Goal: Task Accomplishment & Management: Manage account settings

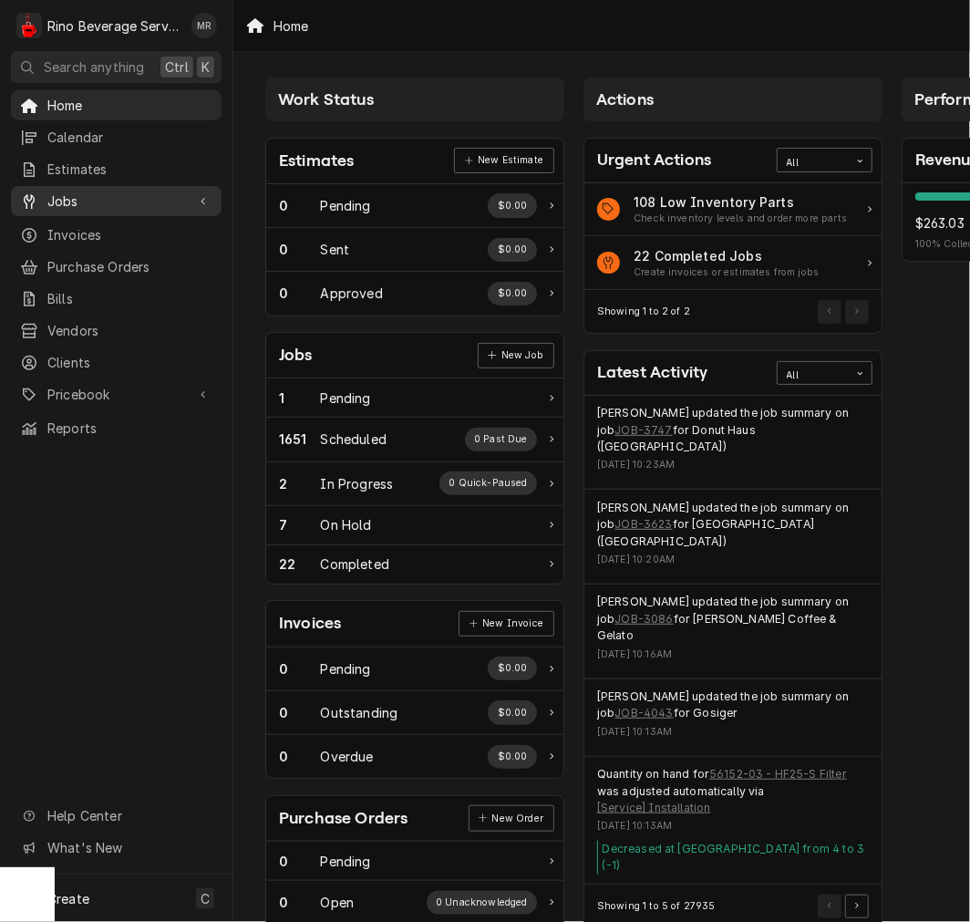
click at [76, 192] on span "Jobs" at bounding box center [116, 201] width 138 height 19
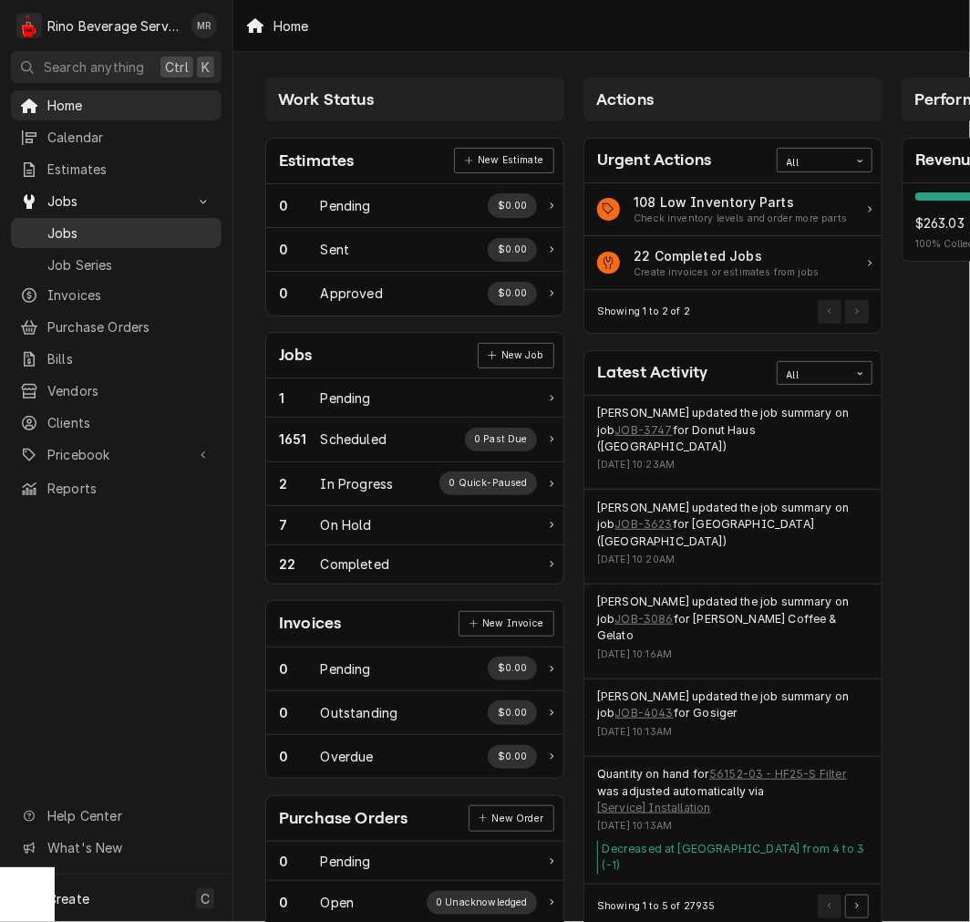
click at [186, 218] on link "Jobs" at bounding box center [116, 233] width 211 height 30
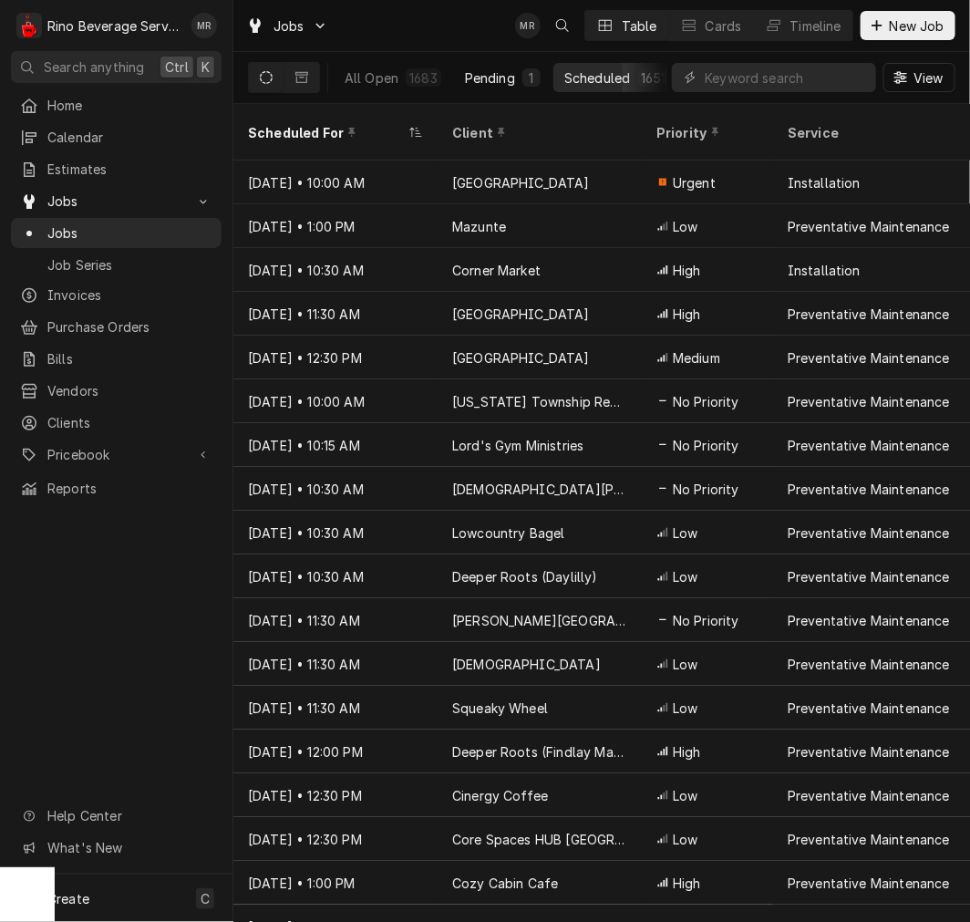
click at [536, 76] on div "1" at bounding box center [532, 77] width 18 height 18
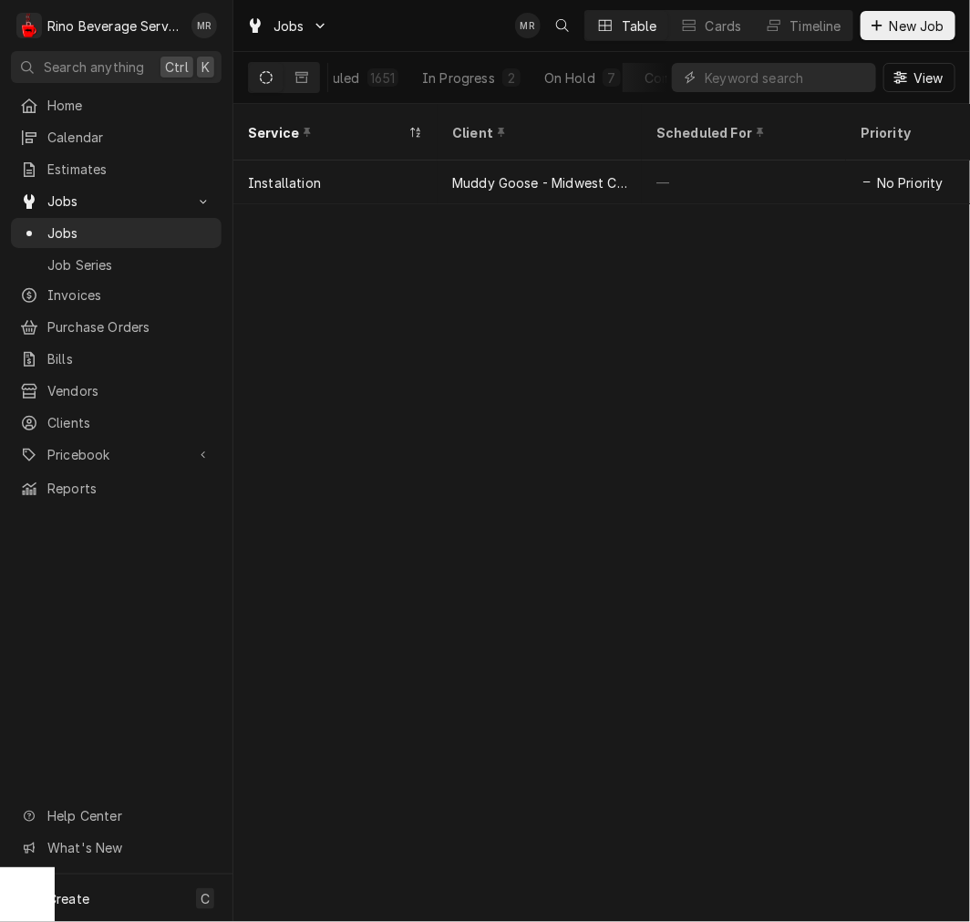
scroll to position [0, 352]
click at [608, 68] on div "Completed" at bounding box center [598, 77] width 68 height 19
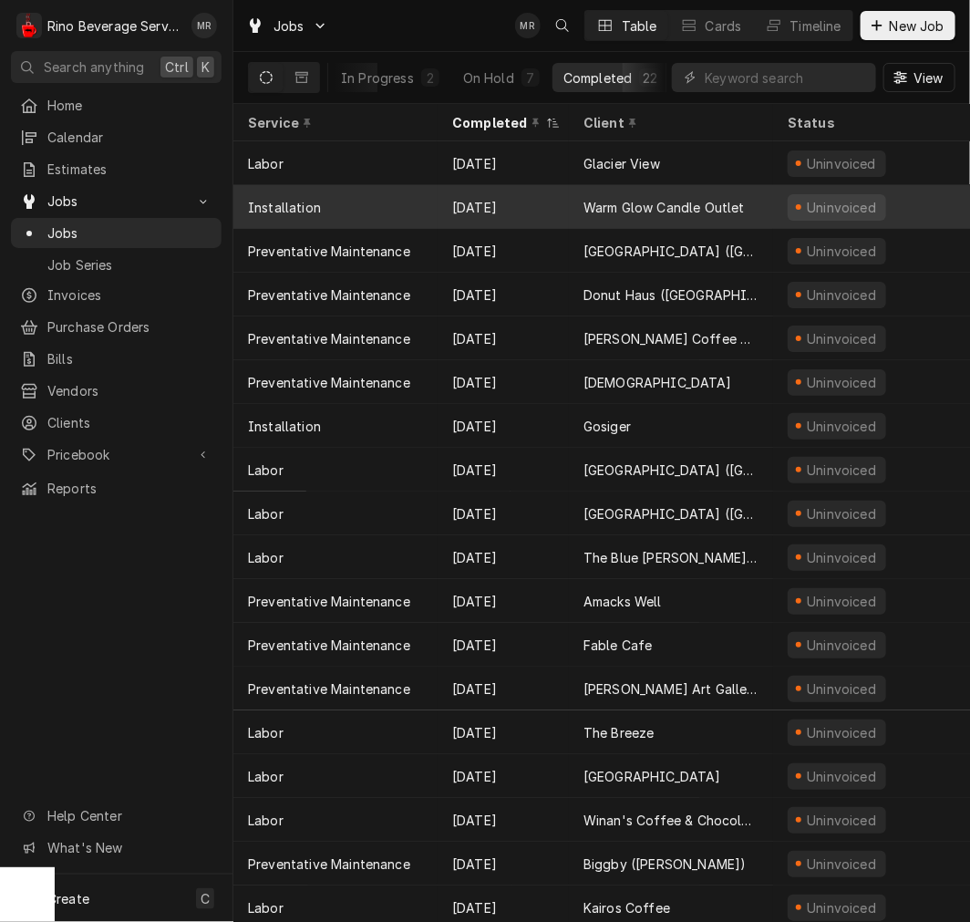
click at [595, 206] on div "Warm Glow Candle Outlet" at bounding box center [664, 207] width 161 height 19
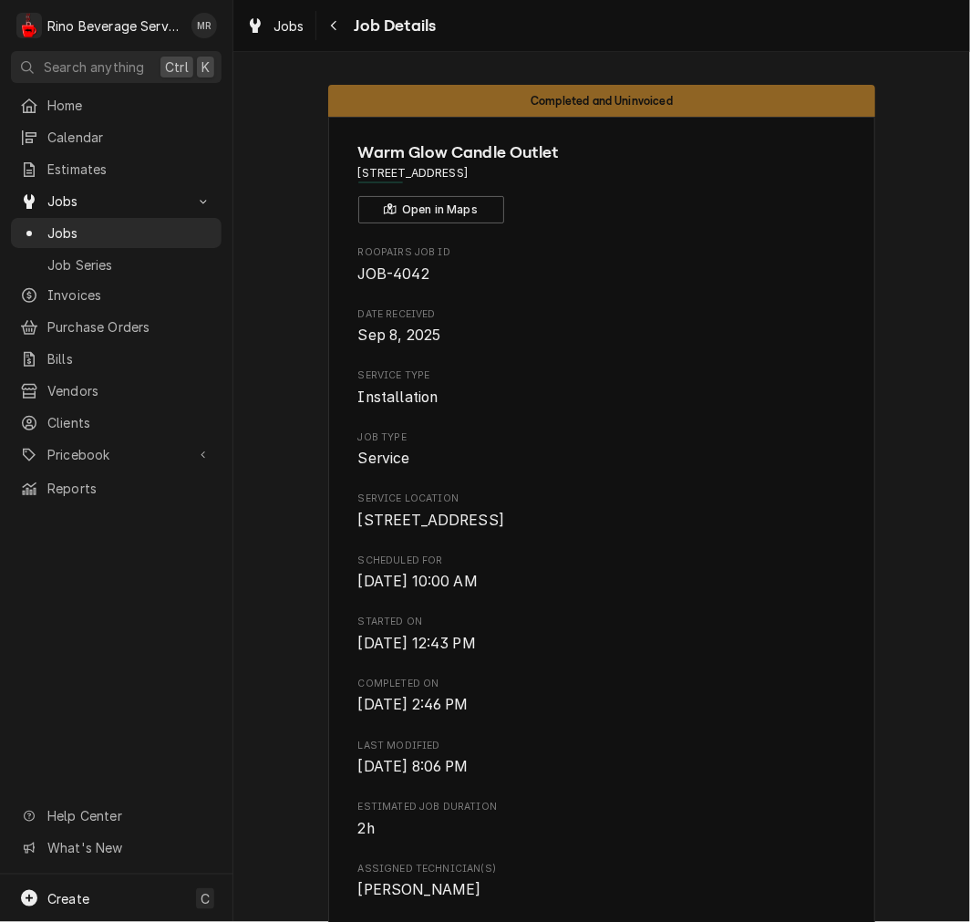
click at [643, 564] on div "Roopairs Job ID JOB-4042 Date Received Sep 8, 2025 Service Type Installation Jo…" at bounding box center [602, 768] width 488 height 1047
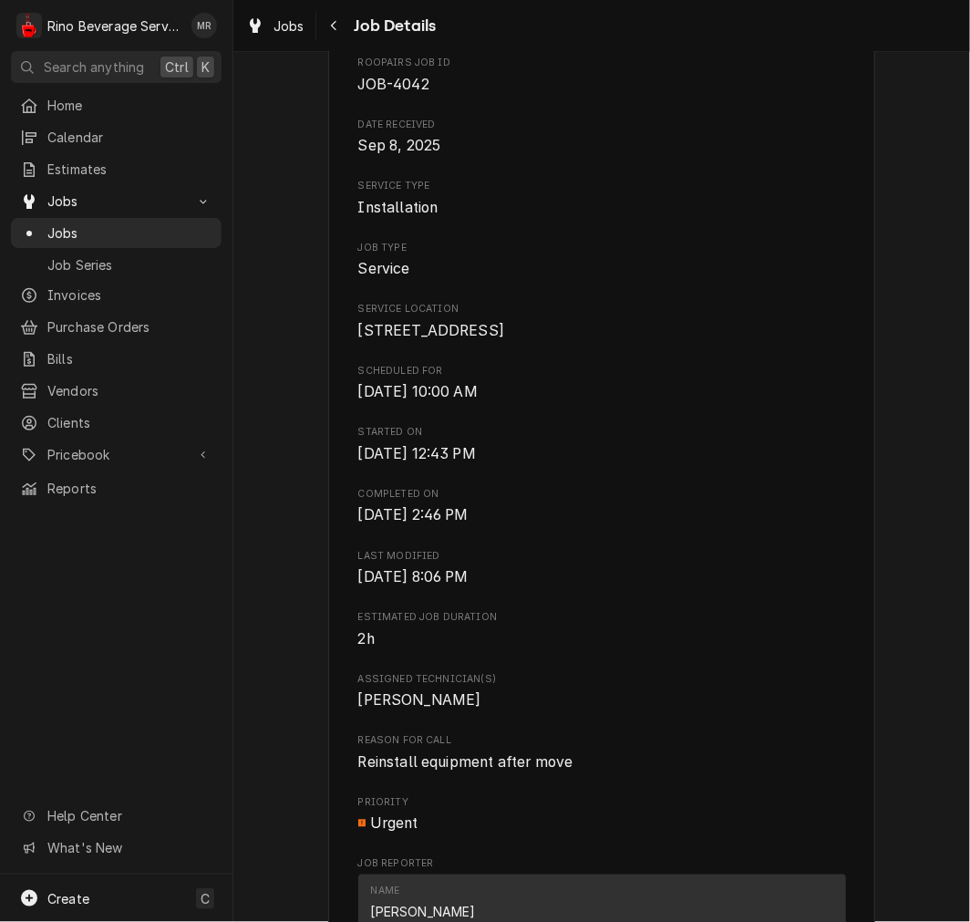
scroll to position [192, 0]
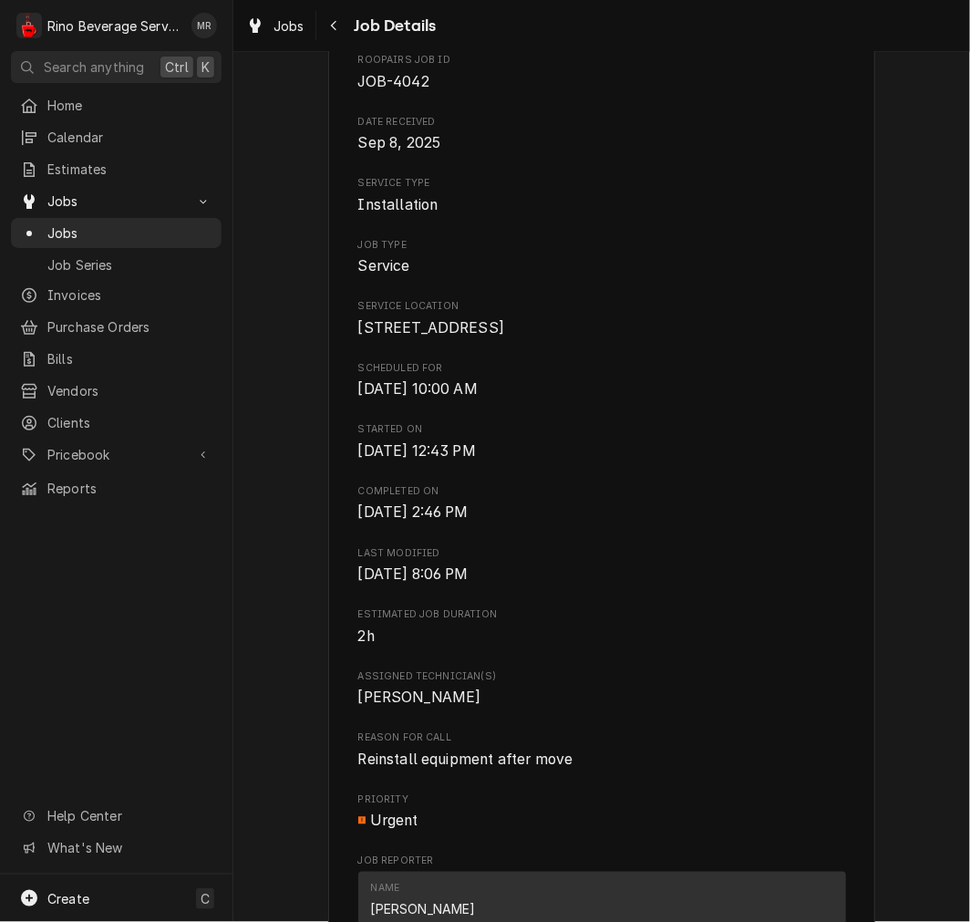
click at [771, 684] on span "Assigned Technician(s)" at bounding box center [602, 676] width 488 height 15
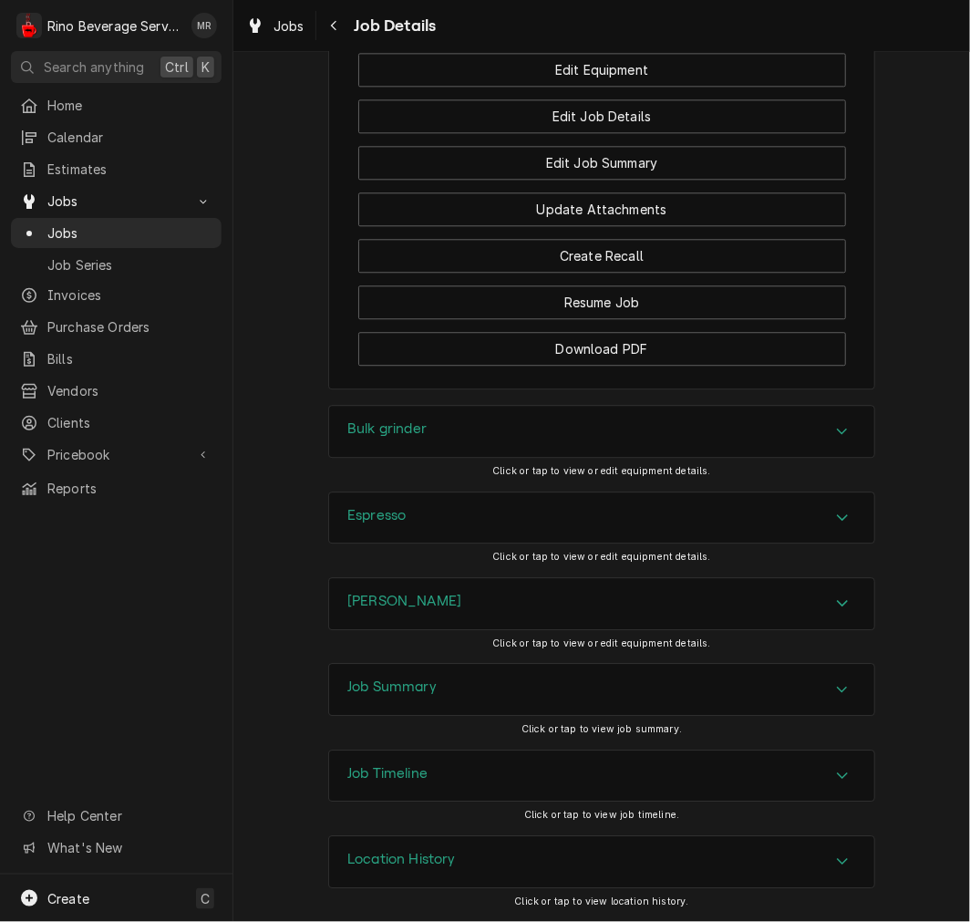
scroll to position [1393, 0]
click at [708, 415] on div "Bulk grinder" at bounding box center [601, 431] width 545 height 51
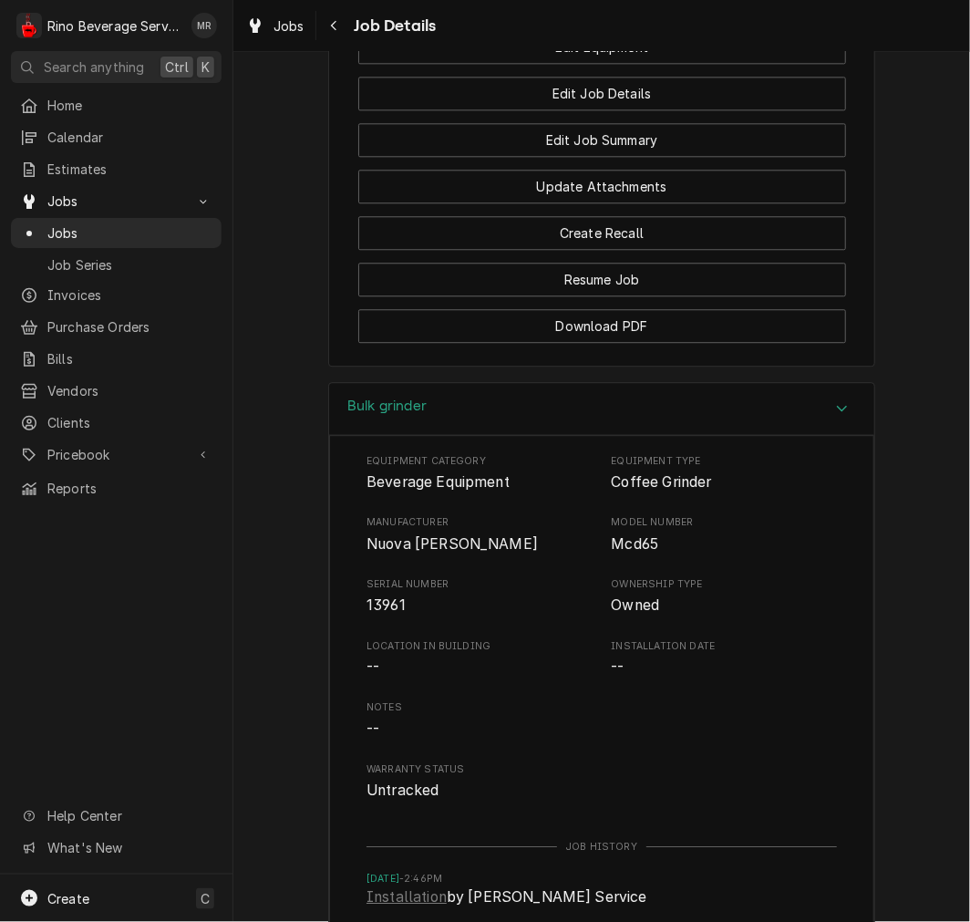
click at [406, 553] on span "Nuova Simonelli" at bounding box center [452, 543] width 171 height 17
click at [741, 434] on div "Bulk grinder" at bounding box center [601, 409] width 545 height 52
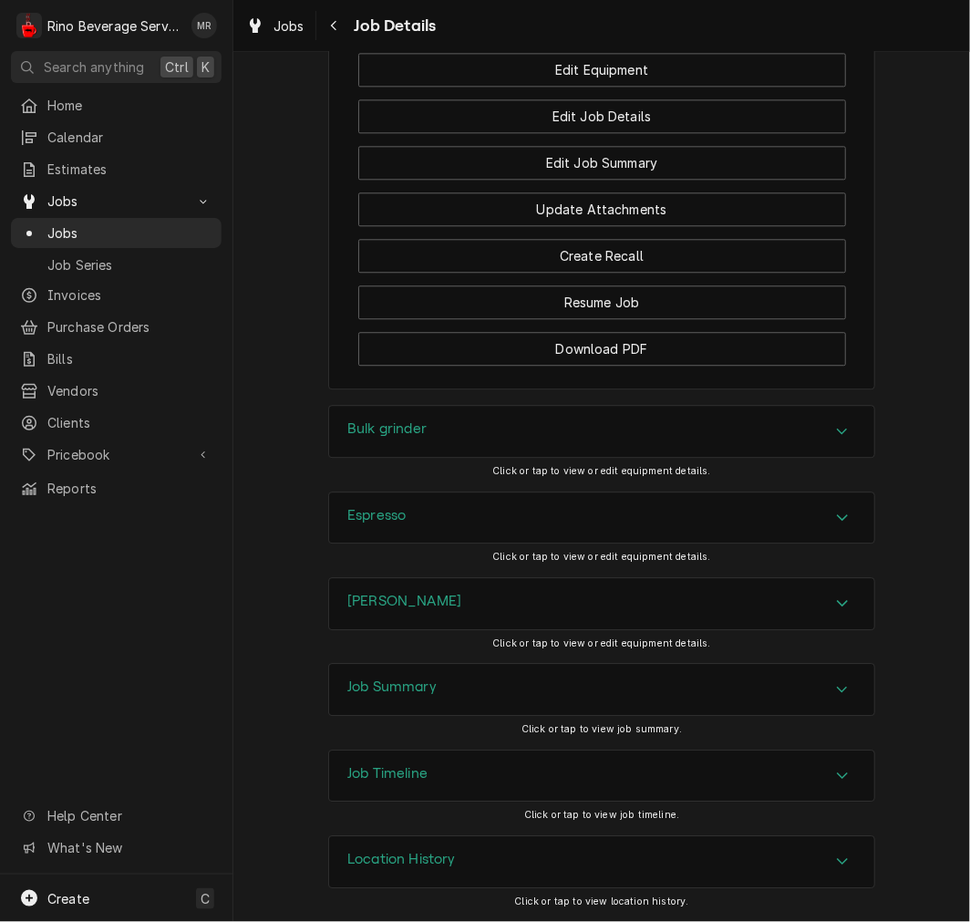
click at [730, 502] on div "Espresso" at bounding box center [601, 517] width 545 height 51
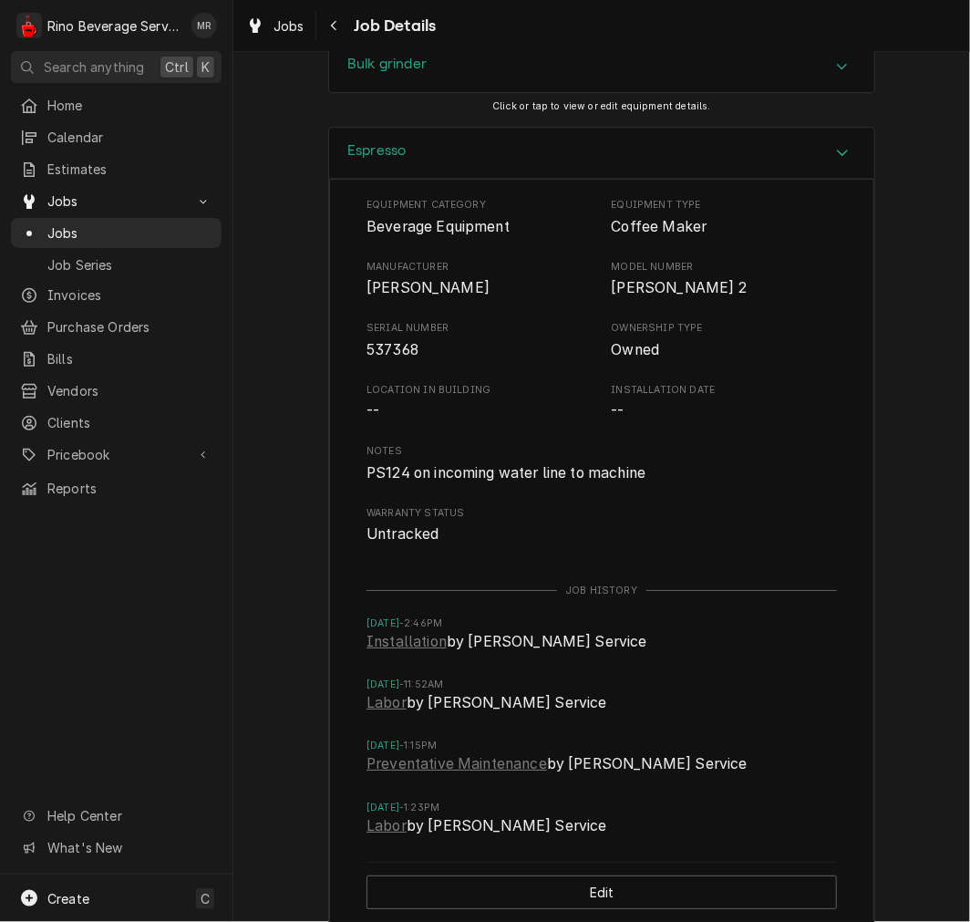
scroll to position [1736, 0]
click at [502, 179] on div "Espresso" at bounding box center [601, 153] width 545 height 52
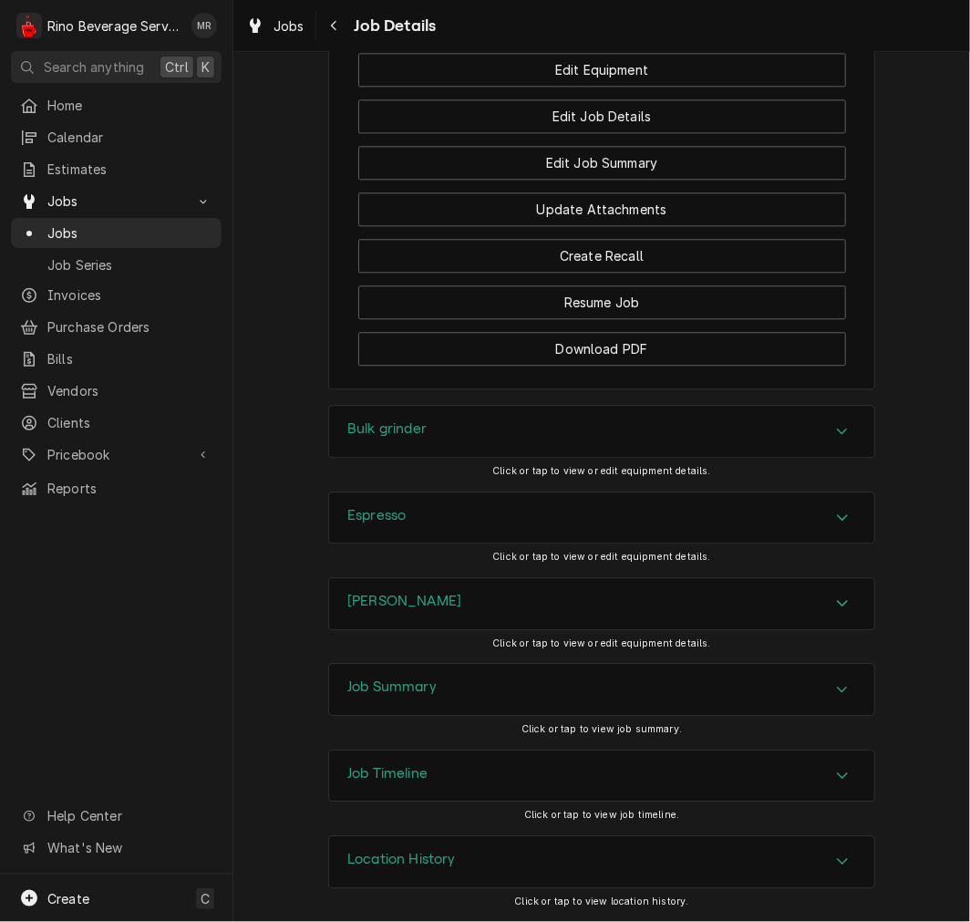
scroll to position [1393, 0]
click at [460, 608] on div "Marco boiler" at bounding box center [601, 603] width 545 height 51
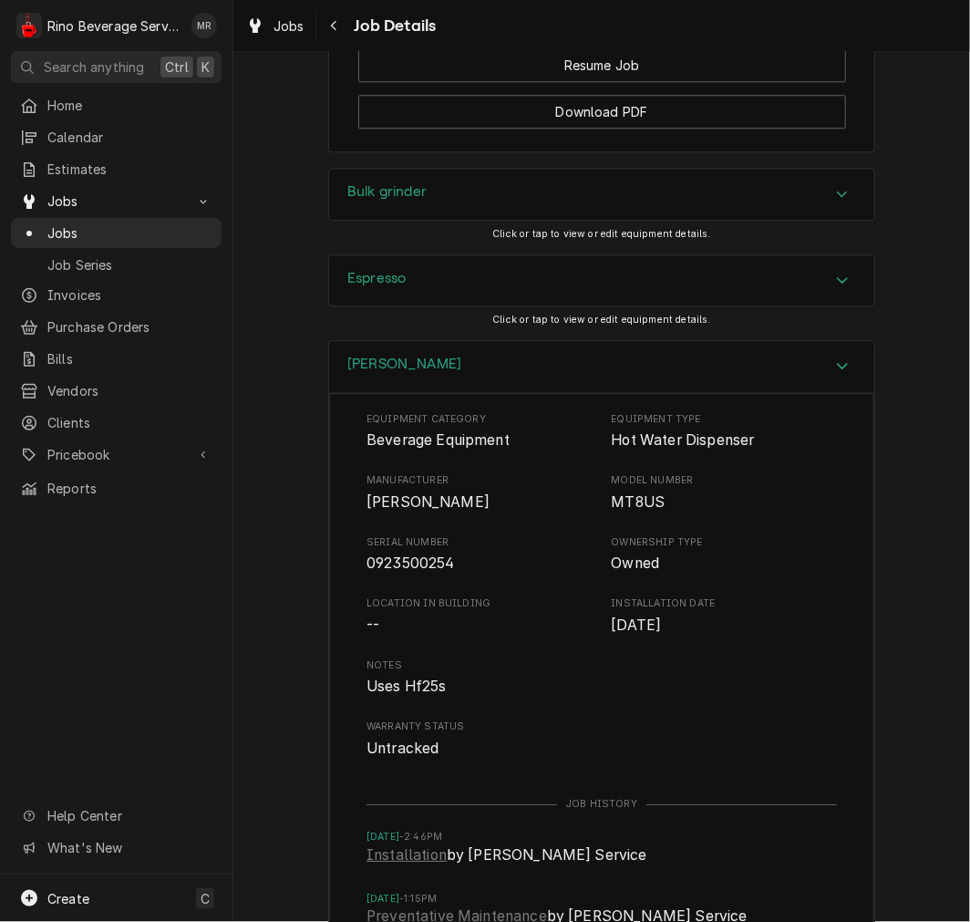
scroll to position [1662, 0]
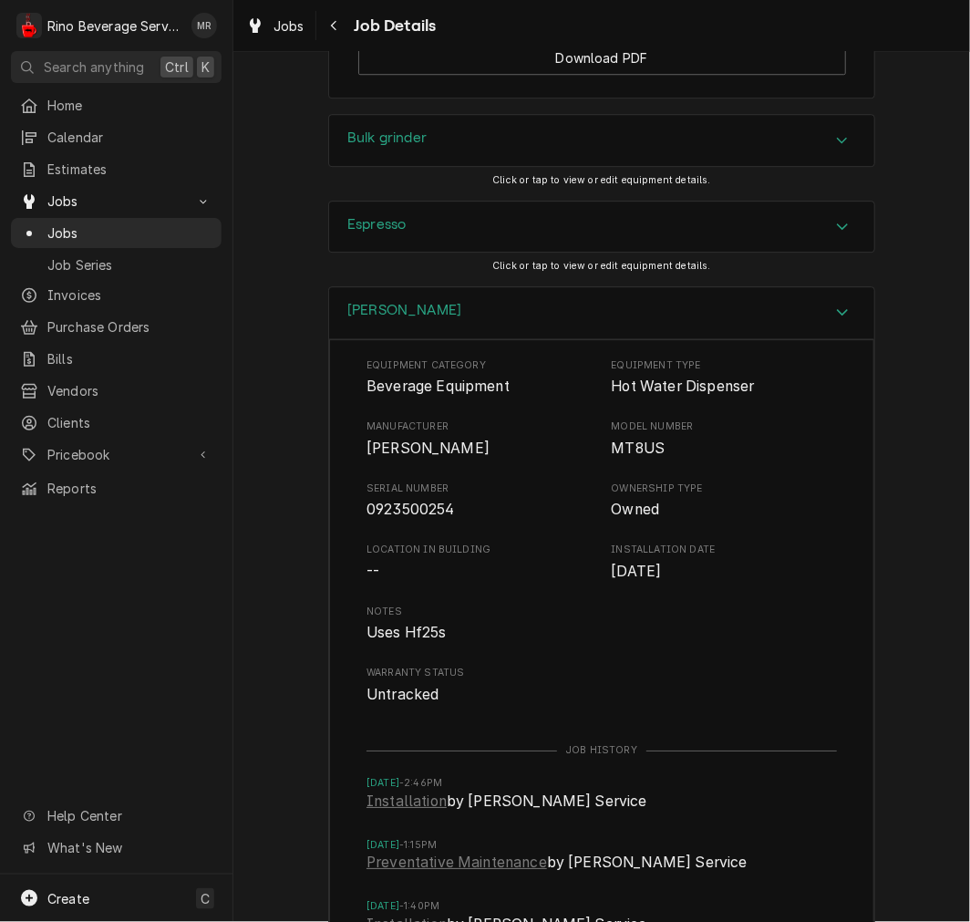
click at [476, 339] on div "Marco boiler" at bounding box center [601, 313] width 545 height 52
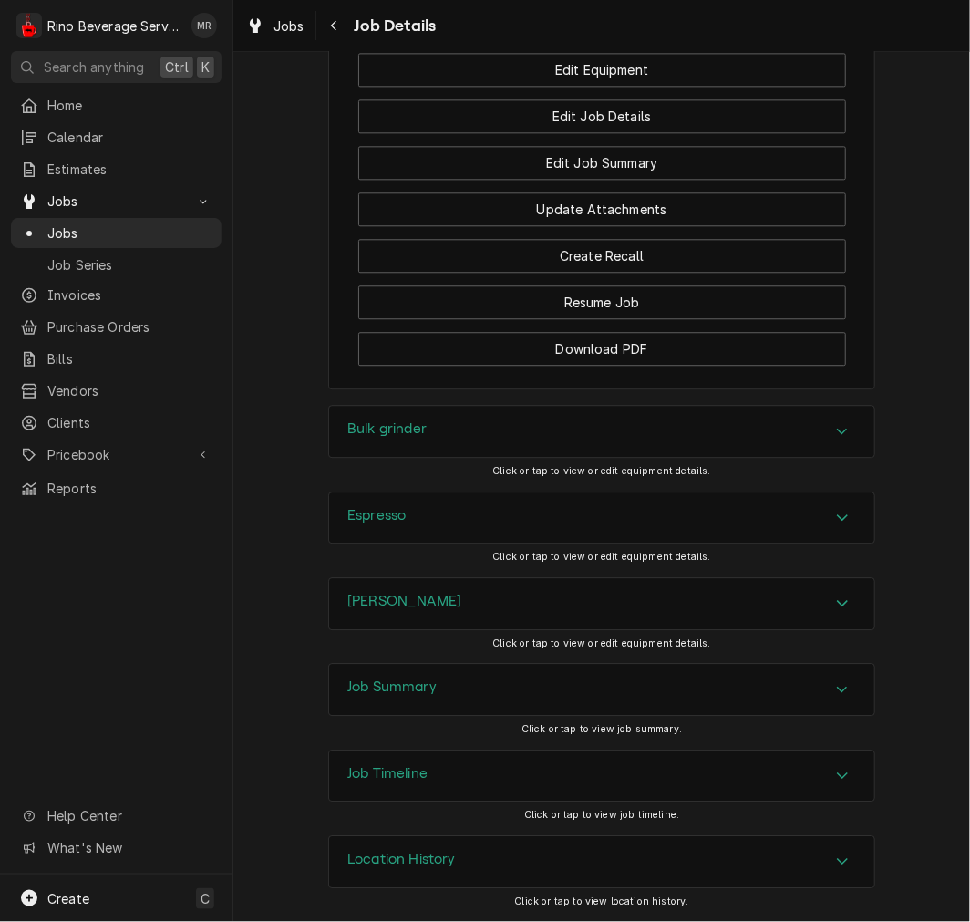
scroll to position [1393, 0]
click at [461, 693] on div "Job Summary" at bounding box center [601, 689] width 545 height 51
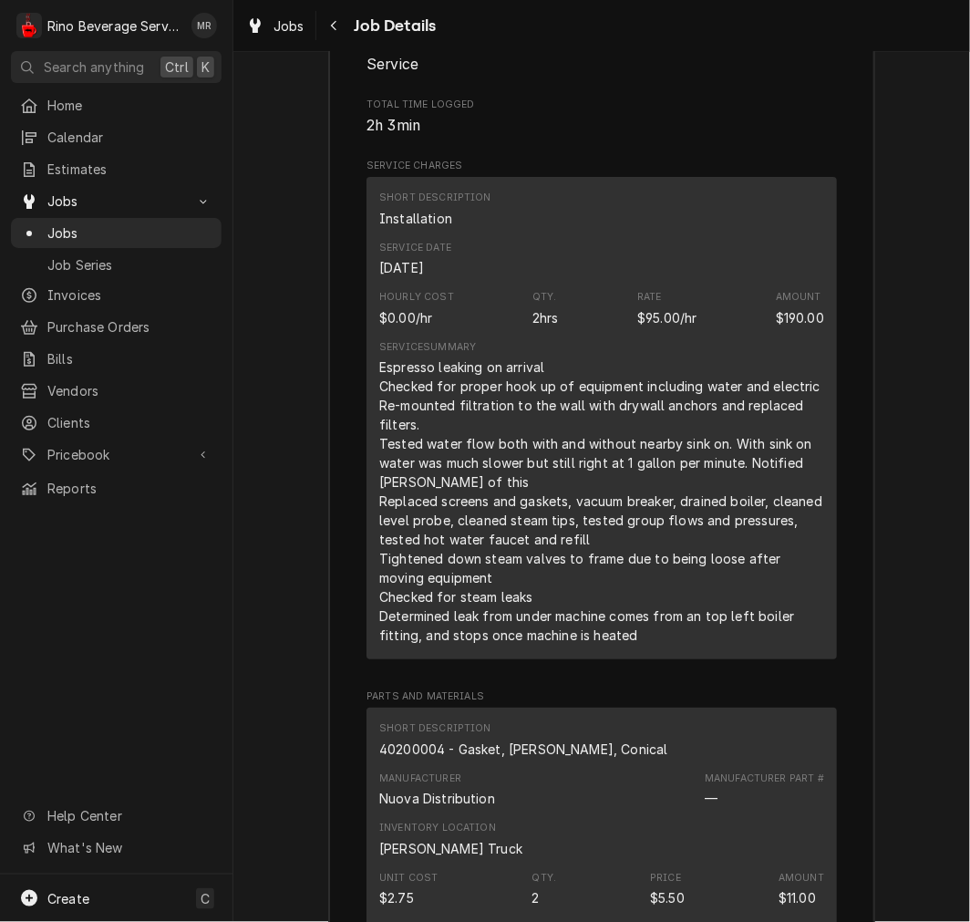
scroll to position [2198, 0]
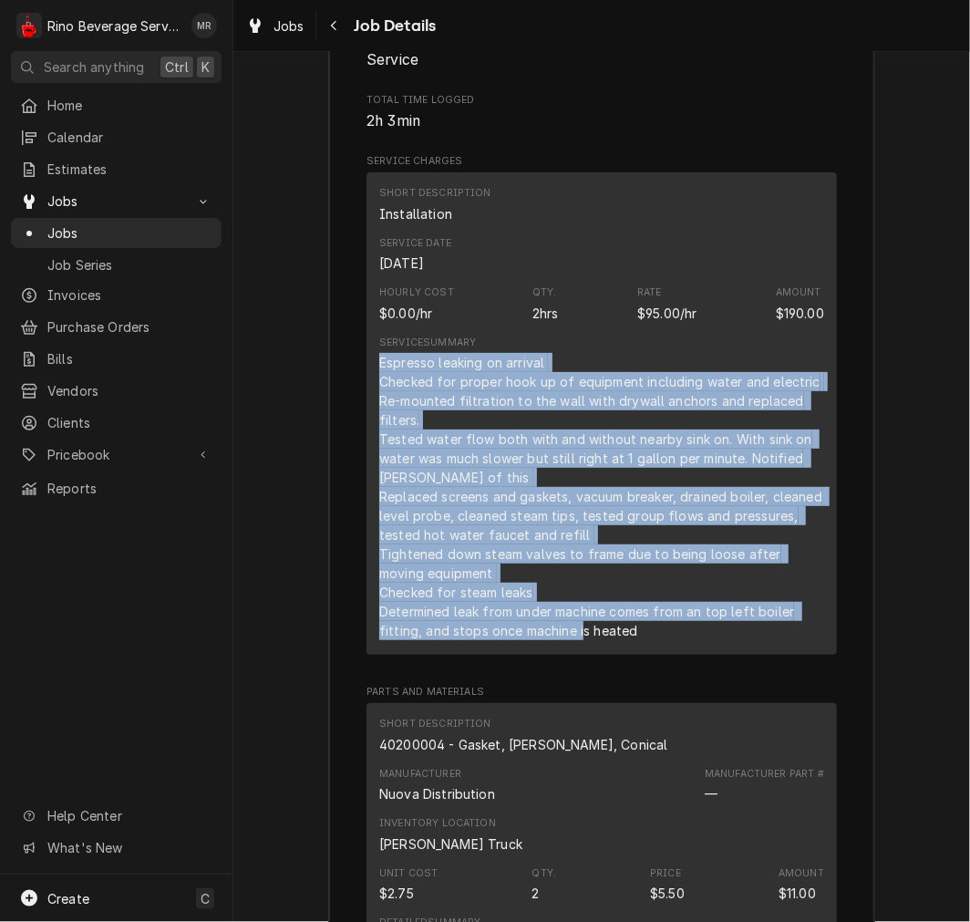
drag, startPoint x: 641, startPoint y: 661, endPoint x: 370, endPoint y: 385, distance: 386.9
click at [370, 385] on div "Short Description Installation Service Date Sep 9, 2025 Hourly Cost $0.00/hr Qt…" at bounding box center [602, 413] width 471 height 482
copy div "Espresso leaking on arrival Checked for proper hook up of equipment including w…"
click at [781, 751] on div "Short Description 40200004 - Gasket, Aurelia, Conical" at bounding box center [601, 734] width 445 height 49
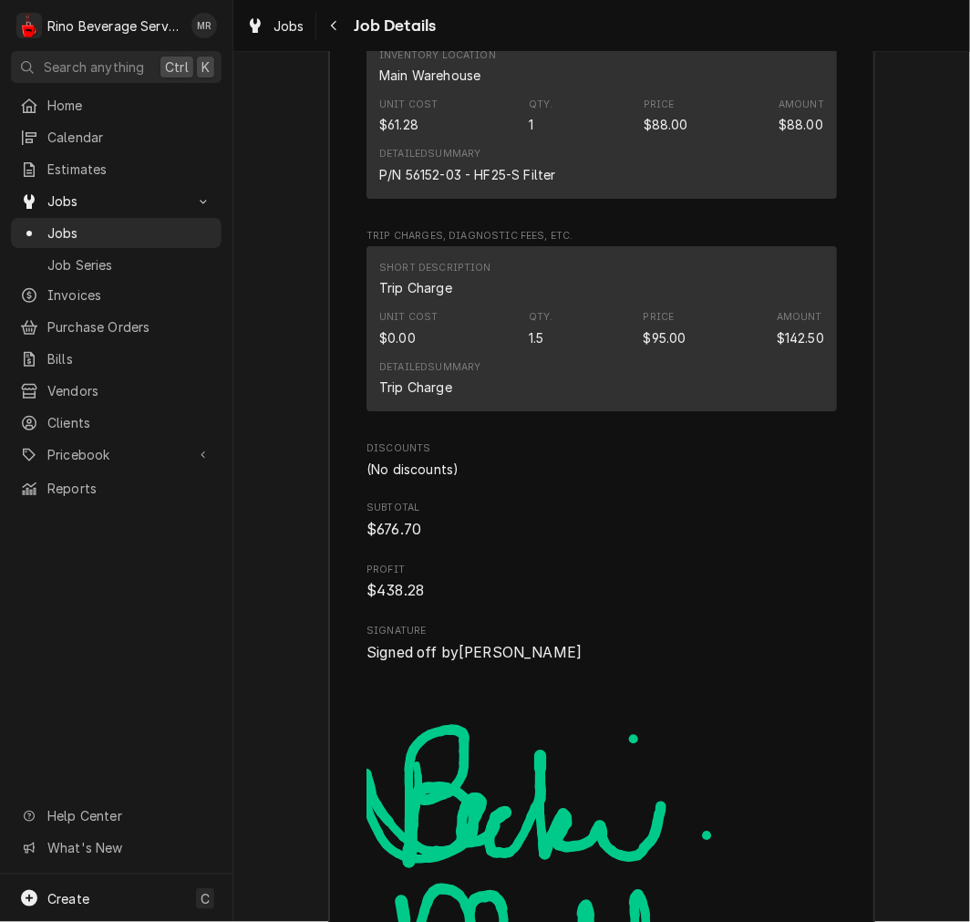
scroll to position [4054, 0]
click at [535, 412] on div "Short Description Trip Charge Unit Cost $0.00 Qty. 1.5 Price $95.00 Amount $142…" at bounding box center [602, 329] width 471 height 165
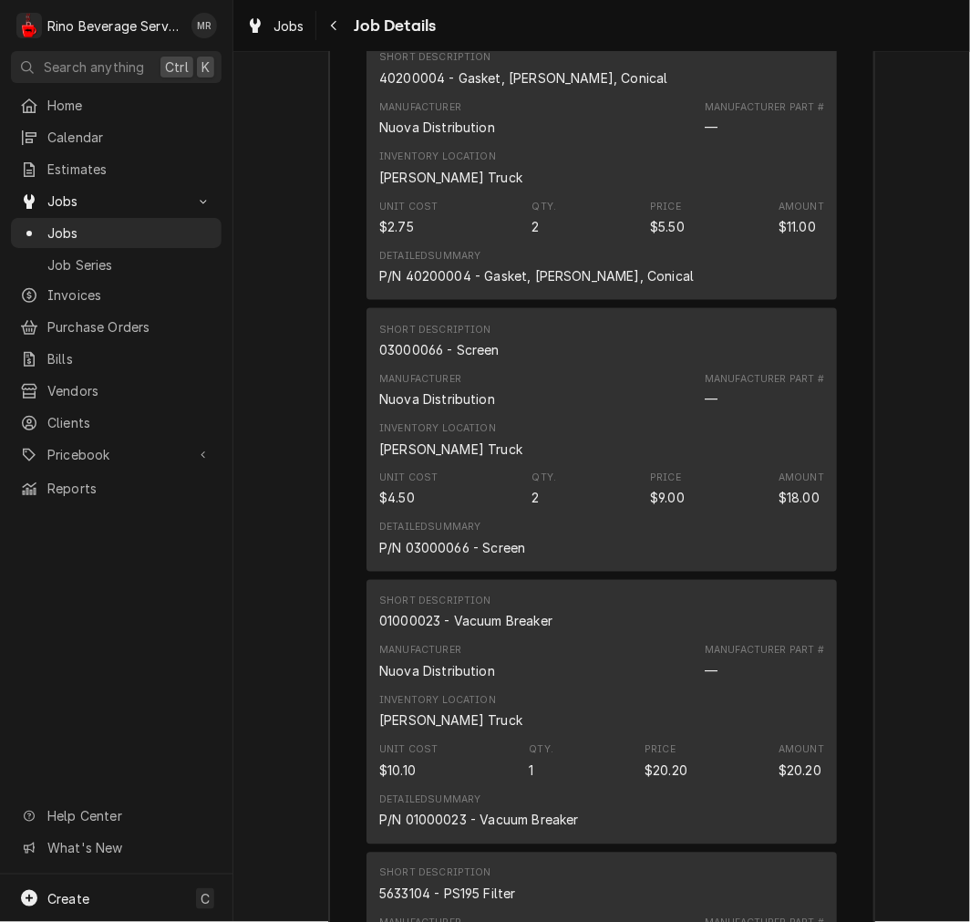
scroll to position [2861, 0]
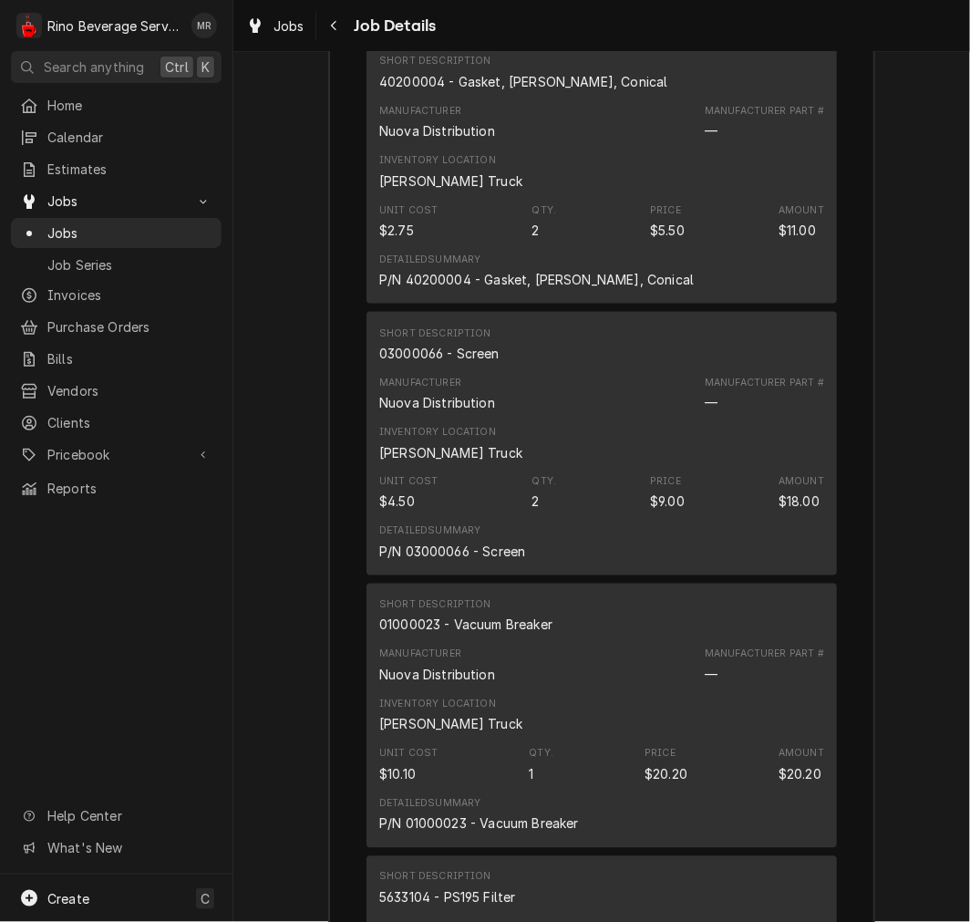
click at [169, 502] on div "Home Calendar Estimates Jobs Jobs Job Series Invoices Purchase Orders Bills Ven…" at bounding box center [116, 482] width 233 height 784
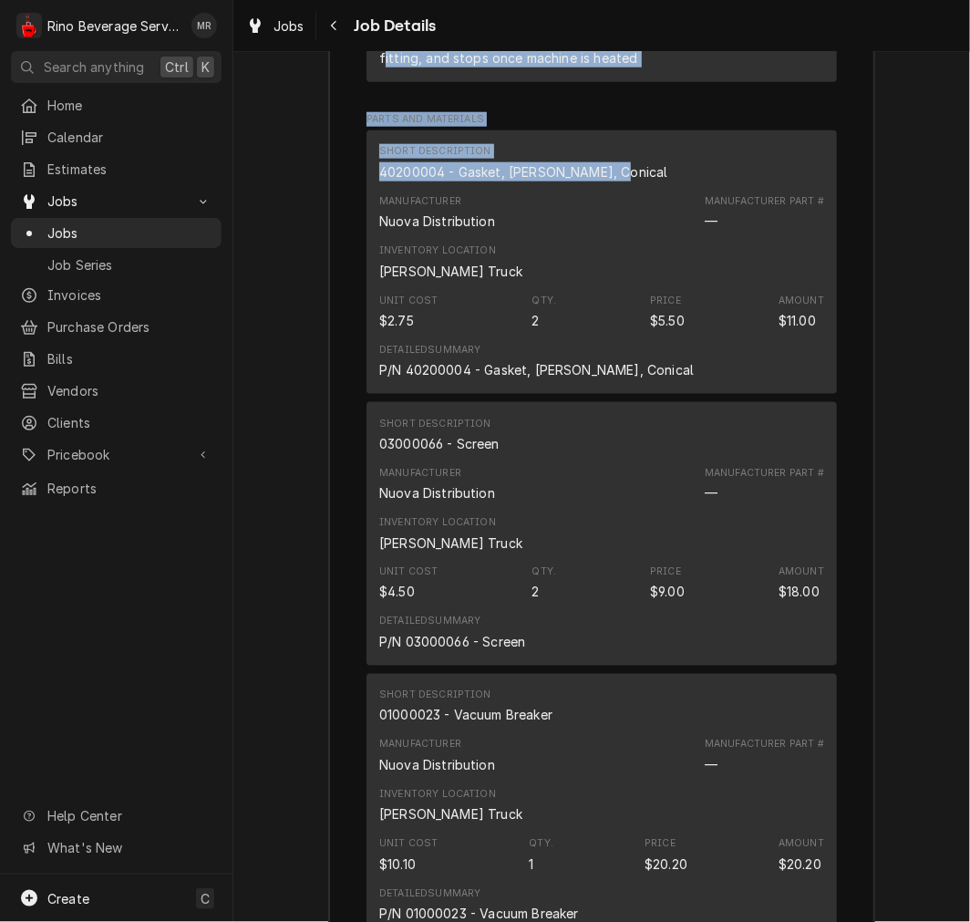
scroll to position [2750, 0]
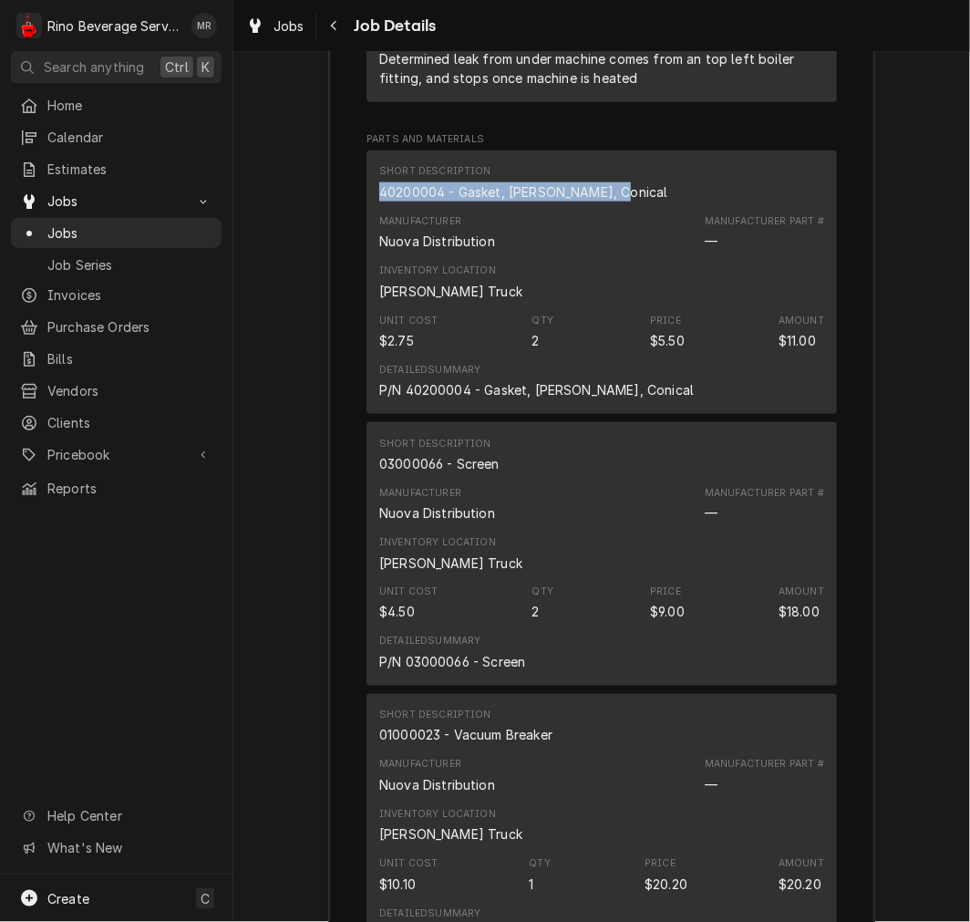
drag, startPoint x: 612, startPoint y: 105, endPoint x: 367, endPoint y: 219, distance: 270.5
click at [367, 219] on div "Short Description 40200004 - Gasket, Aurelia, Conical Manufacturer Nuova Distri…" at bounding box center [602, 282] width 471 height 264
copy div "40200004 - Gasket, Aurelia, Conical"
drag, startPoint x: 488, startPoint y: 487, endPoint x: 503, endPoint y: 492, distance: 16.4
click at [503, 480] on div "Short Description 03000066 - Screen" at bounding box center [601, 454] width 445 height 49
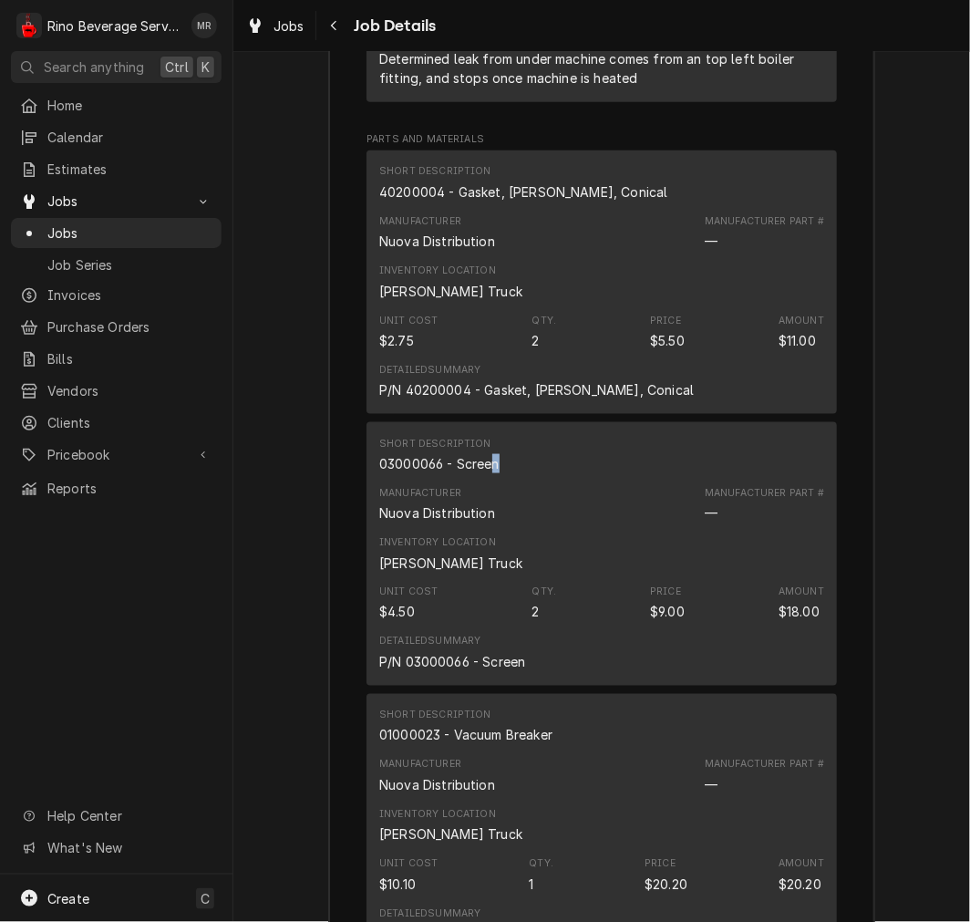
click at [503, 480] on div "Short Description 03000066 - Screen" at bounding box center [601, 454] width 445 height 49
click at [493, 480] on div "Short Description 03000066 - Screen" at bounding box center [601, 454] width 445 height 49
drag, startPoint x: 493, startPoint y: 489, endPoint x: 369, endPoint y: 490, distance: 124.0
click at [369, 490] on div "Short Description 03000066 - Screen Manufacturer Nuova Distribution Manufacture…" at bounding box center [602, 554] width 471 height 264
copy div "03000066 - Screen"
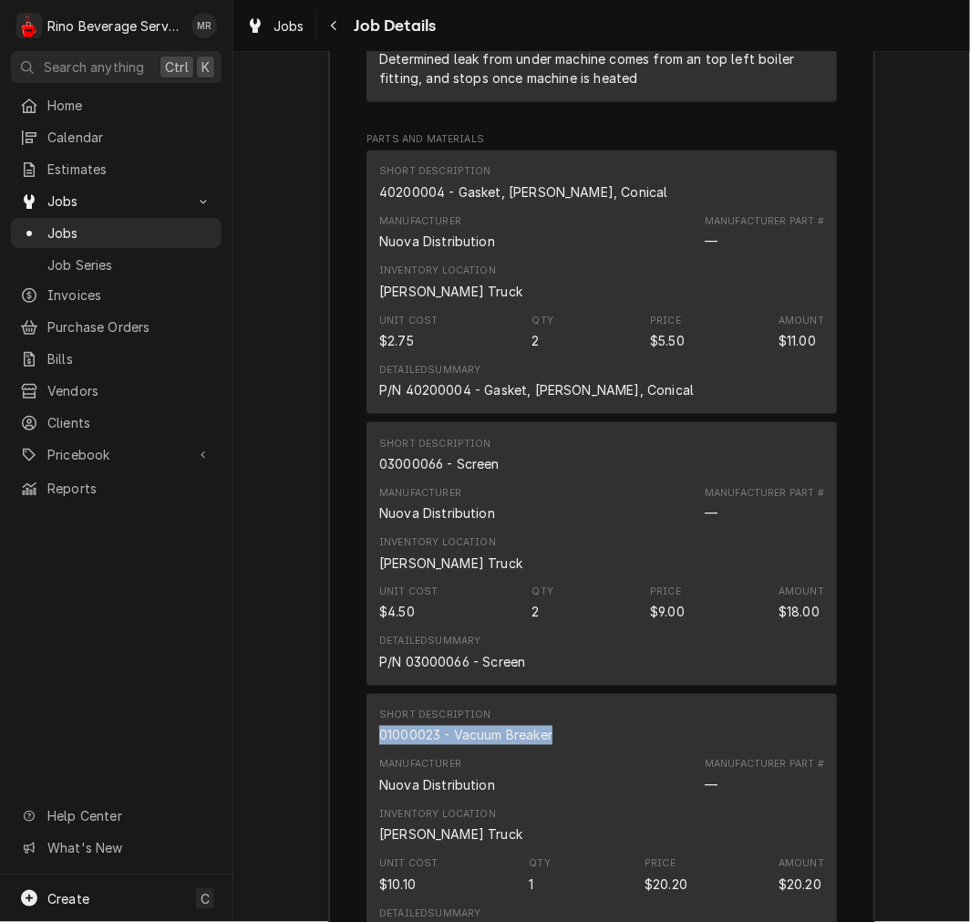
drag, startPoint x: 552, startPoint y: 760, endPoint x: 370, endPoint y: 755, distance: 181.5
click at [370, 755] on div "Short Description 01000023 - Vacuum Breaker Manufacturer Nuova Distribution Man…" at bounding box center [602, 826] width 471 height 264
copy div "01000023 - Vacuum Breaker"
click at [782, 772] on div "Manufacturer Part #" at bounding box center [764, 765] width 119 height 15
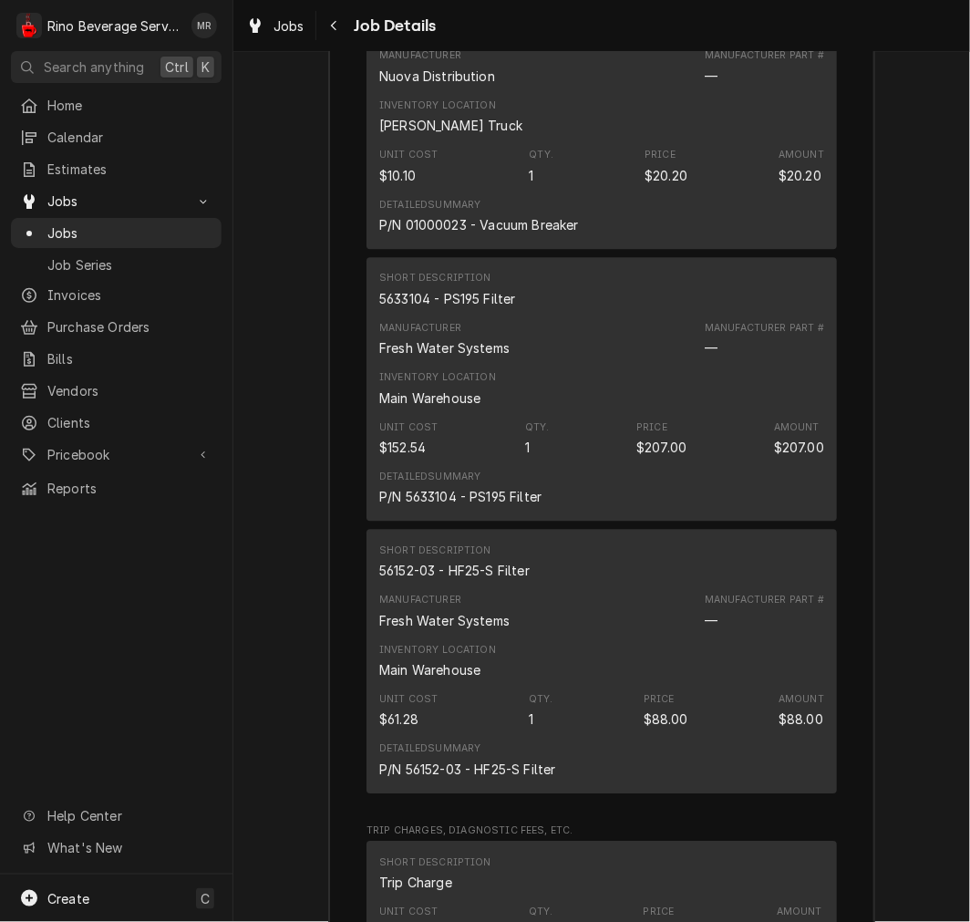
scroll to position [3475, 0]
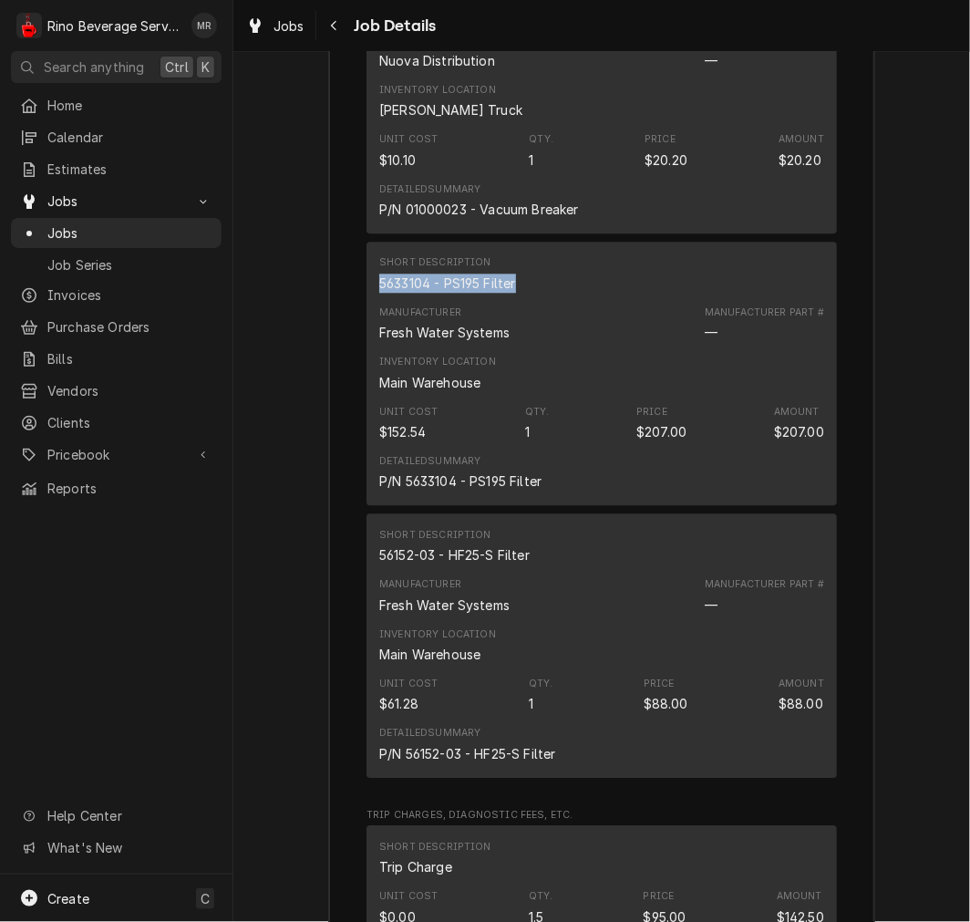
drag, startPoint x: 511, startPoint y: 304, endPoint x: 367, endPoint y: 302, distance: 144.1
click at [367, 302] on div "Short Description 5633104 - PS195 Filter Manufacturer Fresh Water Systems Manuf…" at bounding box center [602, 374] width 471 height 264
copy div "5633104 - PS195 Filter"
drag, startPoint x: 536, startPoint y: 576, endPoint x: 369, endPoint y: 585, distance: 167.1
click at [369, 585] on div "Short Description 56152-03 - HF25-S Filter Manufacturer Fresh Water Systems Man…" at bounding box center [602, 645] width 471 height 264
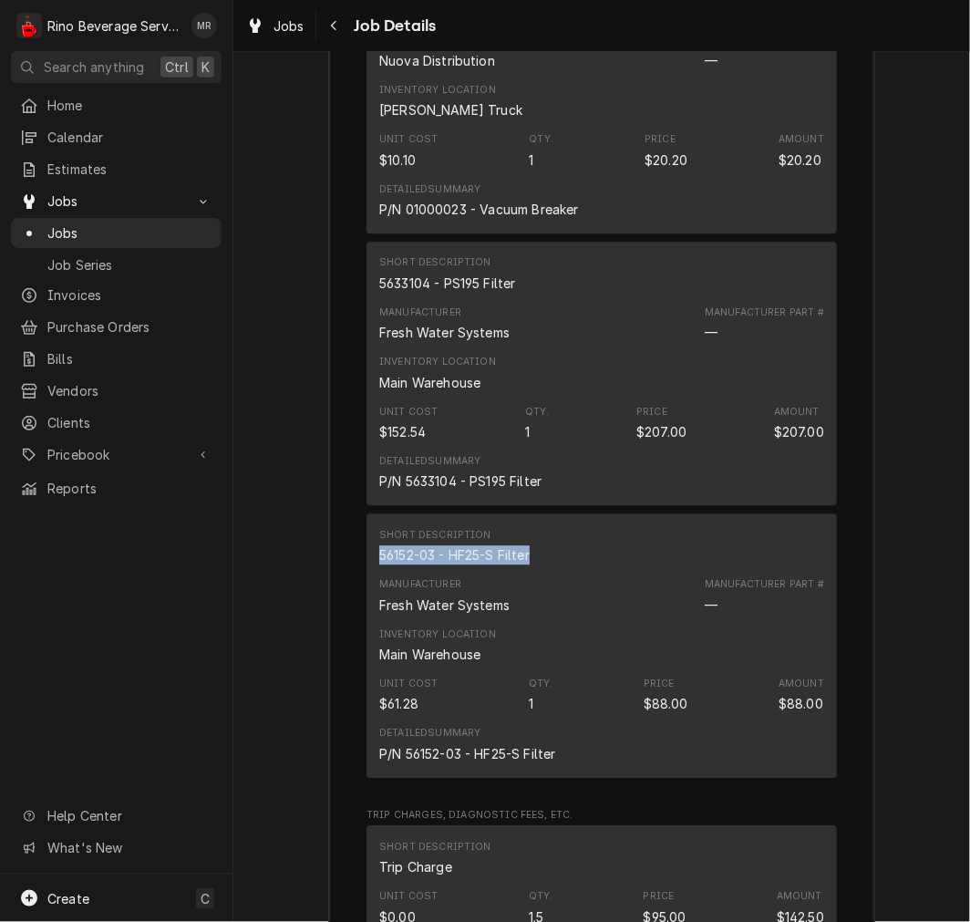
copy div "56152-03 - HF25-S Filter"
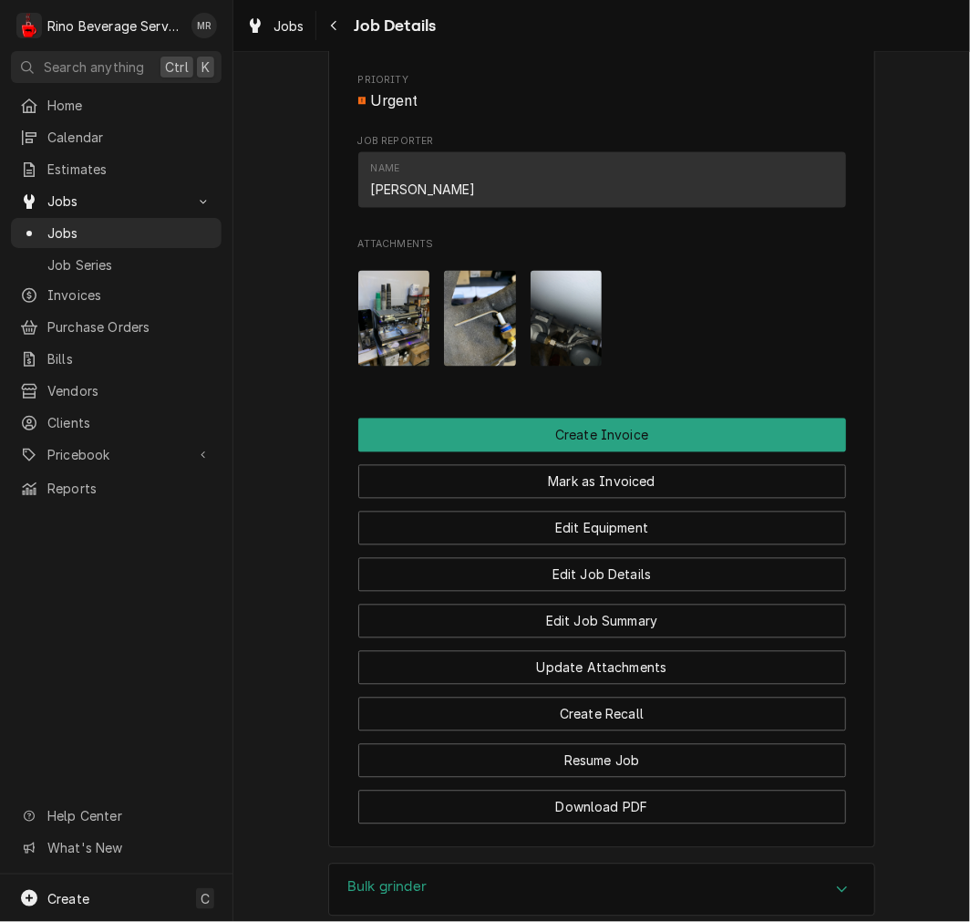
scroll to position [917, 0]
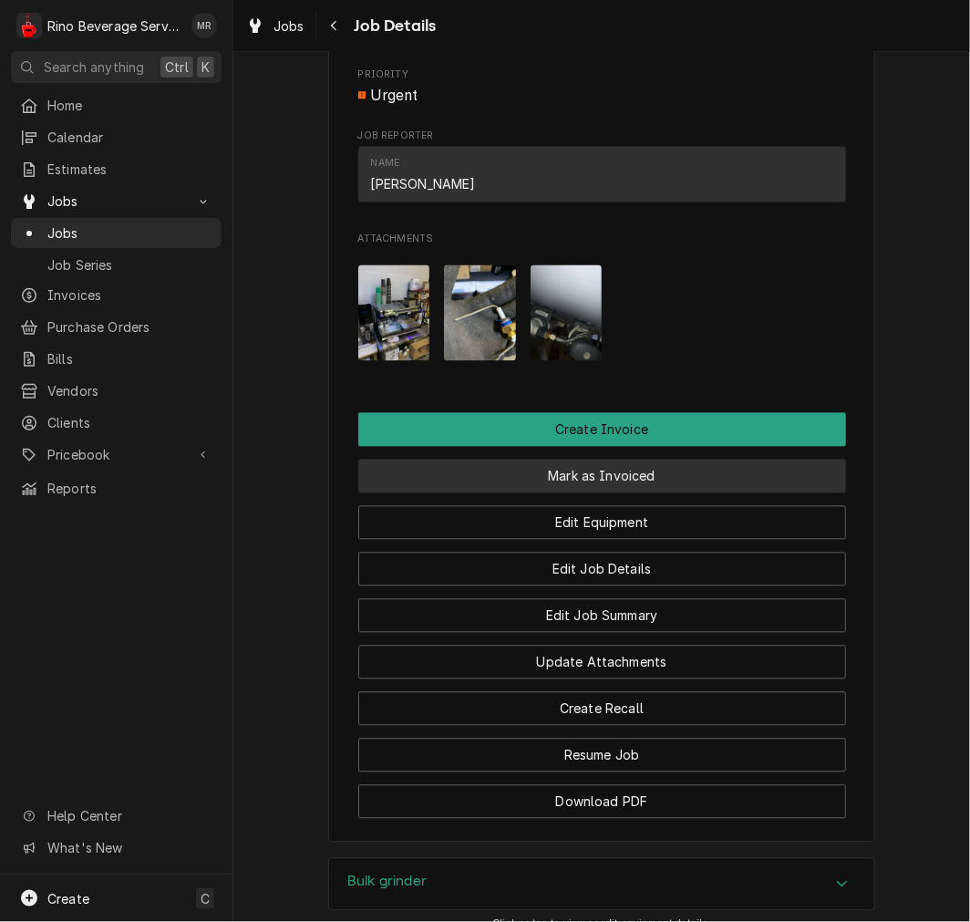
click at [722, 492] on button "Mark as Invoiced" at bounding box center [602, 477] width 488 height 34
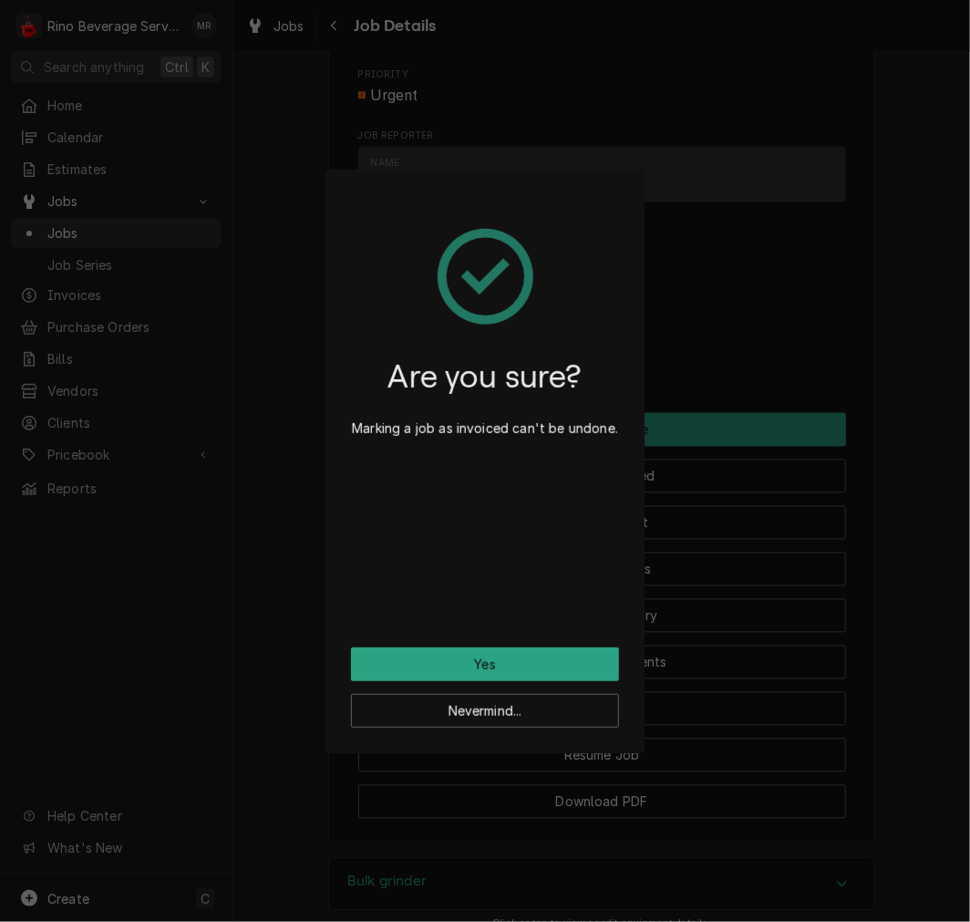
click at [591, 681] on div "Nevermind..." at bounding box center [485, 704] width 268 height 47
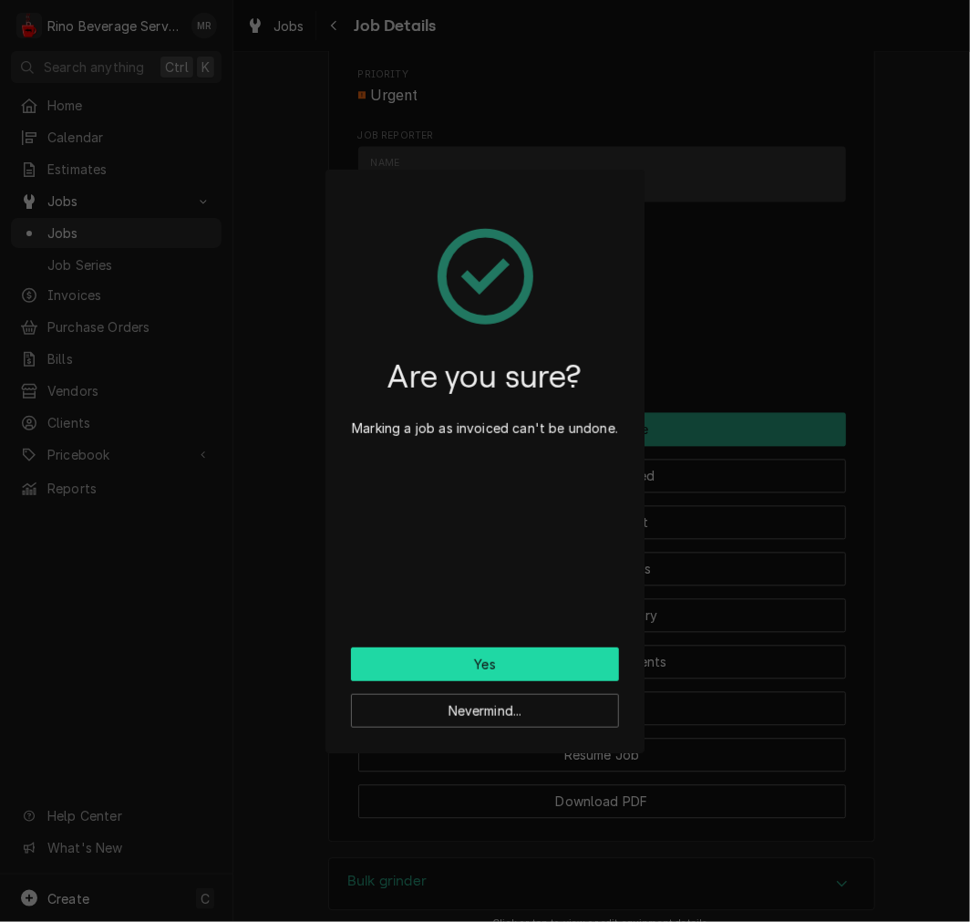
click at [575, 657] on button "Yes" at bounding box center [485, 664] width 268 height 34
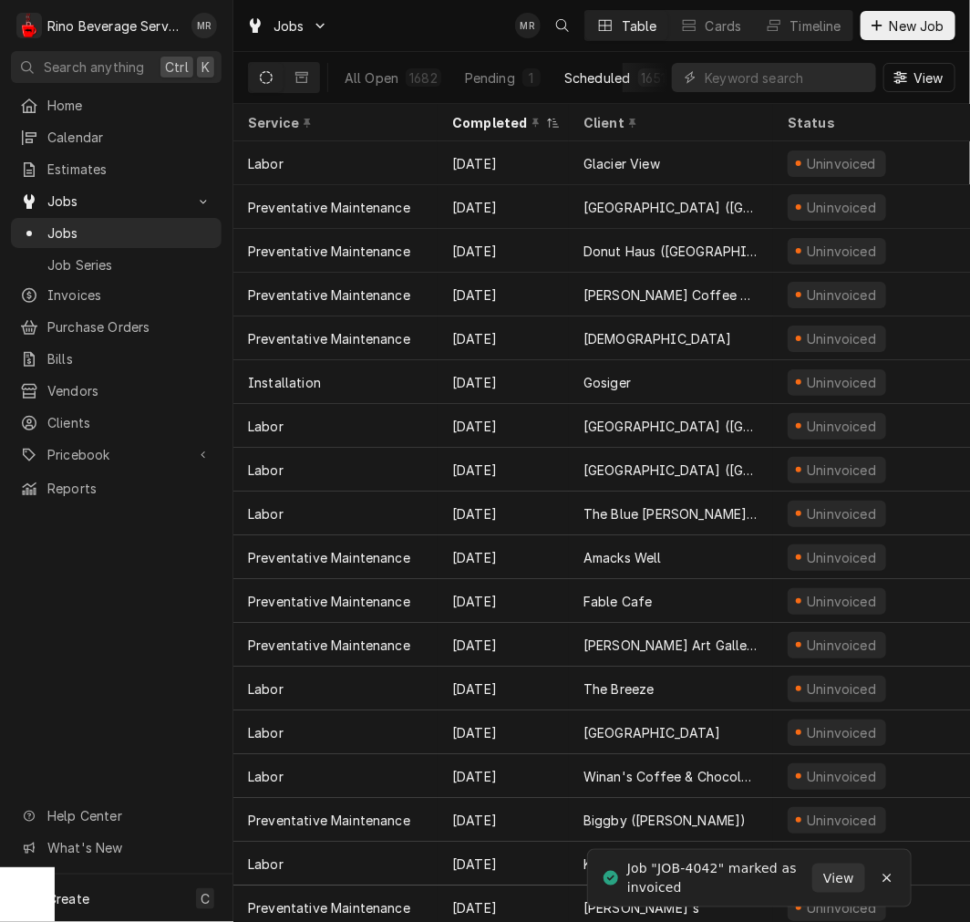
click at [606, 80] on div "Scheduled" at bounding box center [597, 77] width 66 height 19
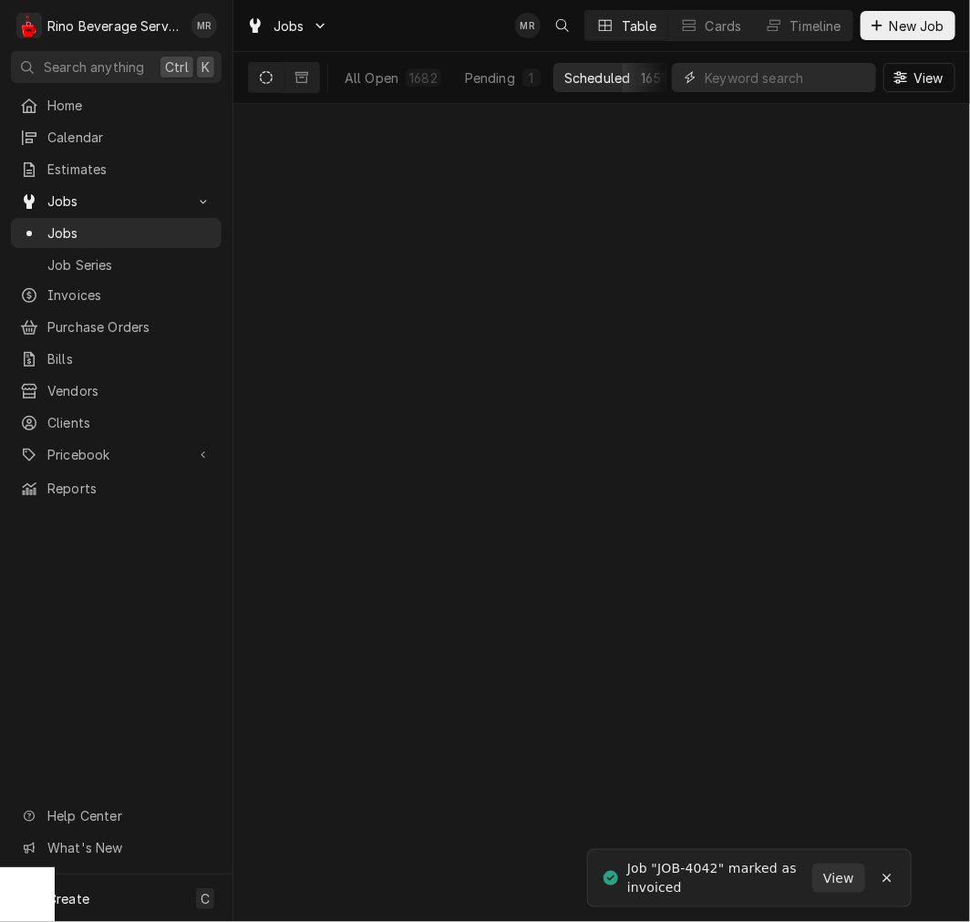
click at [761, 74] on input "Dynamic Content Wrapper" at bounding box center [786, 77] width 162 height 29
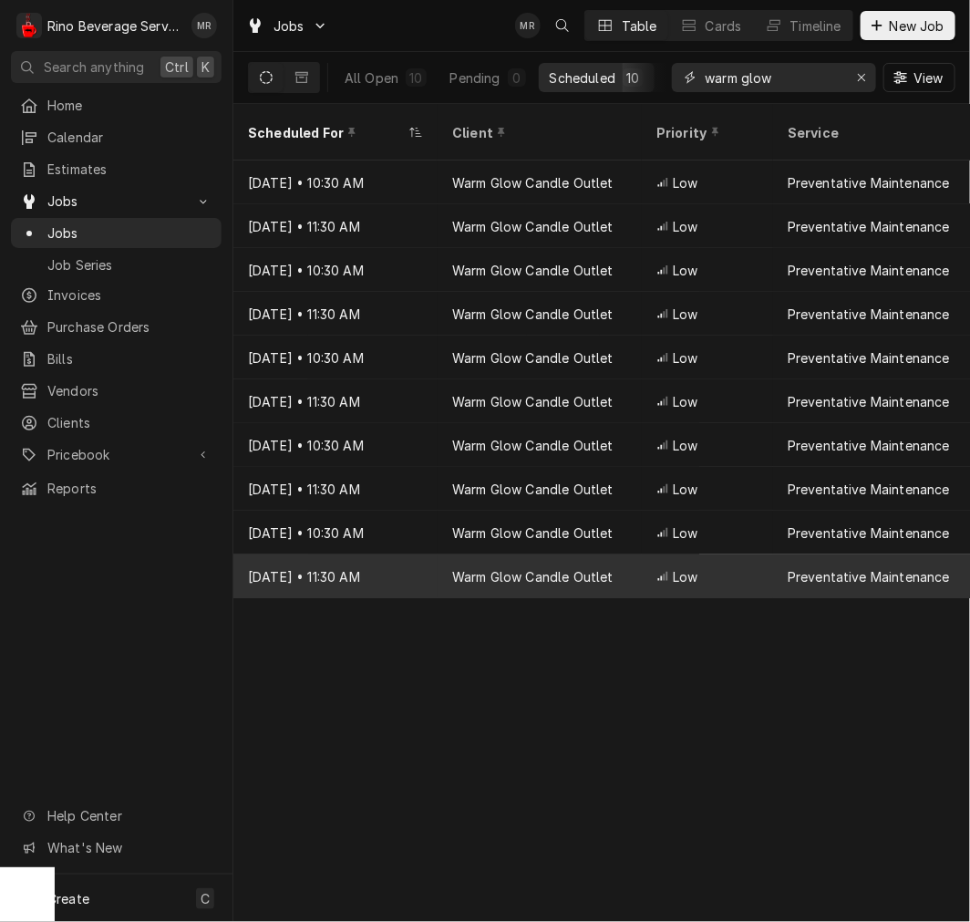
type input "warm glow"
click at [483, 564] on div "Warm Glow Candle Outlet" at bounding box center [540, 576] width 204 height 44
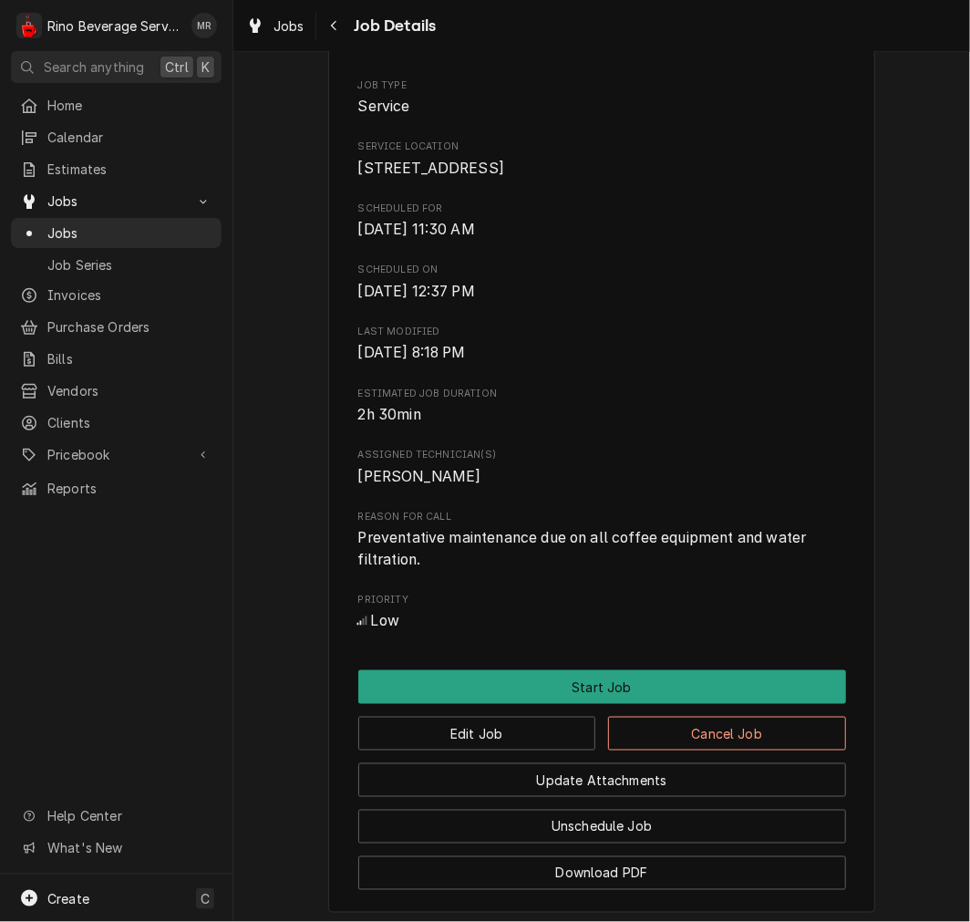
scroll to position [726, 0]
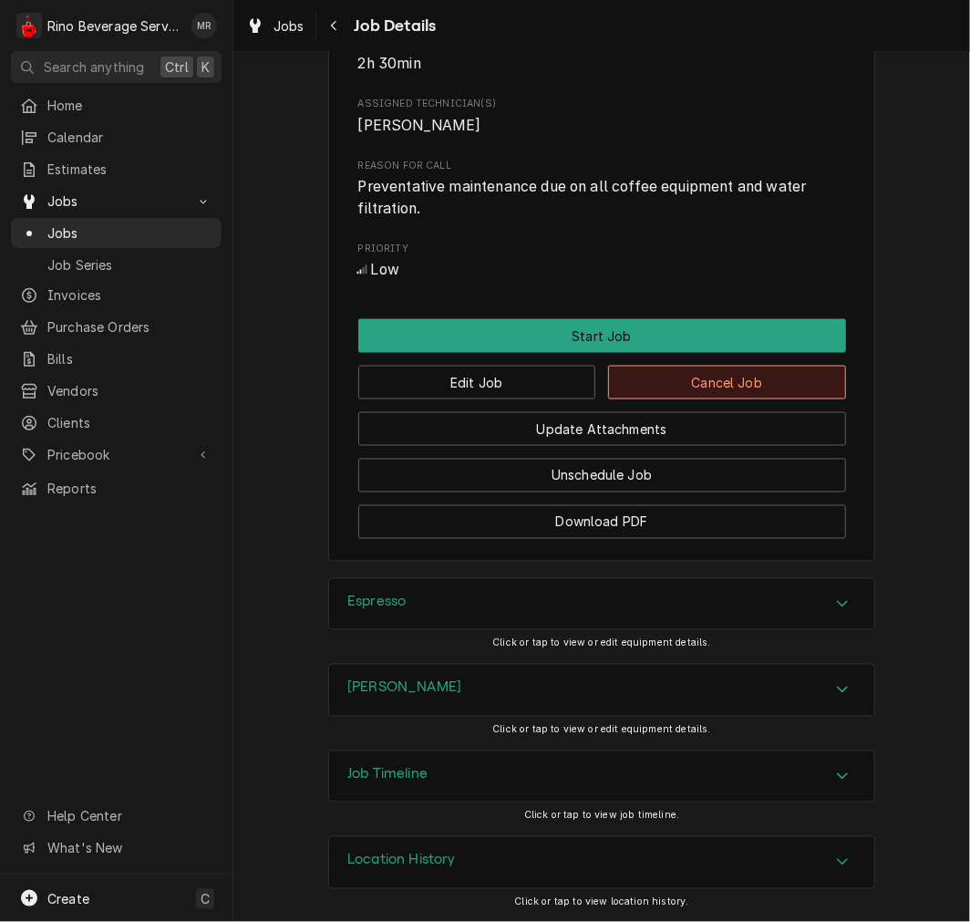
click at [752, 387] on button "Cancel Job" at bounding box center [727, 383] width 238 height 34
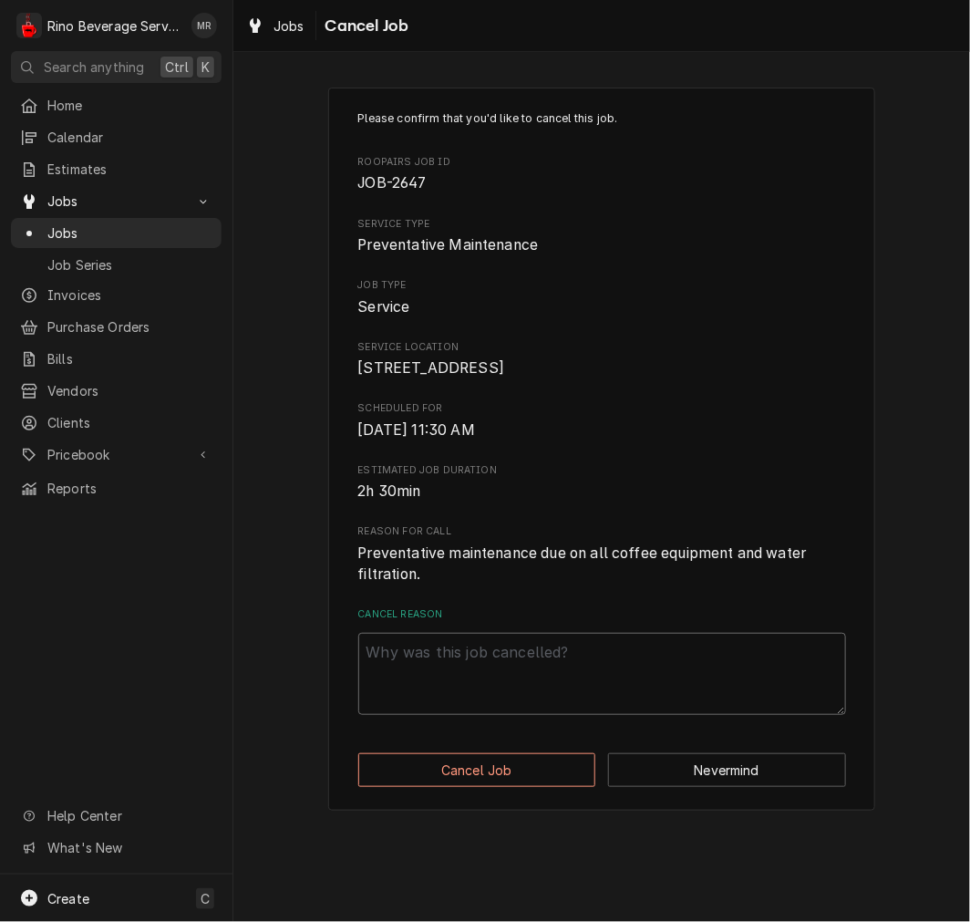
click at [515, 684] on textarea "Cancel Reason" at bounding box center [602, 674] width 488 height 82
type textarea "x"
type textarea "c"
type textarea "x"
type textarea "cl"
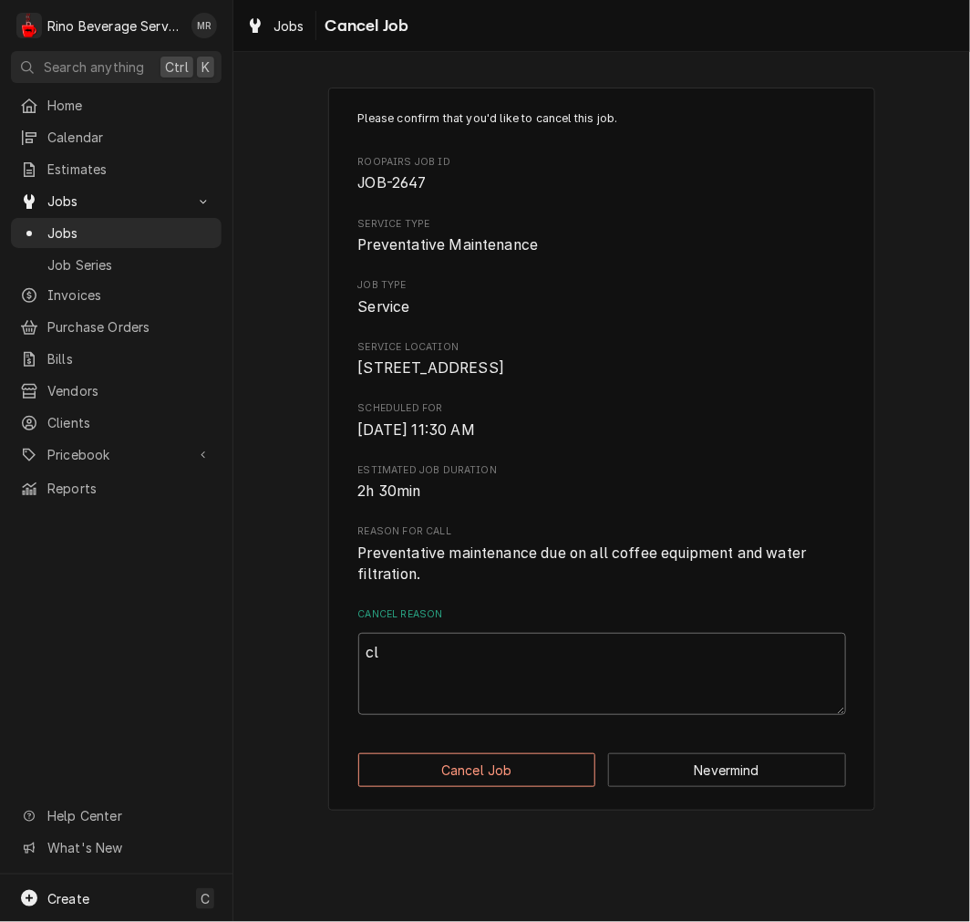
type textarea "x"
type textarea "cle"
type textarea "x"
type textarea "clea"
type textarea "x"
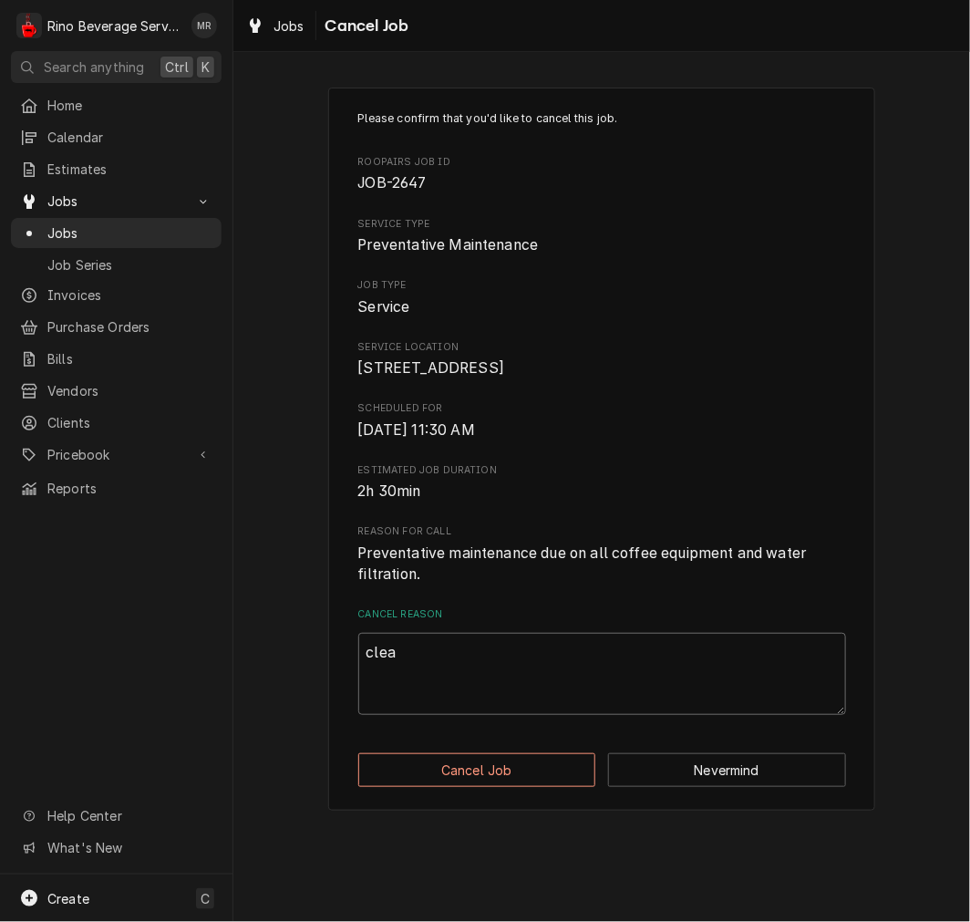
type textarea "clear"
type textarea "x"
type textarea "cleari"
type textarea "x"
type textarea "clearin"
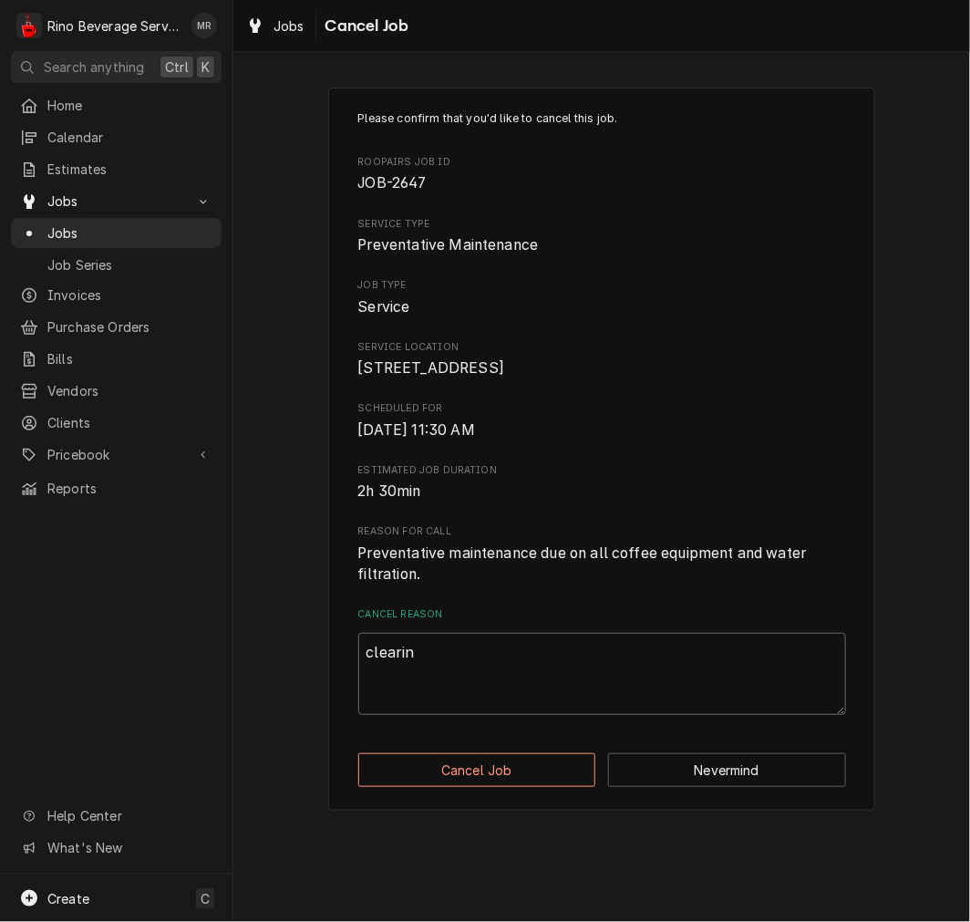
type textarea "x"
type textarea "clearing"
click at [502, 811] on div "Please confirm that you'd like to cancel this job. Roopairs Job ID JOB-2647 Ser…" at bounding box center [601, 449] width 547 height 723
click at [504, 786] on button "Cancel Job" at bounding box center [477, 770] width 238 height 34
type textarea "x"
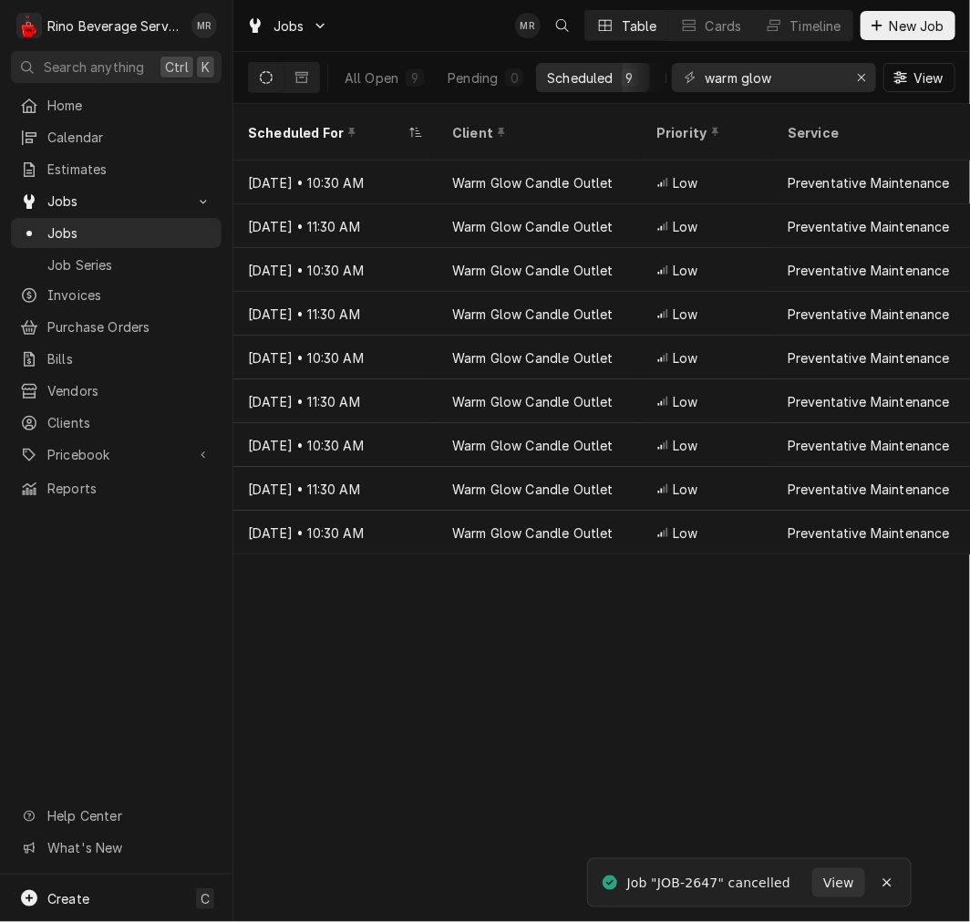
click at [484, 706] on div "Scheduled For Client Priority Service Labels Location Address Techs Last Modifi…" at bounding box center [601, 513] width 737 height 818
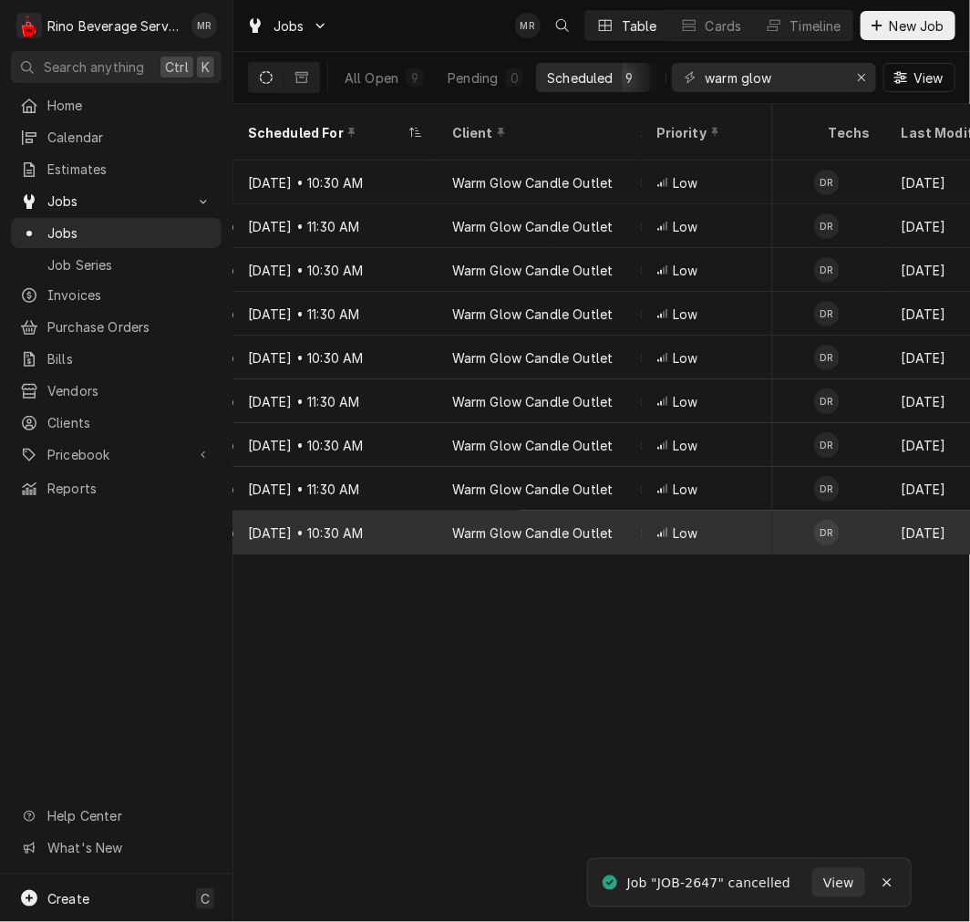
click at [553, 523] on div "Warm Glow Candle Outlet" at bounding box center [532, 532] width 161 height 19
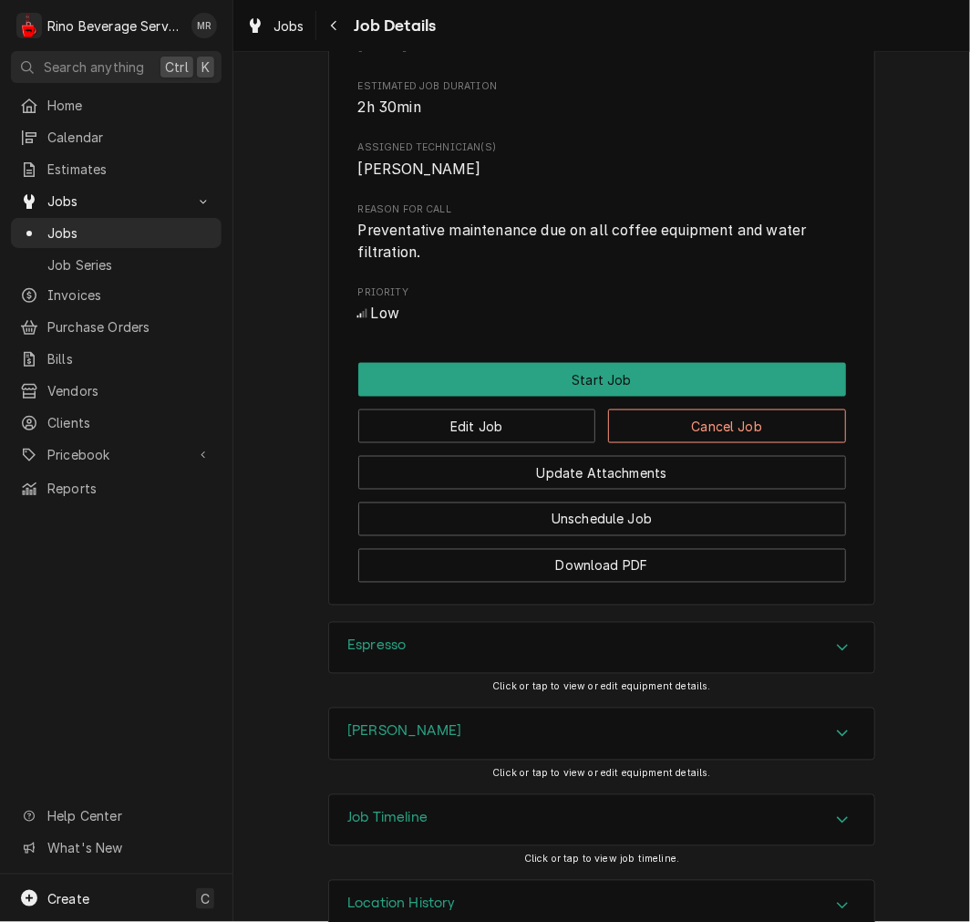
scroll to position [726, 0]
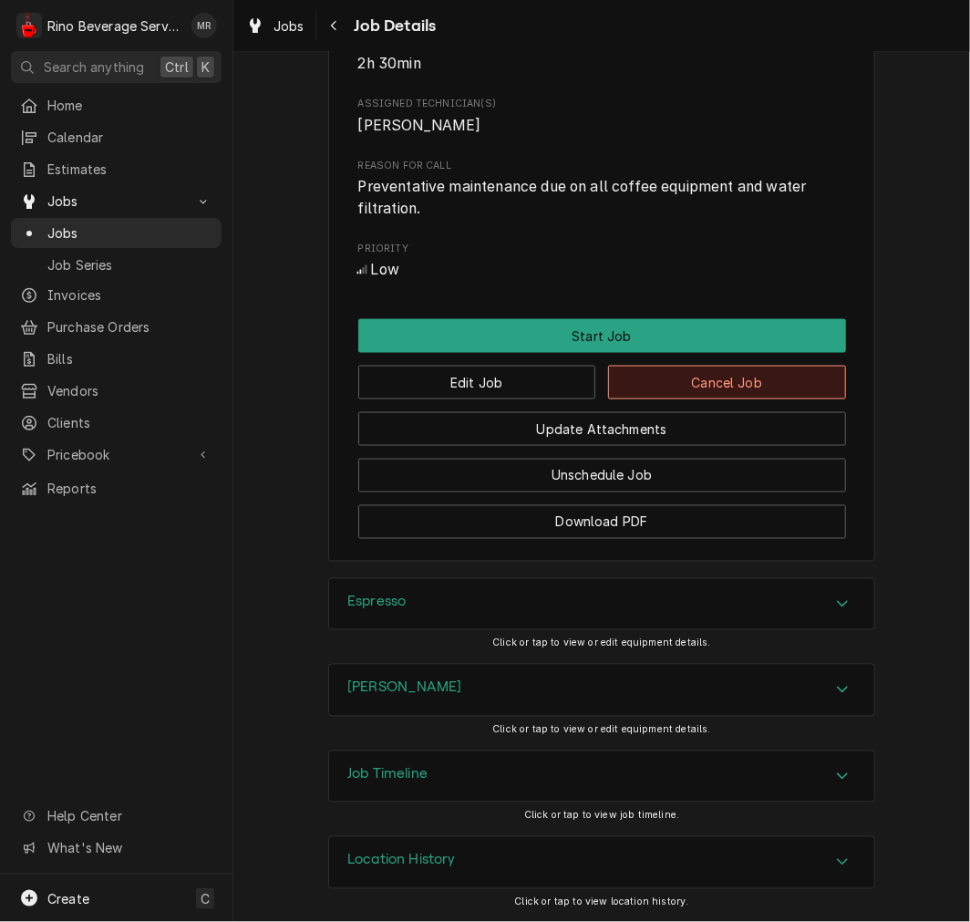
click at [775, 378] on button "Cancel Job" at bounding box center [727, 383] width 238 height 34
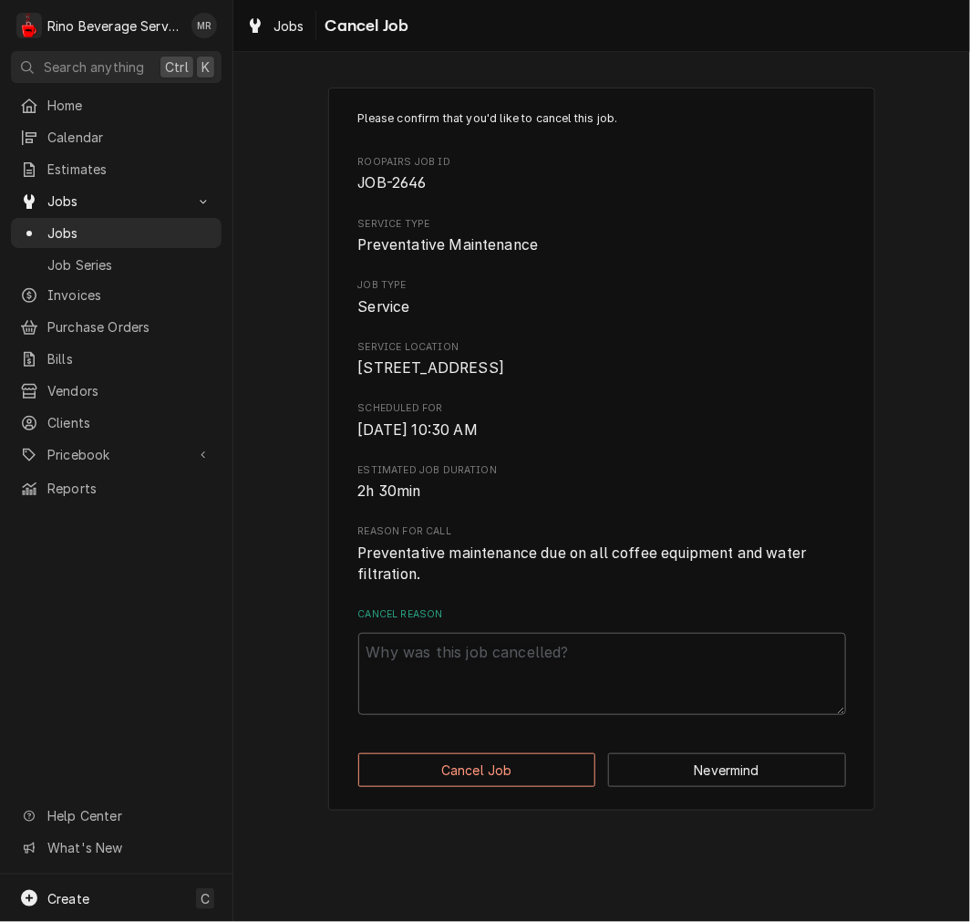
click at [689, 624] on div "Please confirm that you'd like to cancel this job. Roopairs Job ID JOB-2646 Ser…" at bounding box center [602, 412] width 488 height 605
click at [673, 654] on textarea "Cancel Reason" at bounding box center [602, 674] width 488 height 82
paste textarea "clearing"
type textarea "x"
type textarea "clearing"
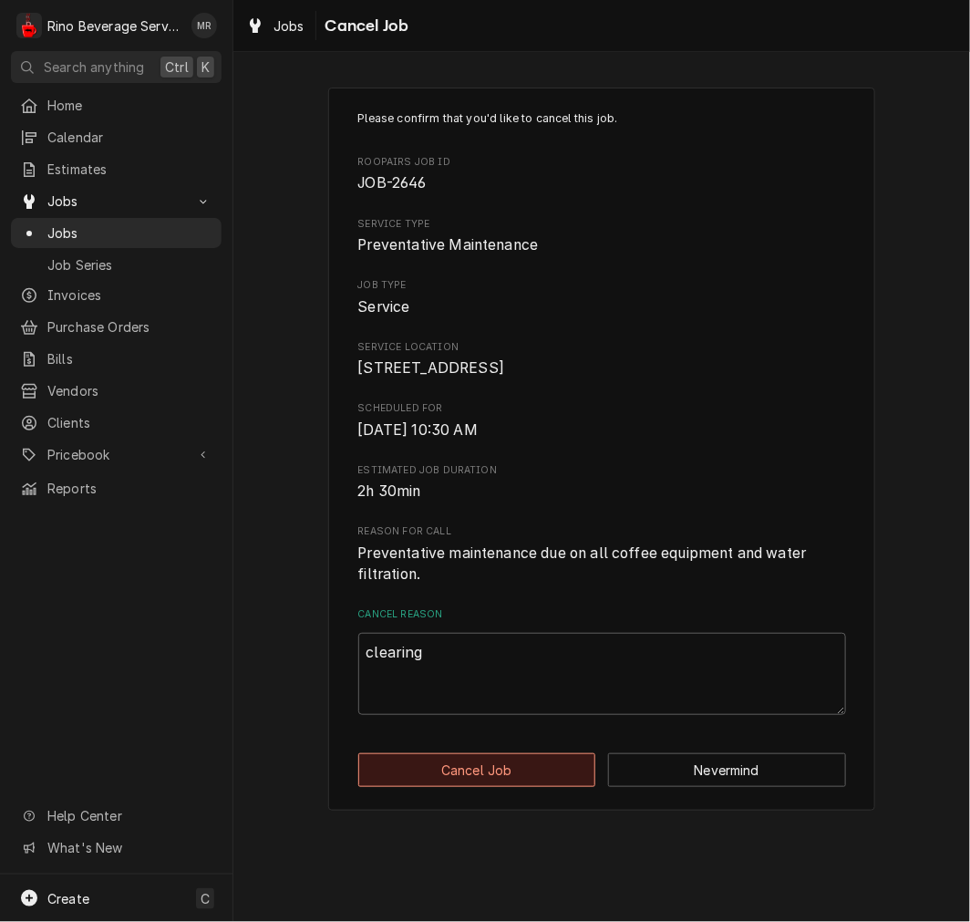
click at [548, 786] on button "Cancel Job" at bounding box center [477, 770] width 238 height 34
type textarea "x"
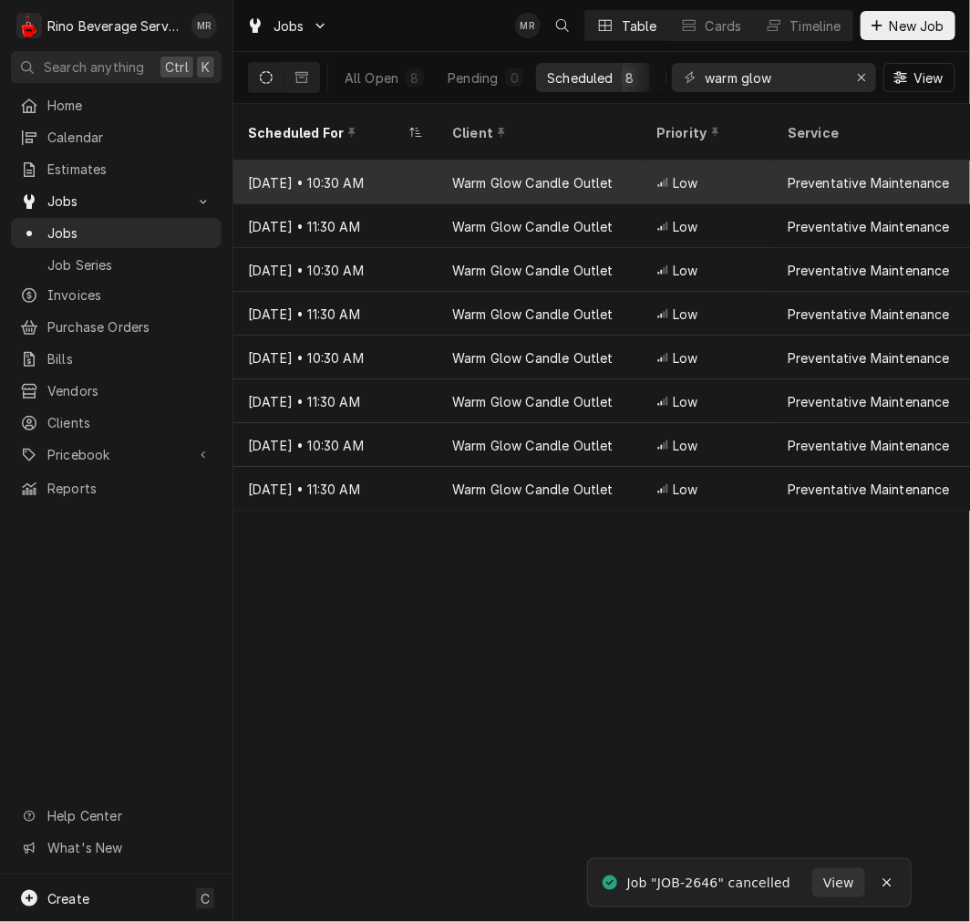
click at [689, 173] on span "Low" at bounding box center [685, 182] width 25 height 19
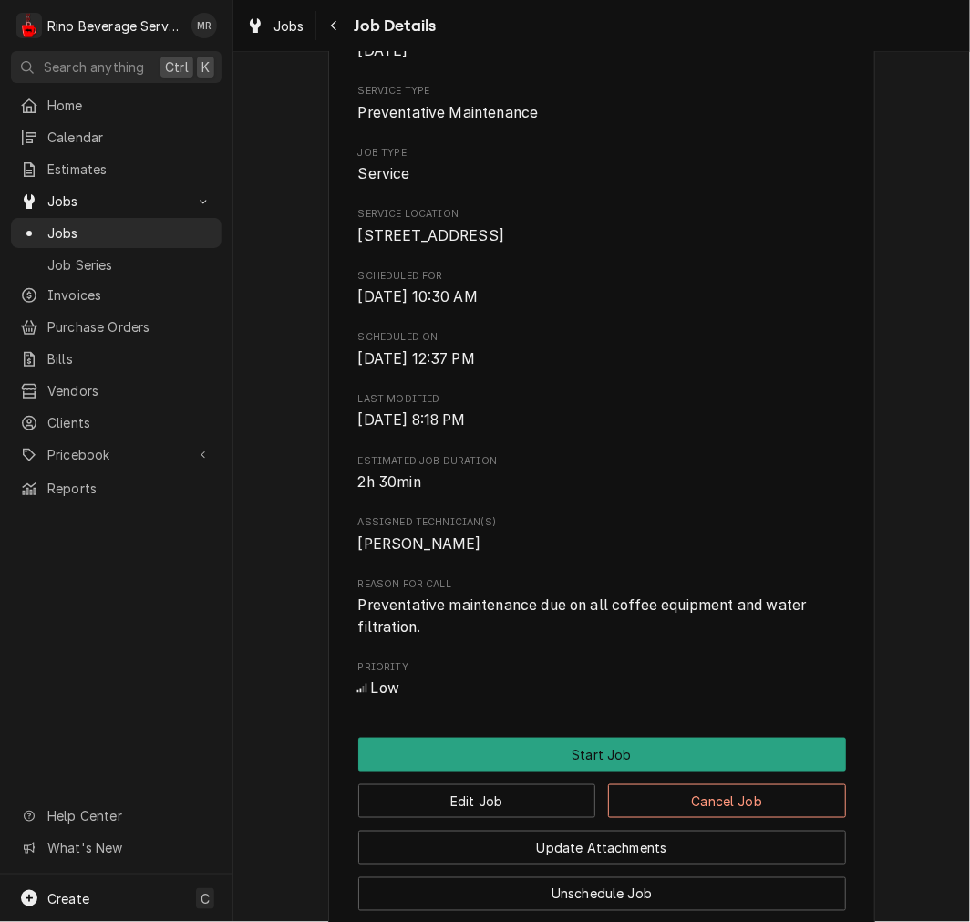
scroll to position [726, 0]
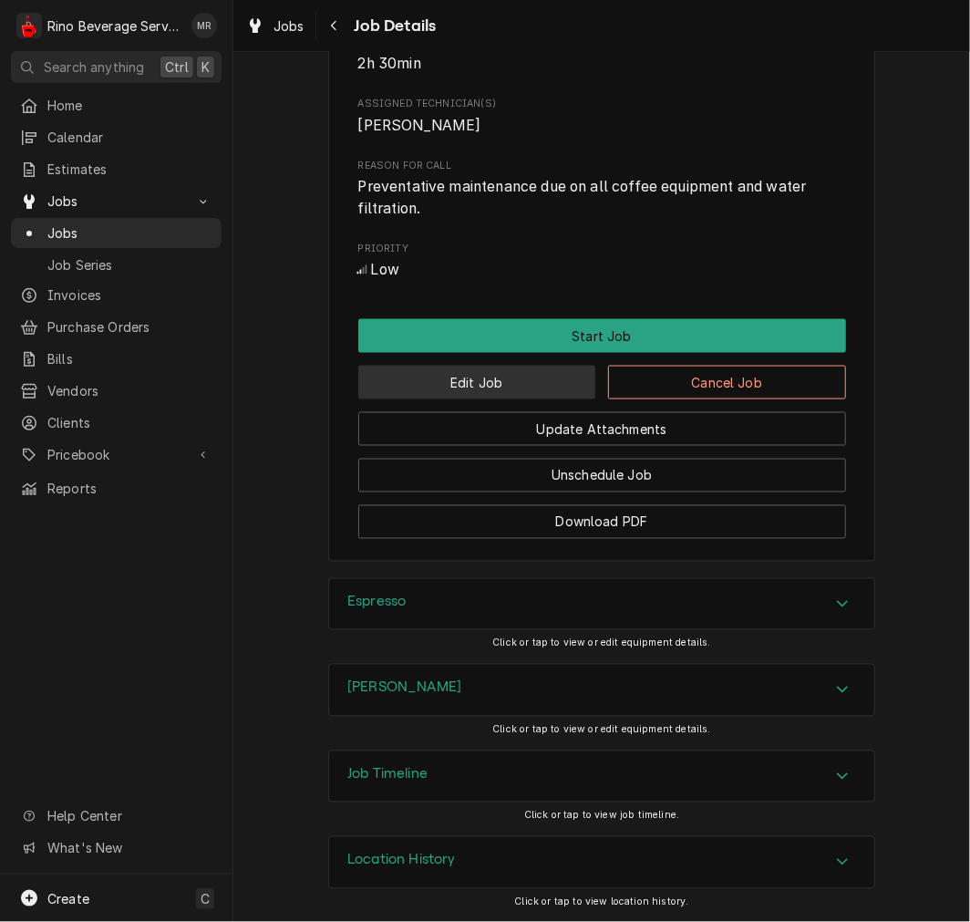
click at [523, 380] on button "Edit Job" at bounding box center [477, 383] width 238 height 34
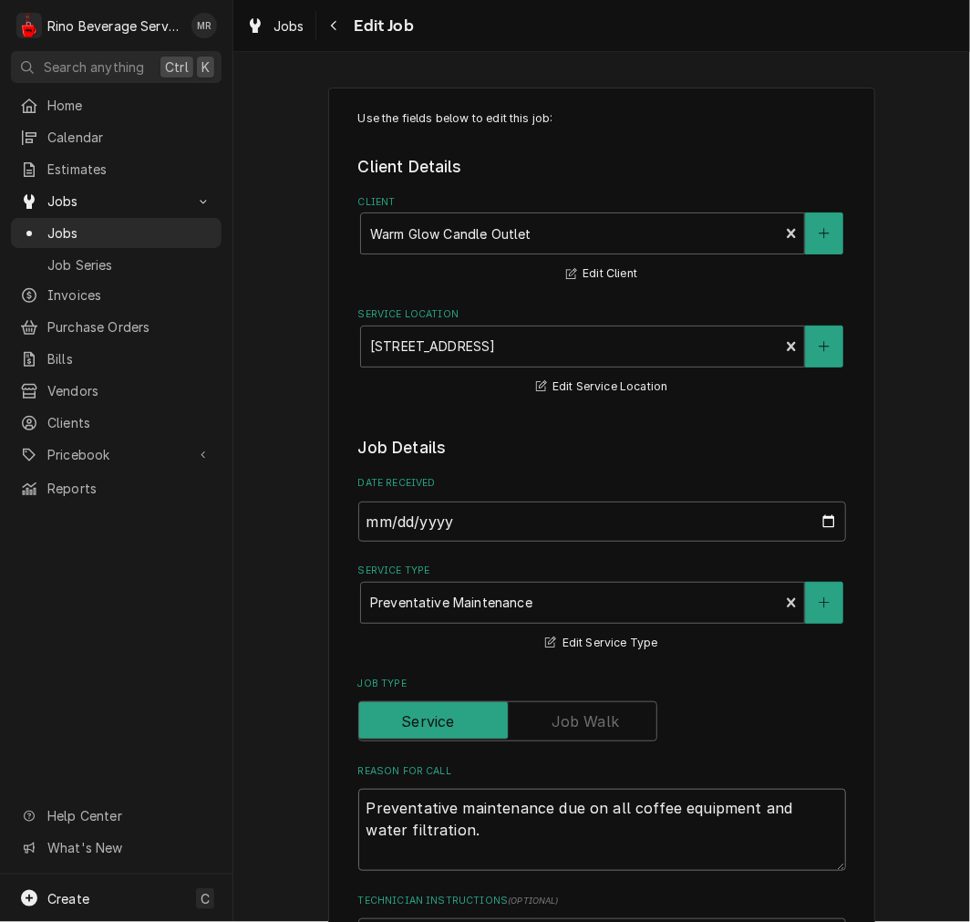
click at [709, 810] on textarea "Preventative maintenance due on all coffee equipment and water filtration." at bounding box center [602, 830] width 488 height 82
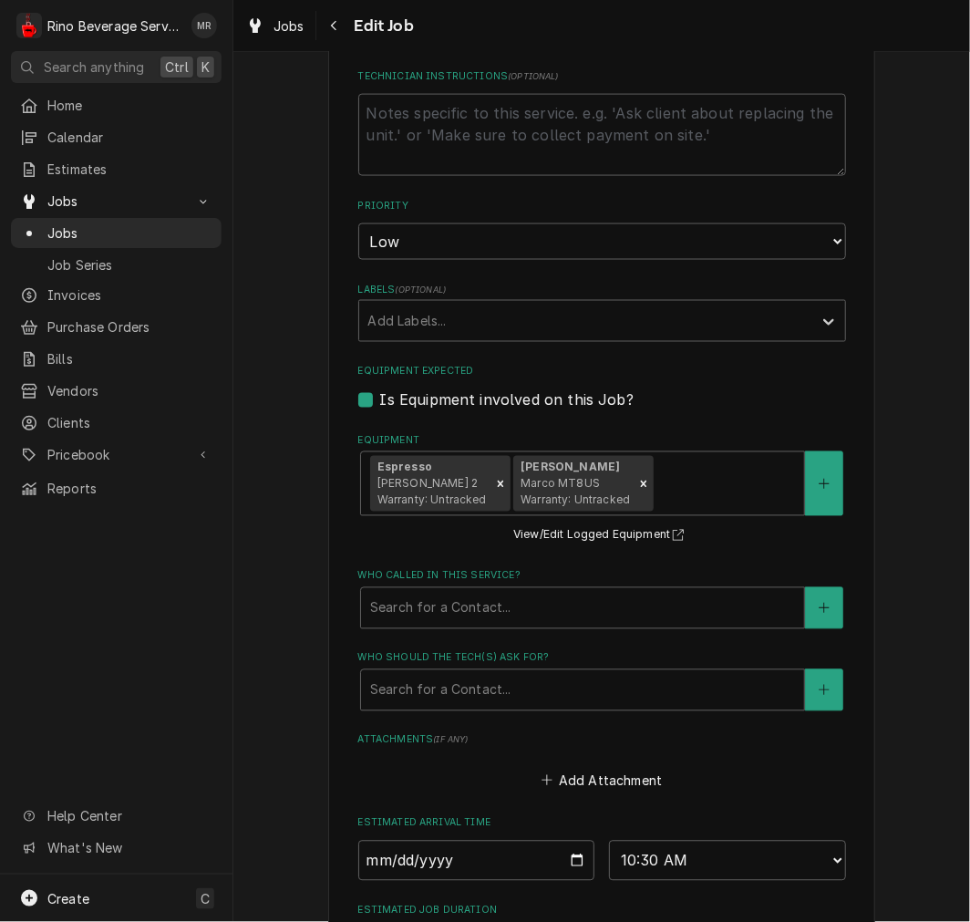
scroll to position [805, 0]
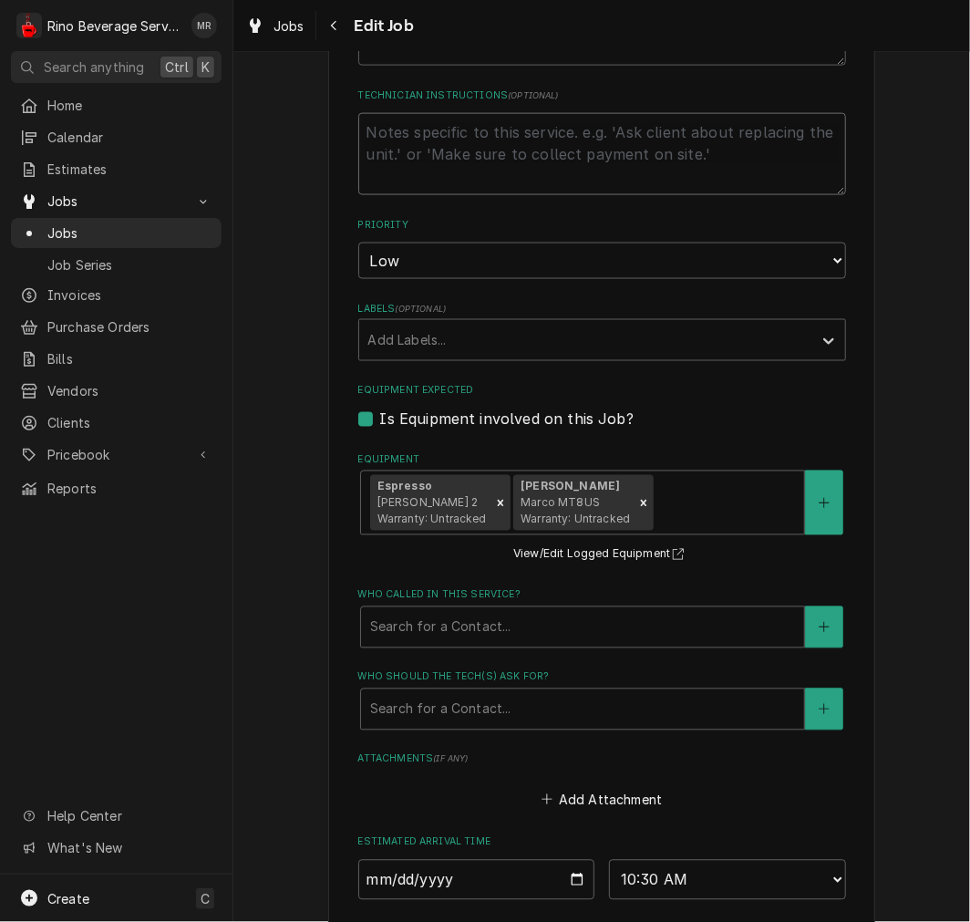
click at [647, 141] on textarea "Technician Instructions ( optional )" at bounding box center [602, 154] width 488 height 82
type textarea "x"
type textarea "s"
type textarea "x"
type textarea "sc"
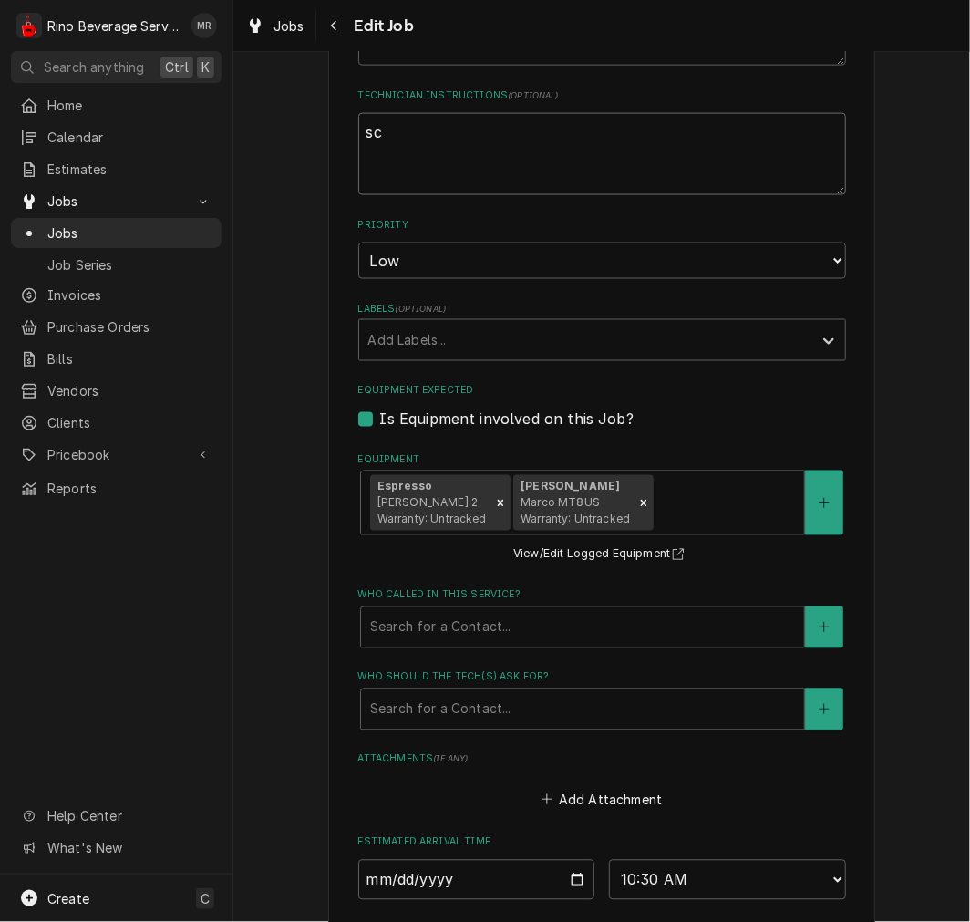
type textarea "x"
type textarea "scre"
type textarea "x"
type textarea "scree"
type textarea "x"
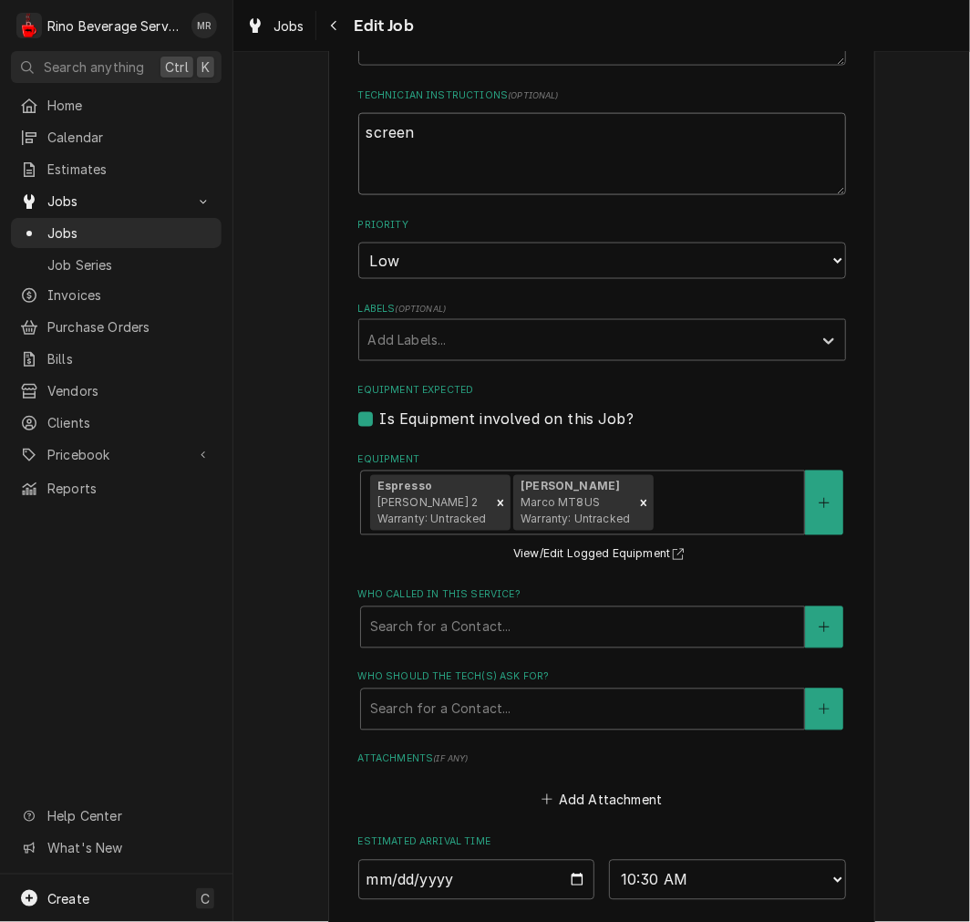
type textarea "screens"
type textarea "x"
type textarea "screens"
type textarea "x"
type textarea "screens an"
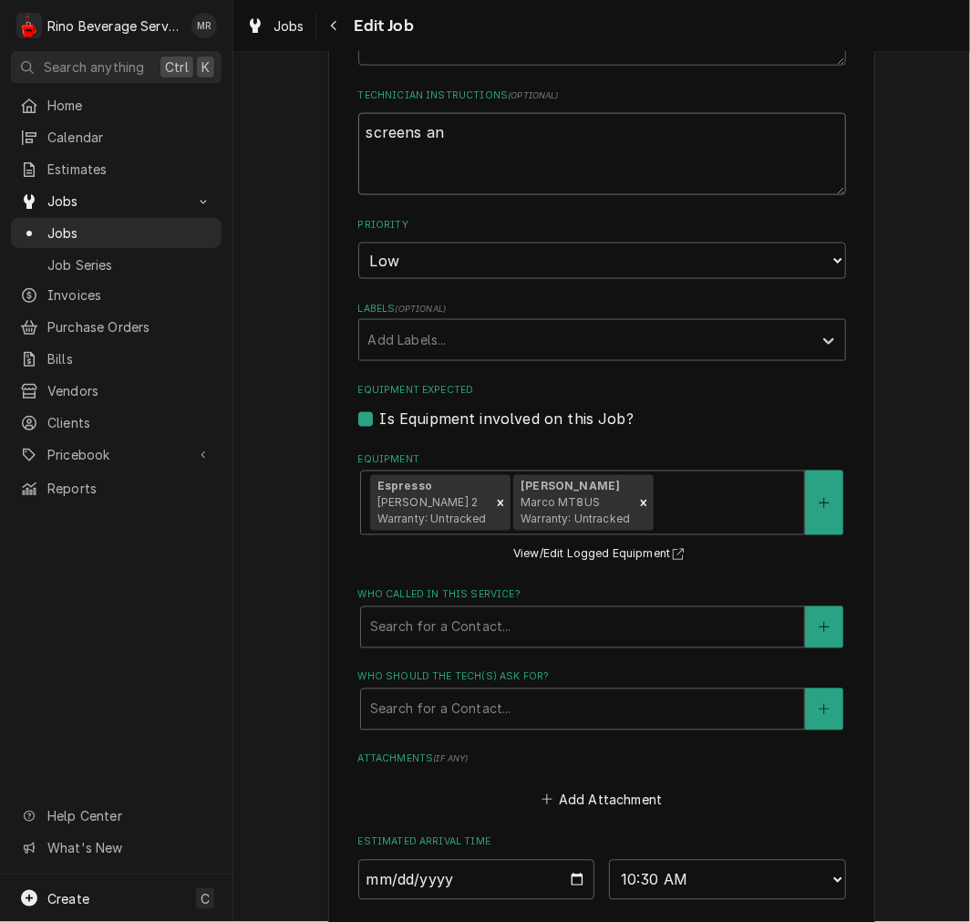
type textarea "x"
type textarea "screens and"
type textarea "x"
type textarea "screens and"
type textarea "x"
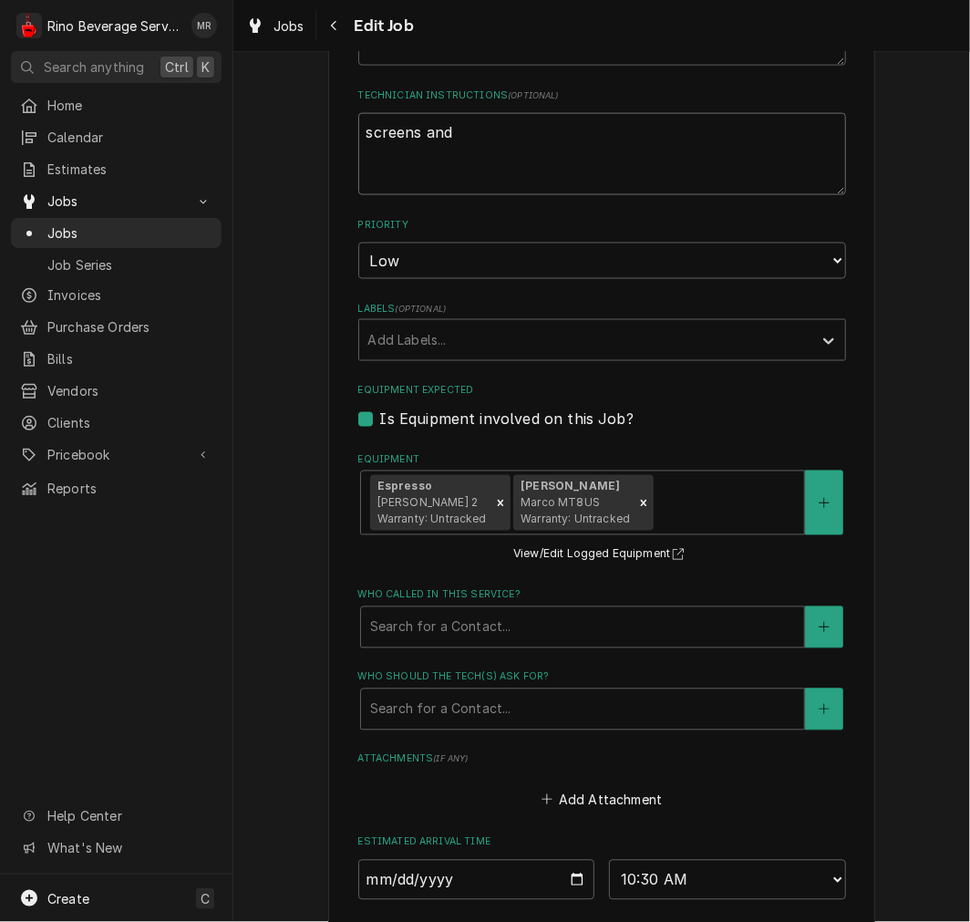
type textarea "screens and g"
type textarea "x"
type textarea "screens and ga"
type textarea "x"
type textarea "screens and gas"
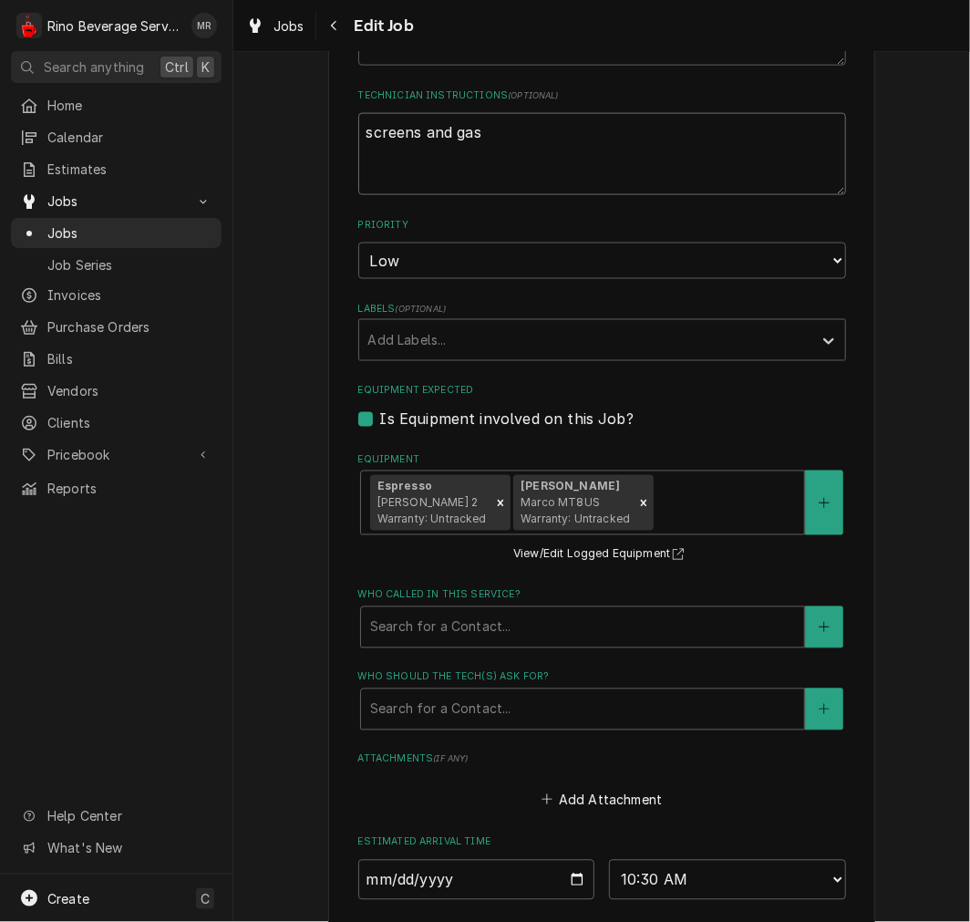
type textarea "x"
type textarea "screens and gask"
type textarea "x"
type textarea "screens and gaske"
type textarea "x"
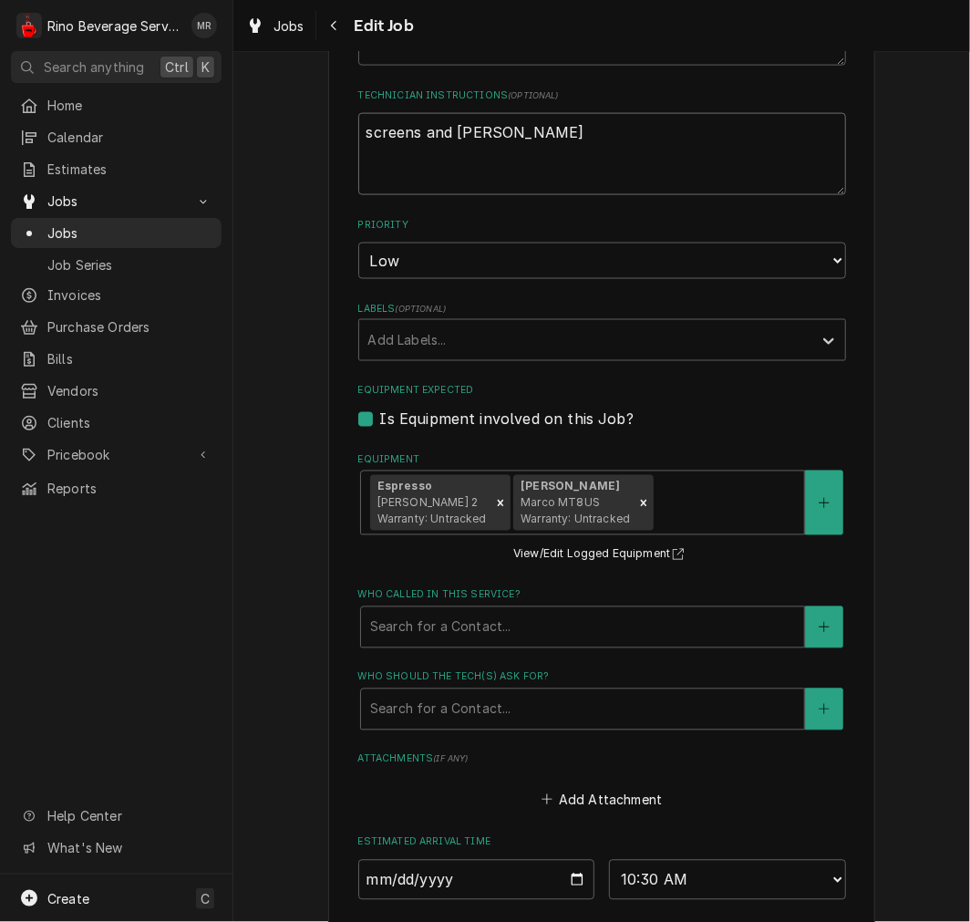
type textarea "screens and gask"
type textarea "x"
type textarea "screens and gas"
type textarea "x"
type textarea "screens and ga"
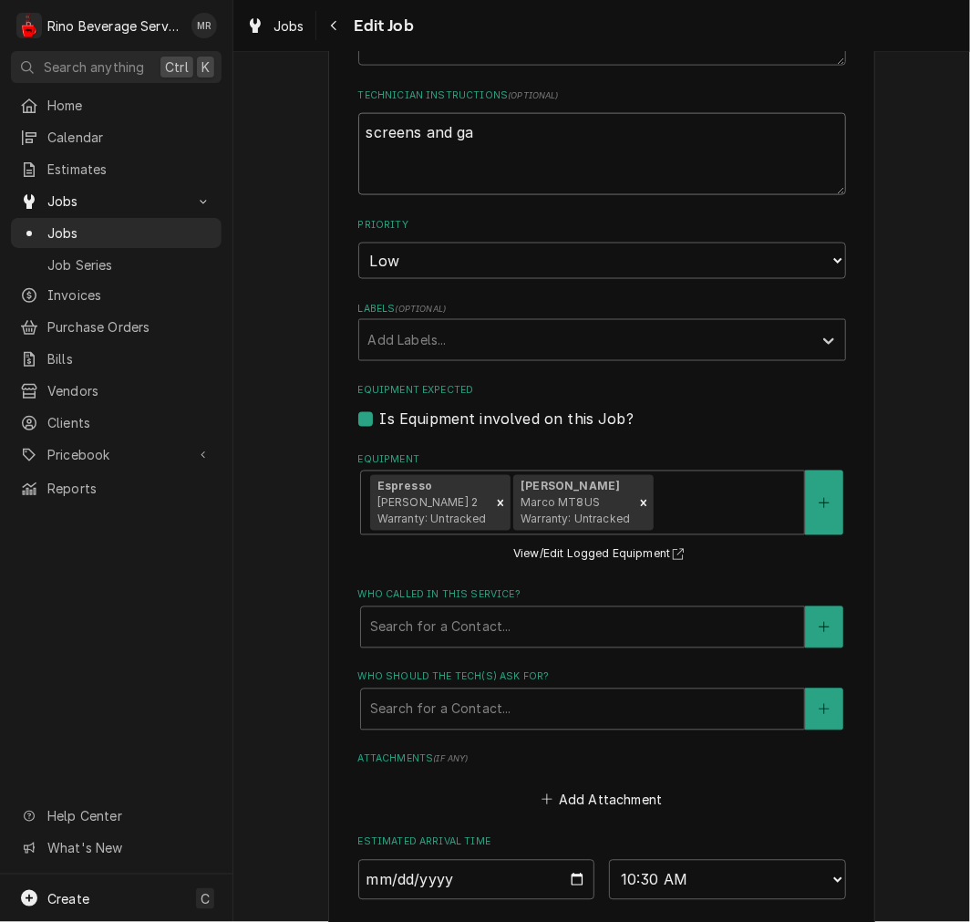
type textarea "x"
type textarea "screens and g"
type textarea "x"
type textarea "screens and"
type textarea "x"
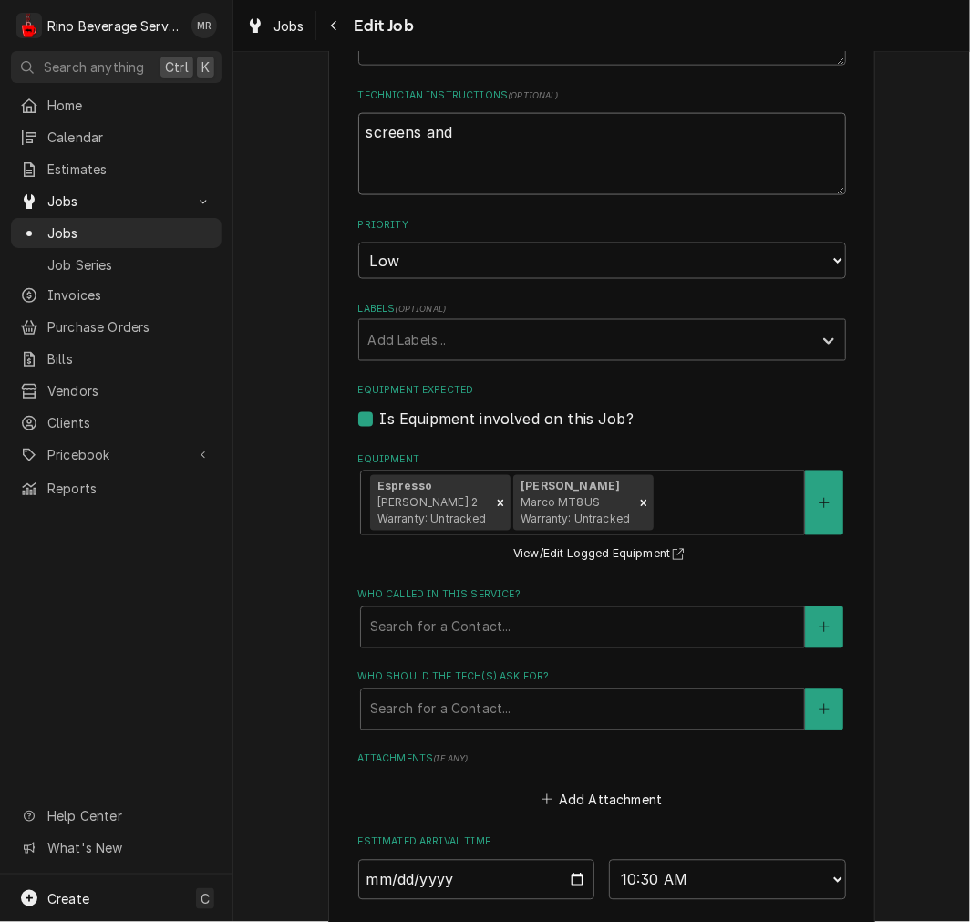
type textarea "screens and"
type textarea "x"
type textarea "screens an"
type textarea "x"
type textarea "screens a"
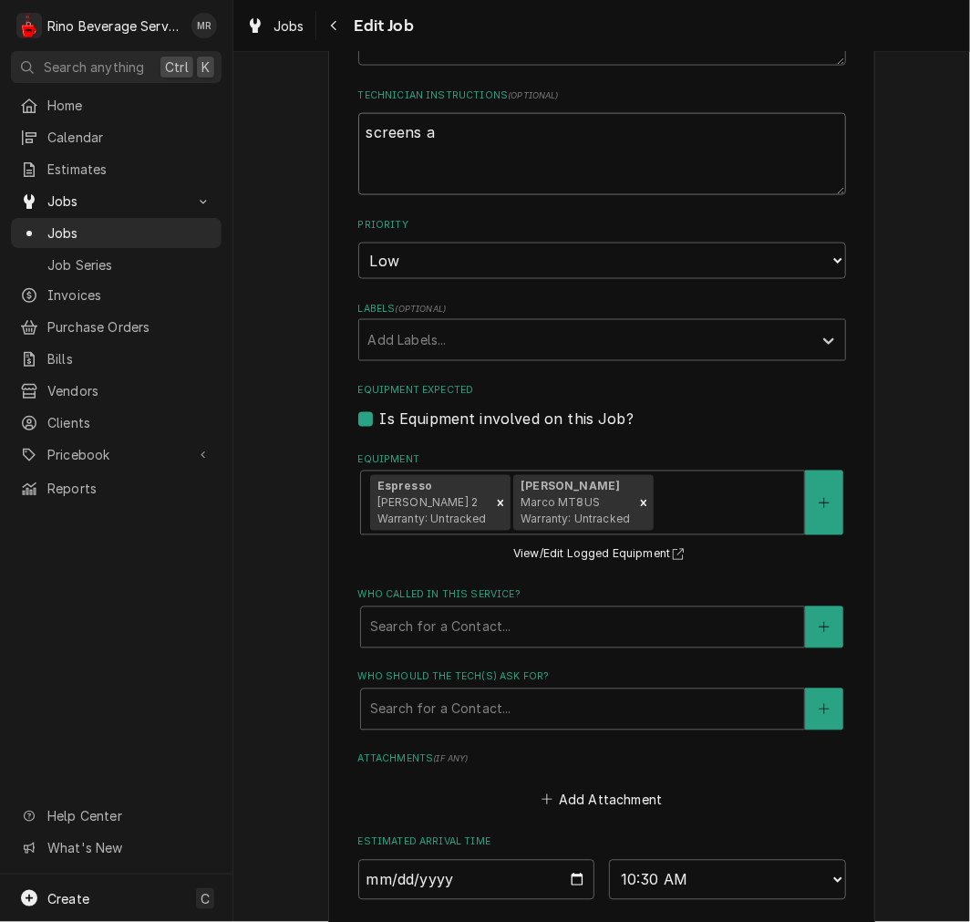
type textarea "x"
type textarea "screens"
type textarea "x"
type textarea "screens"
type textarea "x"
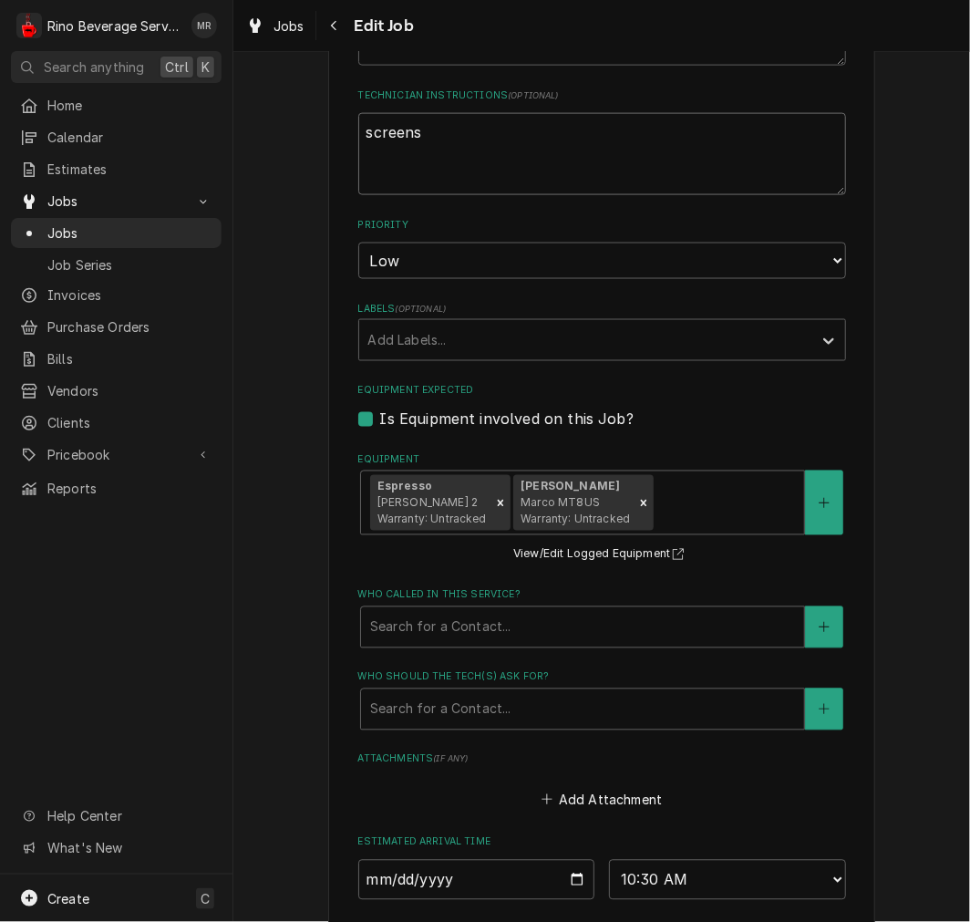
type textarea "screen"
type textarea "x"
type textarea "scree"
type textarea "x"
type textarea "screen"
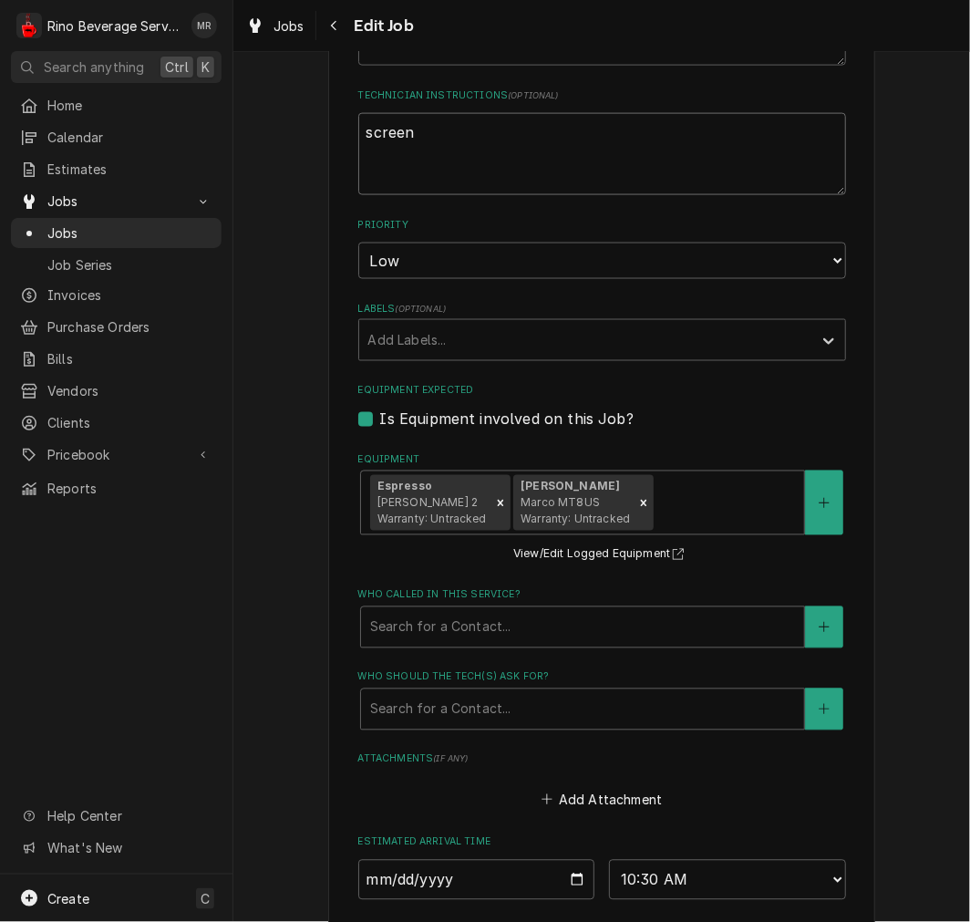
type textarea "x"
type textarea "screens"
type textarea "x"
type textarea "screens"
type textarea "x"
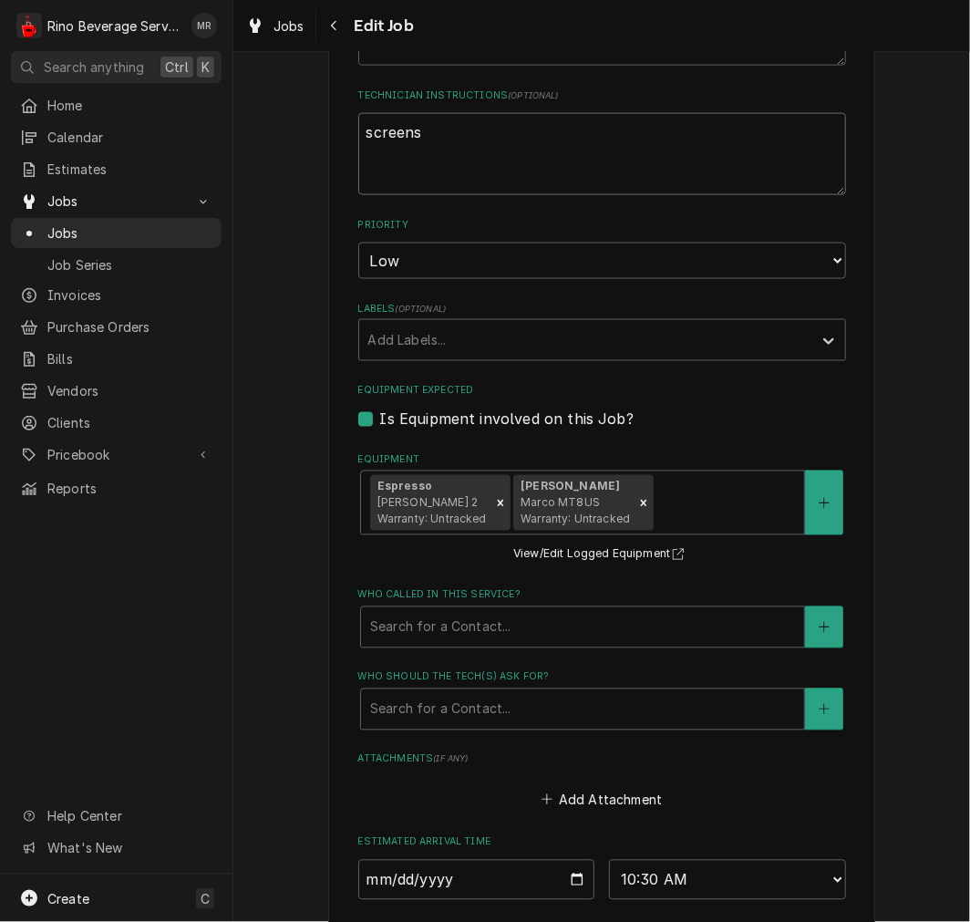
type textarea "screens g"
type textarea "x"
type textarea "screens ga"
type textarea "x"
type textarea "screens gas"
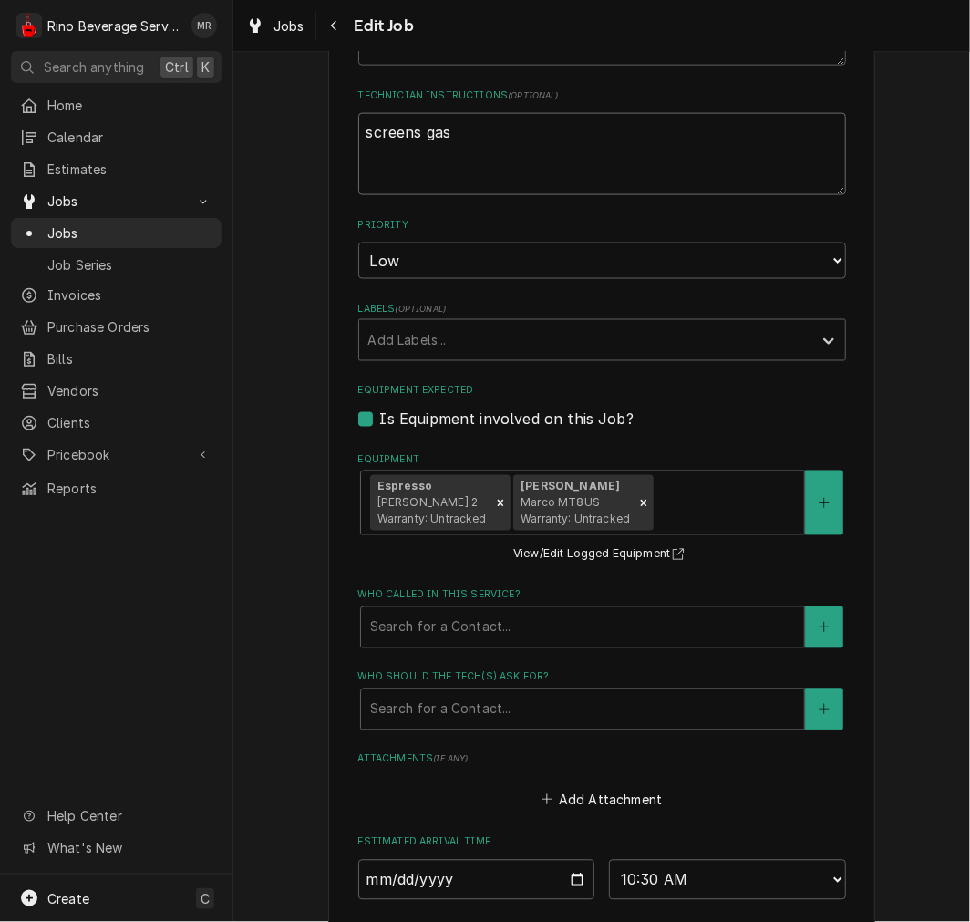
type textarea "x"
type textarea "screens gask"
type textarea "x"
type textarea "screens gaske"
type textarea "x"
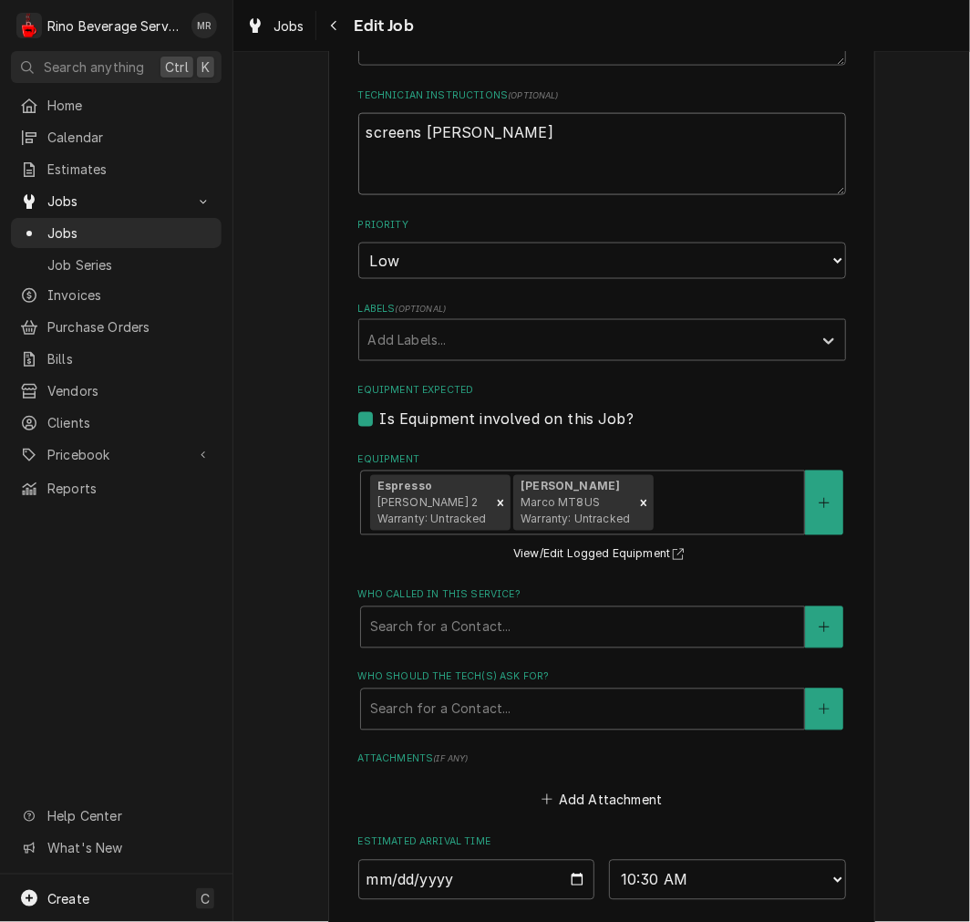
type textarea "screens gasket"
type textarea "x"
type textarea "screens gaskets"
type textarea "x"
type textarea "screens gaskets"
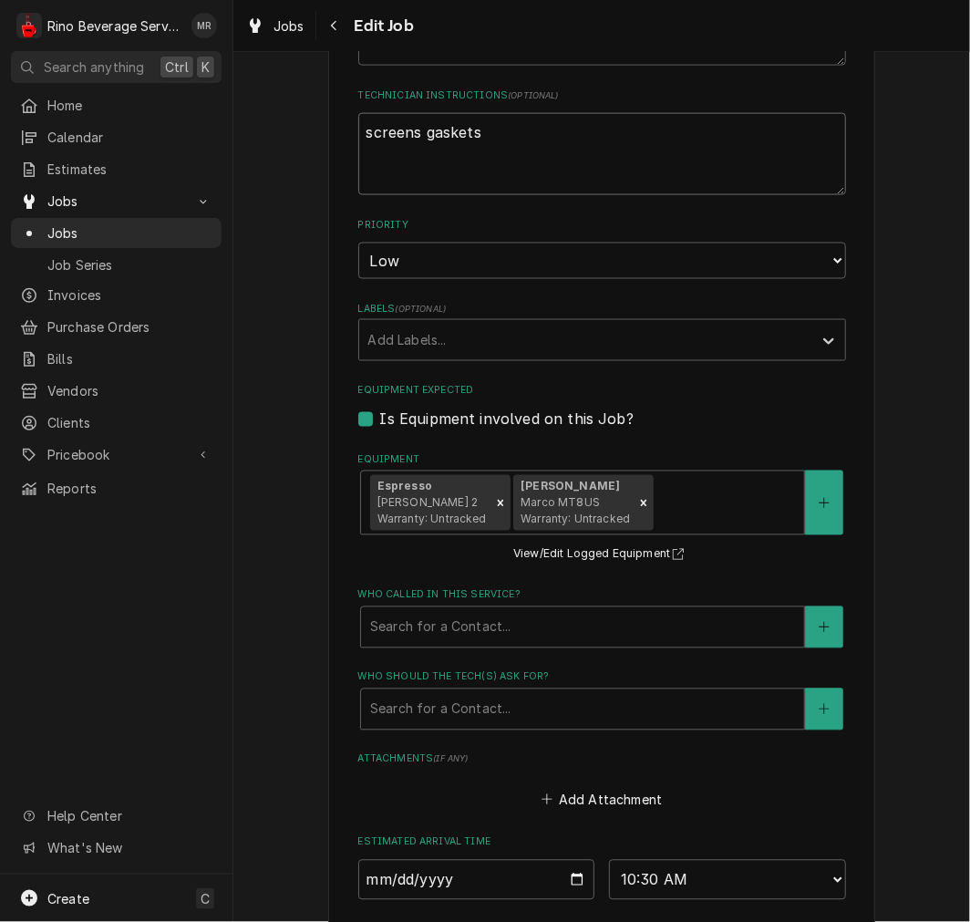
type textarea "x"
type textarea "screens gaskets a"
type textarea "x"
type textarea "screens gaskets an"
type textarea "x"
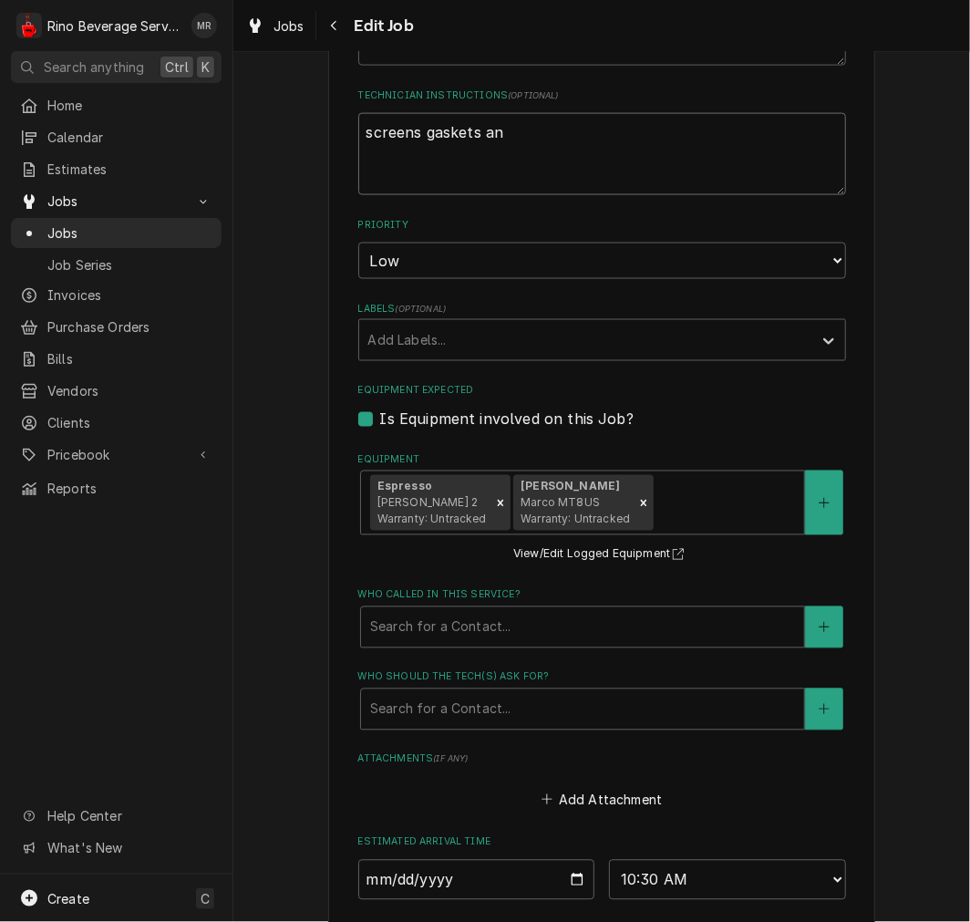
type textarea "screens gaskets and"
type textarea "x"
type textarea "screens gaskets and"
type textarea "x"
type textarea "screens gaskets and f"
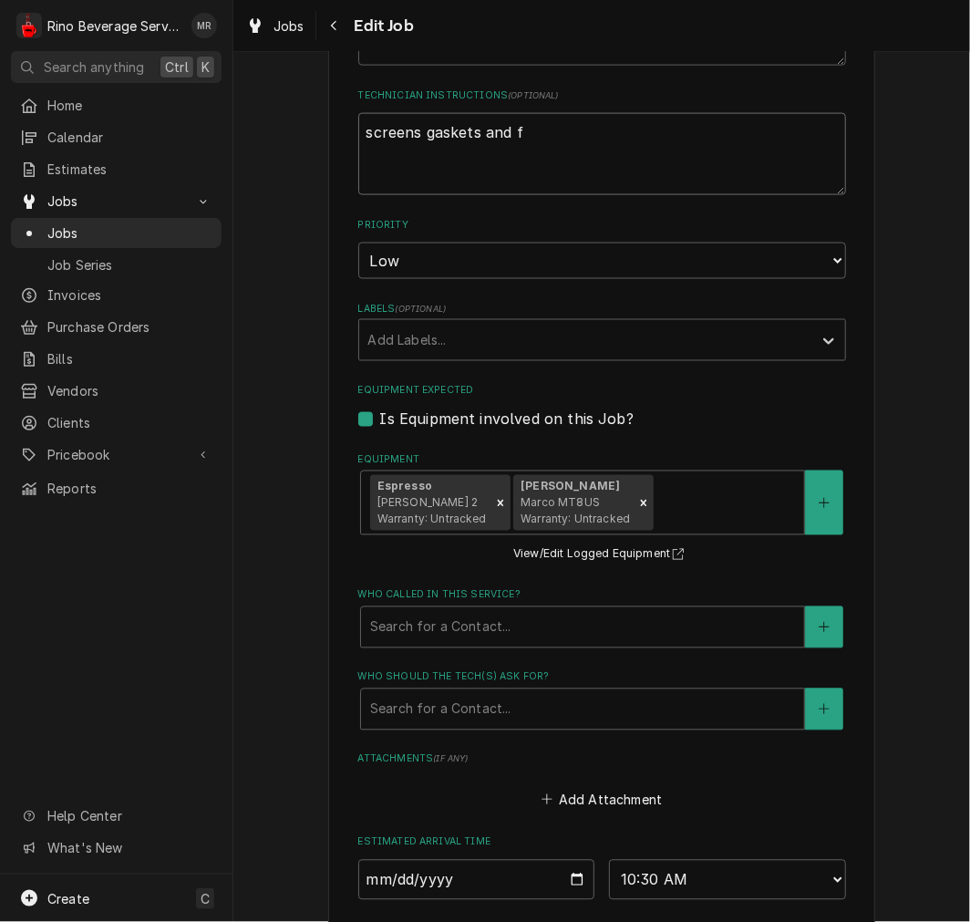
type textarea "x"
type textarea "screens gaskets and fi"
type textarea "x"
type textarea "screens gaskets and fil"
type textarea "x"
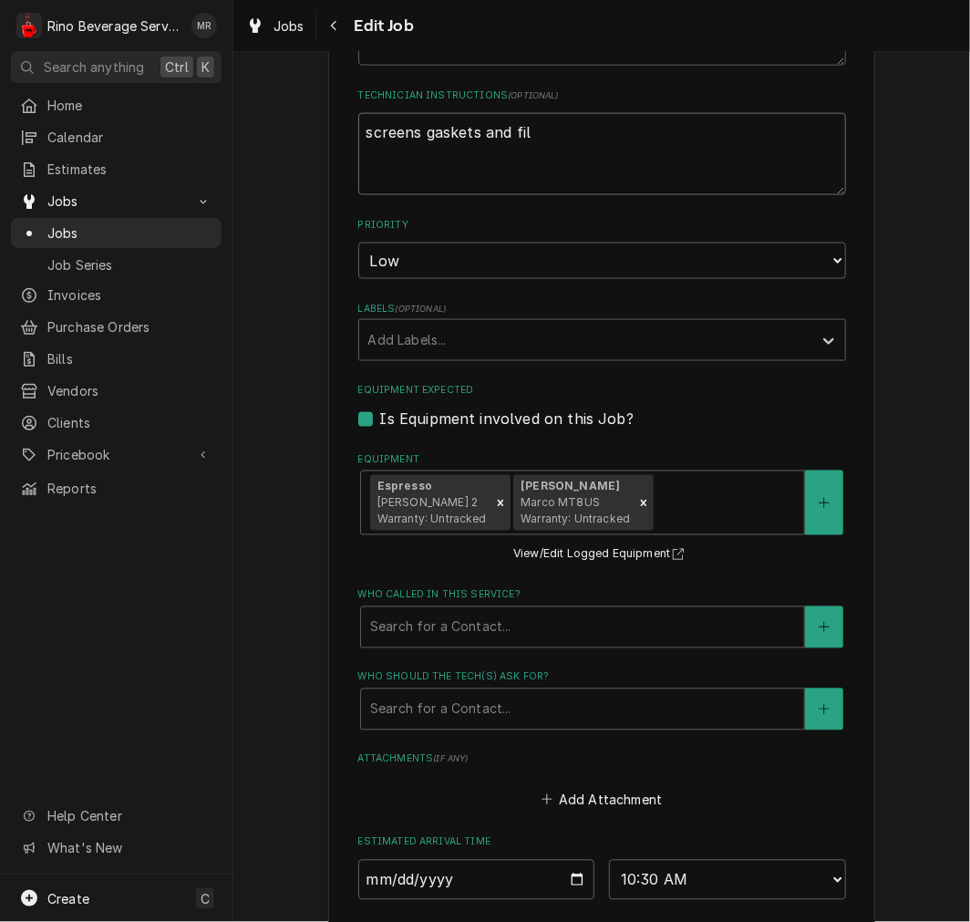
type textarea "screens gaskets and filt"
type textarea "x"
type textarea "screens gaskets and filte"
type textarea "x"
type textarea "screens gaskets and filter"
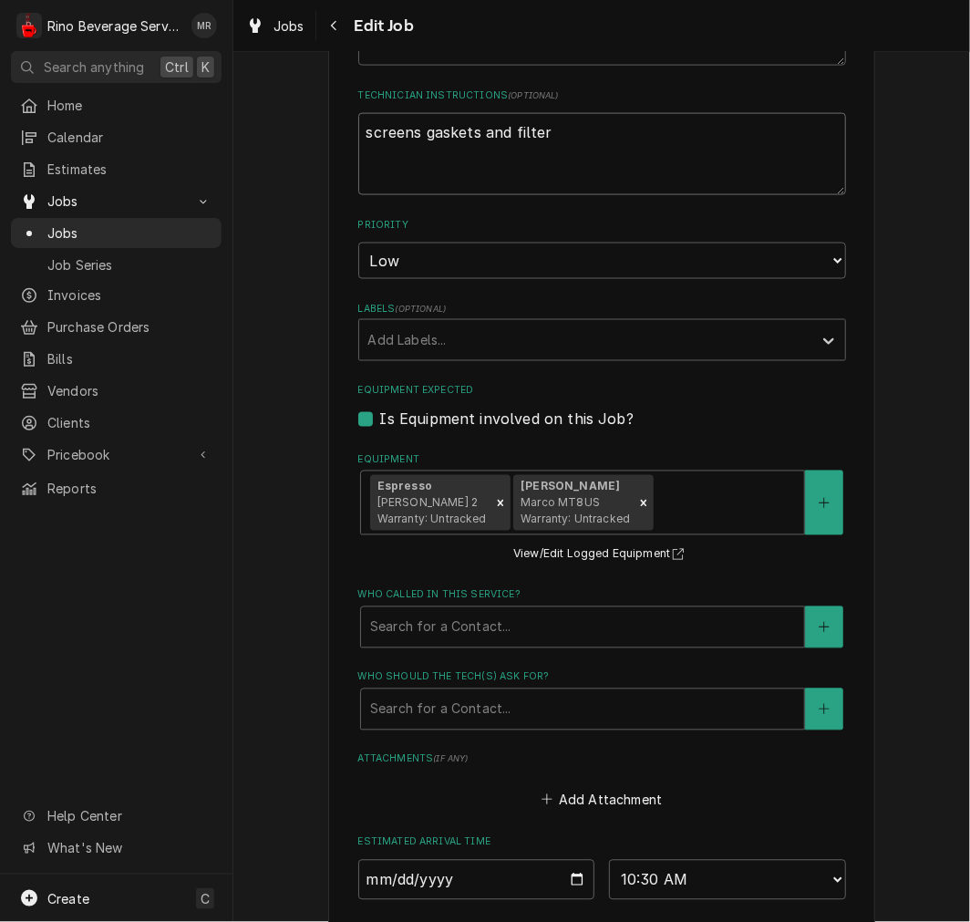
type textarea "x"
type textarea "screens gaskets and filters"
type textarea "x"
type textarea "screens gaskets and filters"
type textarea "x"
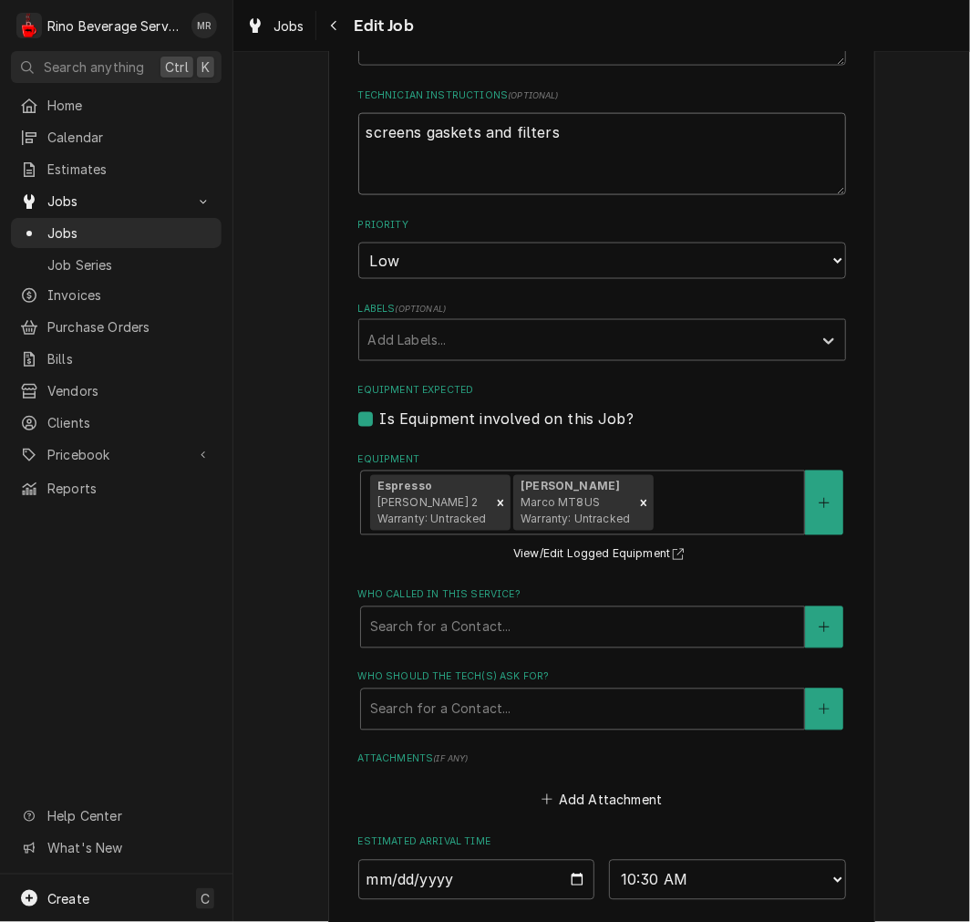
type textarea "screens gaskets and filters d"
type textarea "x"
type textarea "screens gaskets and filters do"
type textarea "x"
type textarea "screens gaskets and filters don"
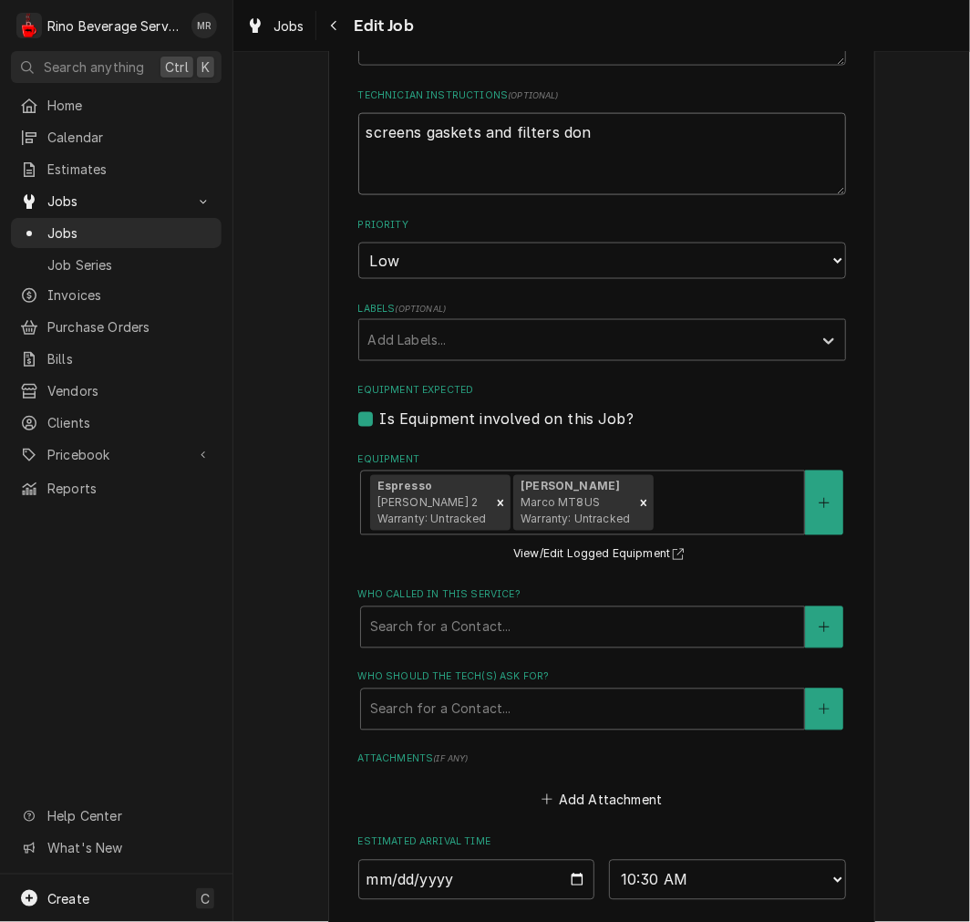
type textarea "x"
type textarea "screens gaskets and filters done"
type textarea "x"
type textarea "screens gaskets and filters done"
type textarea "x"
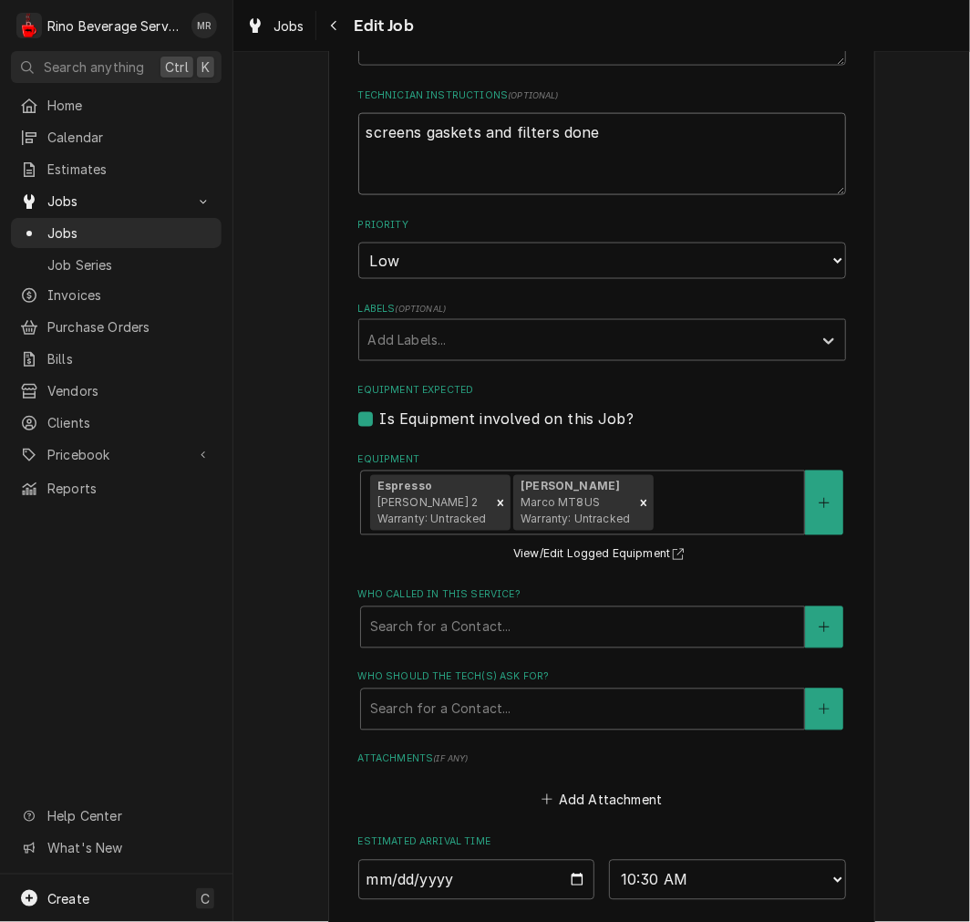
type textarea "screens gaskets and filters done a"
type textarea "x"
type textarea "screens gaskets and filters done at"
type textarea "x"
type textarea "screens gaskets and filters done at r"
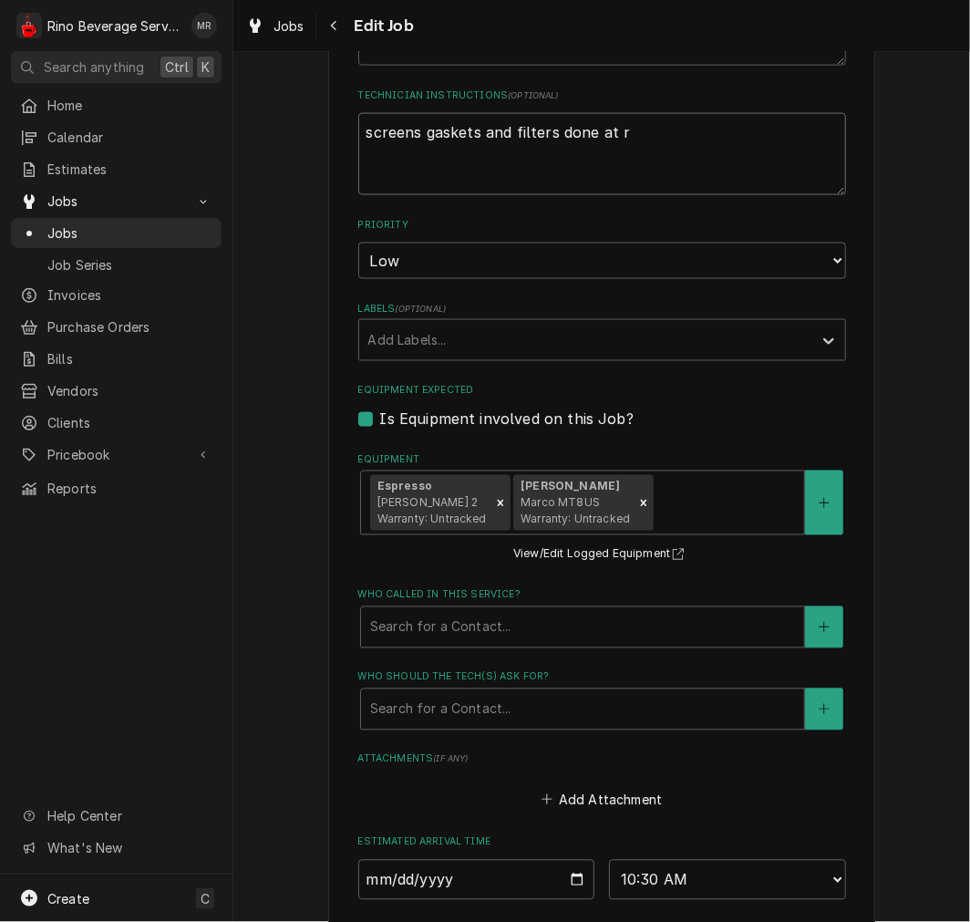
type textarea "x"
type textarea "screens gaskets and filters done at re"
type textarea "x"
type textarea "screens gaskets and filters done at rei"
type textarea "x"
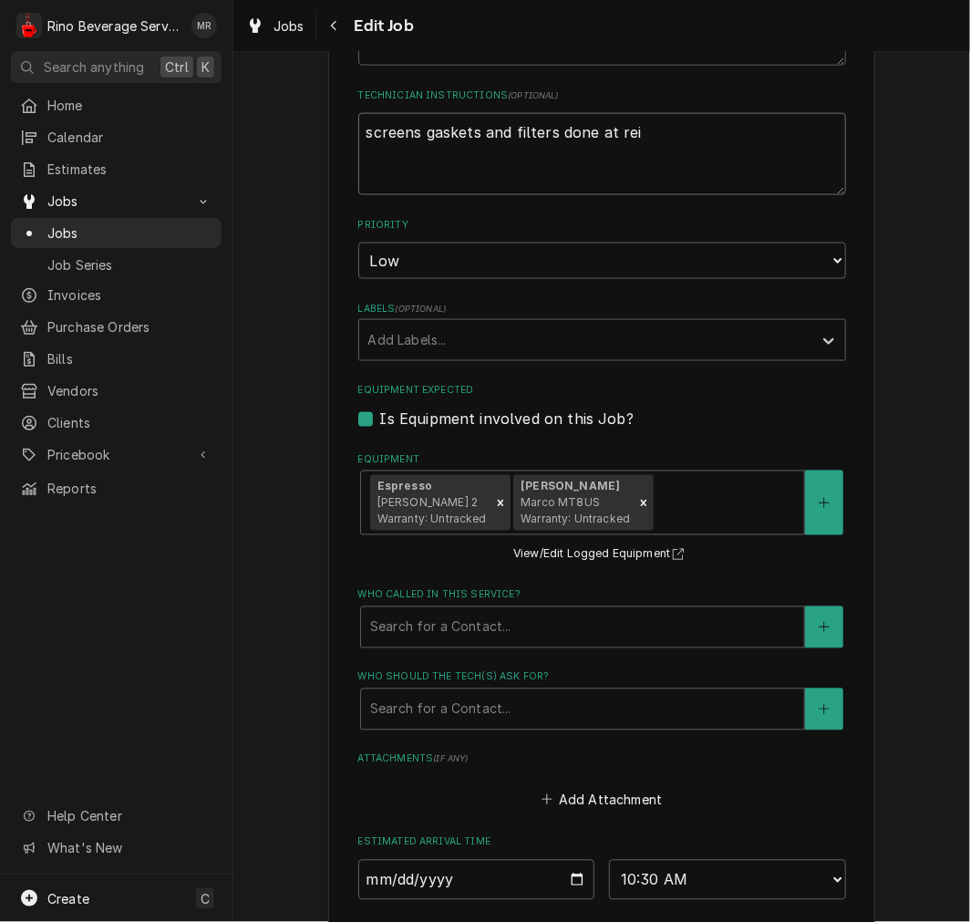
type textarea "screens gaskets and filters done at rein"
type textarea "x"
type textarea "screens gaskets and filters done at reins"
type textarea "x"
type textarea "screens gaskets and filters done at reinst"
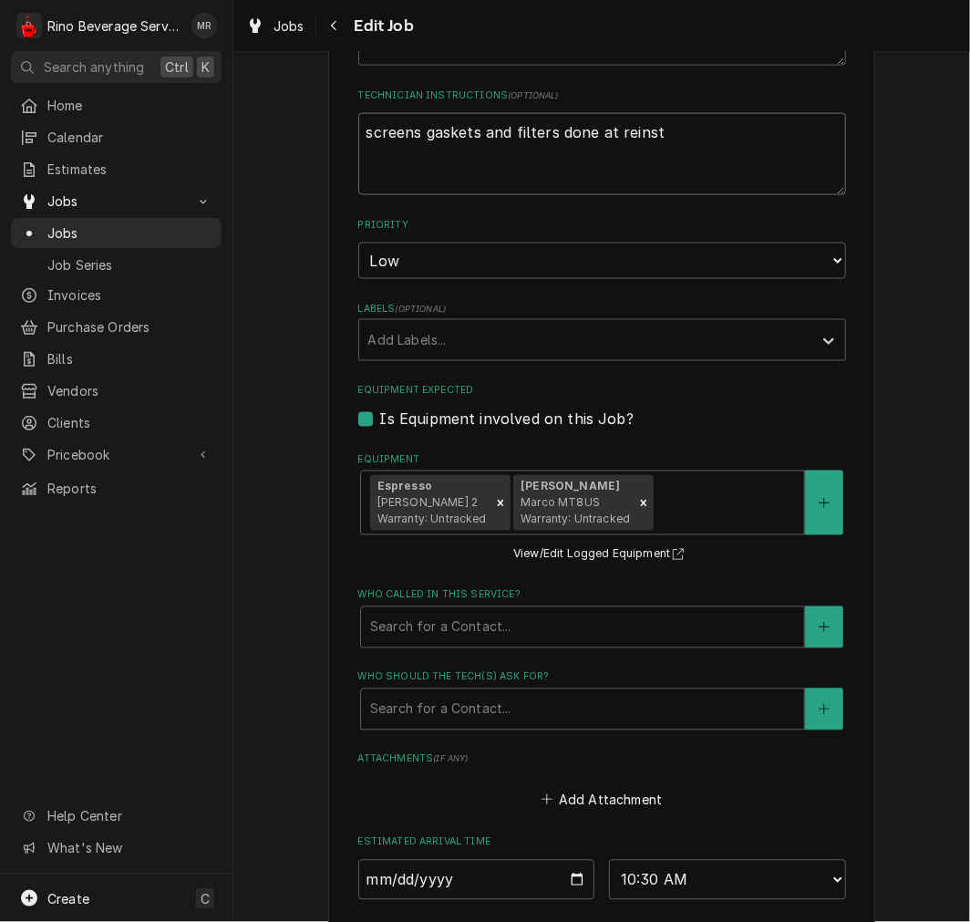
type textarea "x"
type textarea "screens gaskets and filters done at reinstal"
type textarea "x"
type textarea "screens gaskets and filters done at reinstall"
type textarea "x"
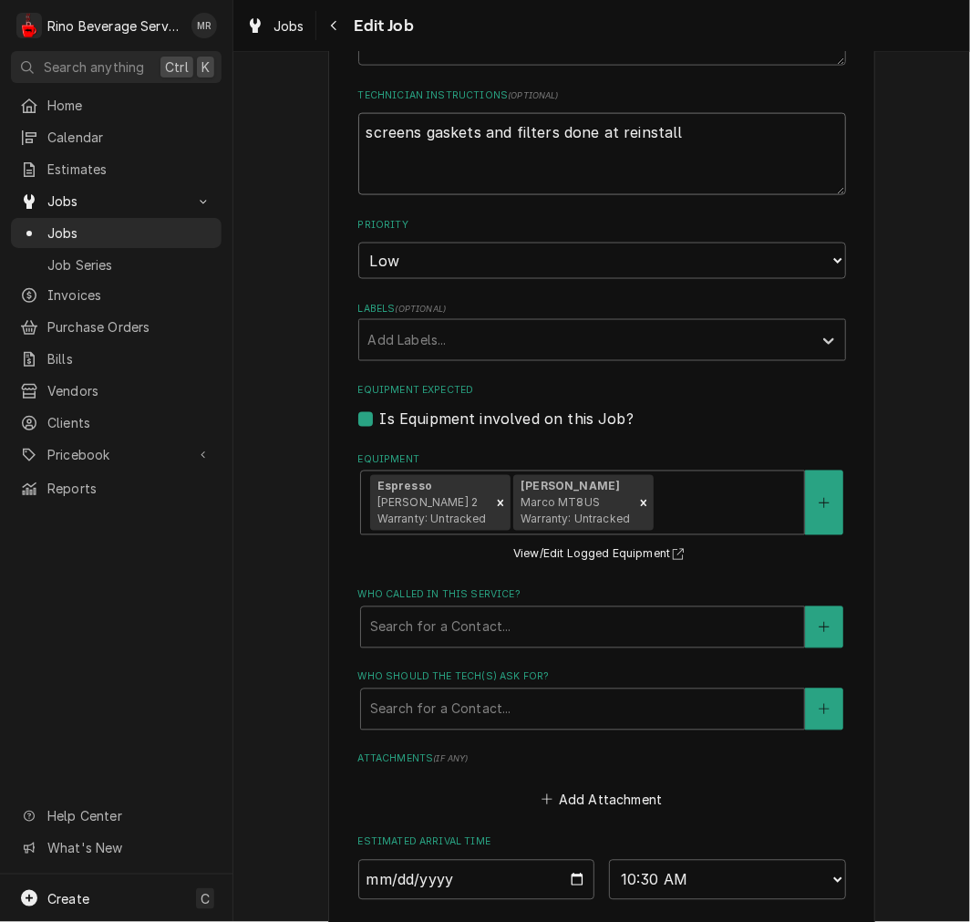
type textarea "screens gaskets and filters done at reinstall"
type textarea "x"
type textarea "screens gaskets and filters done at reinstall 9"
type textarea "x"
type textarea "screens gaskets and filters done at reinstall 9-"
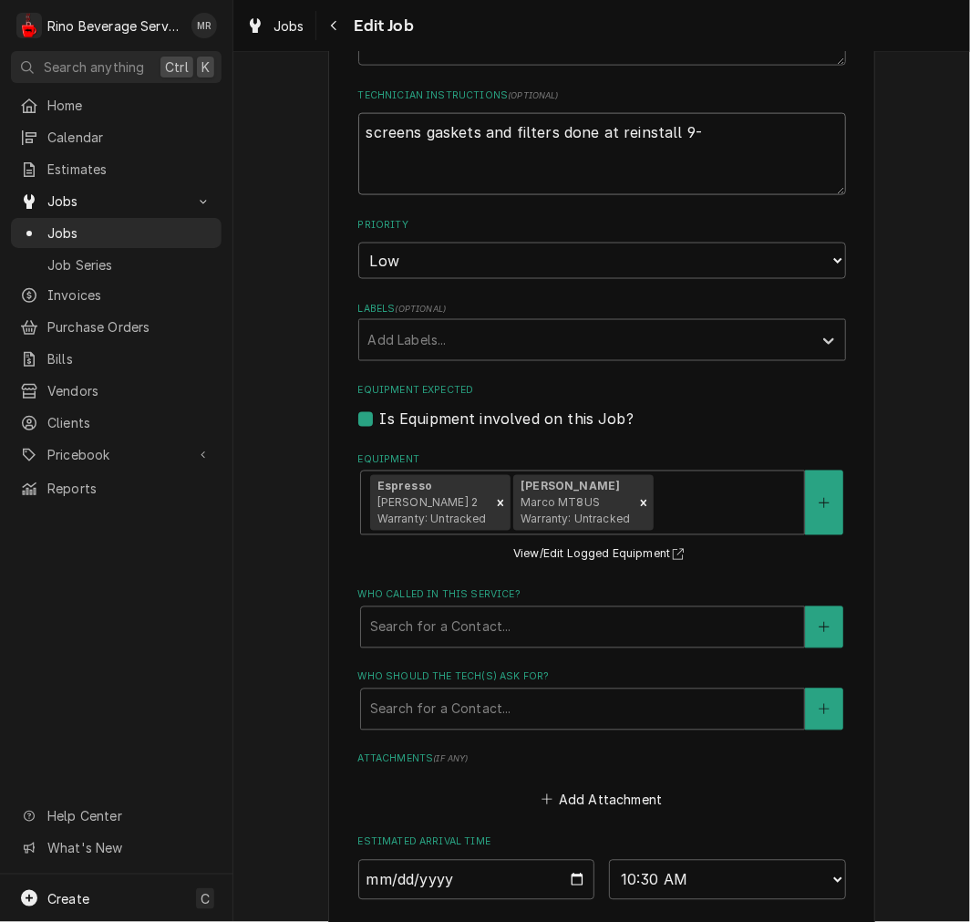
type textarea "x"
type textarea "screens gaskets and filters done at reinstall 9-9"
type textarea "x"
type textarea "screens gaskets and filters done at reinstall 9-9-"
type textarea "x"
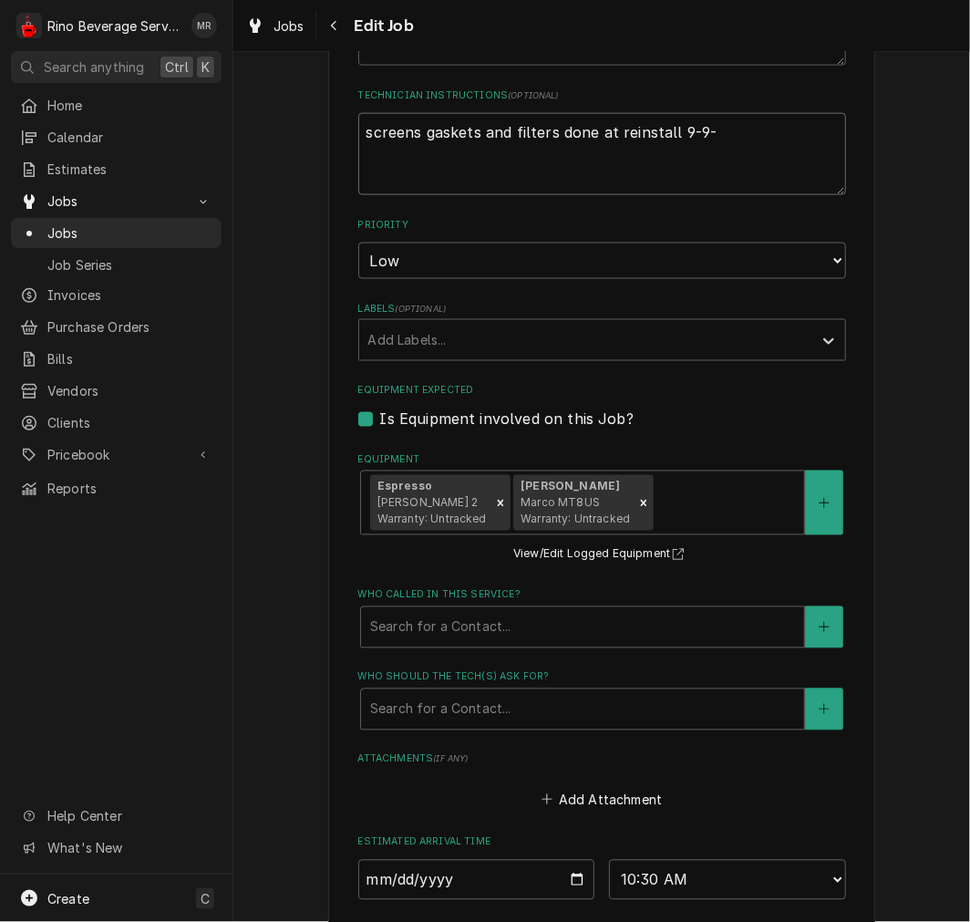
type textarea "screens gaskets and filters done at reinstall 9-9-2"
type textarea "x"
type textarea "screens gaskets and filters done at reinstall 9-9-25"
type textarea "x"
type textarea "screens gaskets and filters done at reinstall 9-9-25"
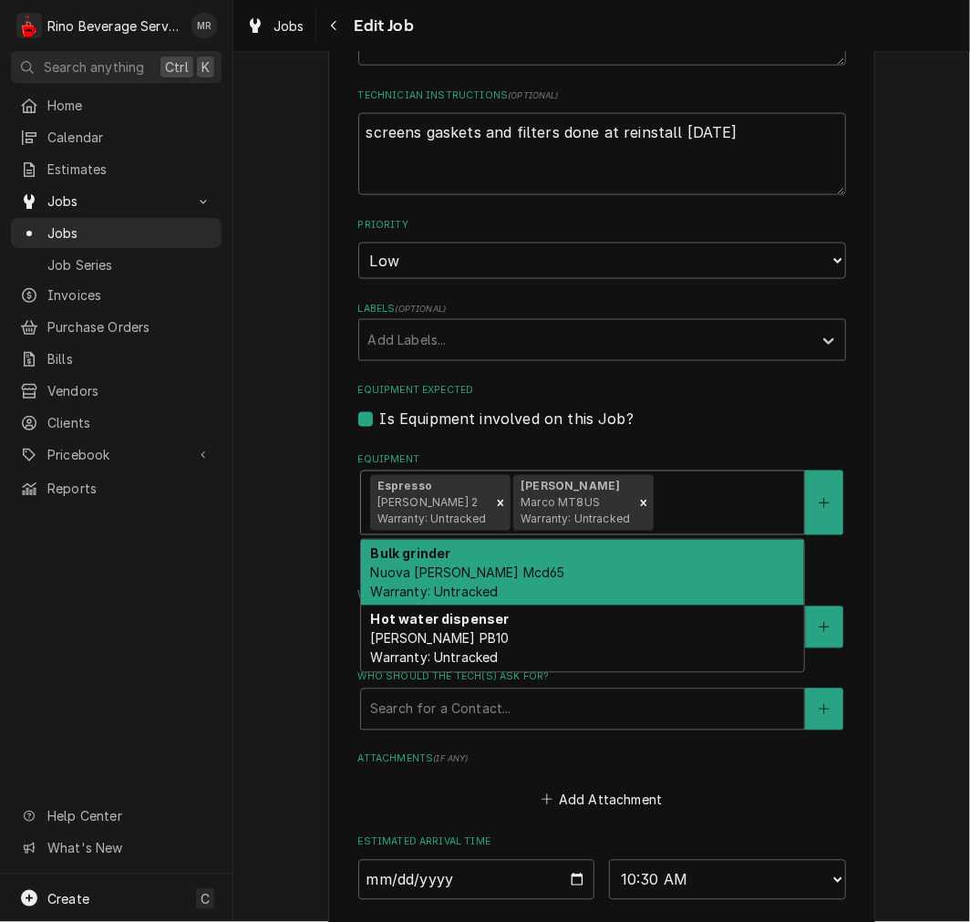
click at [694, 575] on div "Bulk grinder Nuova Simonelli Mcd65 Warranty: Untracked" at bounding box center [582, 573] width 443 height 67
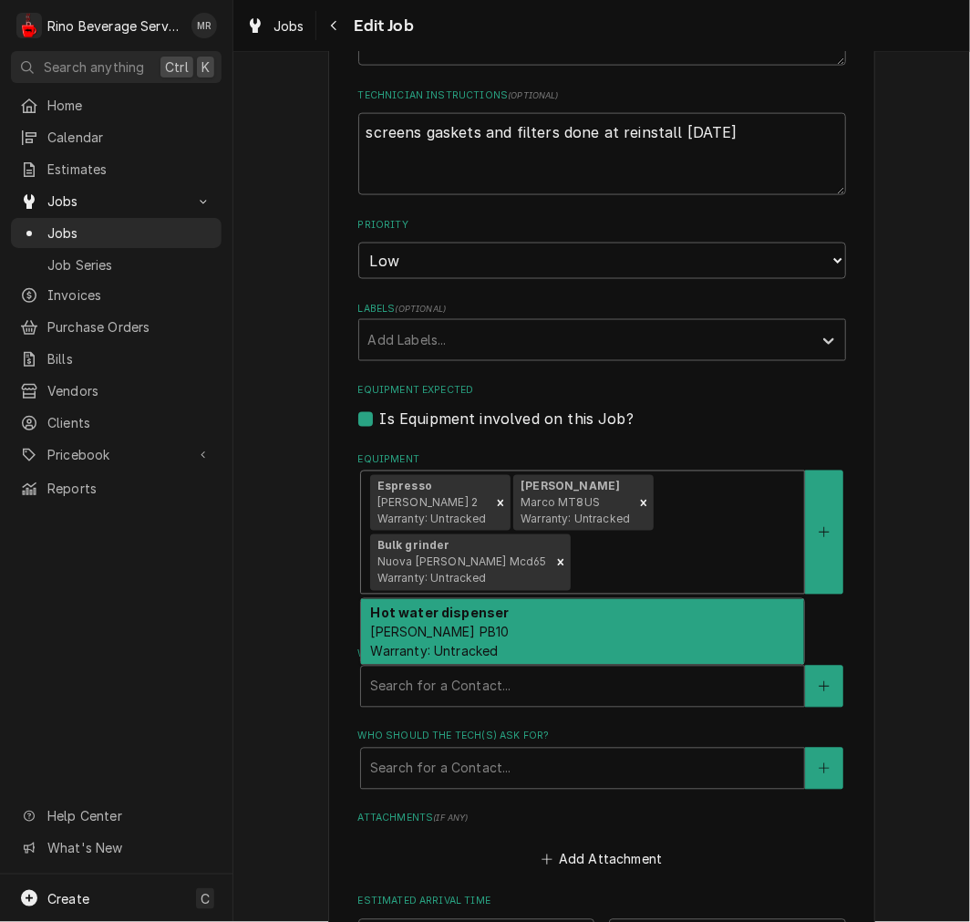
click at [676, 626] on div "Hot water dispenser Marco Ecosmart PB10 Warranty: Untracked" at bounding box center [582, 632] width 443 height 67
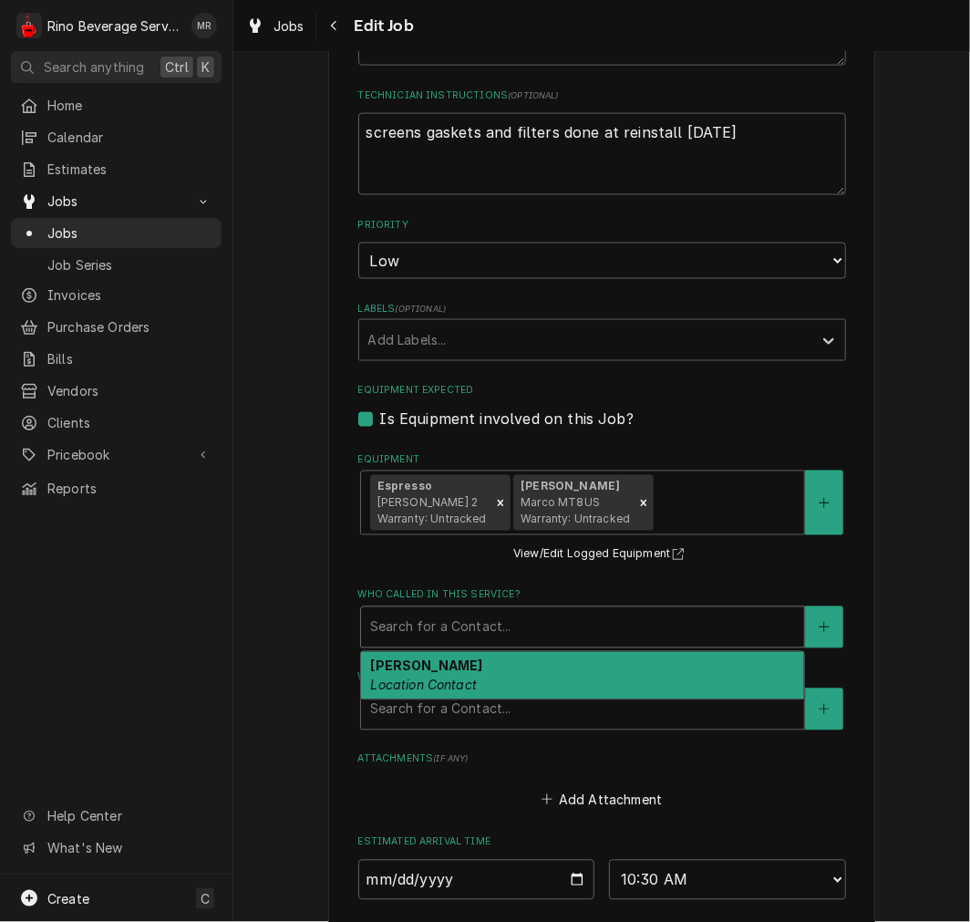
click at [606, 664] on div "Becky Location Contact" at bounding box center [582, 675] width 443 height 47
type textarea "x"
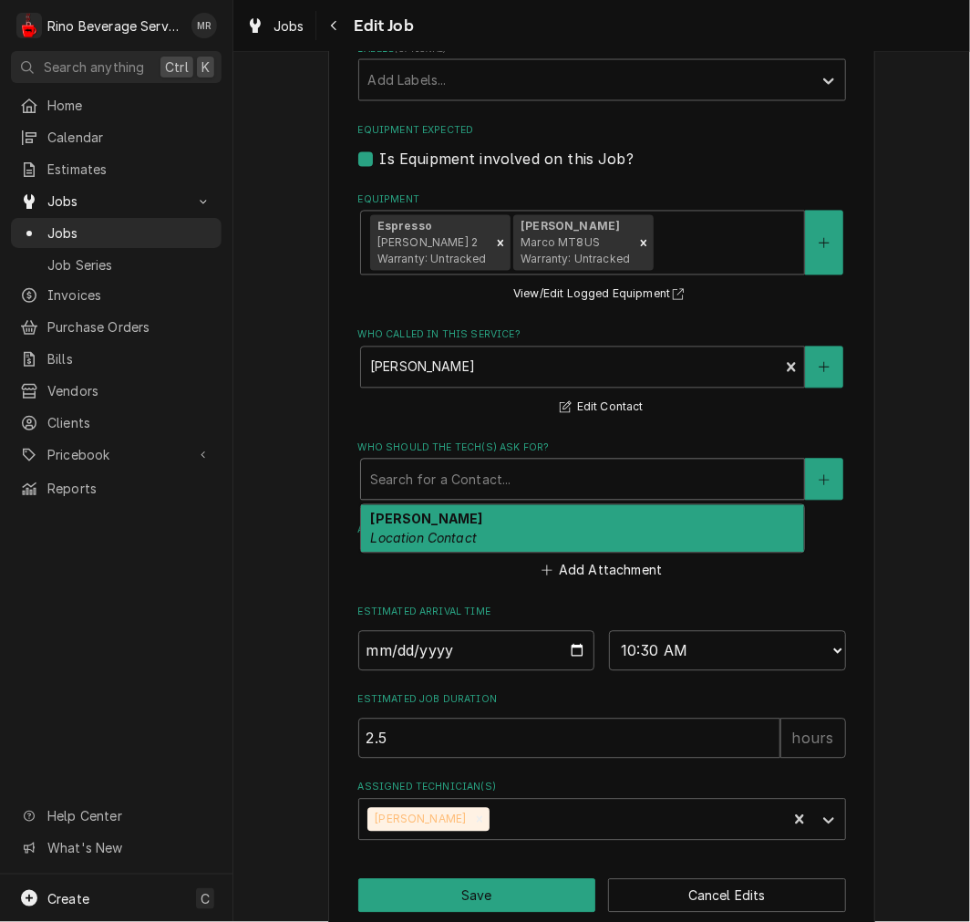
scroll to position [1064, 0]
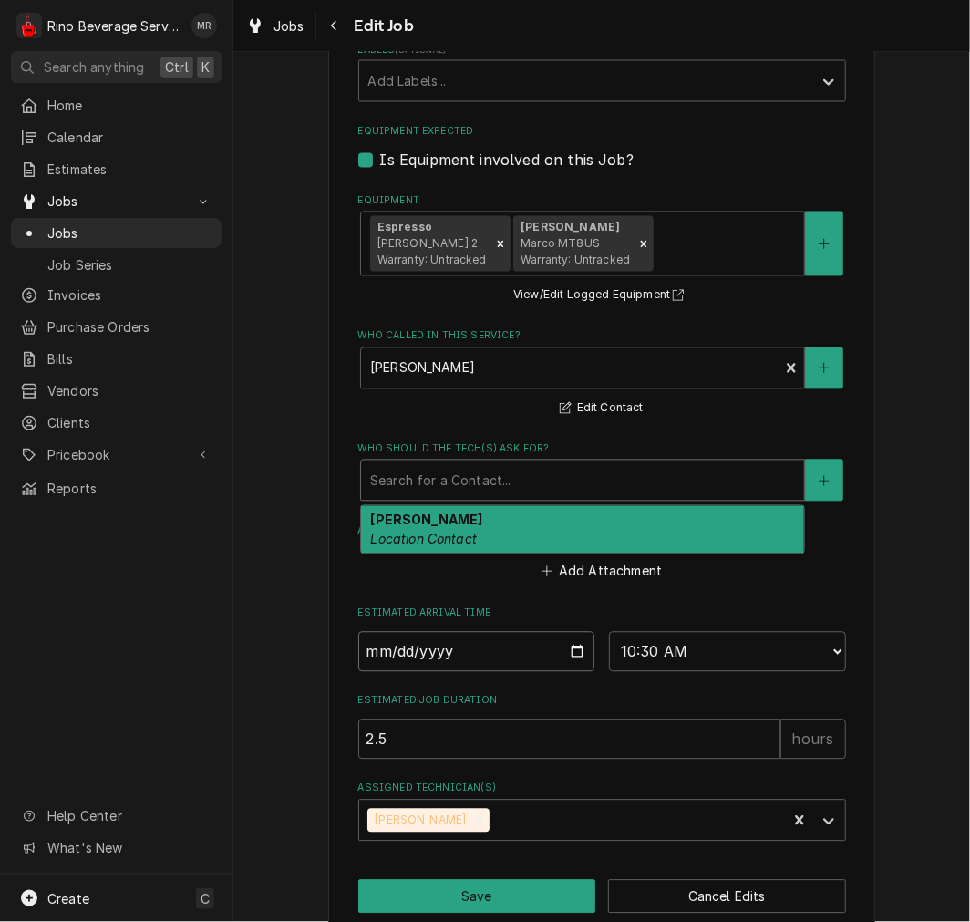
click at [578, 650] on input "2025-12-26" at bounding box center [476, 652] width 237 height 40
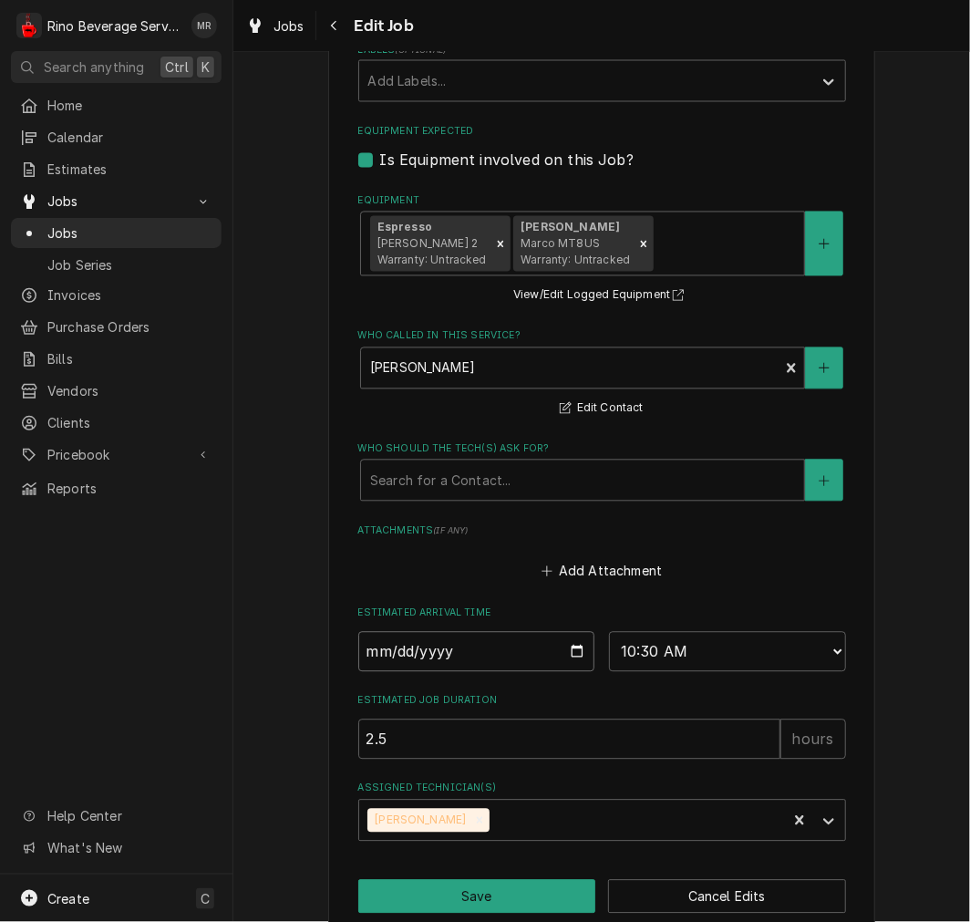
click at [407, 653] on input "2025-12-26" at bounding box center [476, 652] width 237 height 40
click at [367, 648] on input "2025-12-26" at bounding box center [476, 652] width 237 height 40
type textarea "x"
type input "2025-03-26"
type textarea "x"
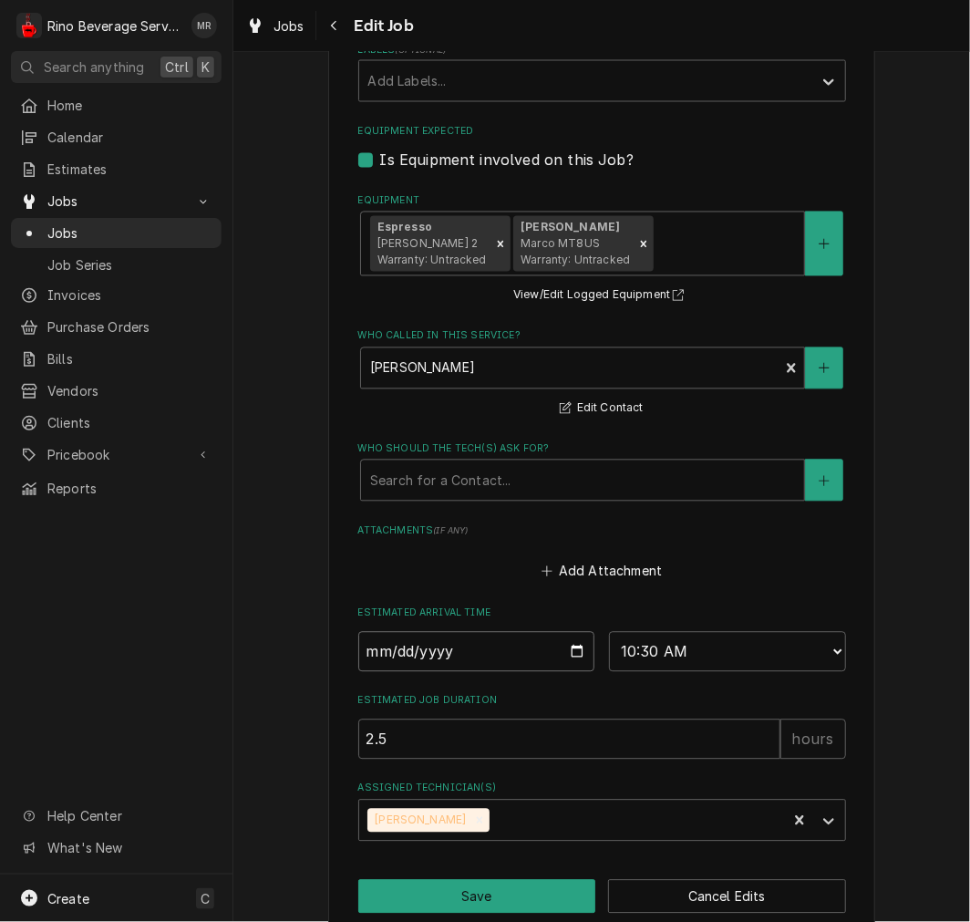
type textarea "x"
type input "2025-03-09"
type textarea "x"
type input "0002-03-09"
type textarea "x"
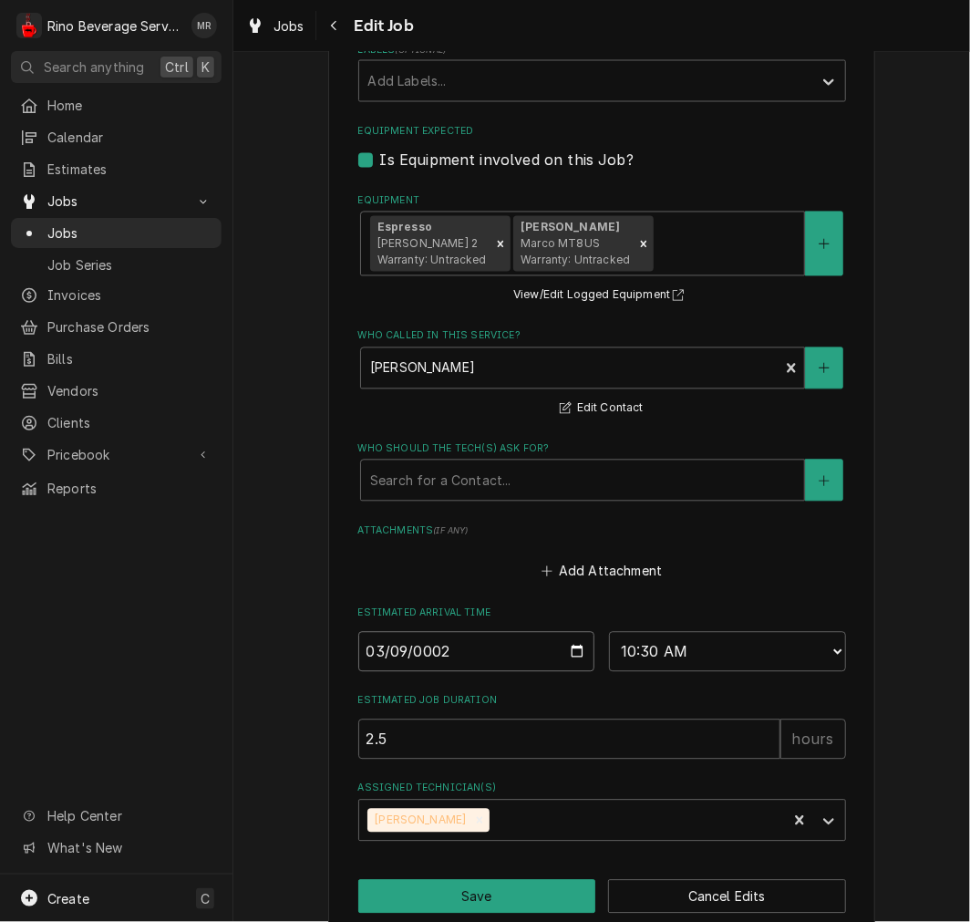
type input "0020-03-09"
type textarea "x"
type input "0206-03-09"
type textarea "x"
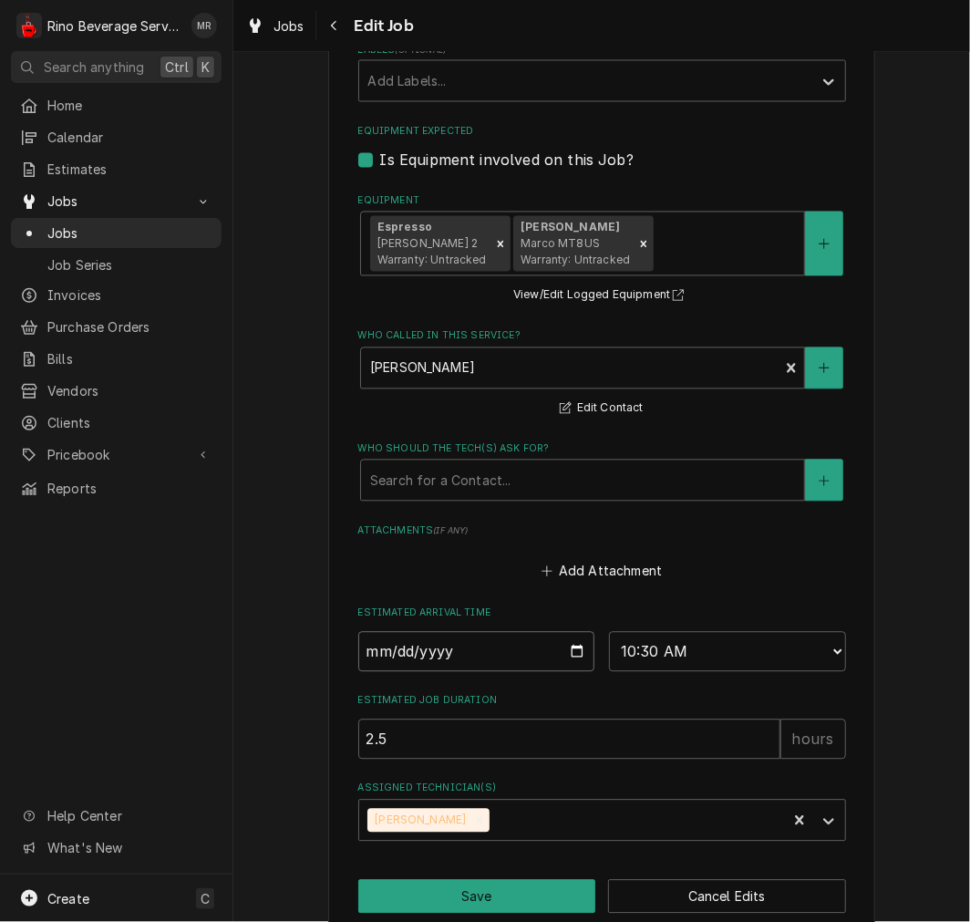
type input "0002-03-09"
type textarea "x"
type input "0020-03-09"
type textarea "x"
type input "0202-03-09"
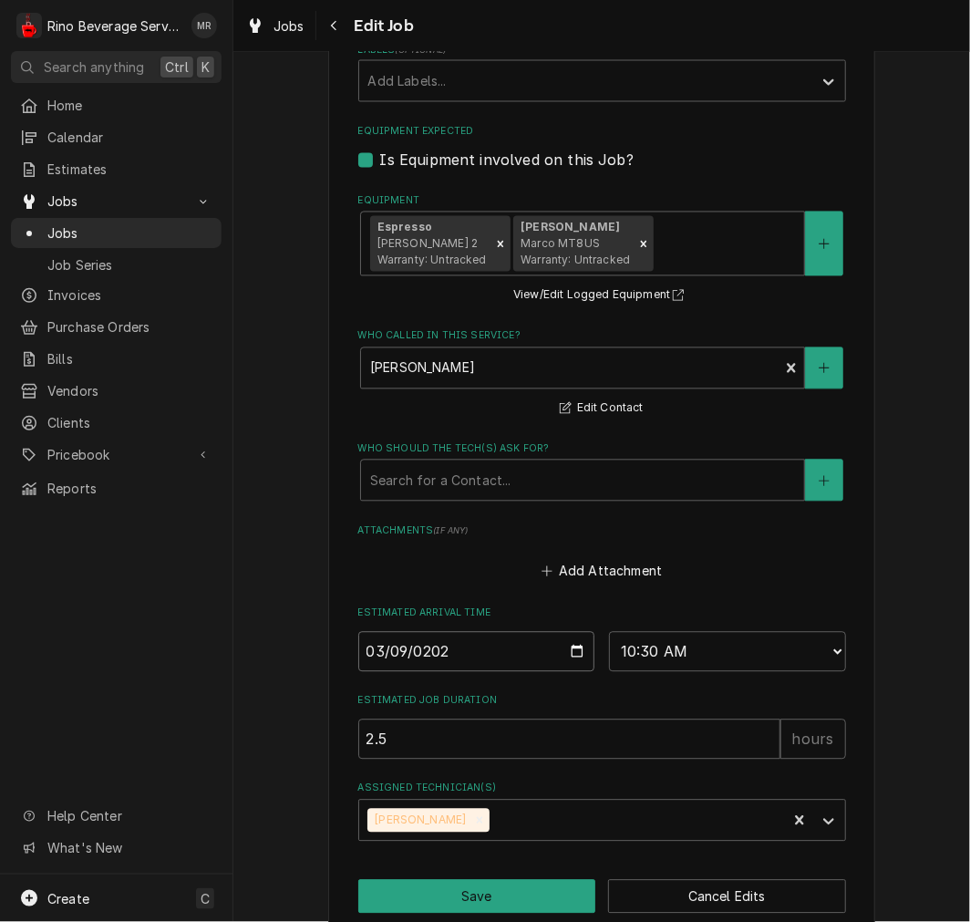
type textarea "x"
type input "2026-03-09"
click at [536, 892] on button "Save" at bounding box center [477, 897] width 238 height 34
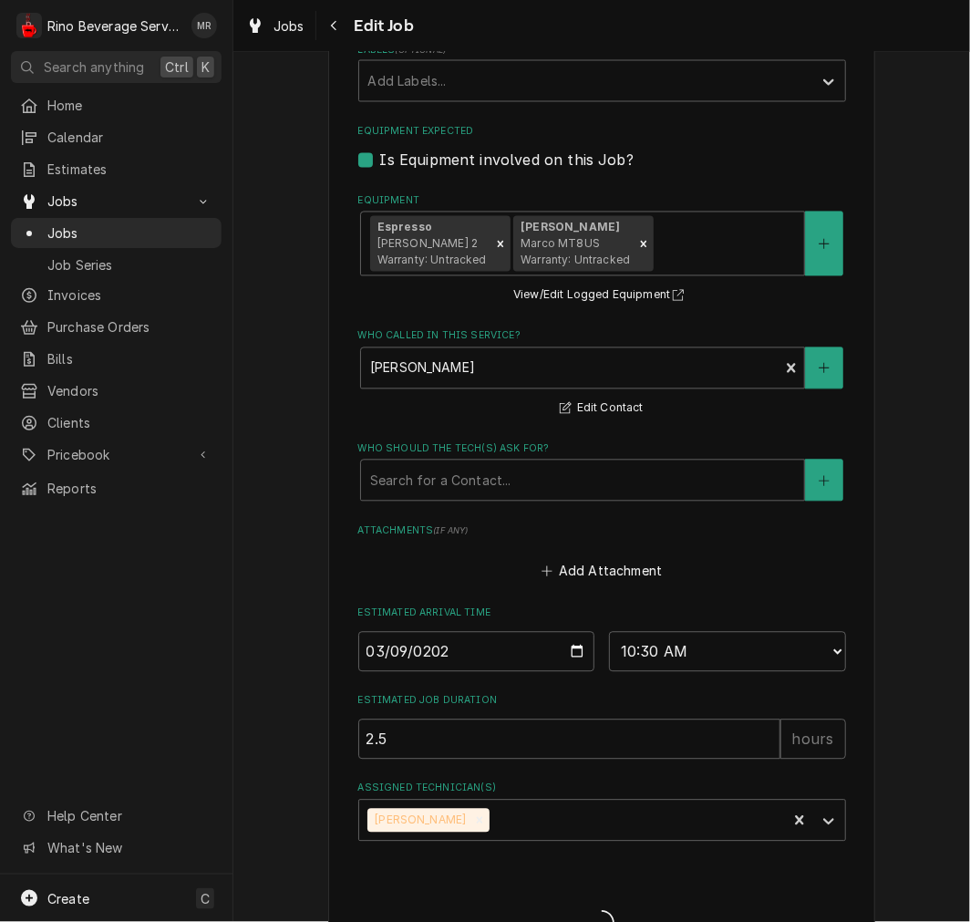
type textarea "x"
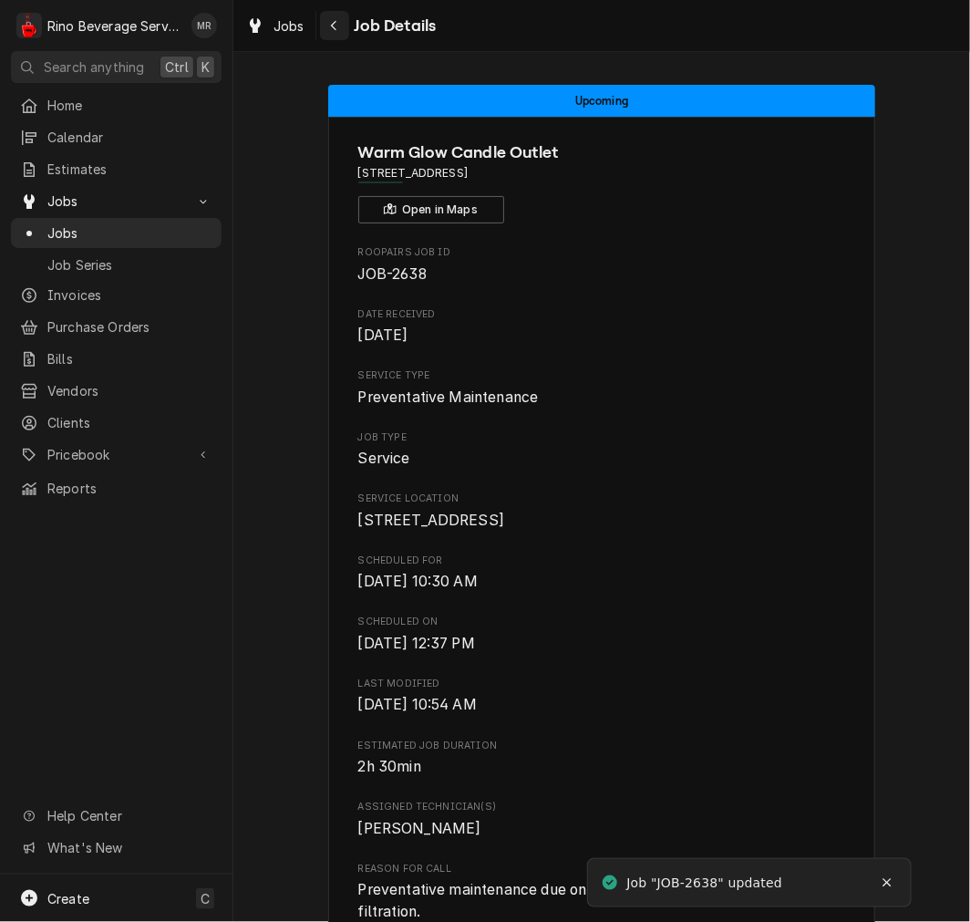
click at [343, 24] on button "Navigate back" at bounding box center [334, 25] width 29 height 29
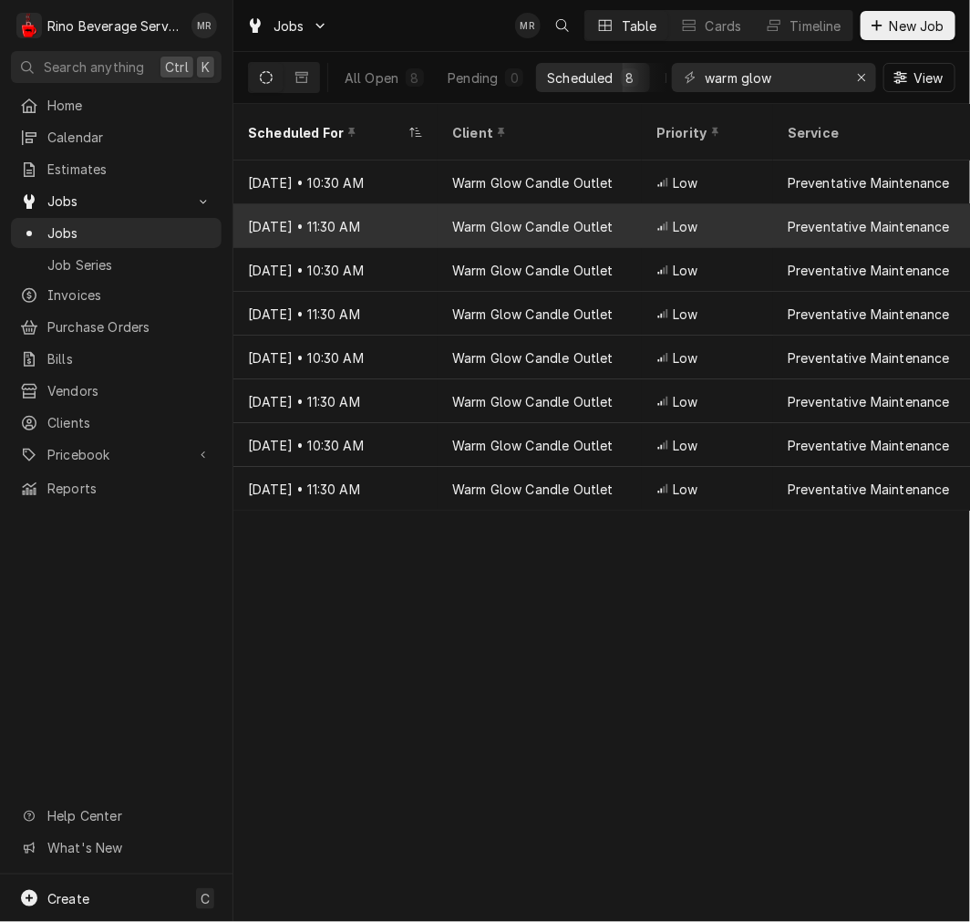
click at [575, 217] on div "Warm Glow Candle Outlet" at bounding box center [532, 226] width 161 height 19
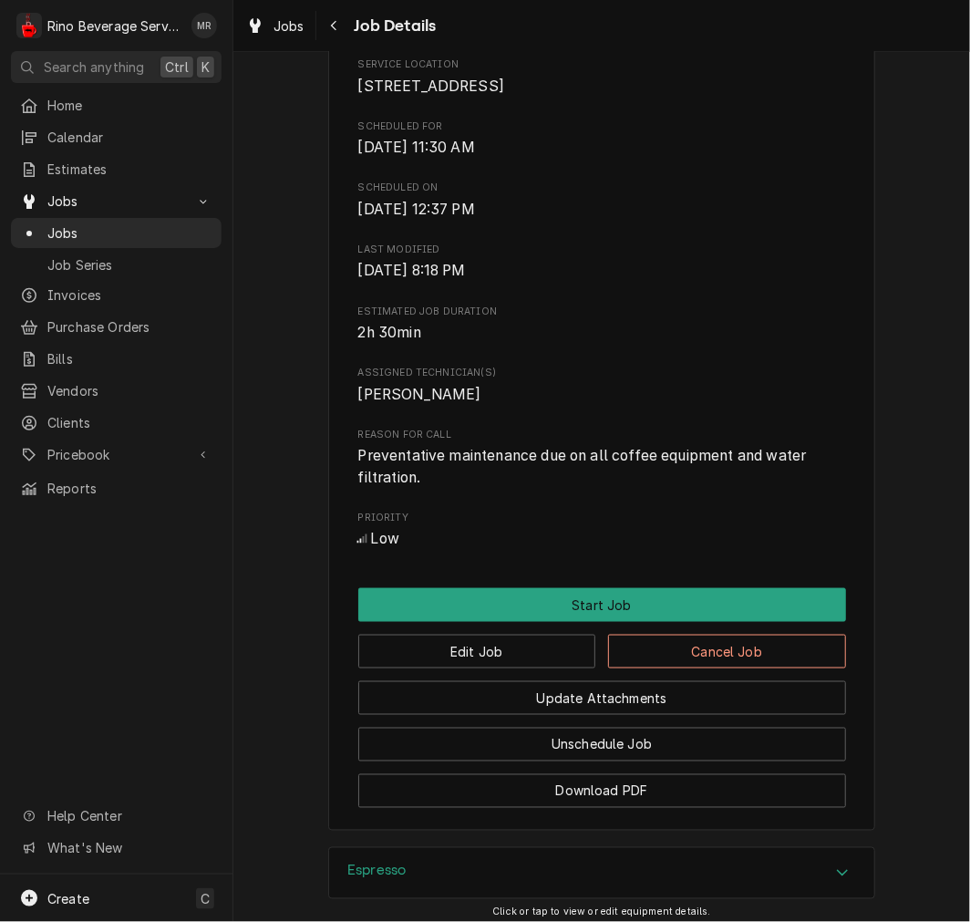
scroll to position [726, 0]
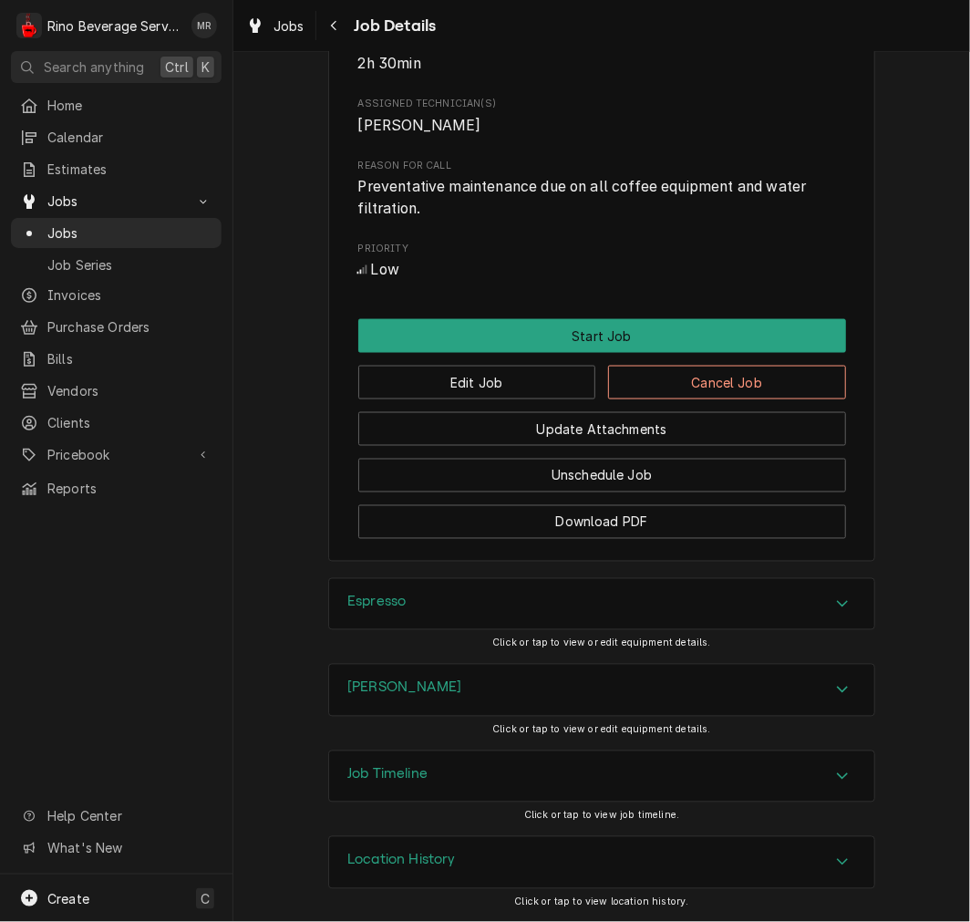
click at [716, 714] on div "[PERSON_NAME]" at bounding box center [601, 690] width 545 height 51
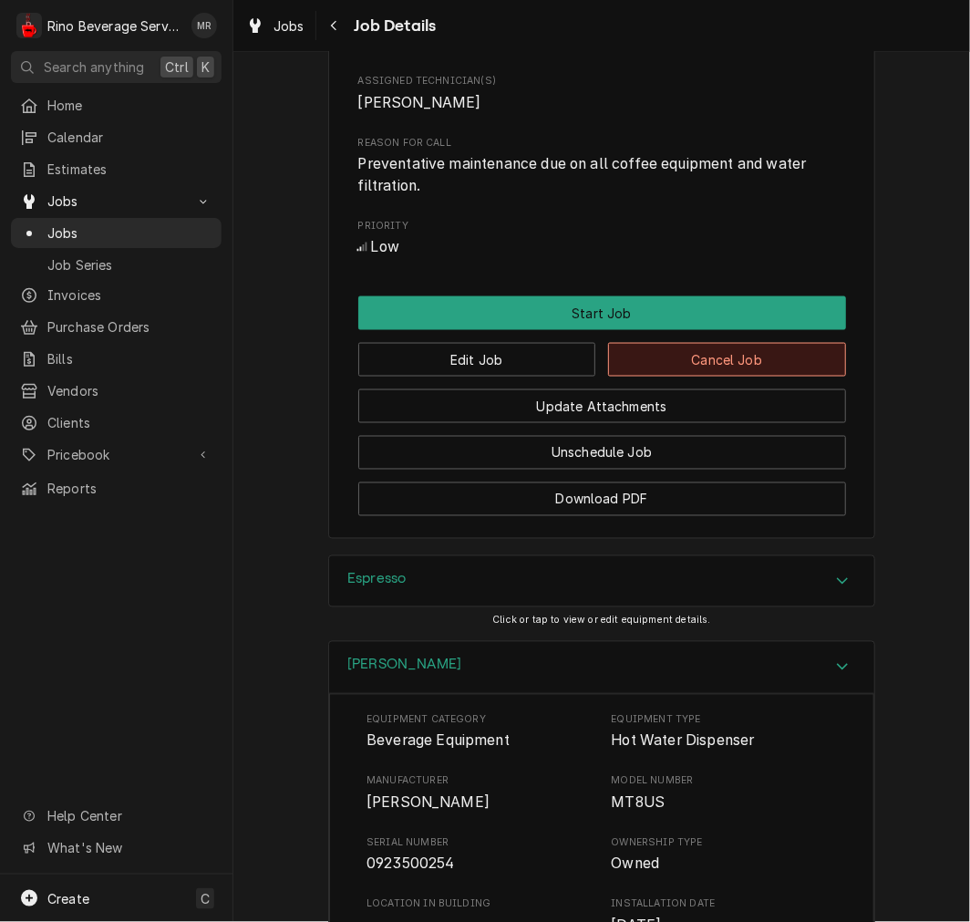
click at [786, 377] on button "Cancel Job" at bounding box center [727, 360] width 238 height 34
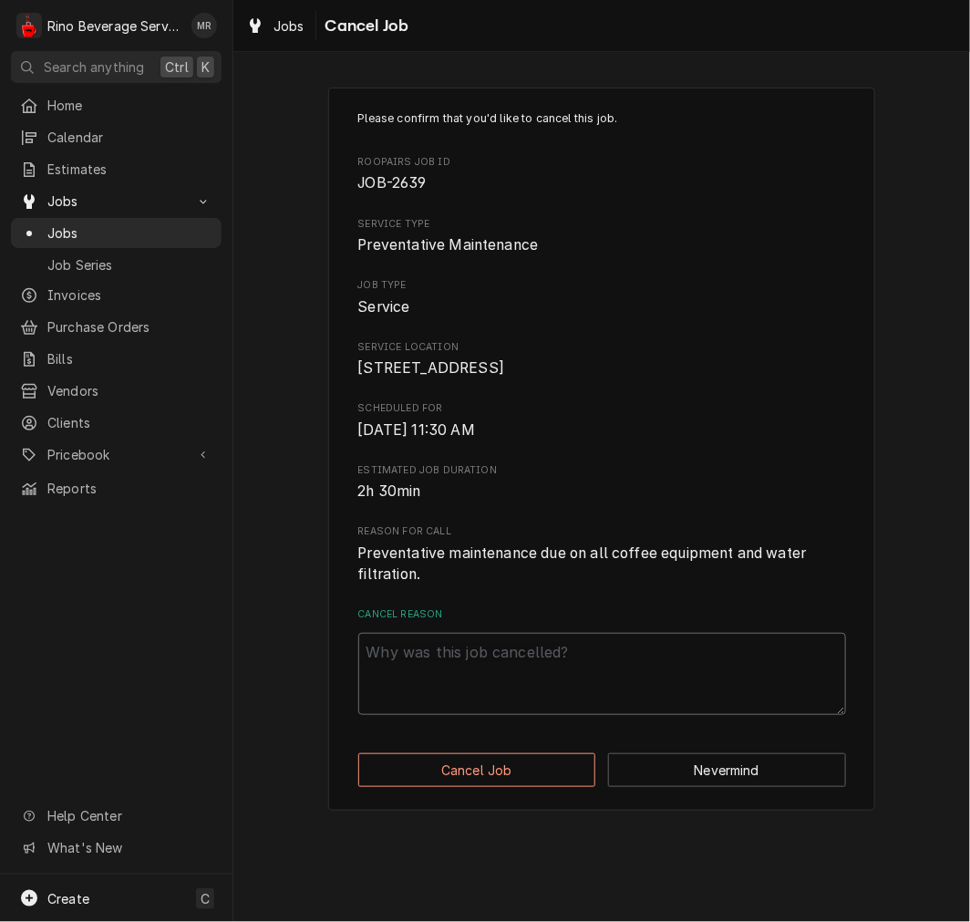
click at [584, 698] on textarea "Cancel Reason" at bounding box center [602, 674] width 488 height 82
paste textarea "clearing"
type textarea "x"
type textarea "clearing"
click at [539, 779] on button "Cancel Job" at bounding box center [477, 770] width 238 height 34
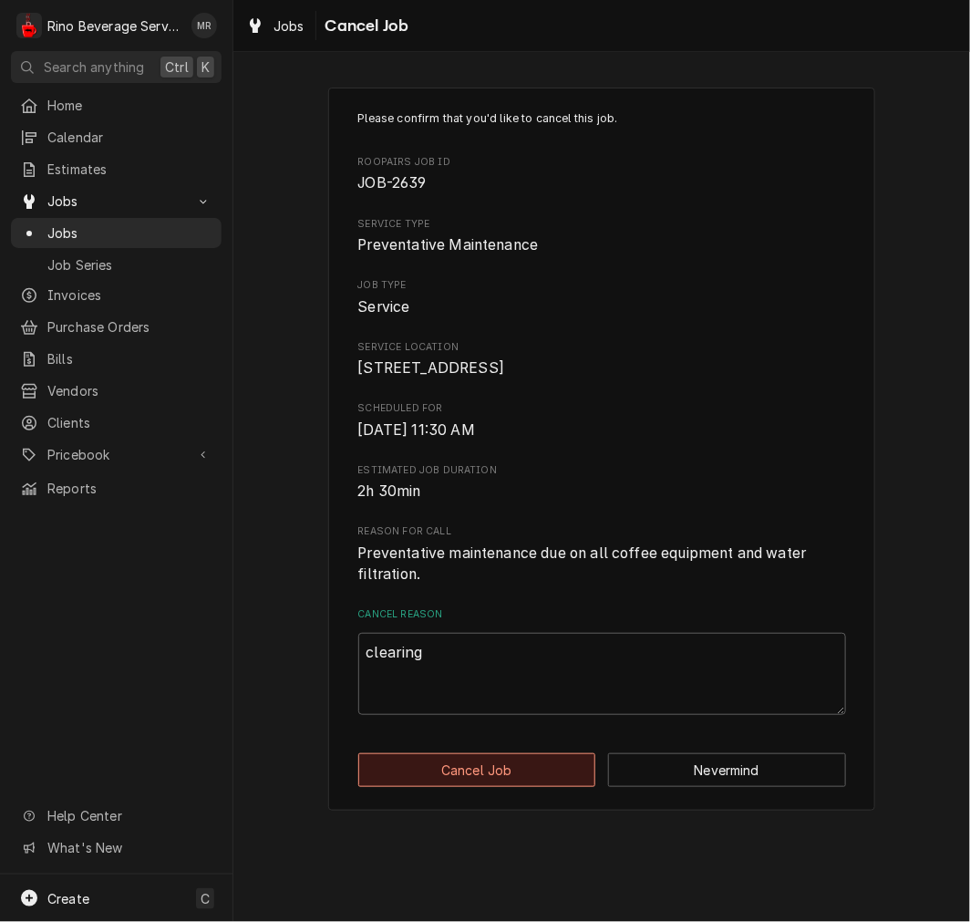
type textarea "x"
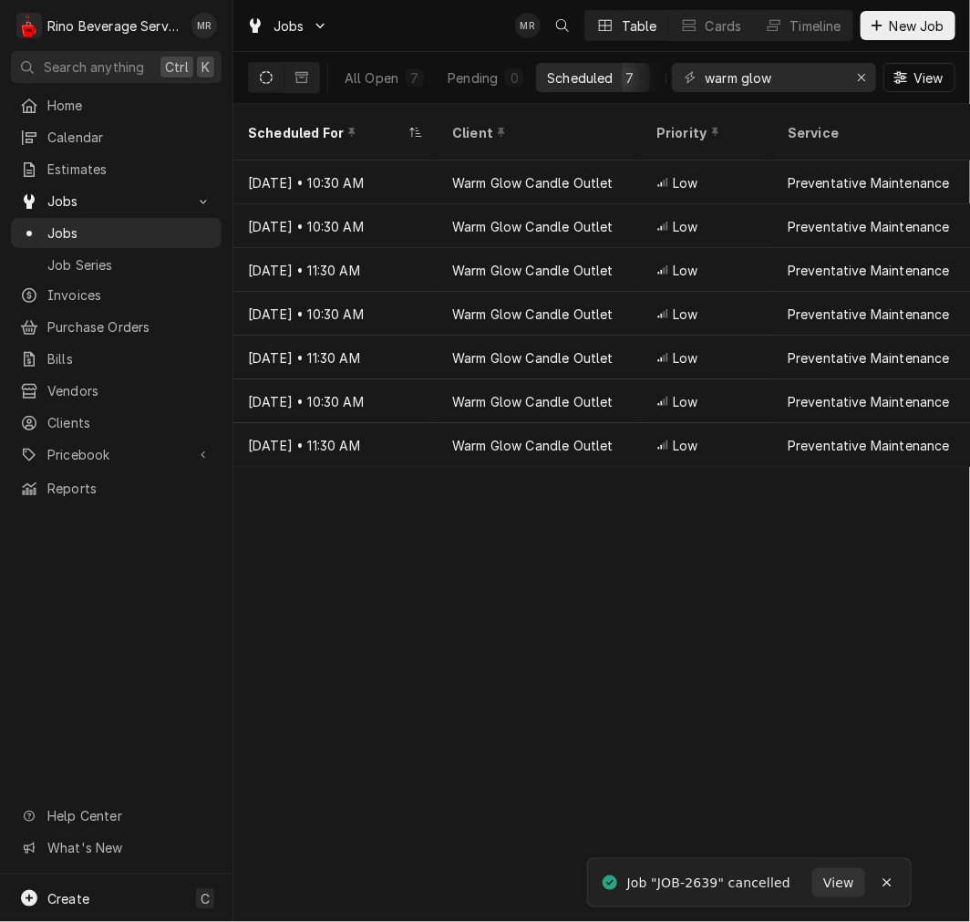
click at [649, 523] on div "Scheduled For Client Priority Service Labels Location Address Techs Last Modifi…" at bounding box center [601, 513] width 737 height 818
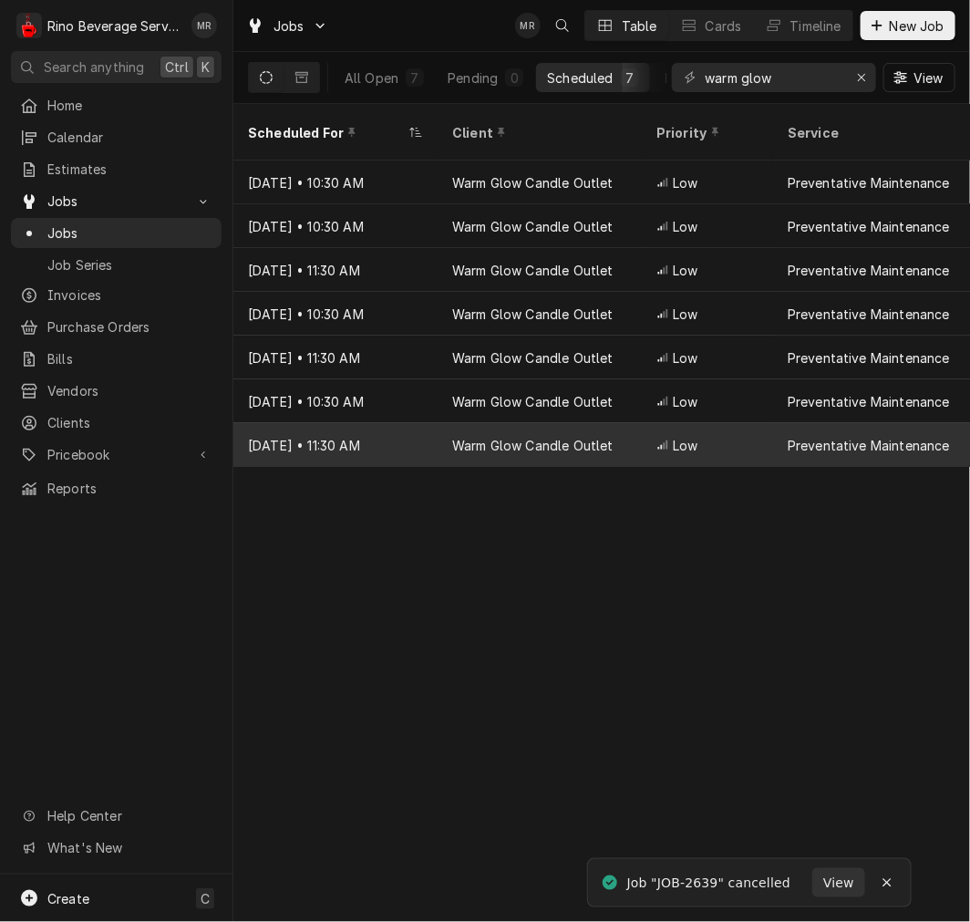
click at [676, 436] on span "Low" at bounding box center [685, 445] width 25 height 19
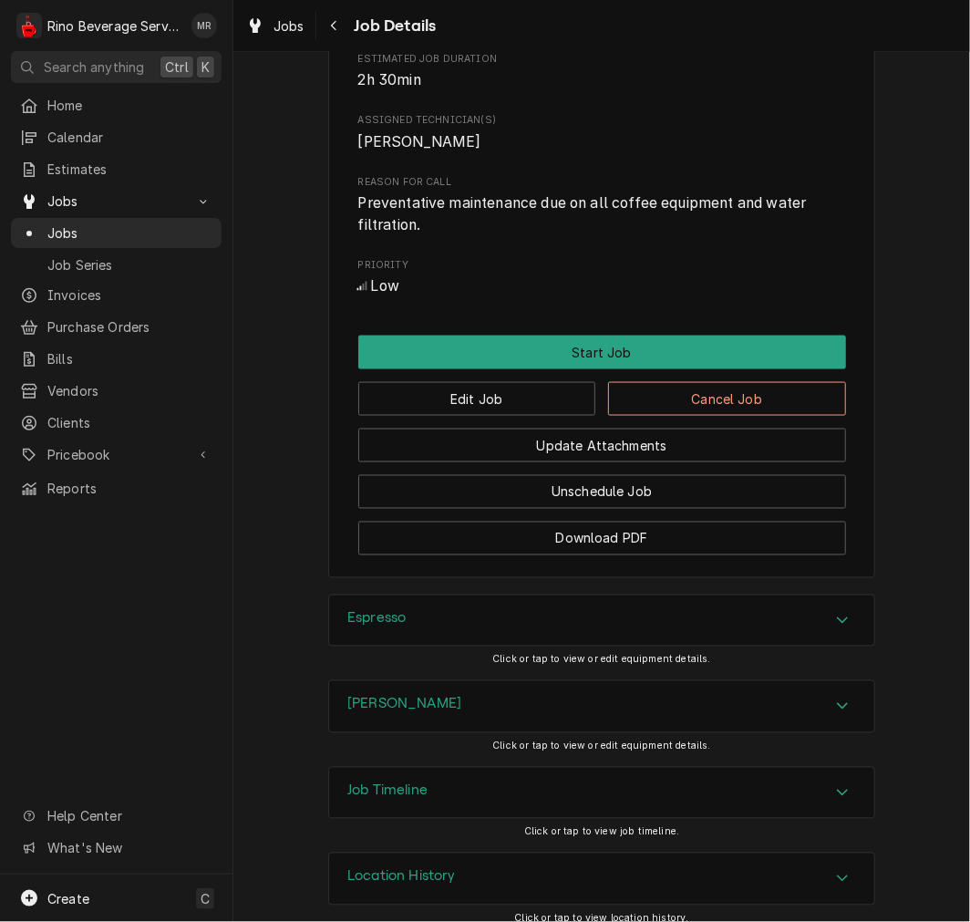
scroll to position [686, 0]
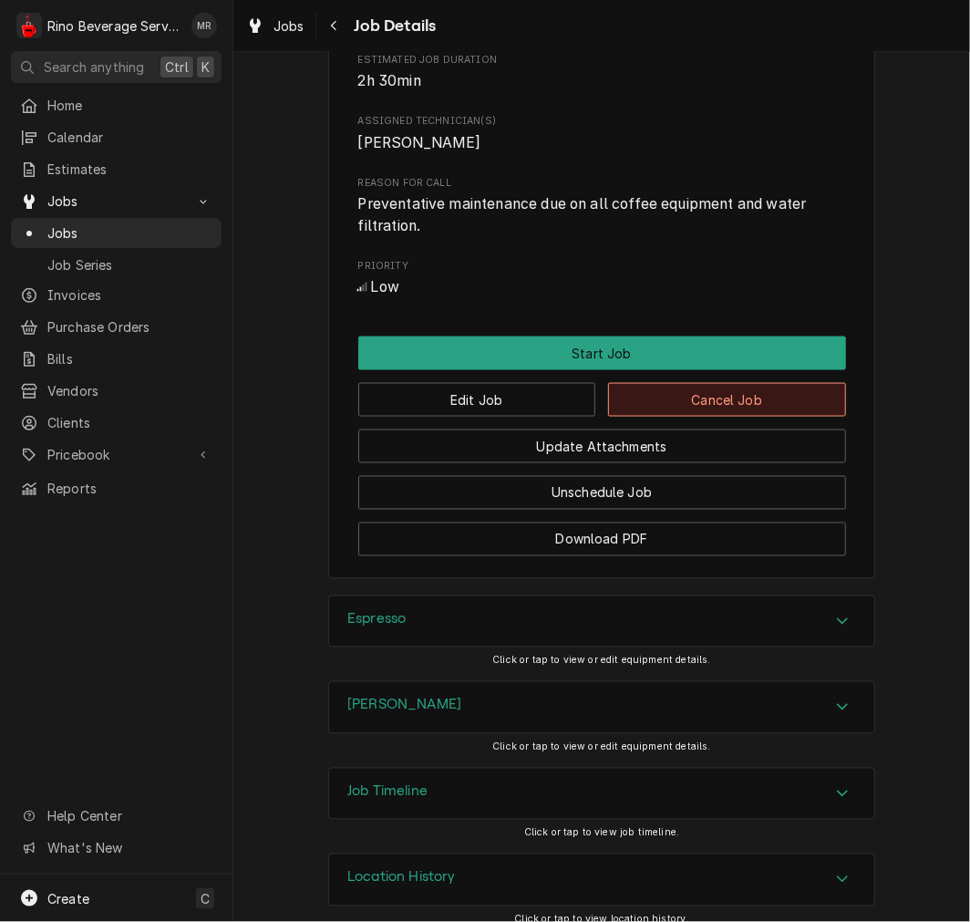
click at [767, 417] on button "Cancel Job" at bounding box center [727, 400] width 238 height 34
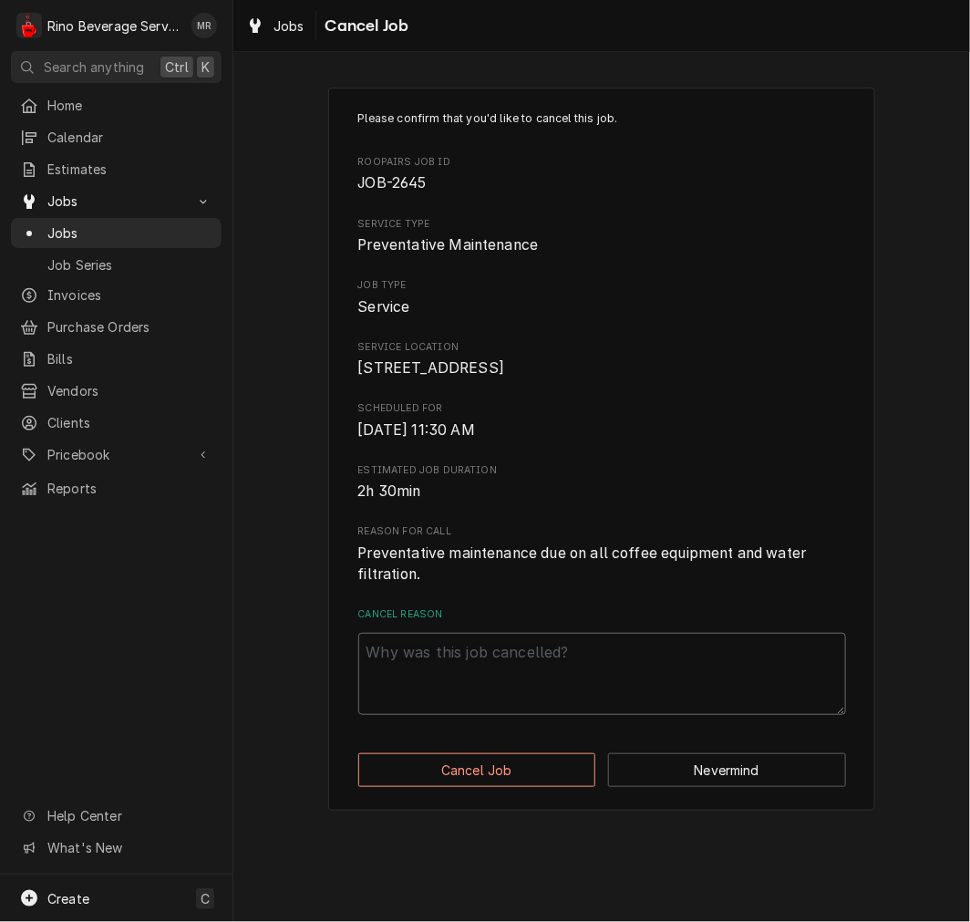
click at [624, 680] on textarea "Cancel Reason" at bounding box center [602, 674] width 488 height 82
paste textarea "clearing"
type textarea "x"
type textarea "clearing"
click at [540, 787] on button "Cancel Job" at bounding box center [477, 770] width 238 height 34
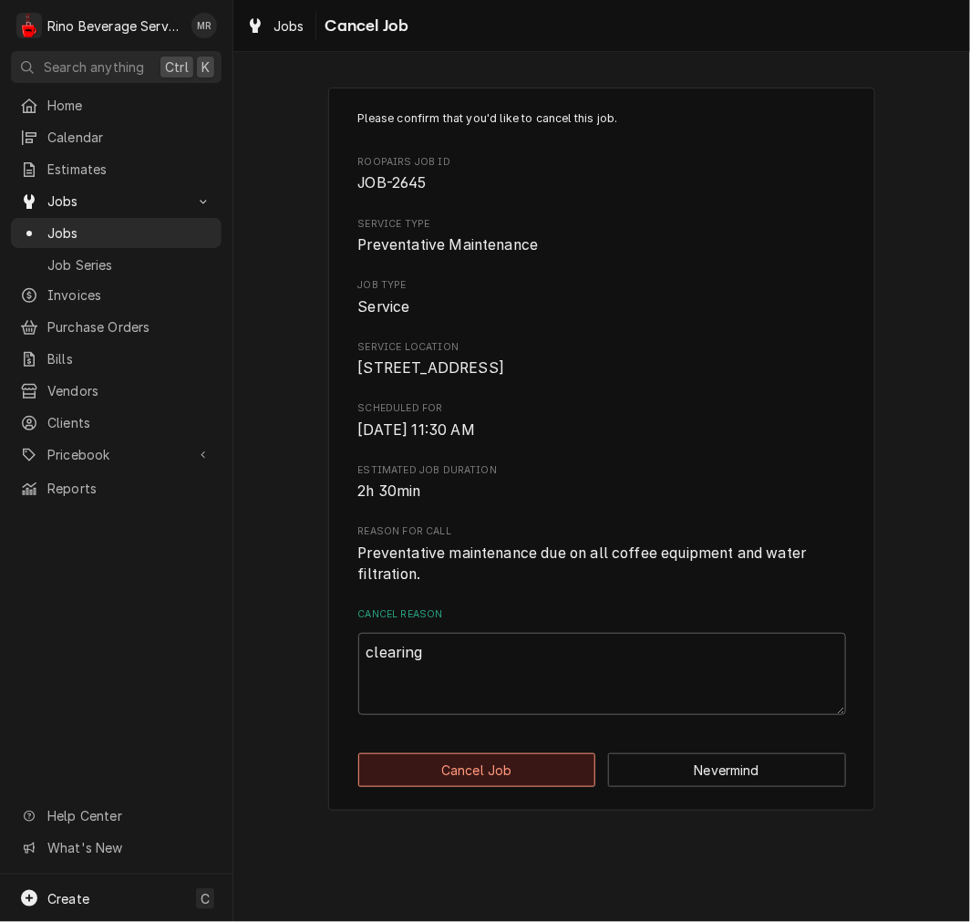
type textarea "x"
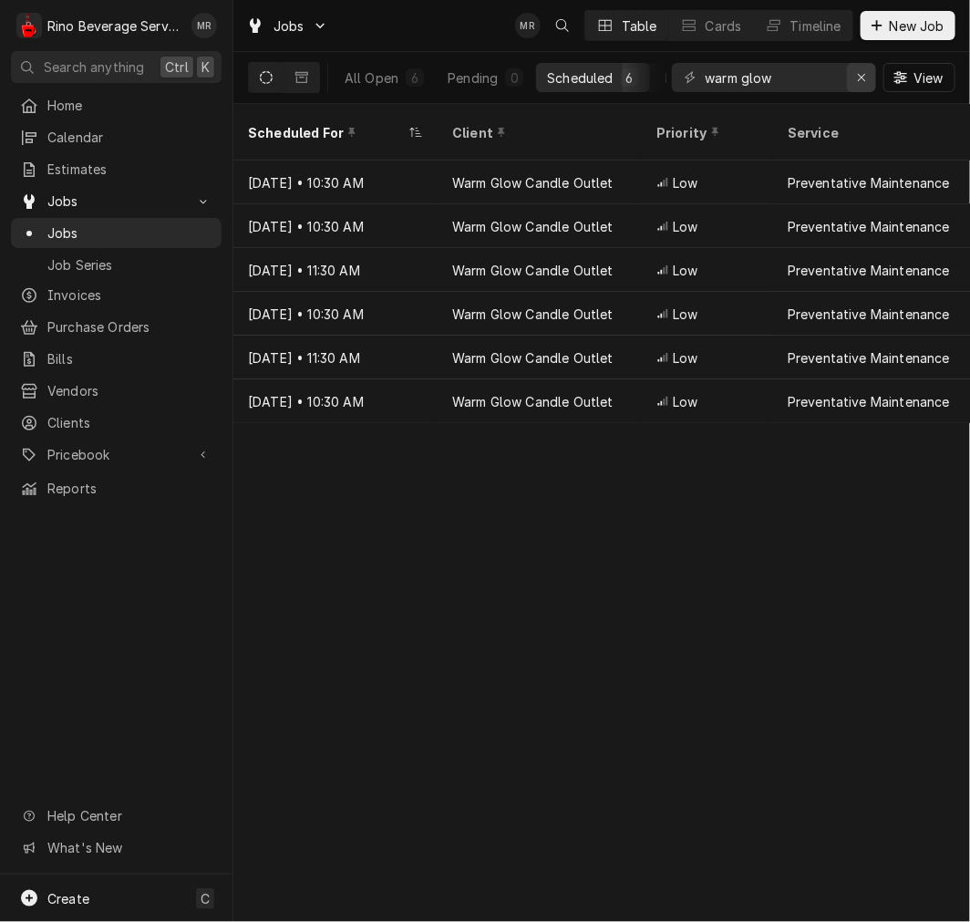
click at [865, 87] on button "Erase input" at bounding box center [861, 77] width 29 height 29
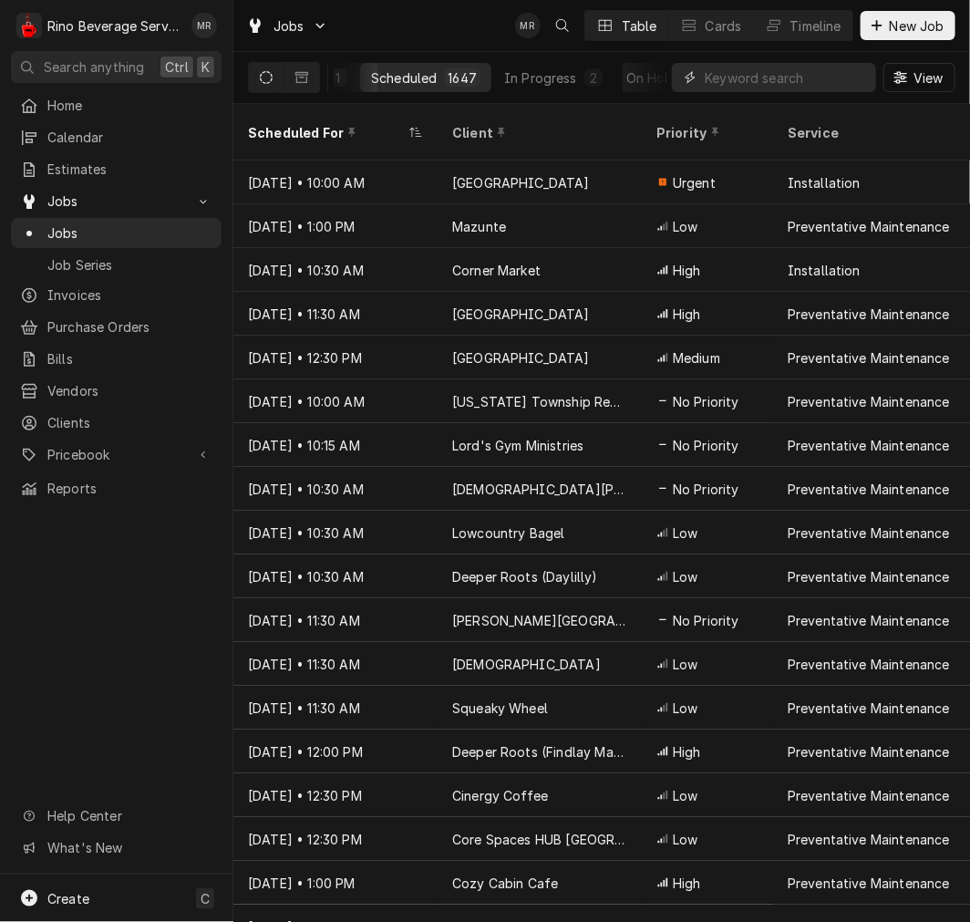
scroll to position [0, 351]
click at [622, 76] on div "Completed" at bounding box center [603, 77] width 68 height 19
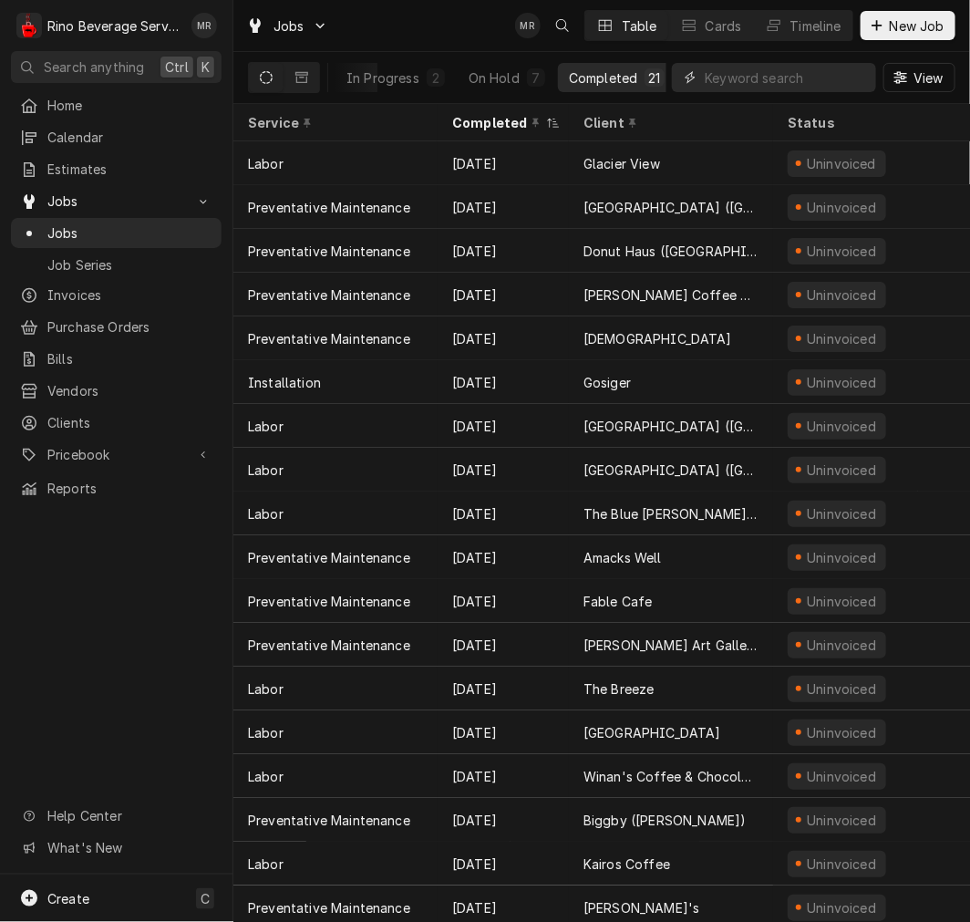
click at [736, 76] on input "Dynamic Content Wrapper" at bounding box center [786, 77] width 162 height 29
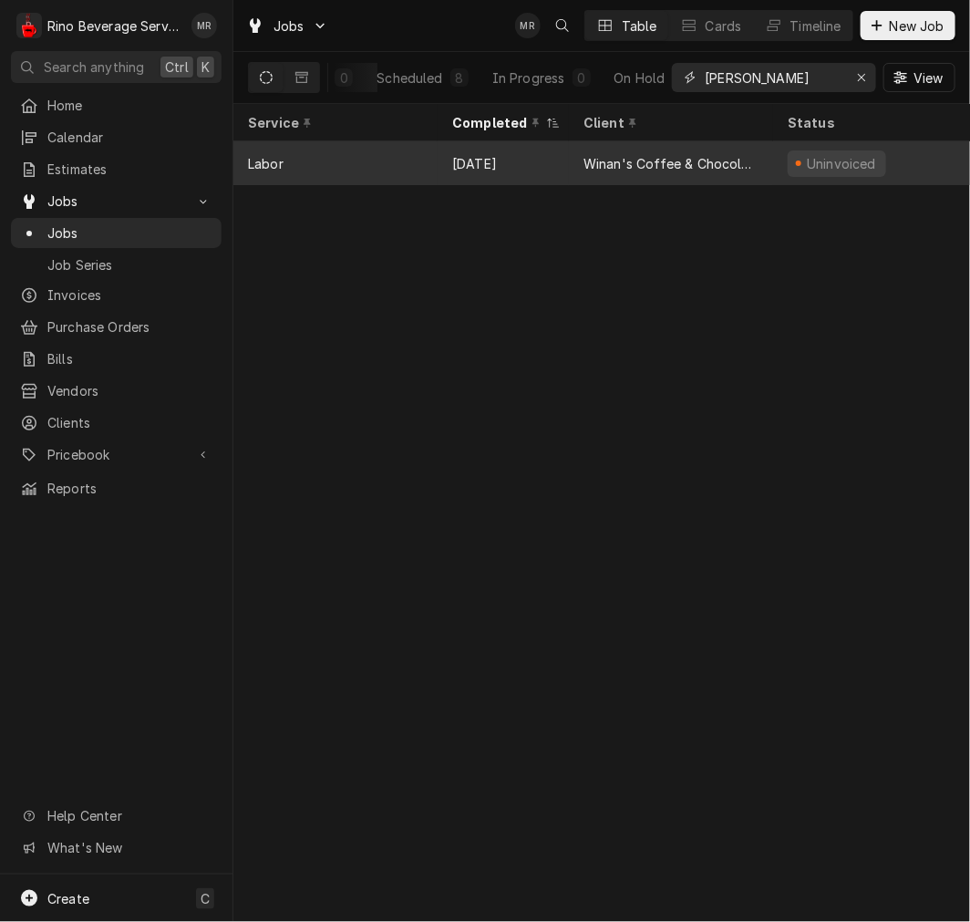
type input "[PERSON_NAME]"
click at [559, 141] on div "[DATE]" at bounding box center [503, 163] width 131 height 44
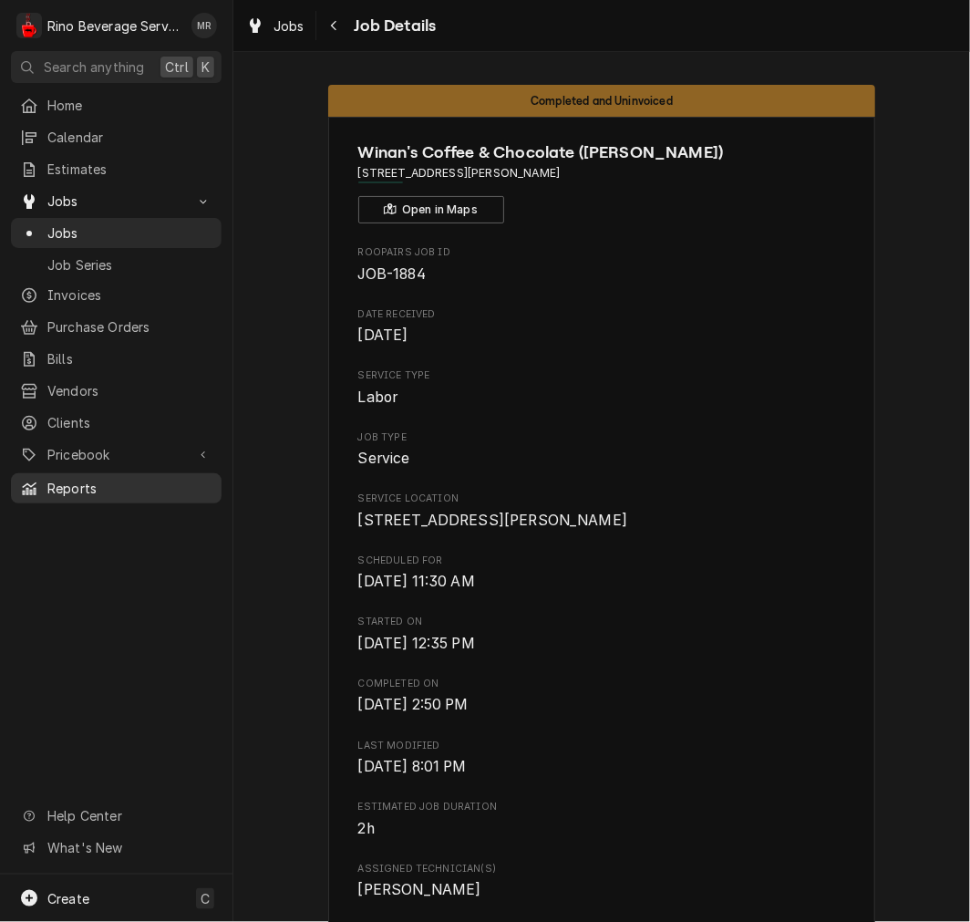
click at [823, 716] on span "[DATE] 2:50 PM" at bounding box center [602, 705] width 488 height 22
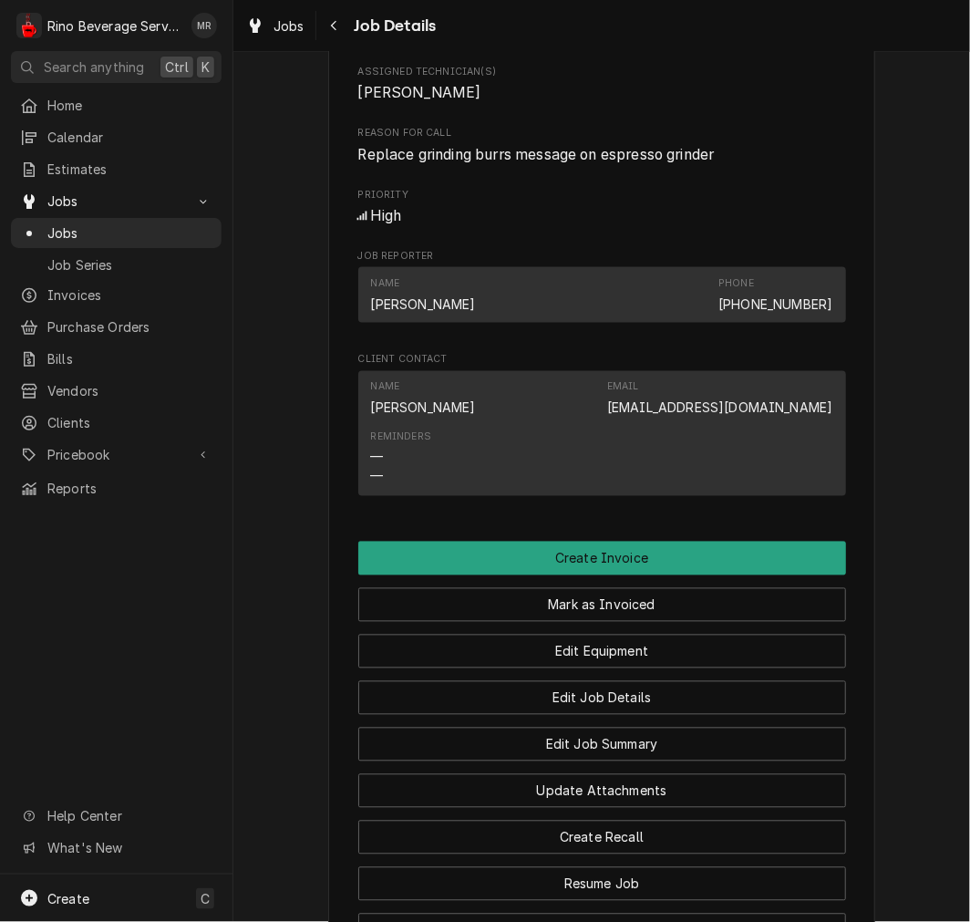
scroll to position [796, 0]
click at [595, 228] on div "High" at bounding box center [602, 217] width 488 height 22
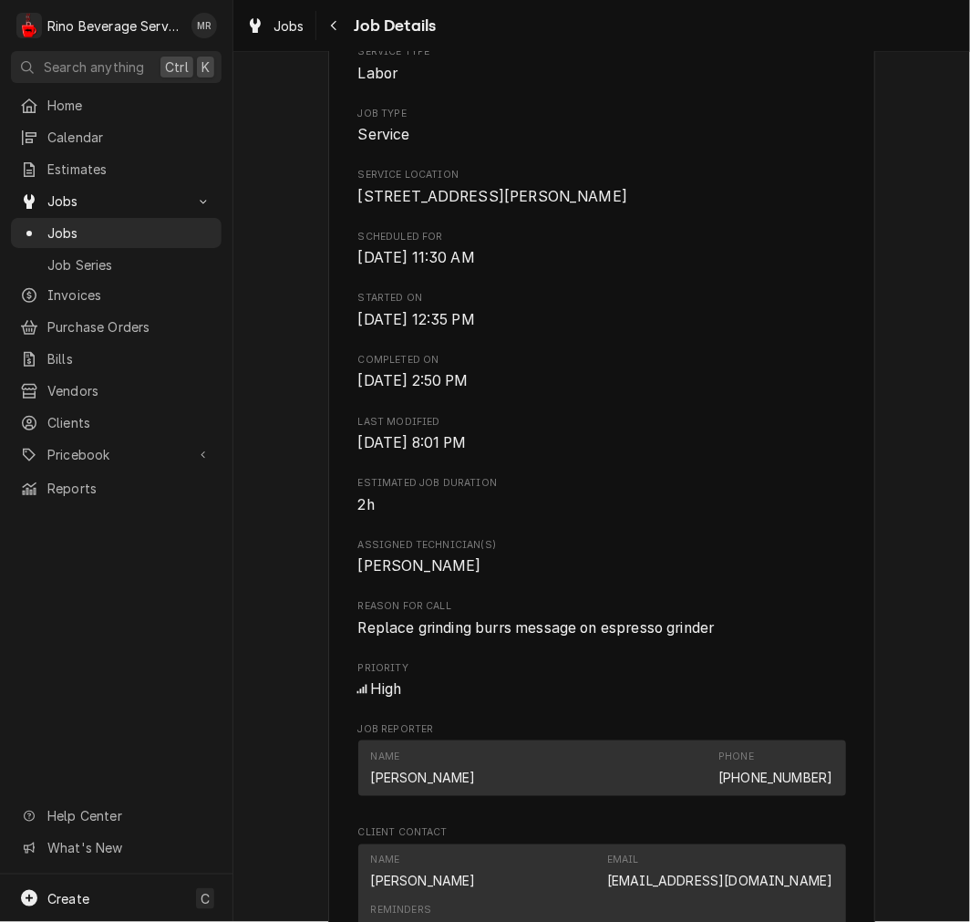
scroll to position [323, 0]
click at [640, 422] on div "Roopairs Job ID JOB-1884 Date Received Sep 15, 2024 Service Type Labor Job Type…" at bounding box center [602, 449] width 488 height 1055
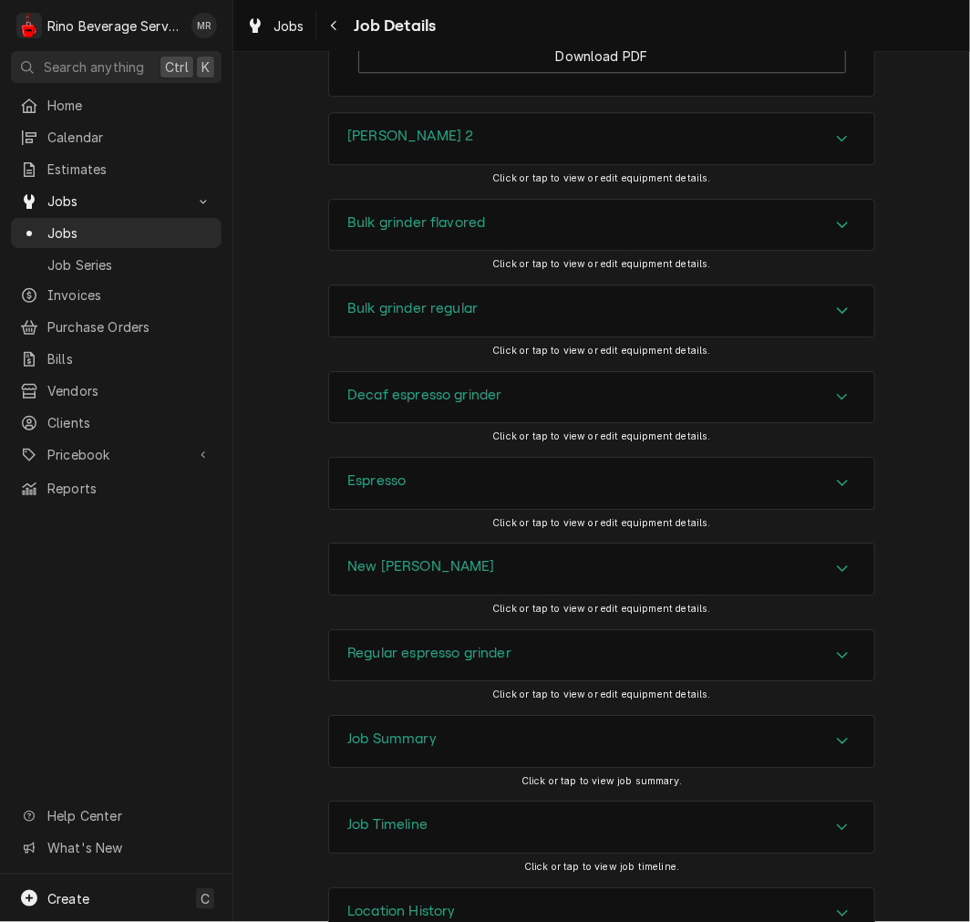
scroll to position [1746, 0]
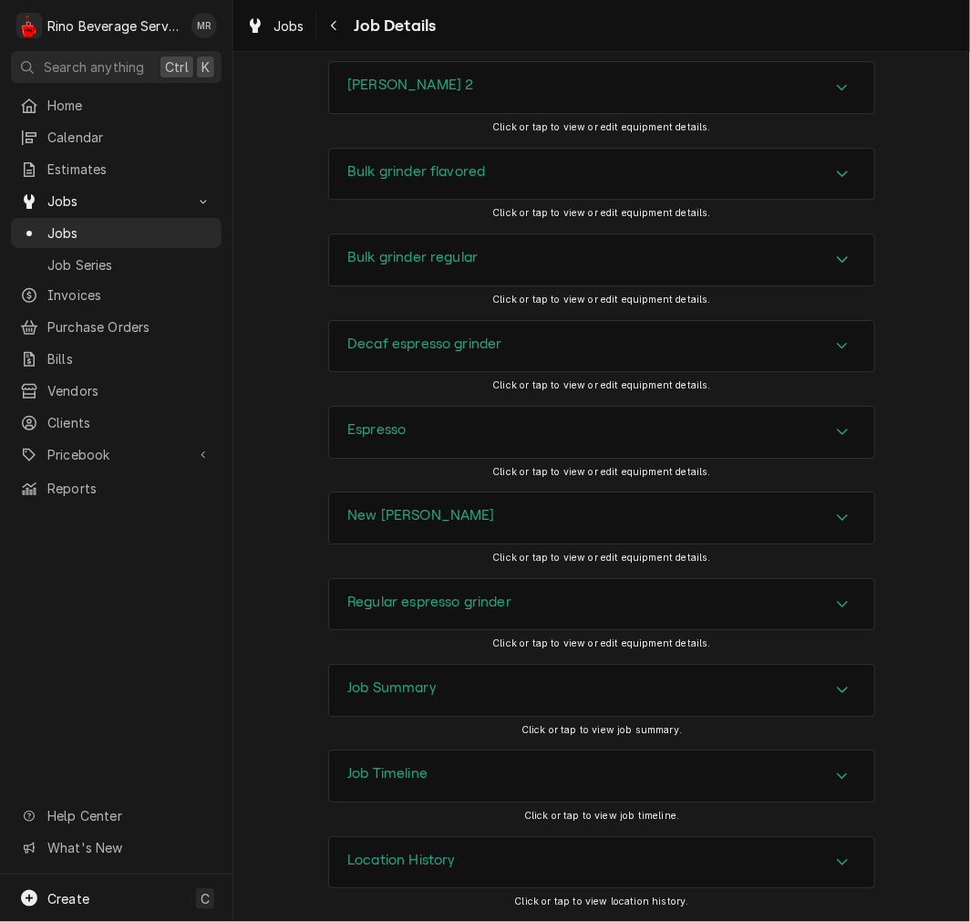
click at [561, 432] on div "Espresso" at bounding box center [601, 432] width 545 height 51
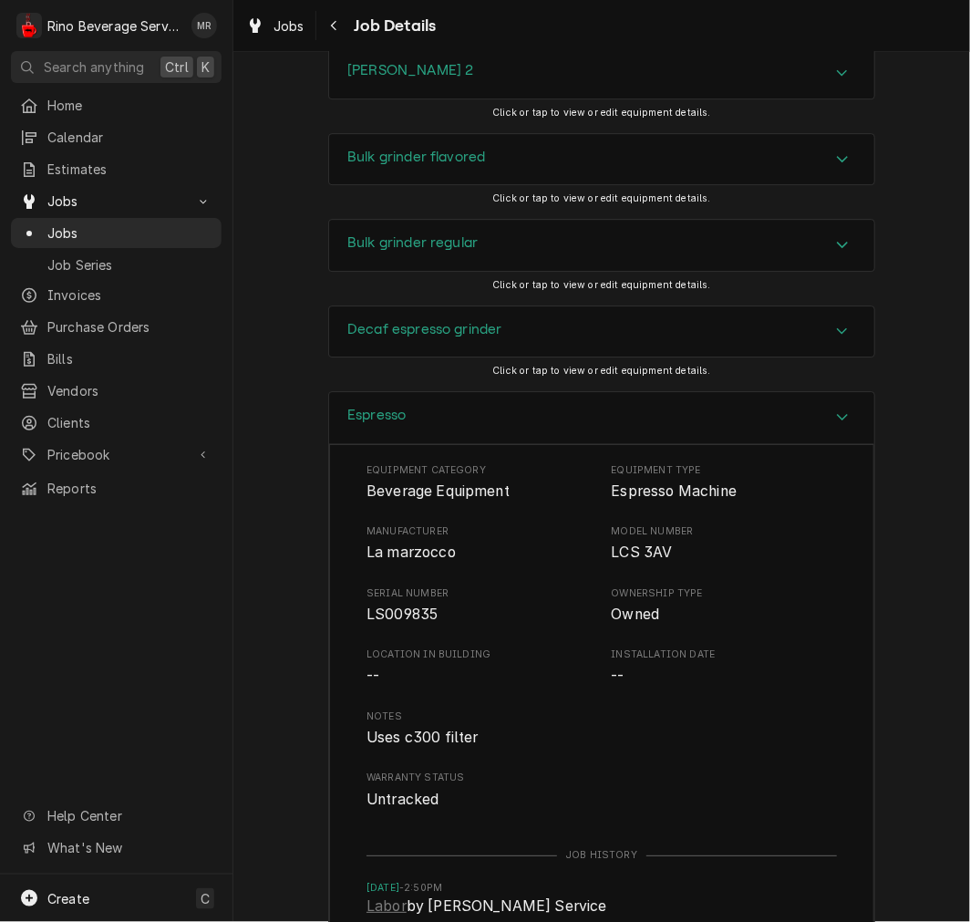
scroll to position [1738, 0]
click at [562, 443] on div "Espresso" at bounding box center [601, 417] width 545 height 52
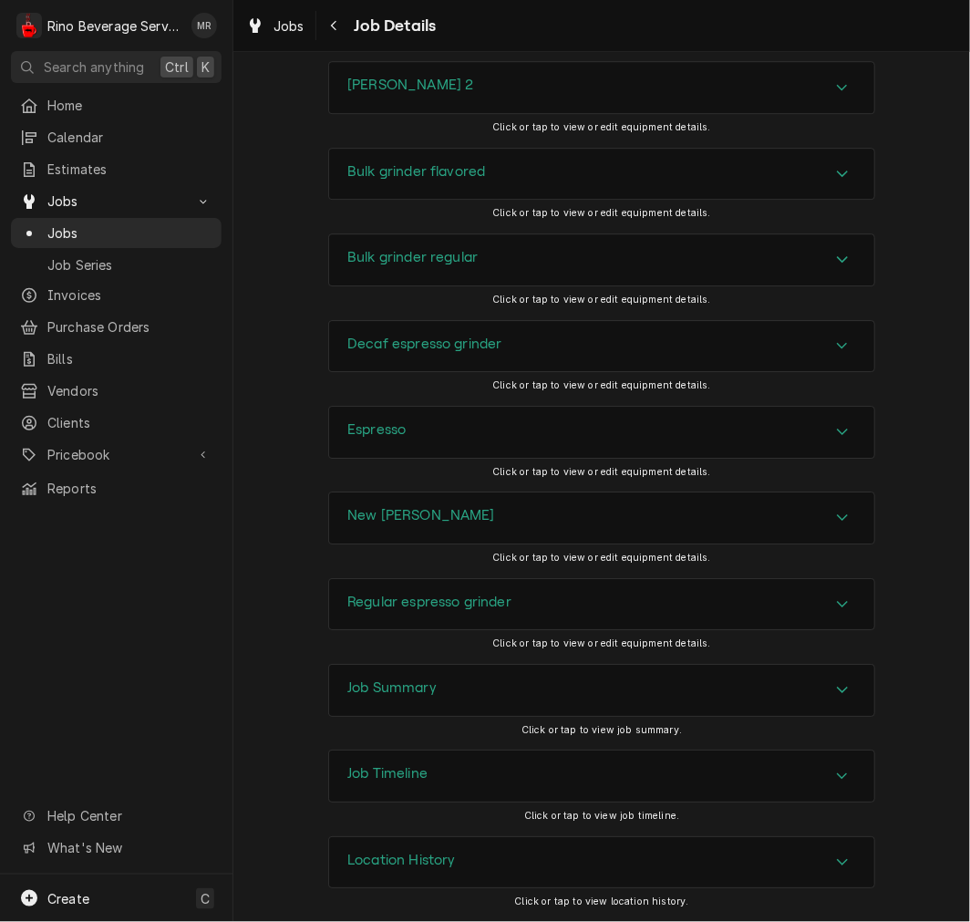
click at [552, 360] on div "Decaf espresso grinder" at bounding box center [601, 346] width 545 height 51
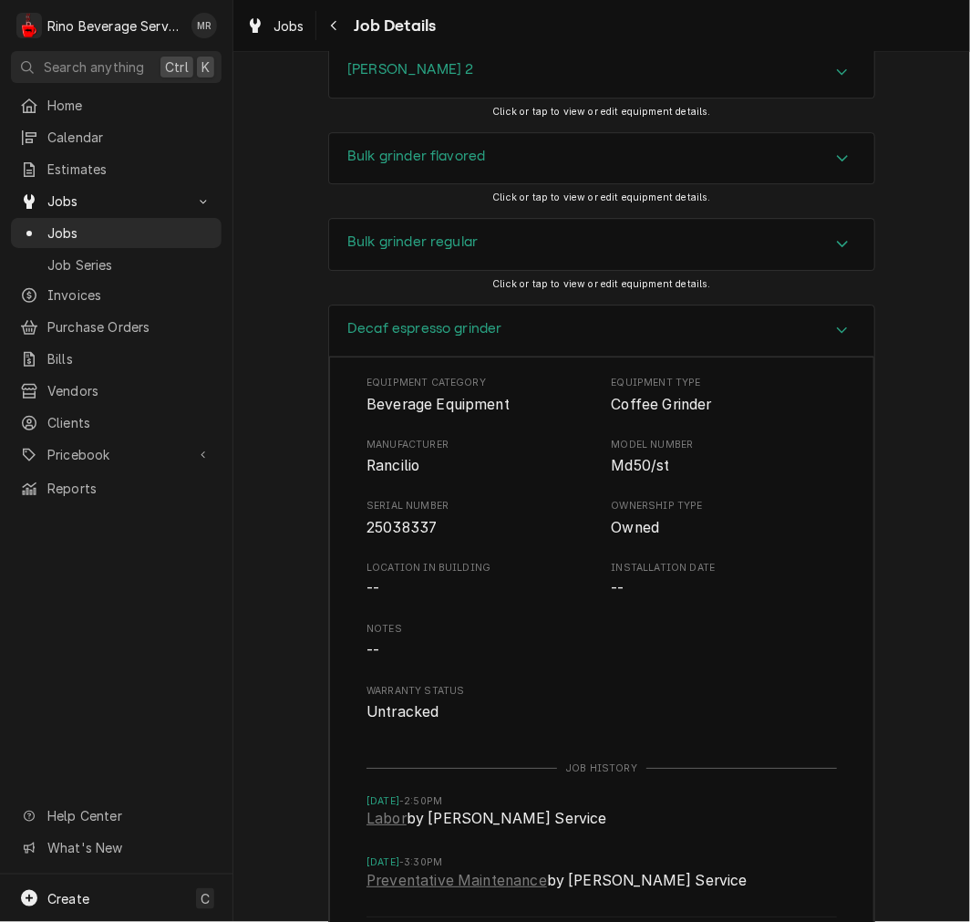
click at [573, 339] on div "Decaf espresso grinder" at bounding box center [601, 331] width 545 height 52
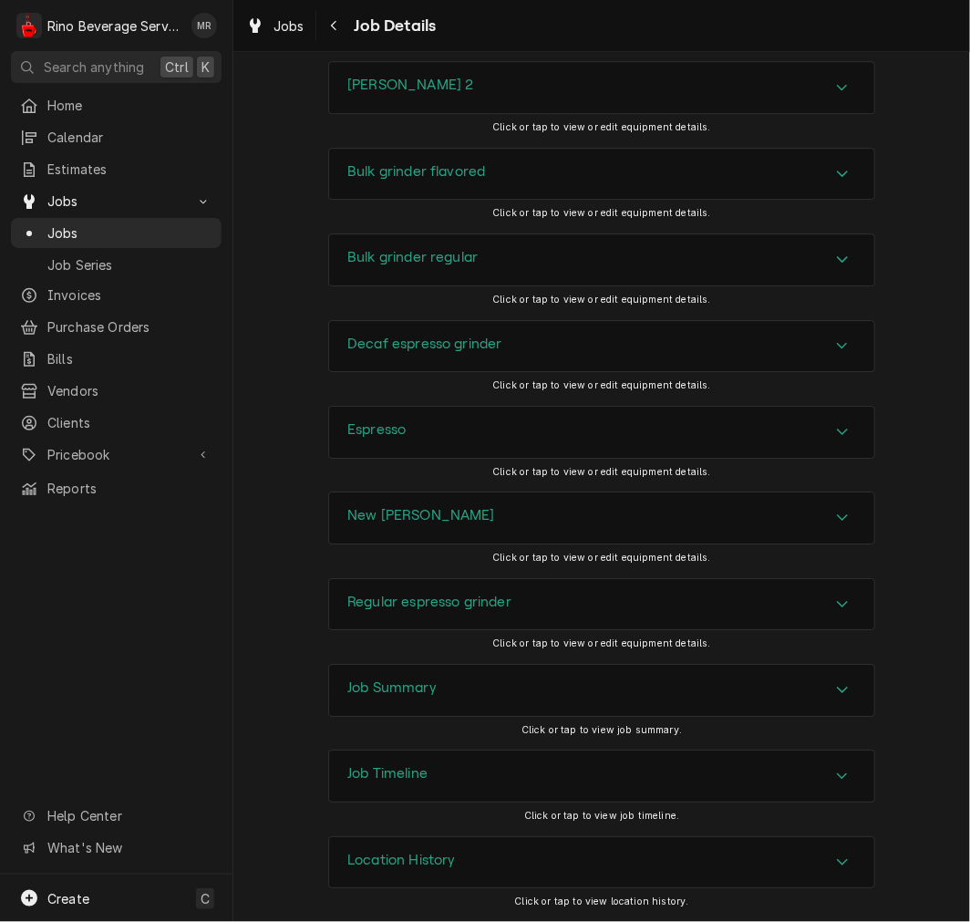
click at [509, 606] on div "Regular espresso grinder" at bounding box center [601, 604] width 545 height 51
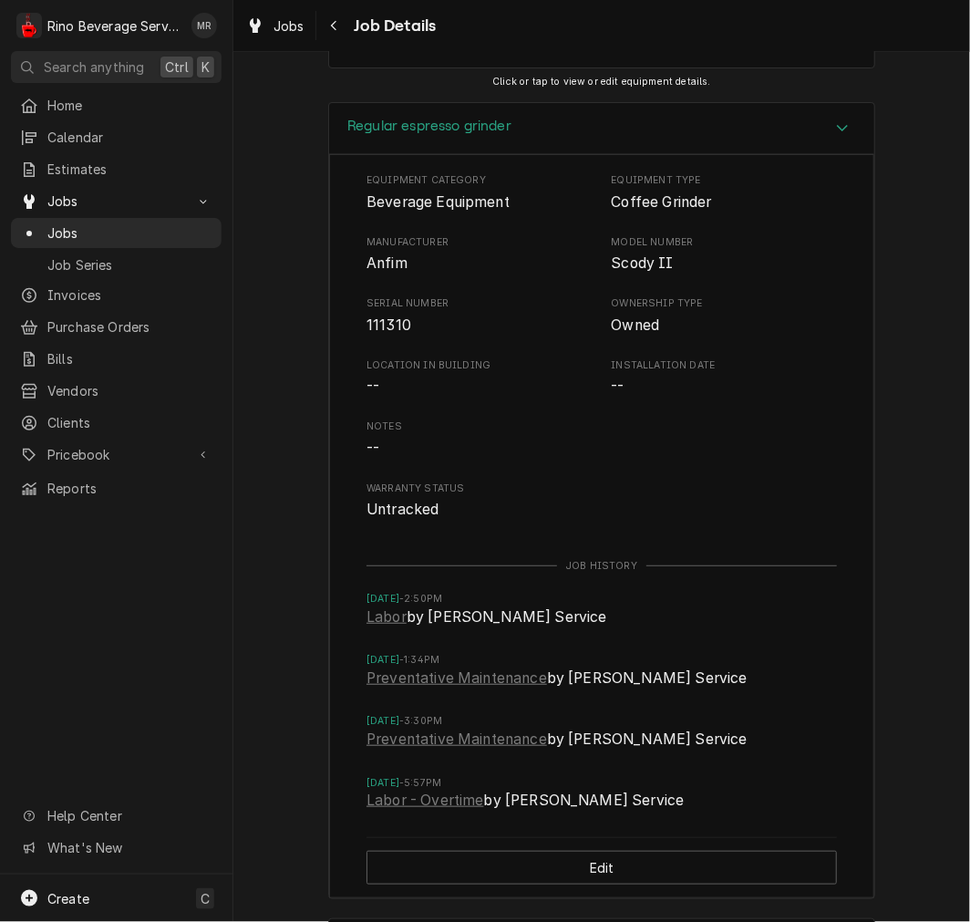
scroll to position [2329, 0]
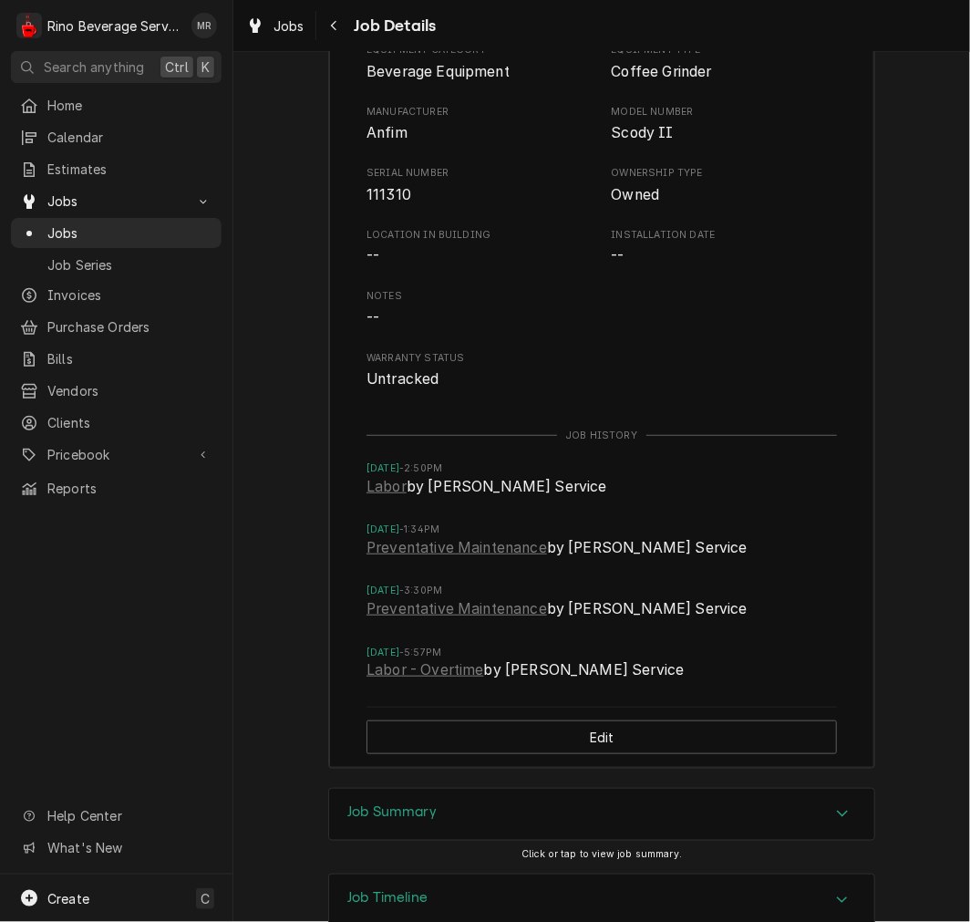
click at [726, 840] on div "Job Summary" at bounding box center [601, 814] width 545 height 51
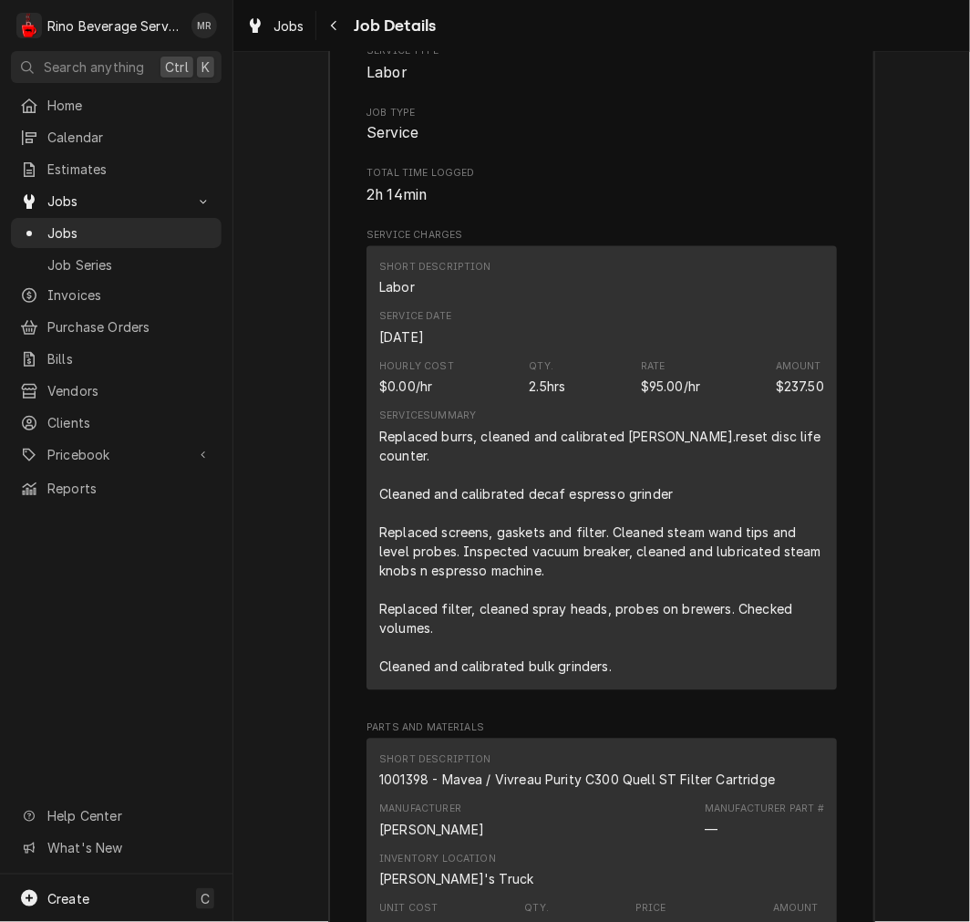
scroll to position [3214, 0]
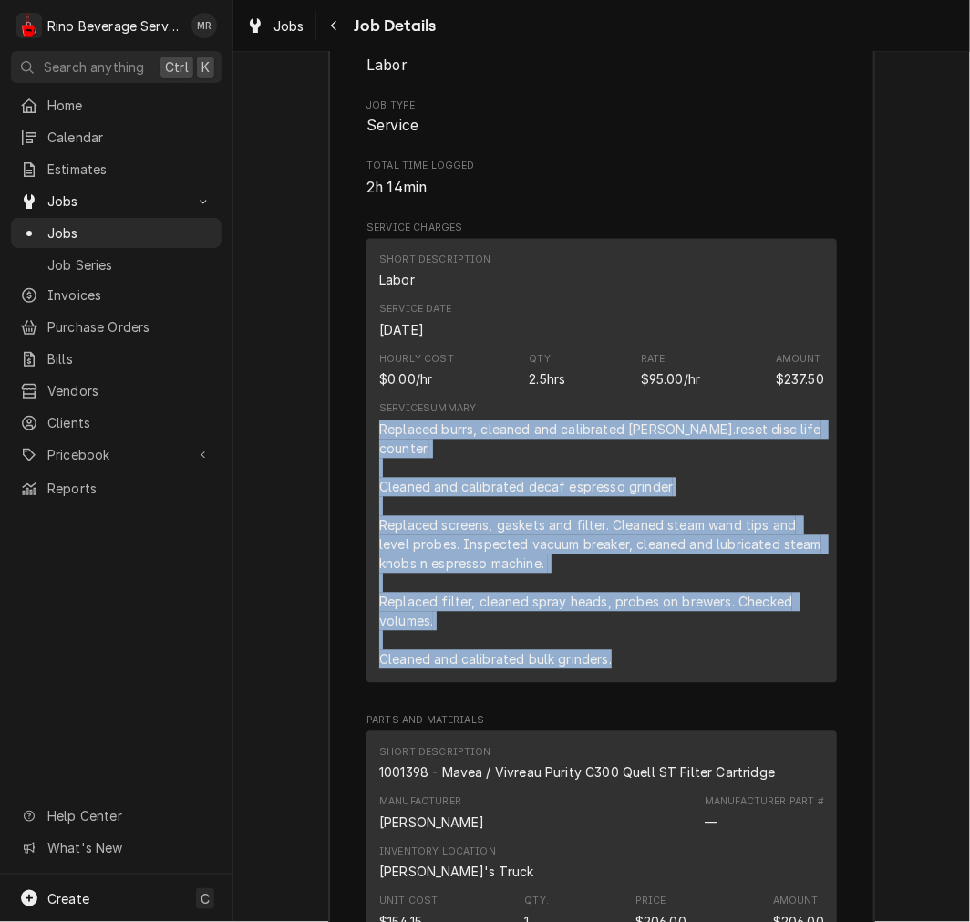
drag, startPoint x: 603, startPoint y: 681, endPoint x: 363, endPoint y: 458, distance: 327.8
click at [367, 458] on div "Short Description Labor Service Date Sep 15, 2025 Hourly Cost $0.00/hr Qty. 2.5…" at bounding box center [602, 461] width 471 height 444
copy div "Replaced burrs, cleaned and calibrated Anfim grinder.reset disc life counter. C…"
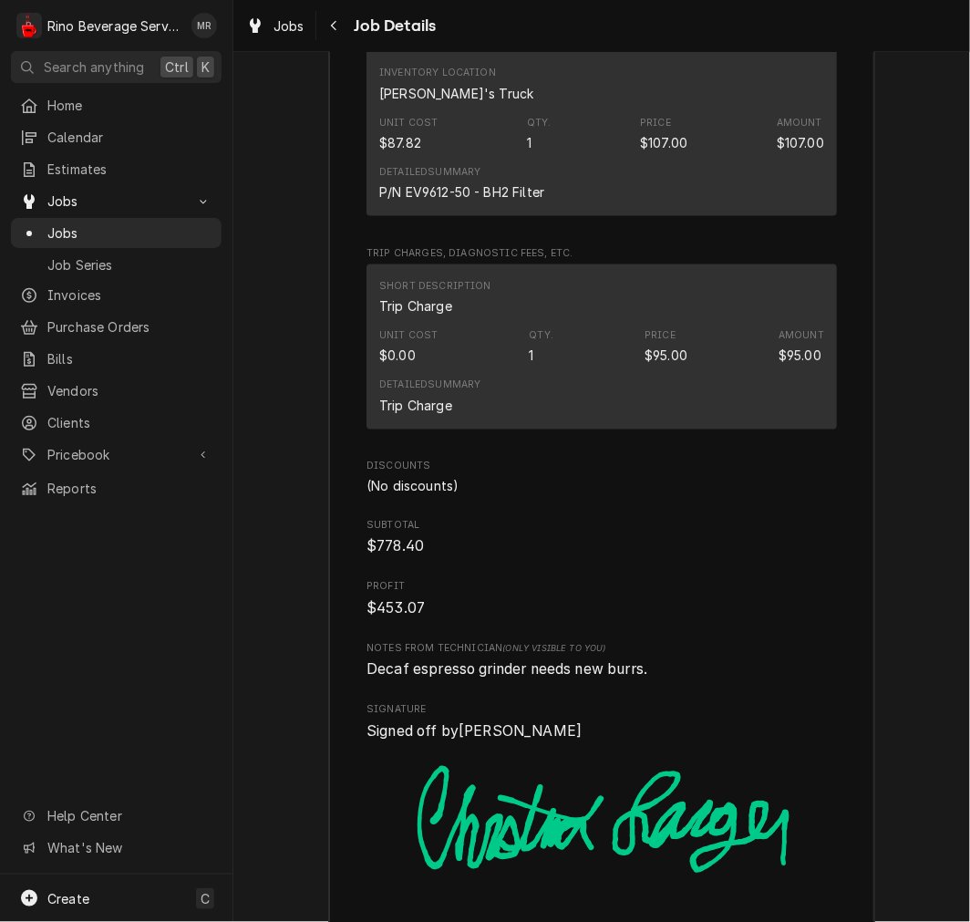
scroll to position [5089, 0]
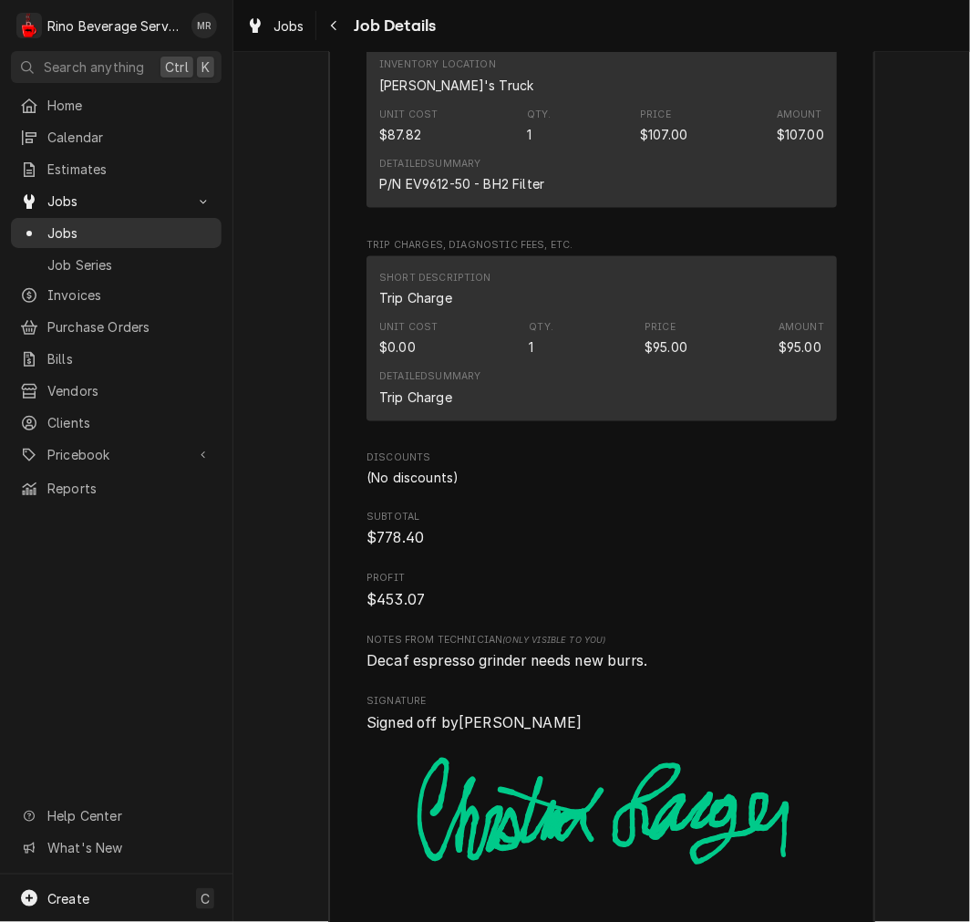
click at [98, 224] on span "Jobs" at bounding box center [129, 232] width 165 height 19
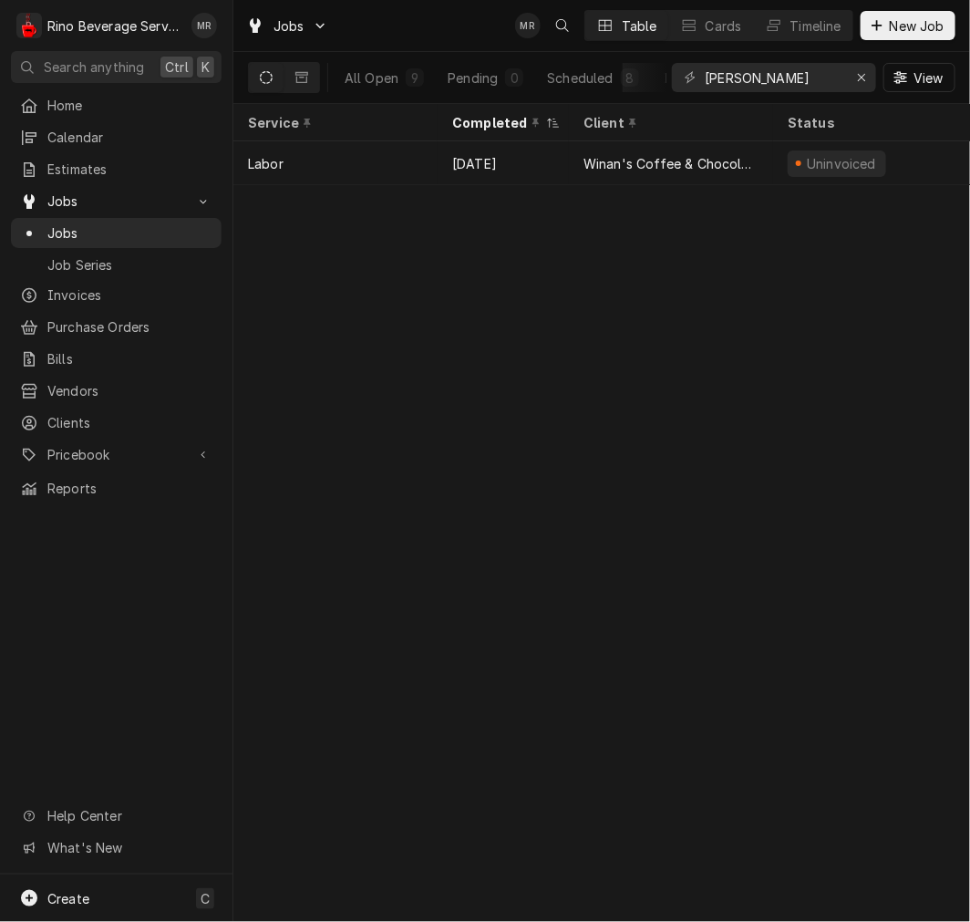
click at [268, 71] on icon "Dynamic Content Wrapper" at bounding box center [266, 77] width 13 height 13
click at [261, 80] on icon "Dynamic Content Wrapper" at bounding box center [266, 77] width 13 height 13
click at [303, 78] on icon "Dynamic Content Wrapper" at bounding box center [301, 77] width 13 height 13
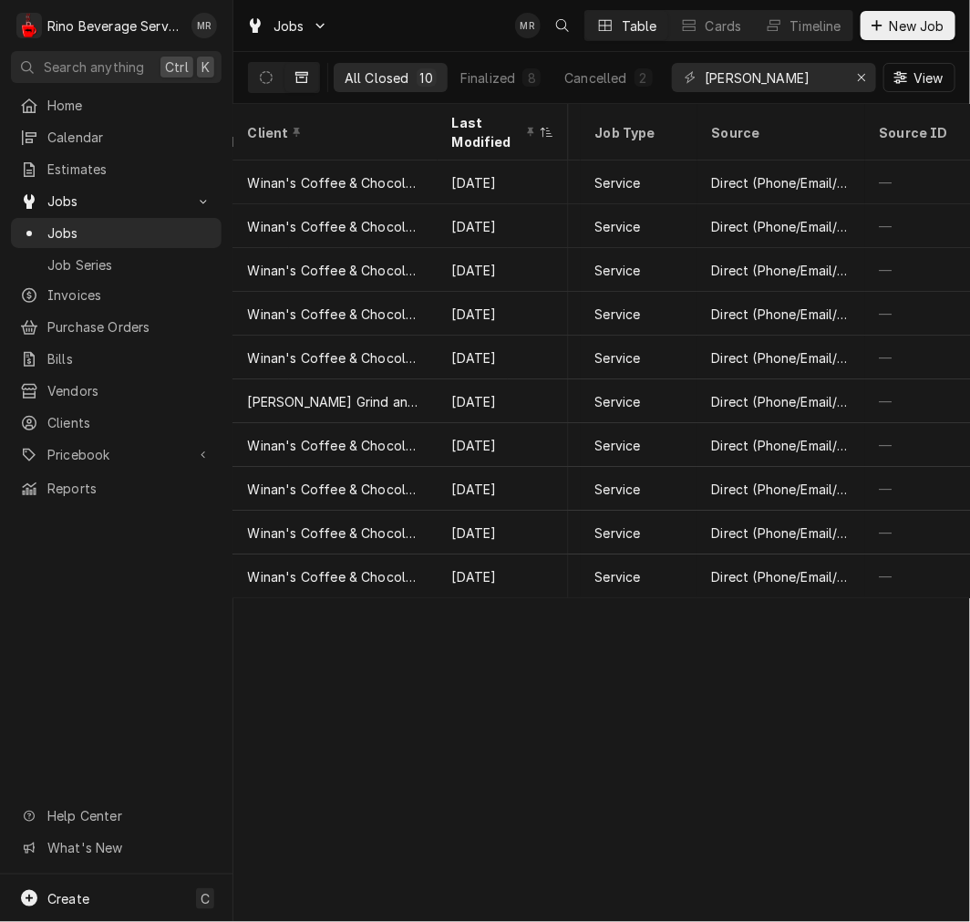
scroll to position [0, 1181]
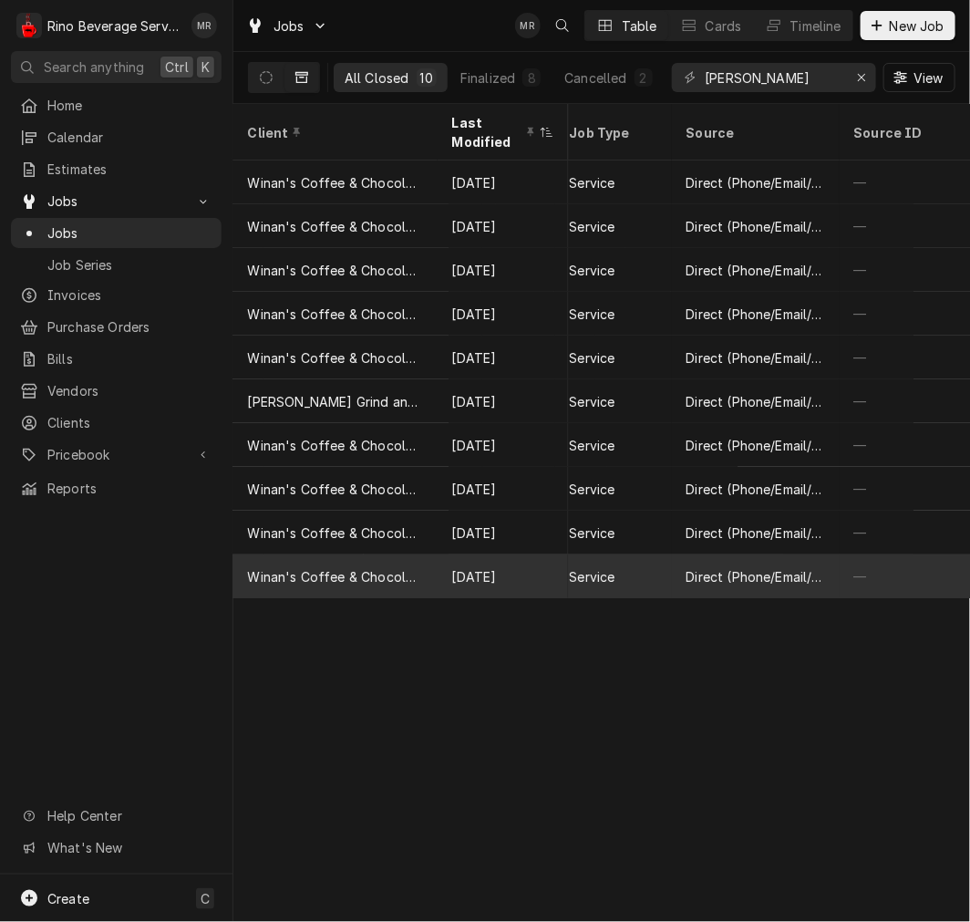
click at [892, 567] on div "—" at bounding box center [905, 576] width 131 height 44
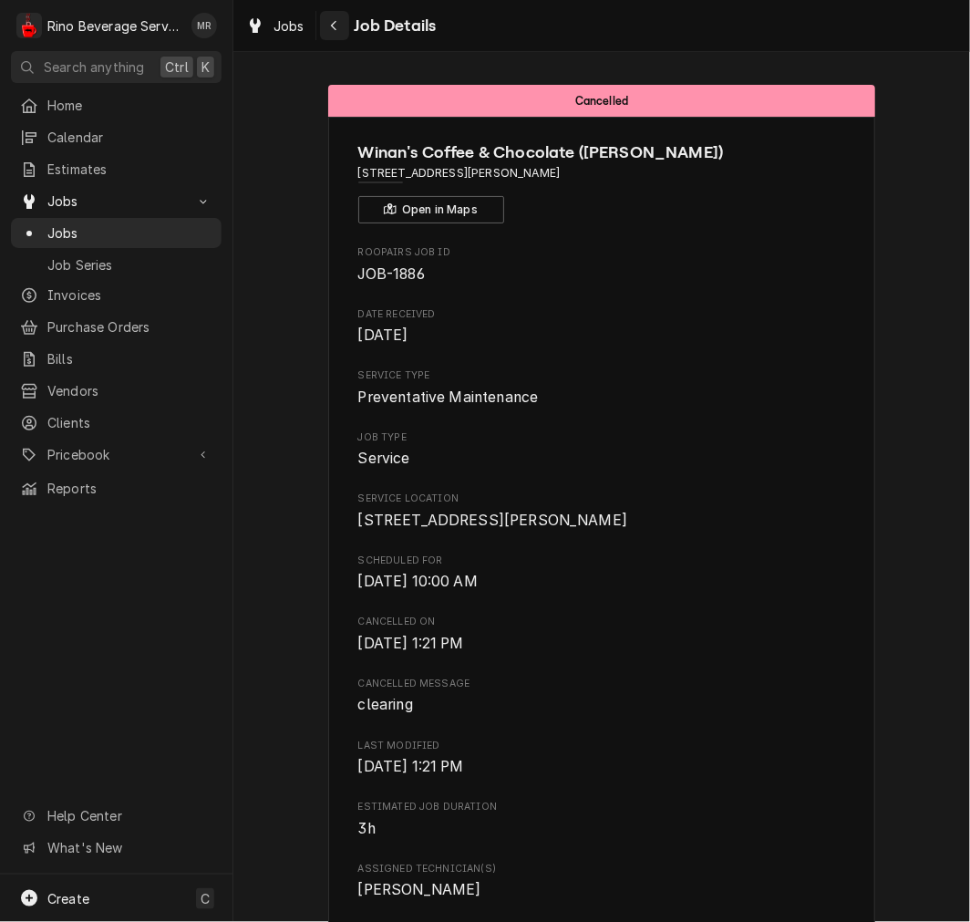
click at [334, 20] on icon "Navigate back" at bounding box center [334, 25] width 8 height 13
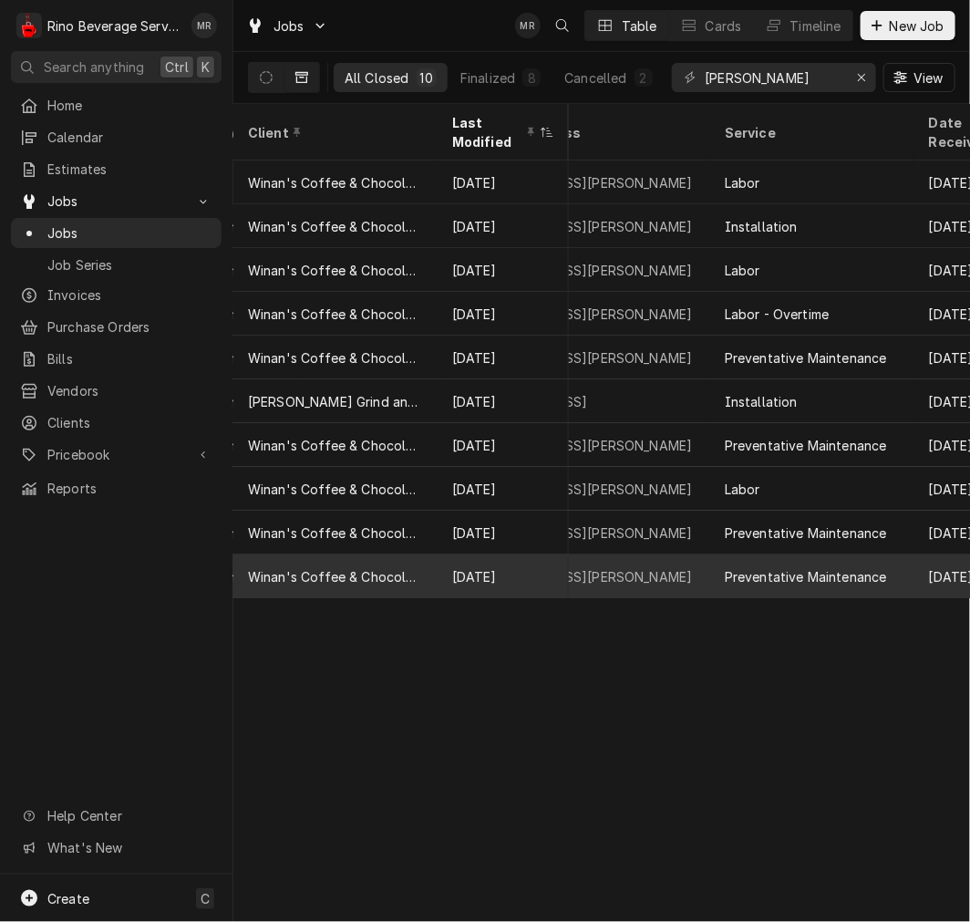
scroll to position [0, 405]
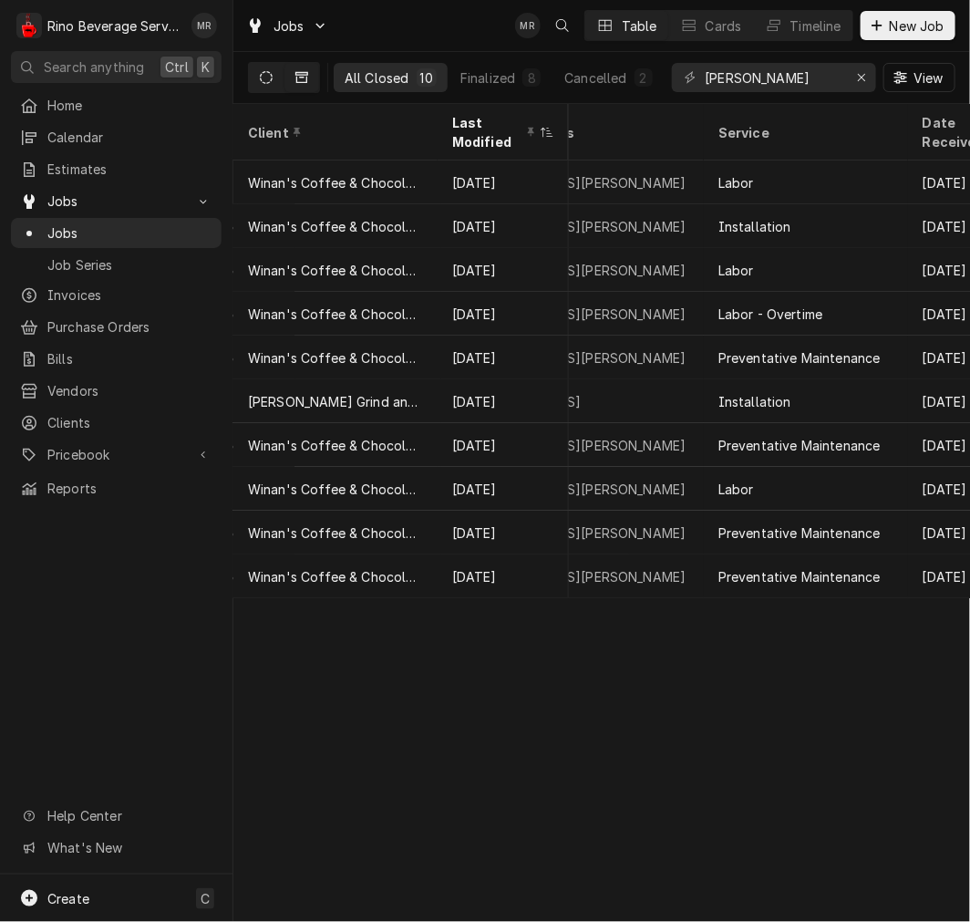
click at [269, 82] on icon "Dynamic Content Wrapper" at bounding box center [266, 77] width 13 height 13
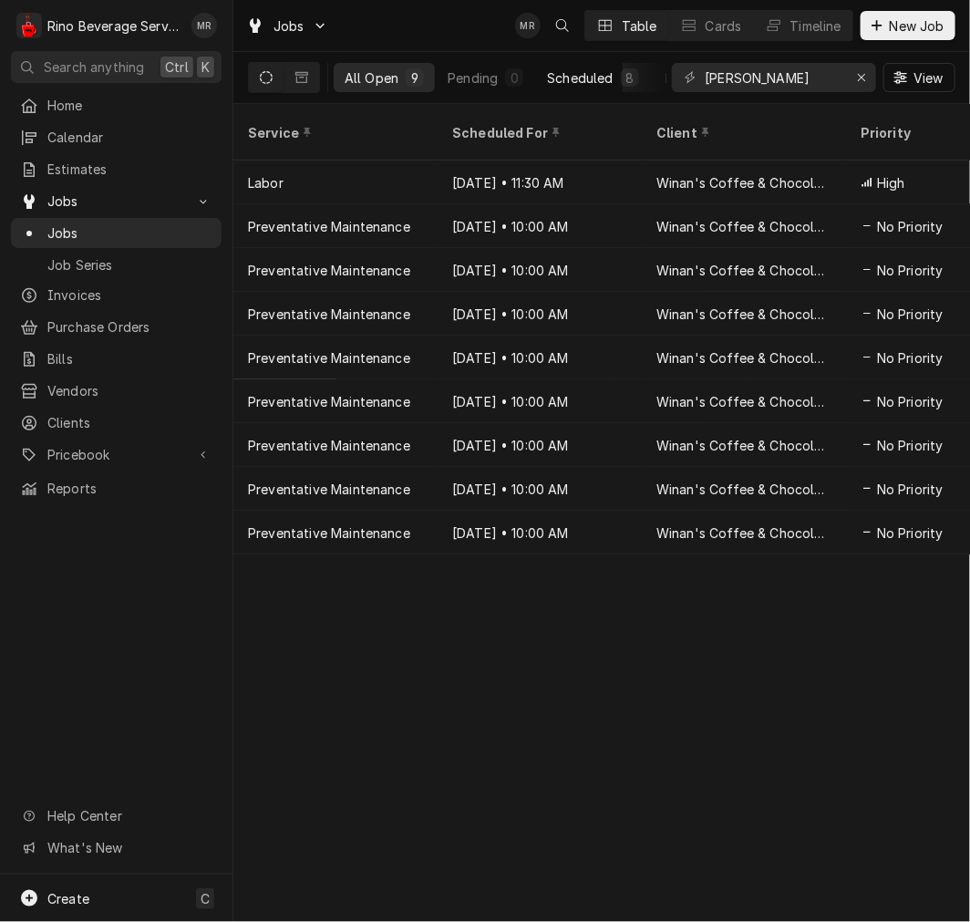
click at [595, 80] on div "Scheduled" at bounding box center [580, 77] width 66 height 19
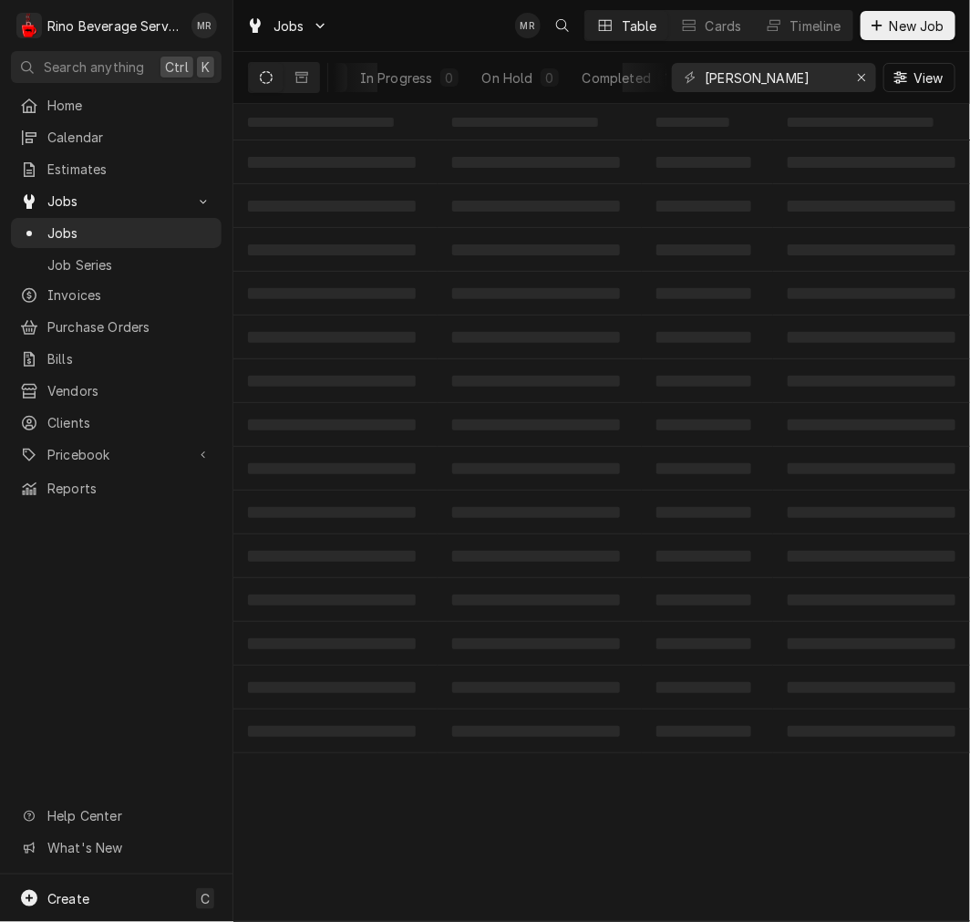
scroll to position [0, 323]
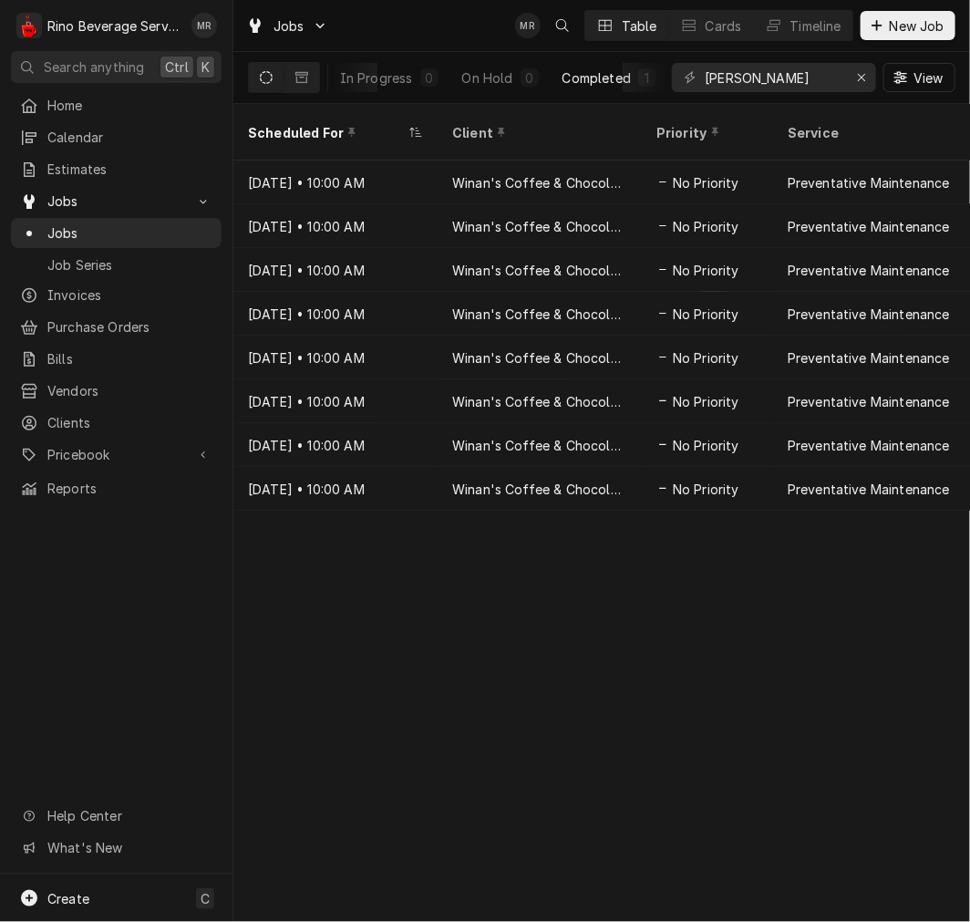
click at [617, 79] on div "Completed" at bounding box center [597, 77] width 68 height 19
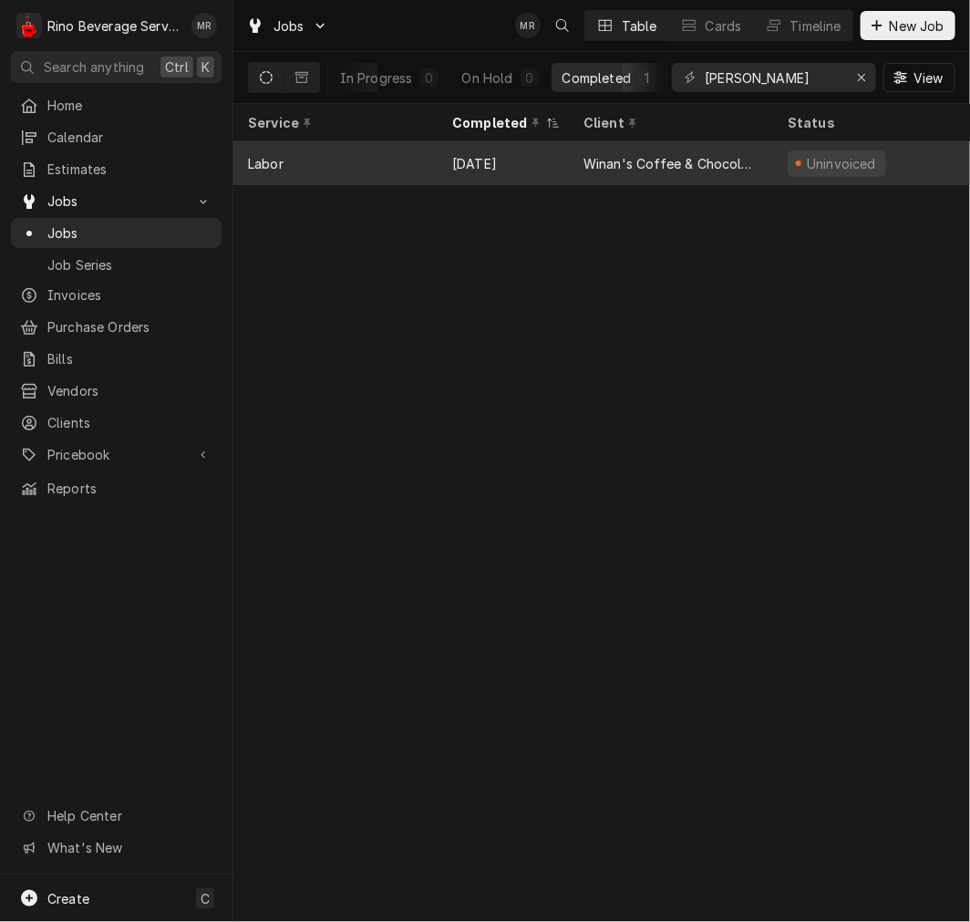
click at [658, 157] on div "Winan's Coffee & Chocolate ([PERSON_NAME])" at bounding box center [671, 163] width 175 height 19
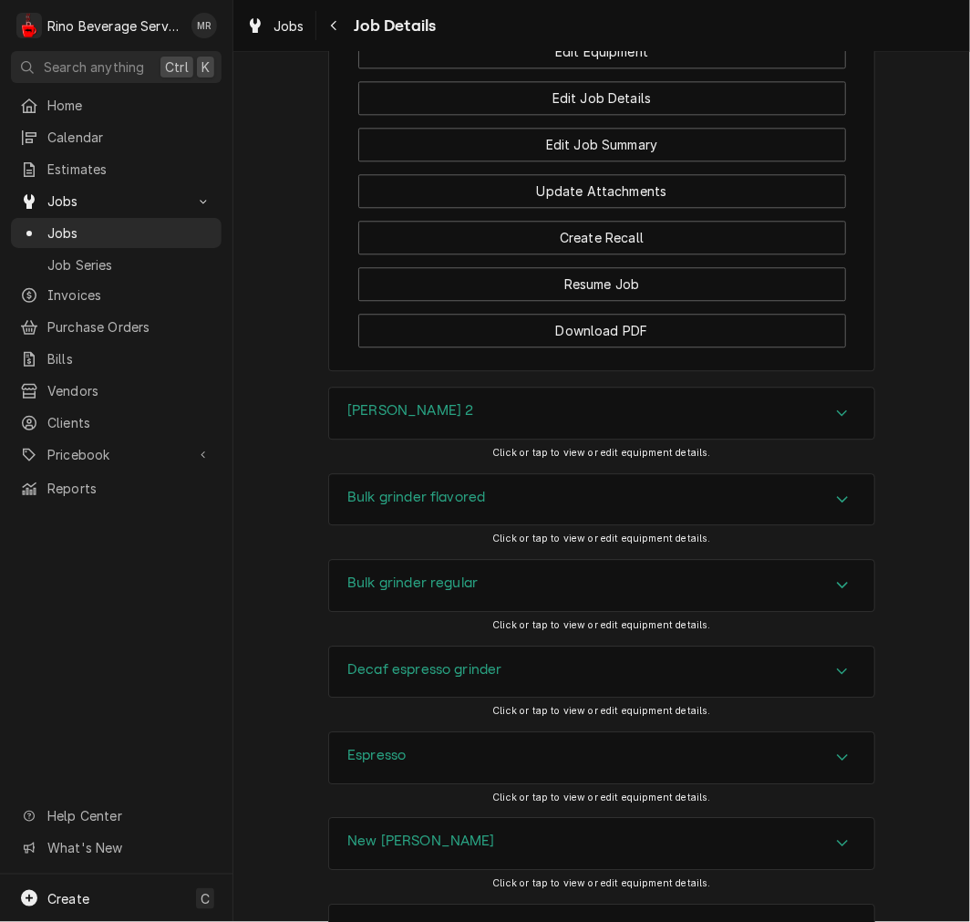
scroll to position [1393, 0]
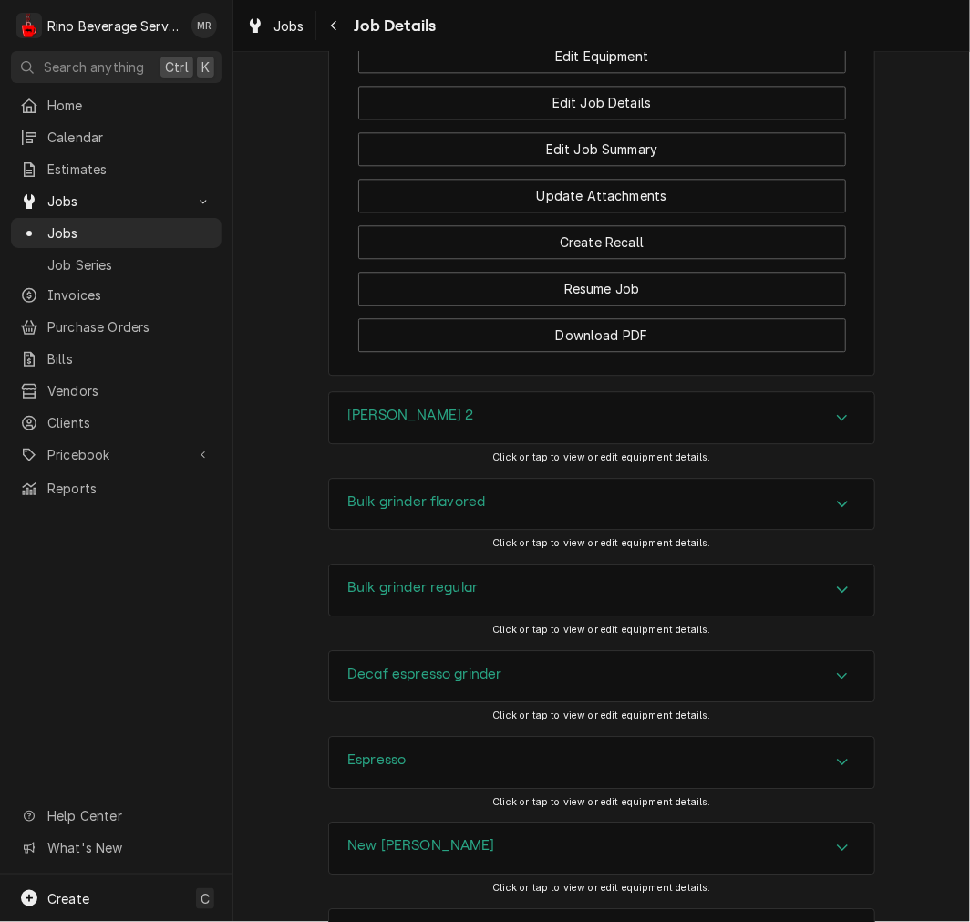
click at [399, 443] on div "[PERSON_NAME] 2" at bounding box center [601, 417] width 545 height 51
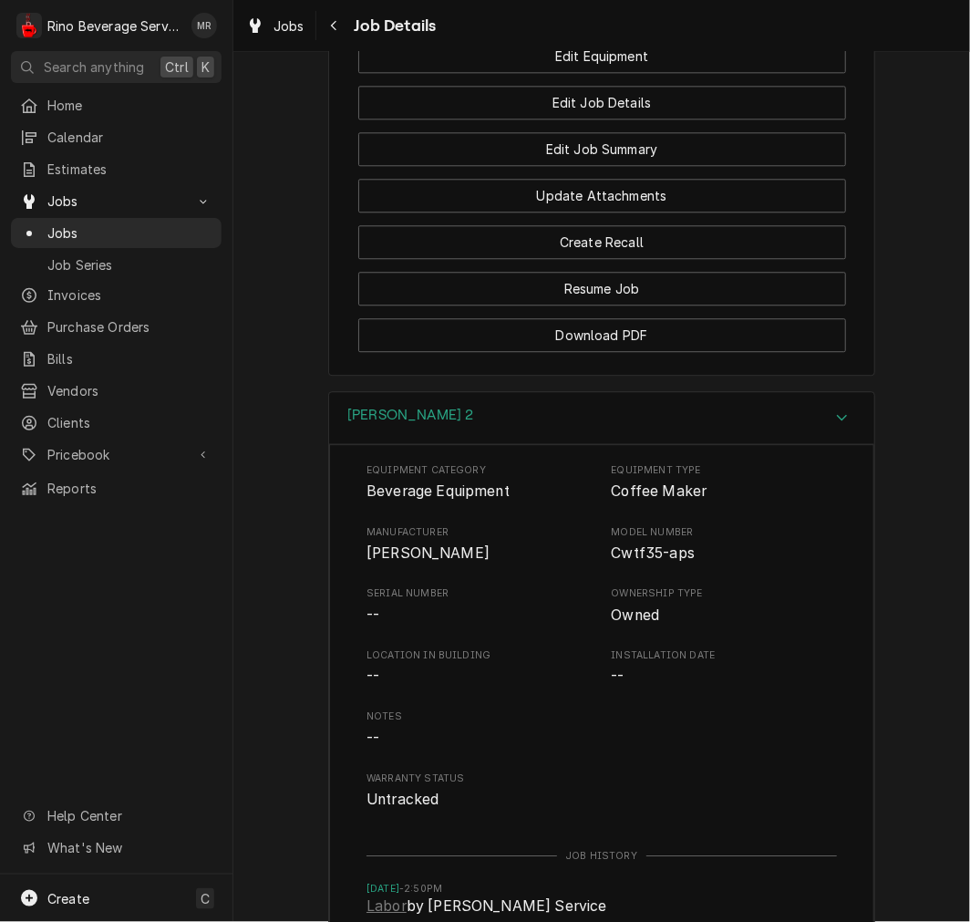
click at [377, 562] on span "[PERSON_NAME]" at bounding box center [428, 552] width 123 height 17
drag, startPoint x: 377, startPoint y: 572, endPoint x: 410, endPoint y: 577, distance: 34.2
click at [410, 564] on span "[PERSON_NAME]" at bounding box center [480, 554] width 226 height 22
click at [433, 444] on div "[PERSON_NAME] 2" at bounding box center [601, 418] width 545 height 52
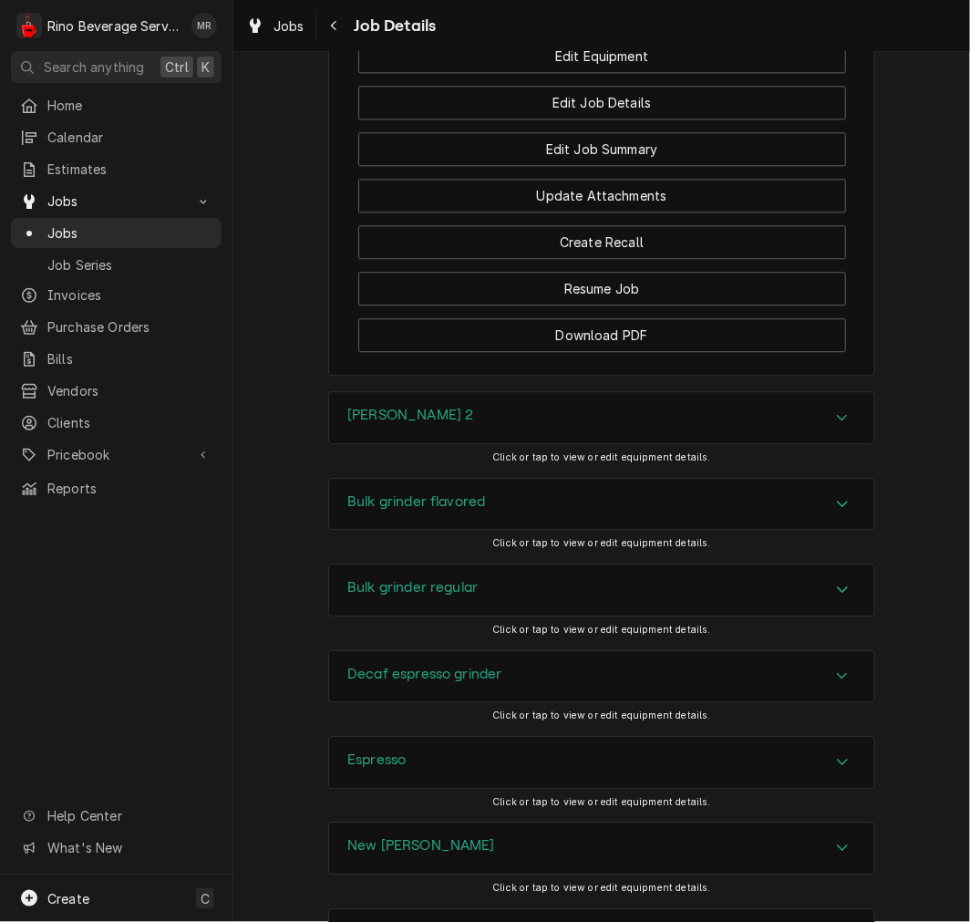
click at [407, 507] on div "Bulk grinder flavored" at bounding box center [601, 504] width 545 height 51
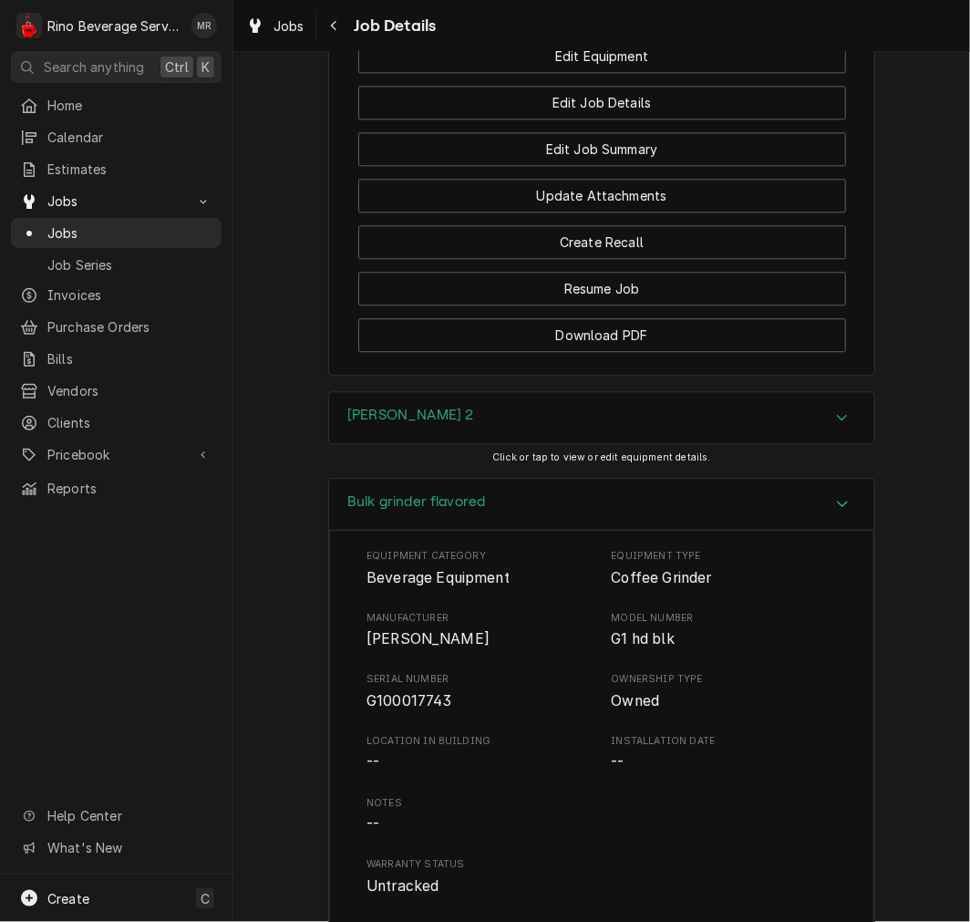
click at [381, 709] on span "G100017743" at bounding box center [410, 700] width 86 height 17
drag, startPoint x: 381, startPoint y: 721, endPoint x: 413, endPoint y: 725, distance: 32.1
click at [413, 709] on span "G100017743" at bounding box center [410, 700] width 86 height 17
click at [478, 531] on div "Bulk grinder flavored" at bounding box center [601, 505] width 545 height 52
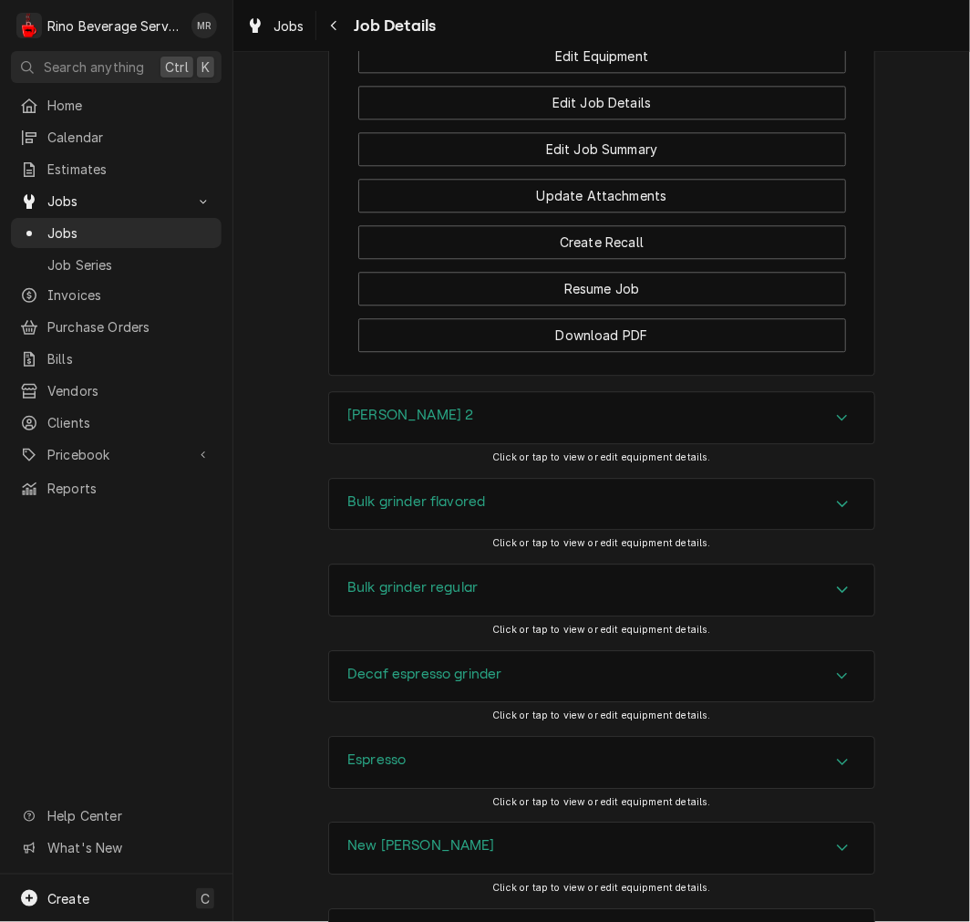
click at [448, 601] on div "Bulk grinder regular" at bounding box center [412, 590] width 130 height 22
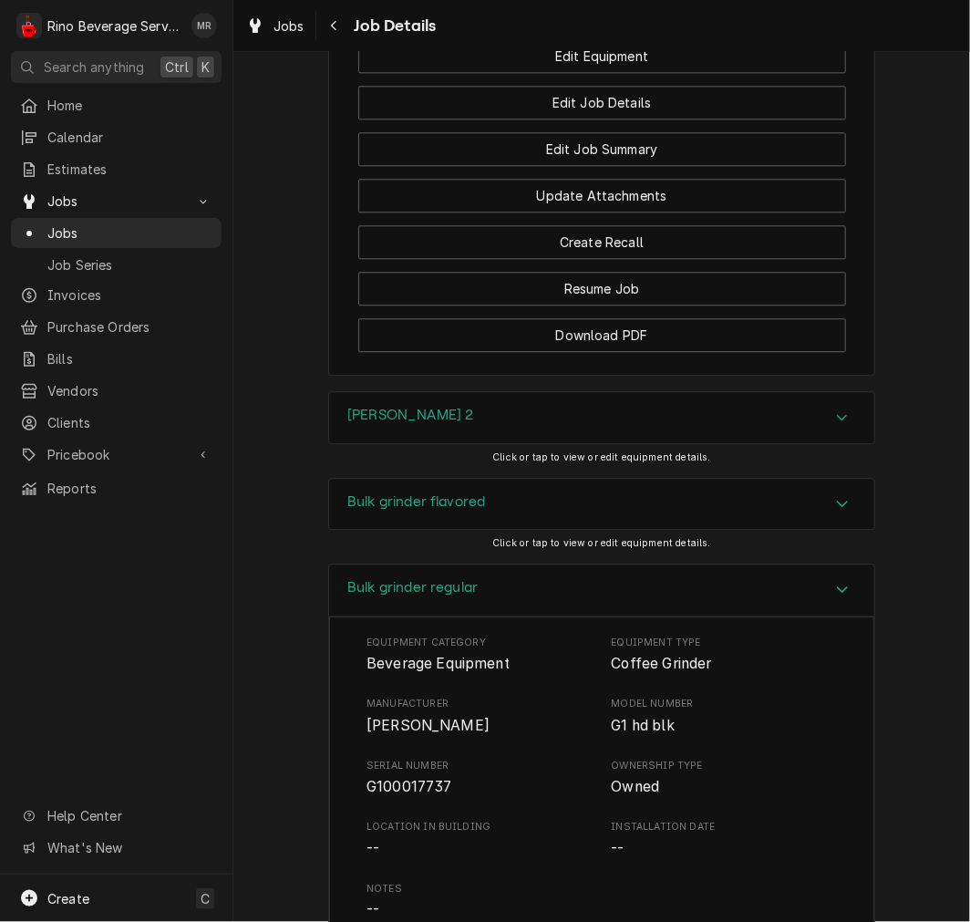
click at [394, 795] on span "G100017737" at bounding box center [410, 786] width 86 height 17
click at [442, 601] on div "Bulk grinder regular" at bounding box center [412, 590] width 130 height 22
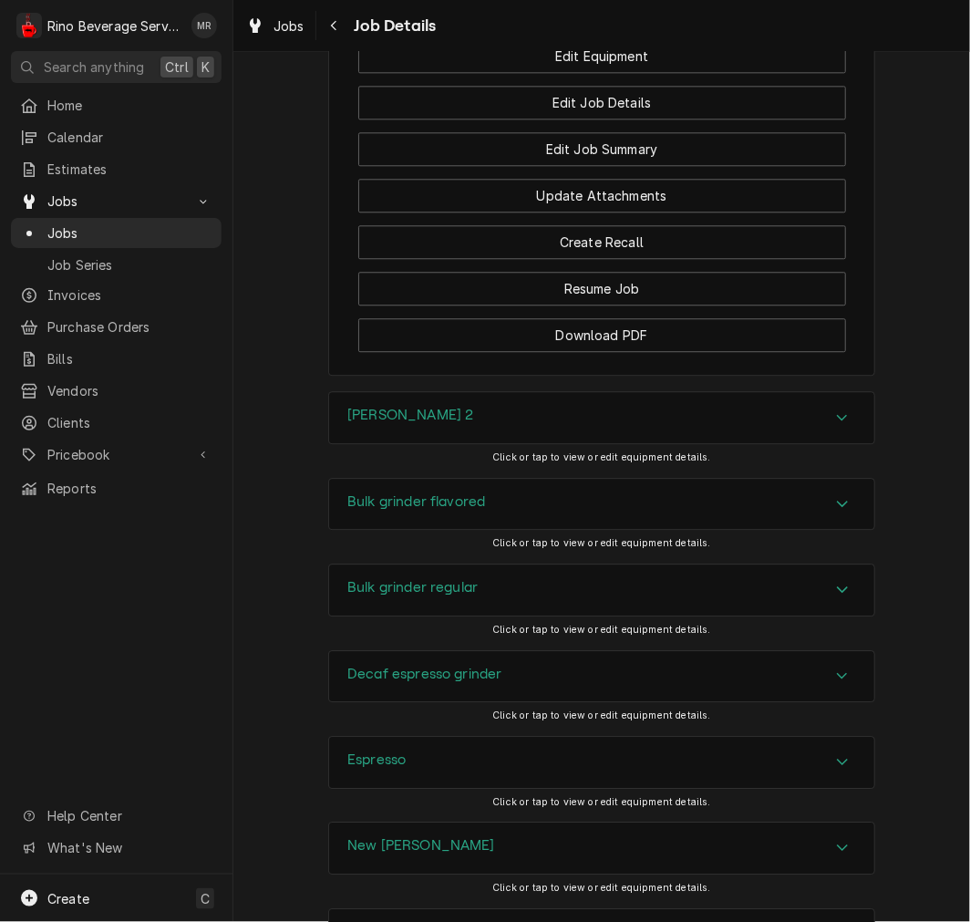
click at [443, 683] on h3 "Decaf espresso grinder" at bounding box center [424, 674] width 155 height 17
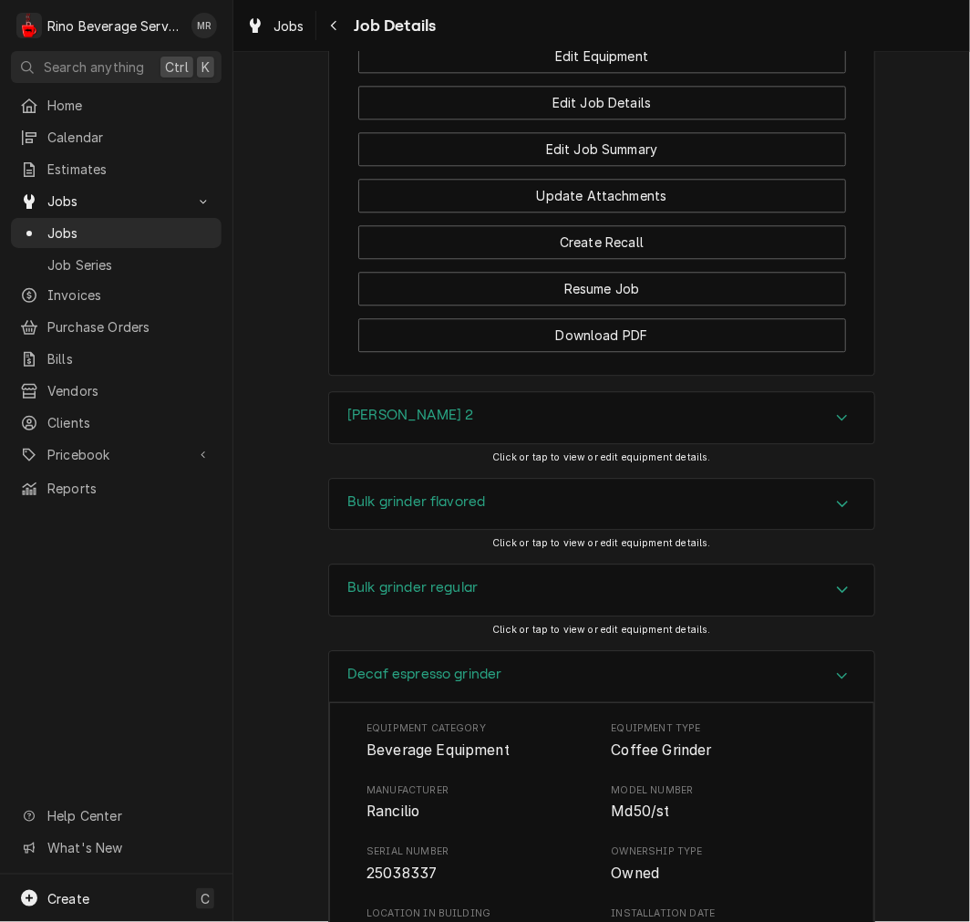
click at [395, 820] on span "Rancilio" at bounding box center [393, 810] width 53 height 17
drag, startPoint x: 395, startPoint y: 834, endPoint x: 372, endPoint y: 831, distance: 23.0
click at [372, 820] on span "Rancilio" at bounding box center [393, 810] width 53 height 17
click at [447, 687] on div "Decaf espresso grinder" at bounding box center [601, 677] width 545 height 52
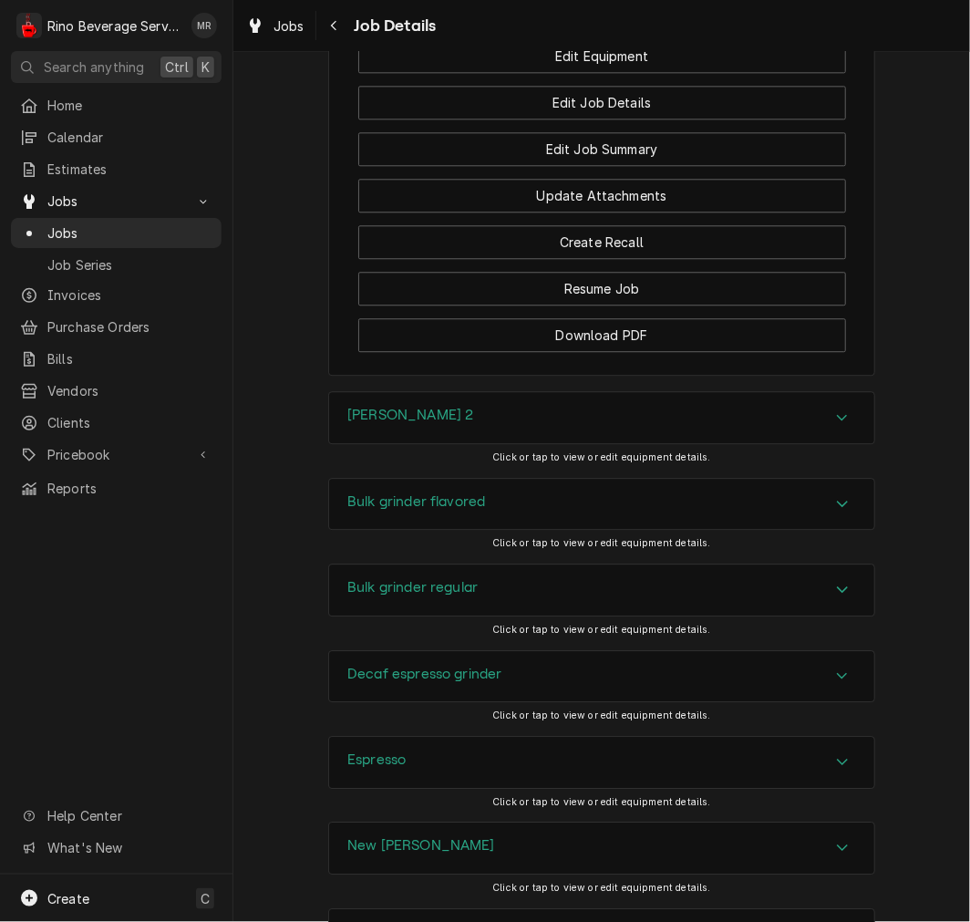
click at [420, 788] on div "Espresso" at bounding box center [601, 762] width 545 height 51
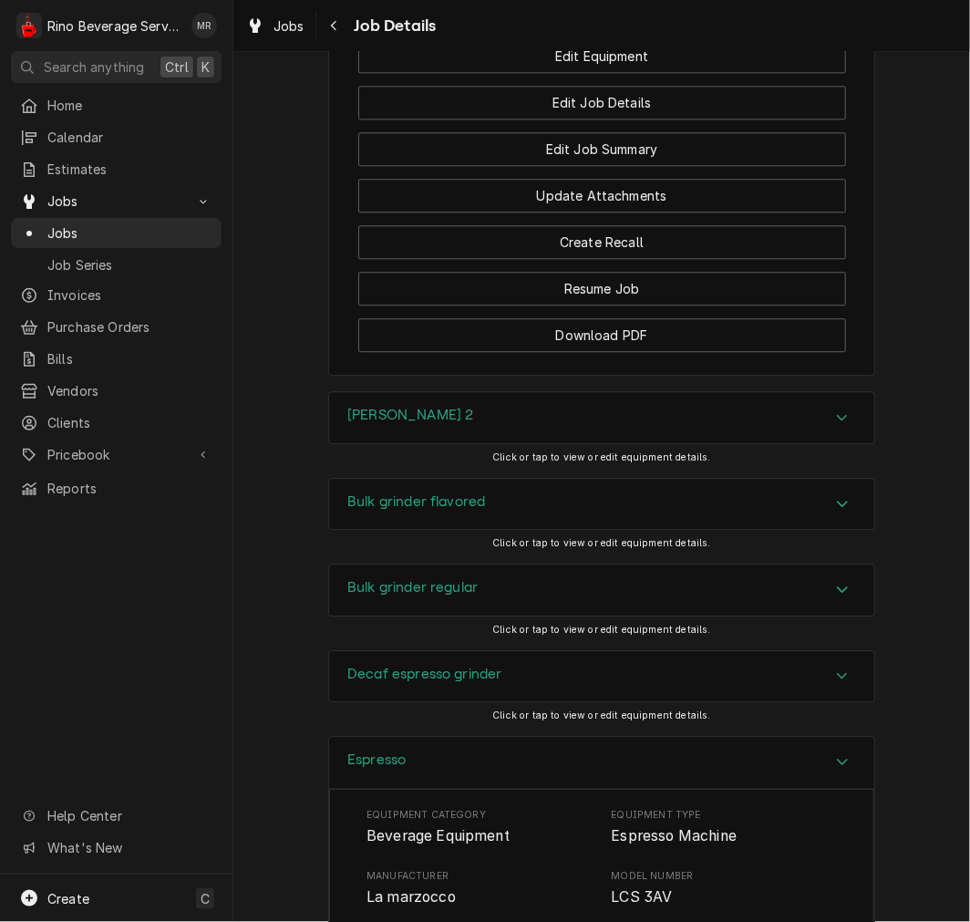
click at [834, 736] on div "Decaf espresso grinder Click or tap to view or edit equipment details." at bounding box center [601, 693] width 547 height 86
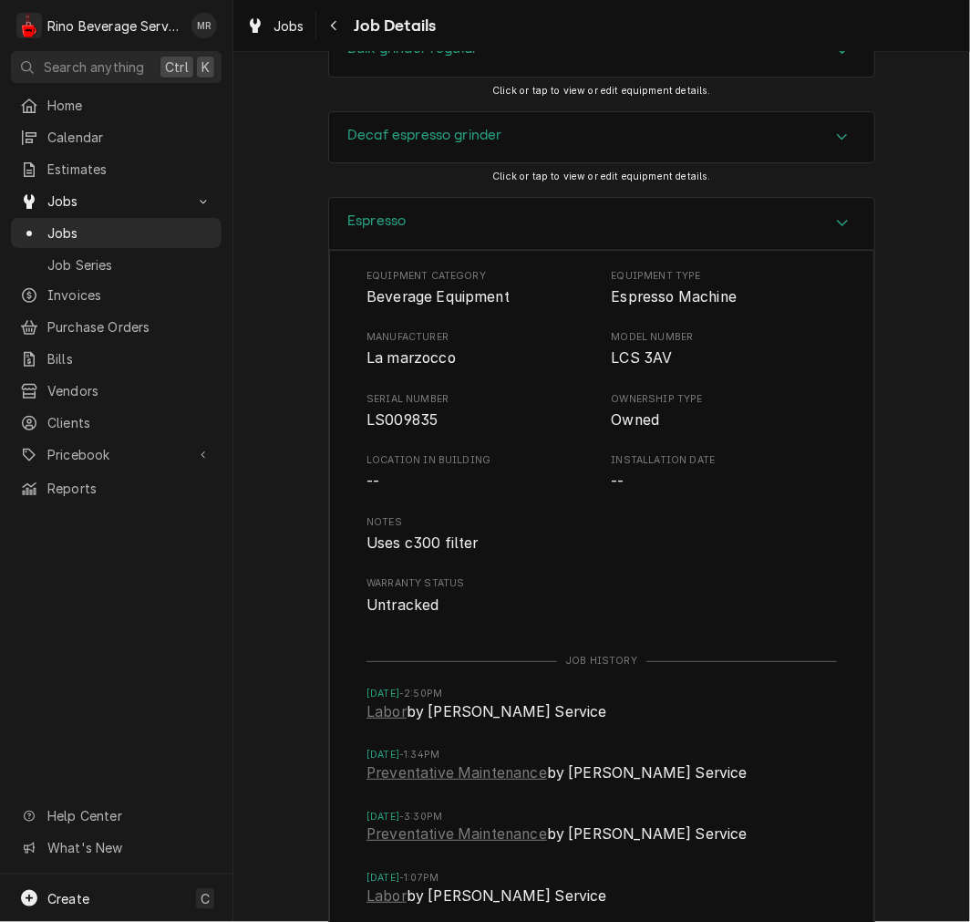
scroll to position [1974, 0]
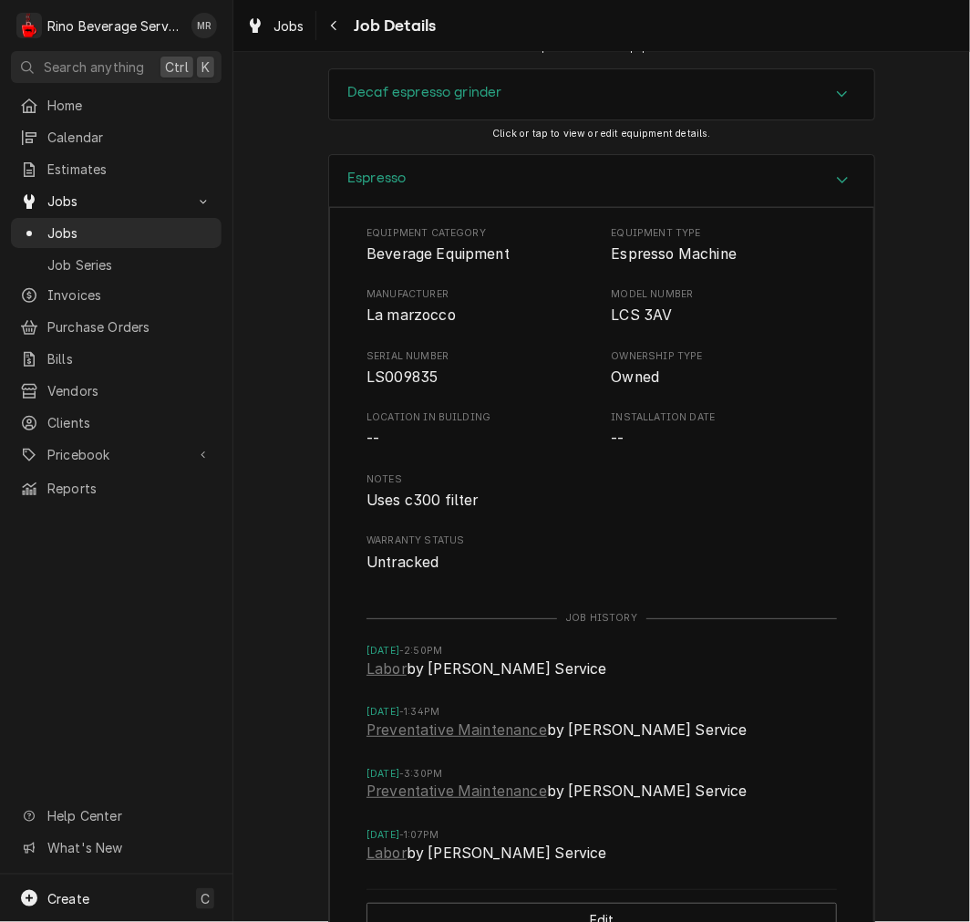
click at [481, 207] on div "Espresso" at bounding box center [601, 181] width 545 height 52
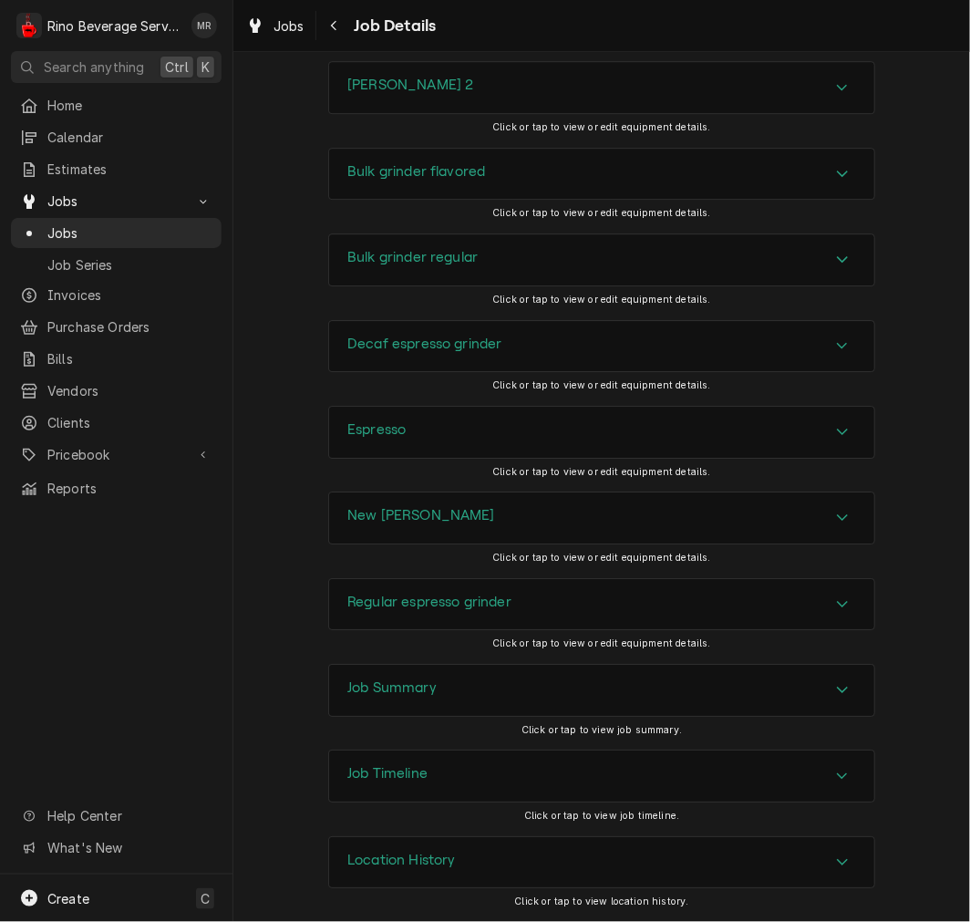
click at [495, 530] on div "New brewer" at bounding box center [601, 517] width 545 height 51
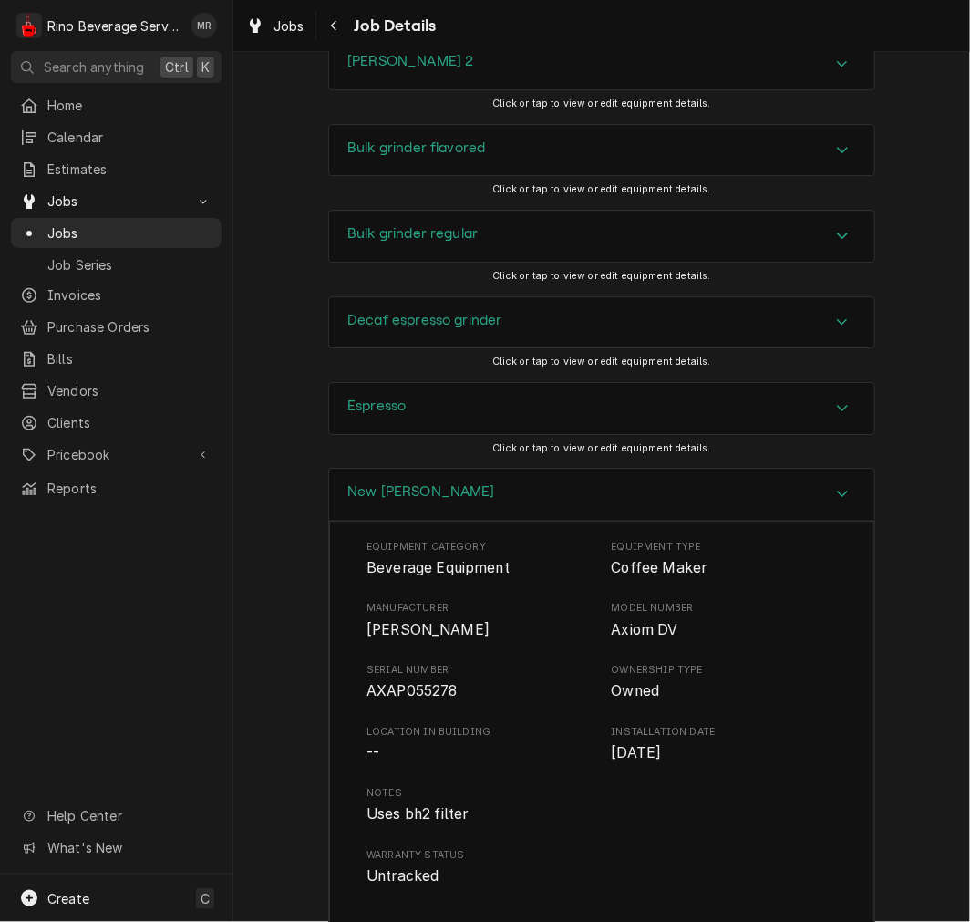
click at [539, 740] on span "Location in Building" at bounding box center [480, 732] width 226 height 15
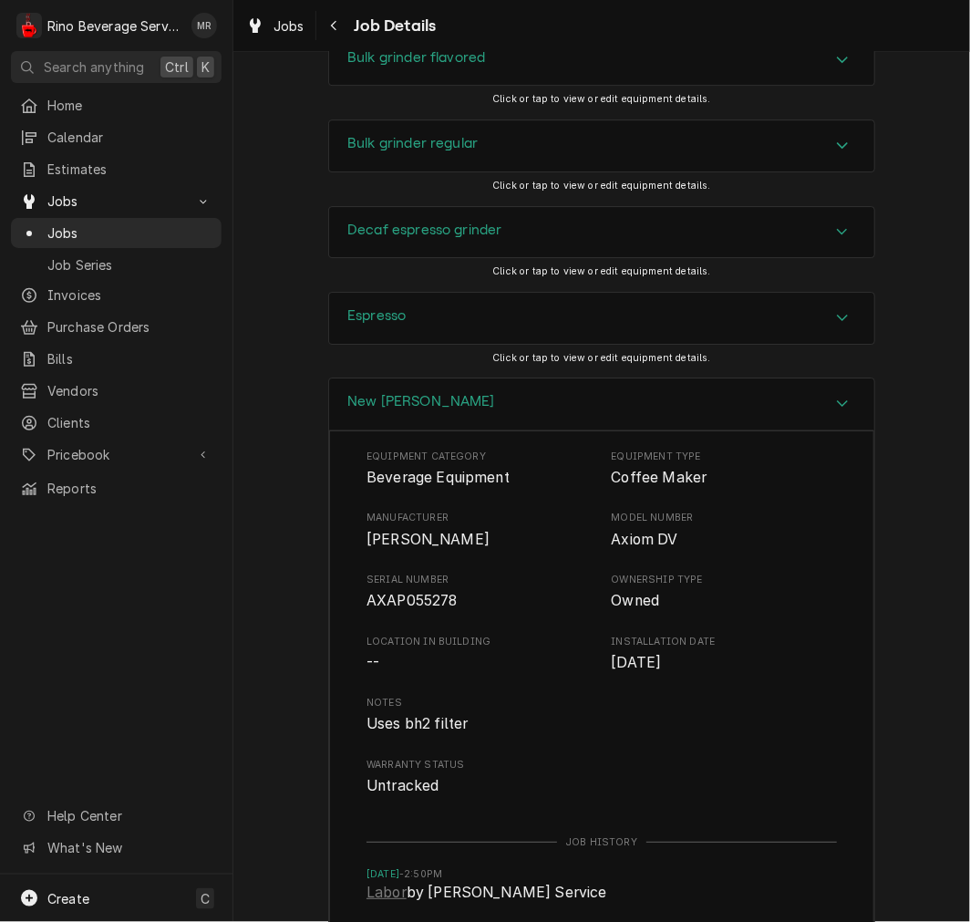
scroll to position [1876, 0]
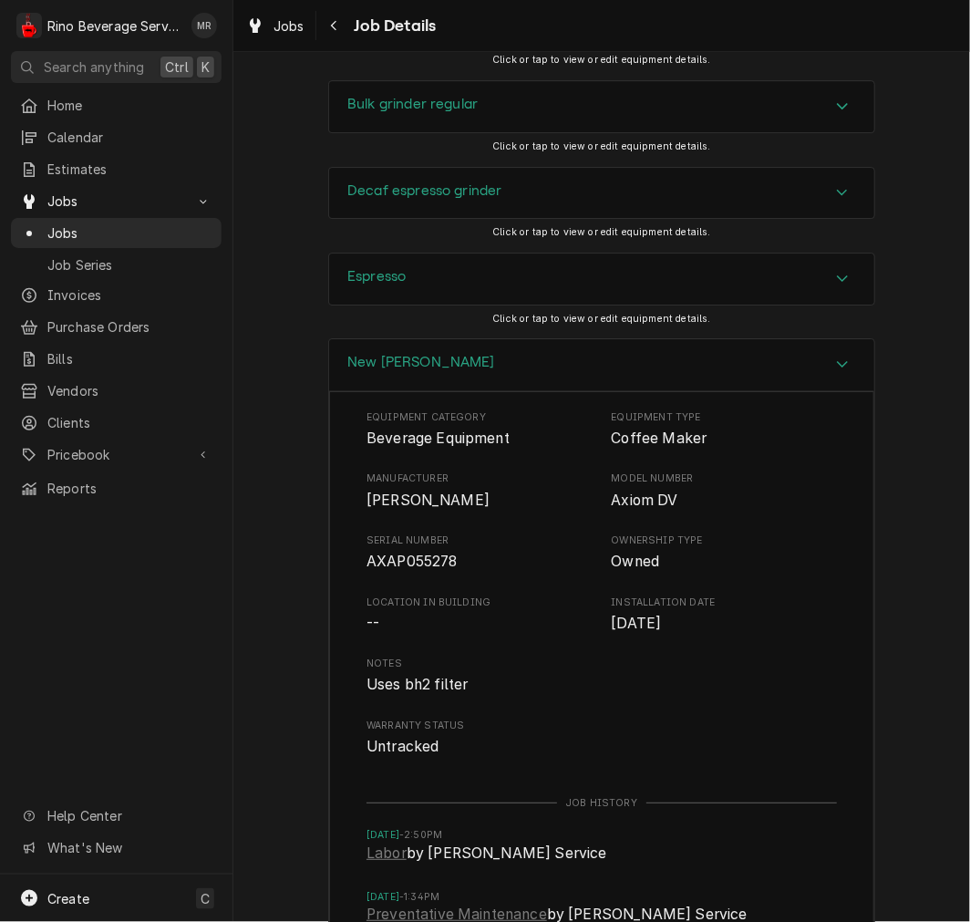
click at [381, 509] on span "BUNN" at bounding box center [428, 500] width 123 height 17
click at [423, 570] on span "AXAP055278" at bounding box center [412, 561] width 91 height 17
click at [531, 385] on div "New brewer" at bounding box center [601, 365] width 545 height 52
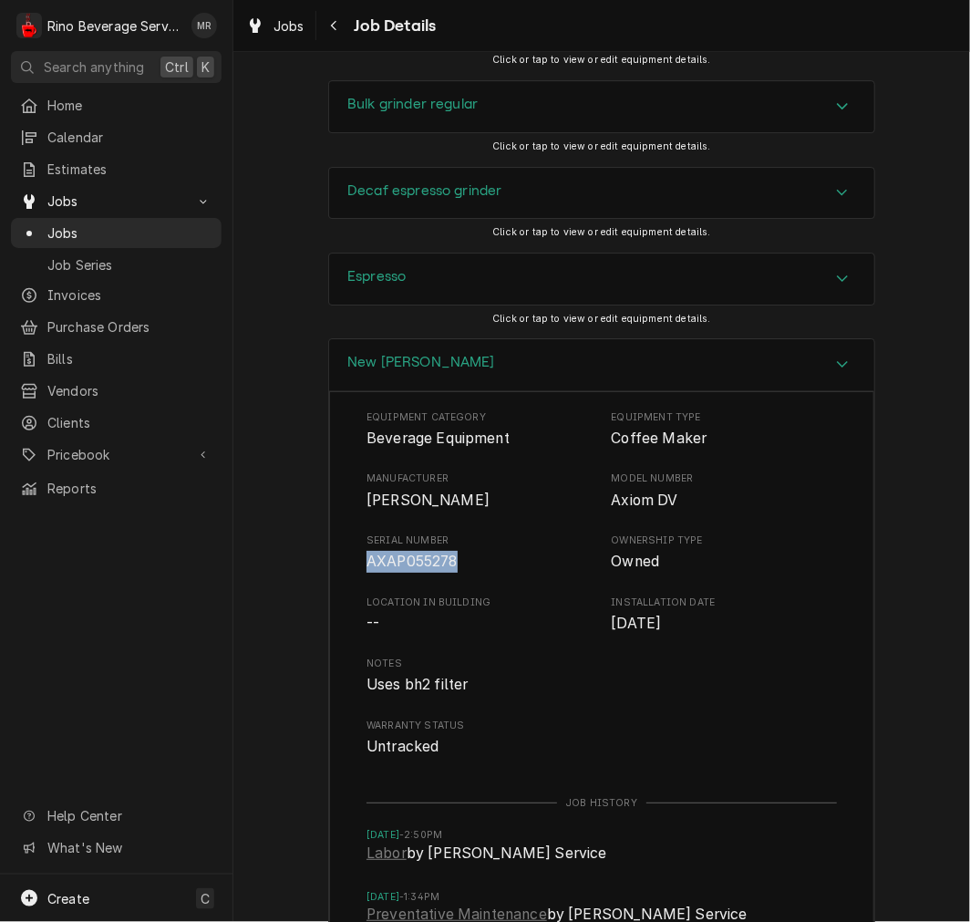
scroll to position [1746, 0]
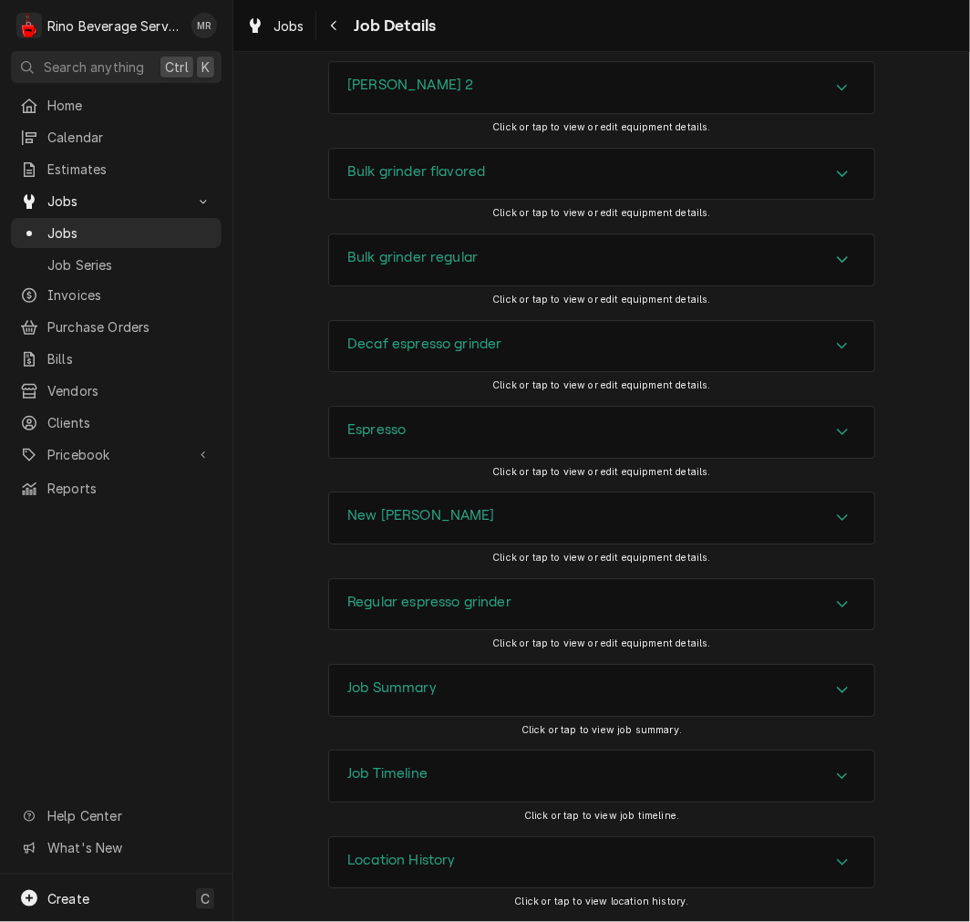
click at [442, 617] on div "Regular espresso grinder" at bounding box center [601, 604] width 545 height 51
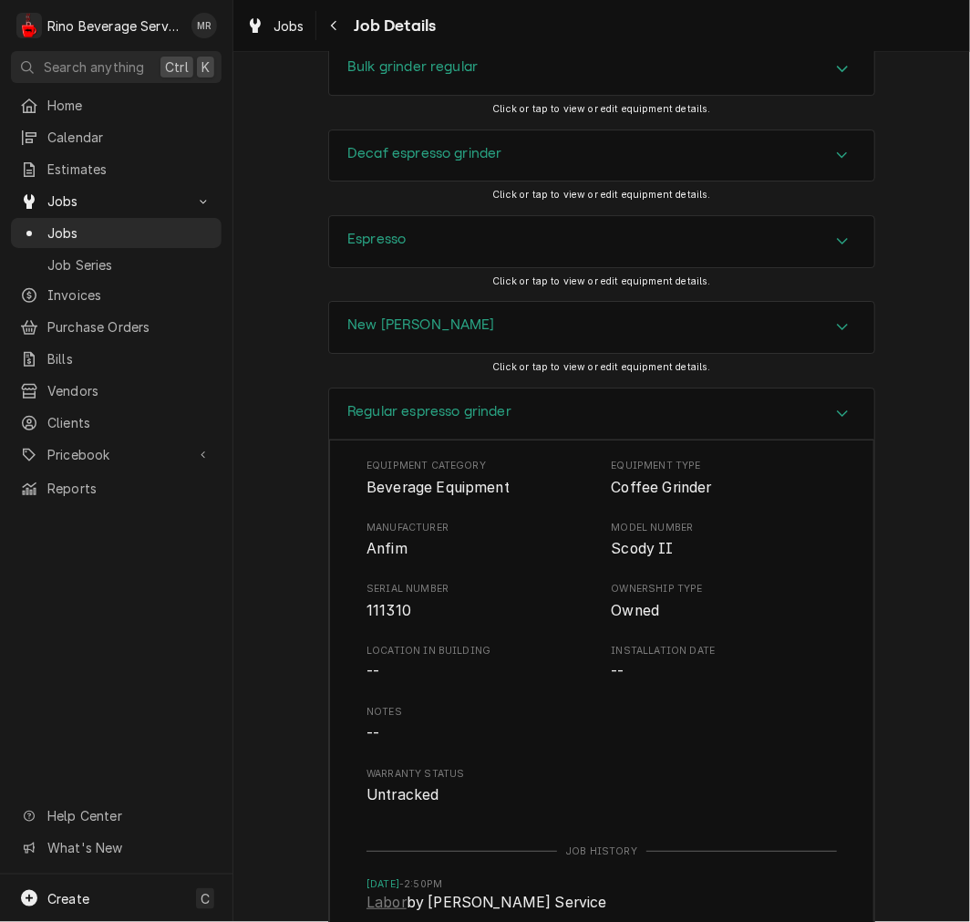
scroll to position [1916, 0]
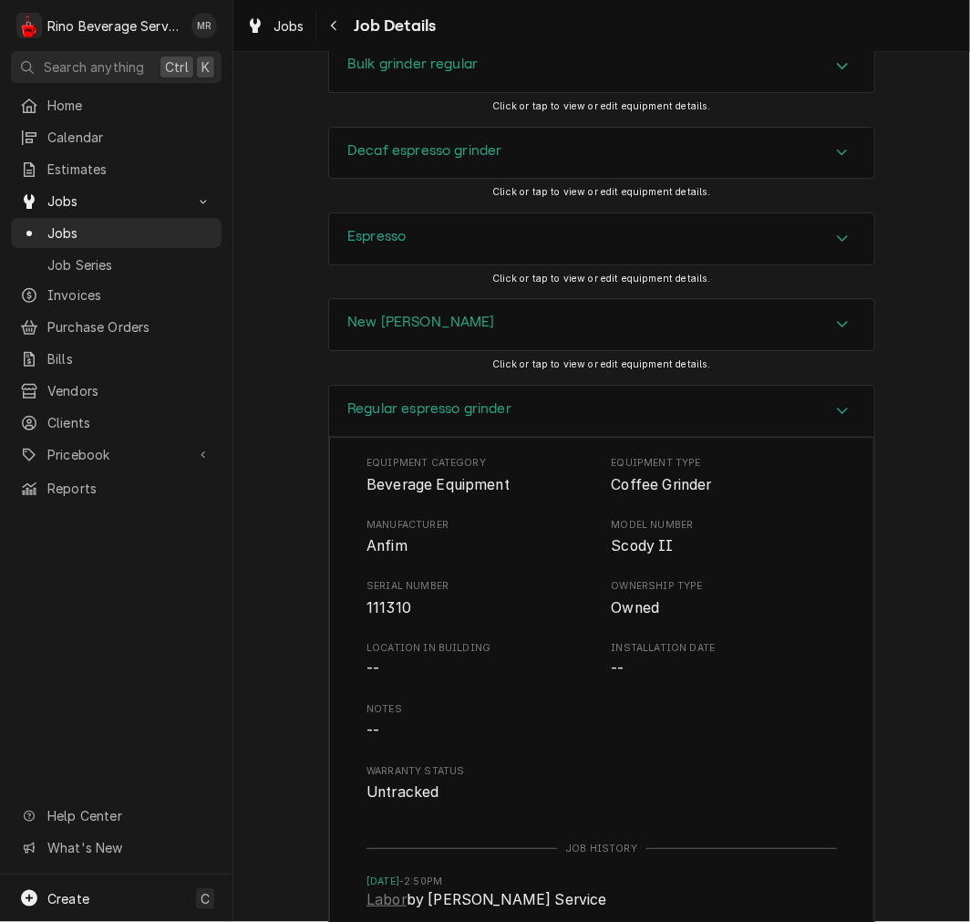
click at [481, 422] on div "Regular espresso grinder" at bounding box center [429, 411] width 164 height 22
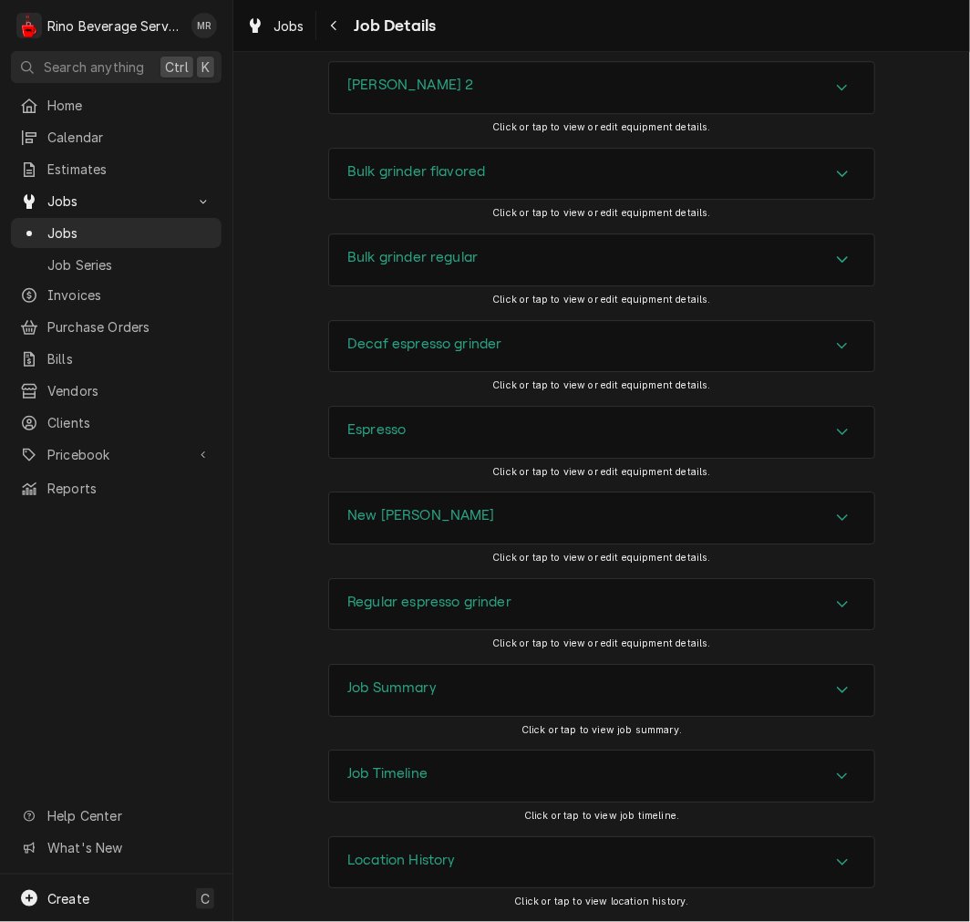
click at [503, 678] on div "Job Summary" at bounding box center [601, 690] width 545 height 51
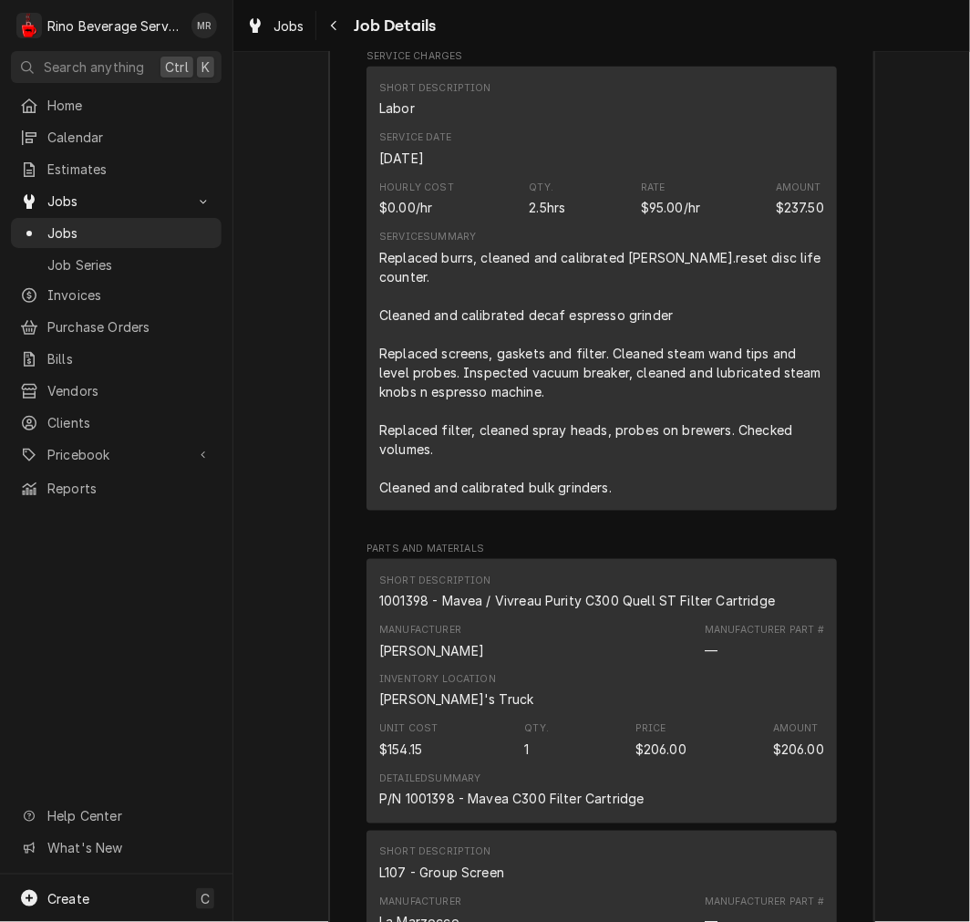
scroll to position [2648, 0]
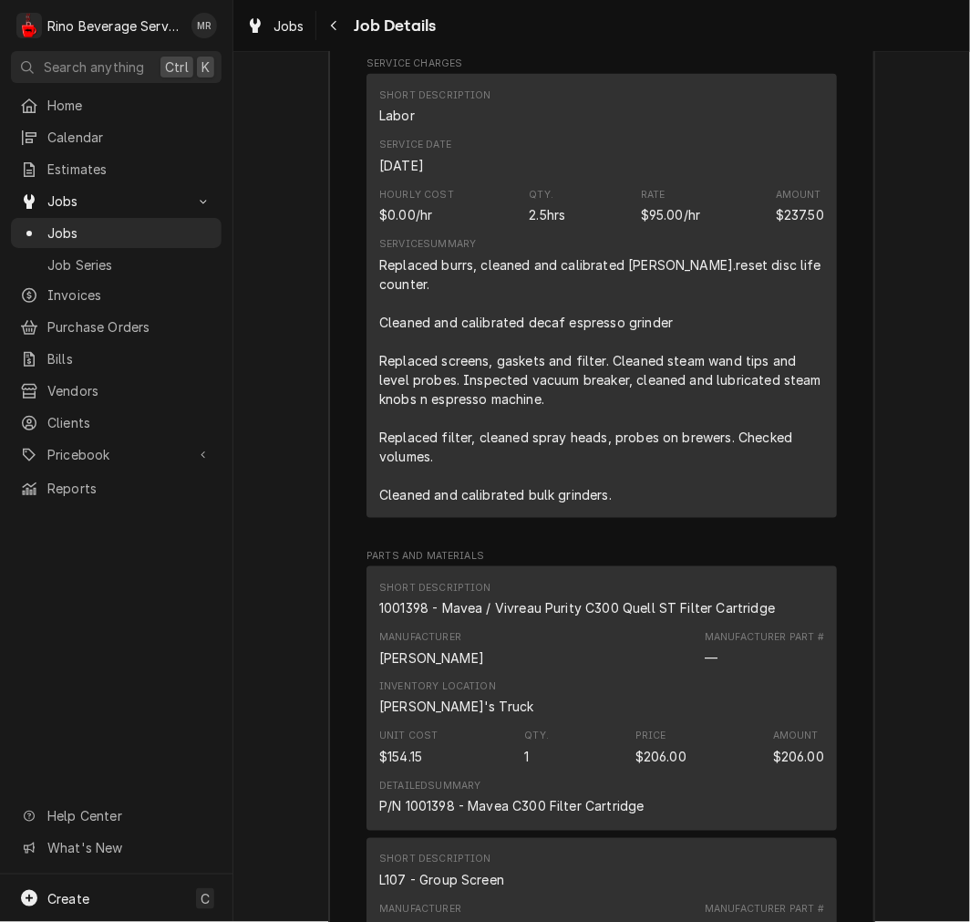
click at [632, 708] on div "Inventory Location Dane's Truck" at bounding box center [601, 698] width 445 height 49
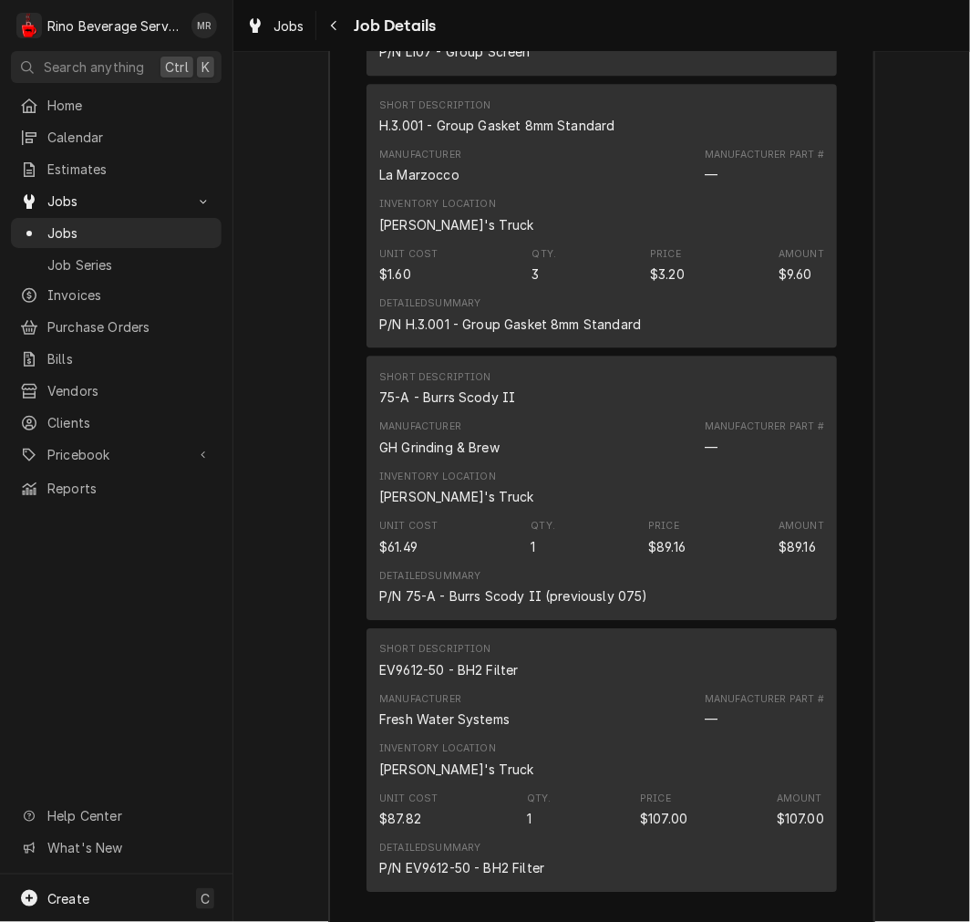
scroll to position [4622, 0]
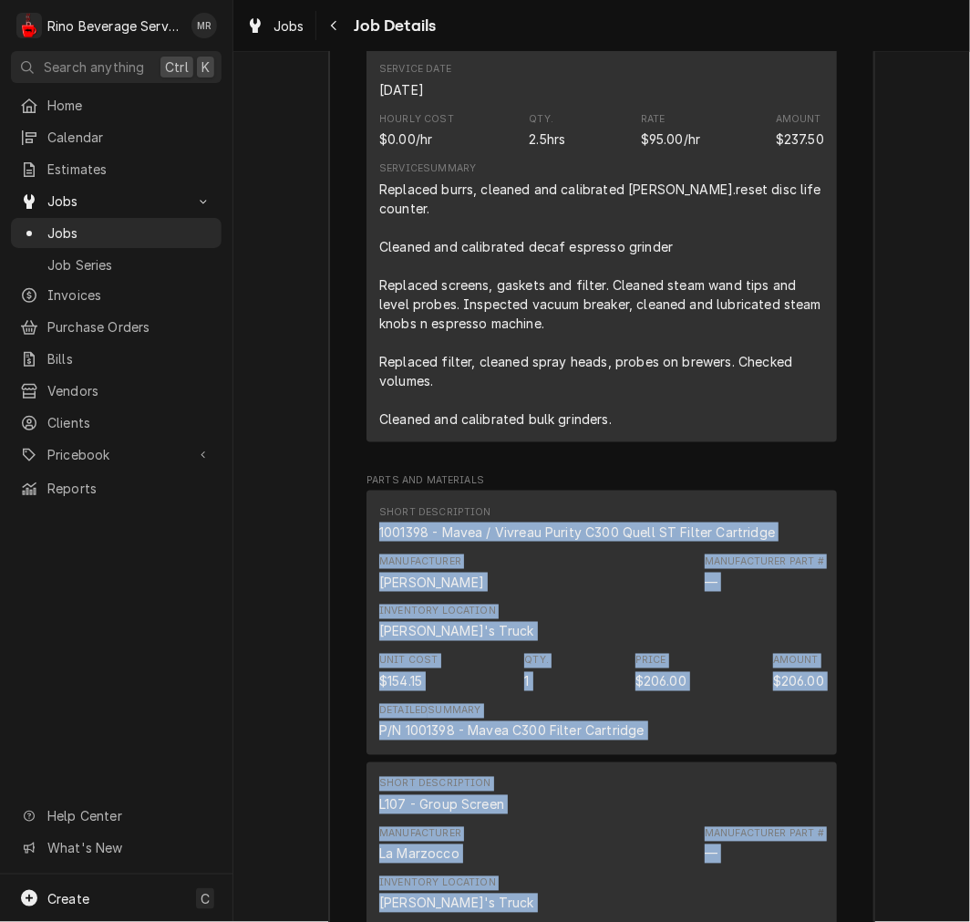
scroll to position [2831, 0]
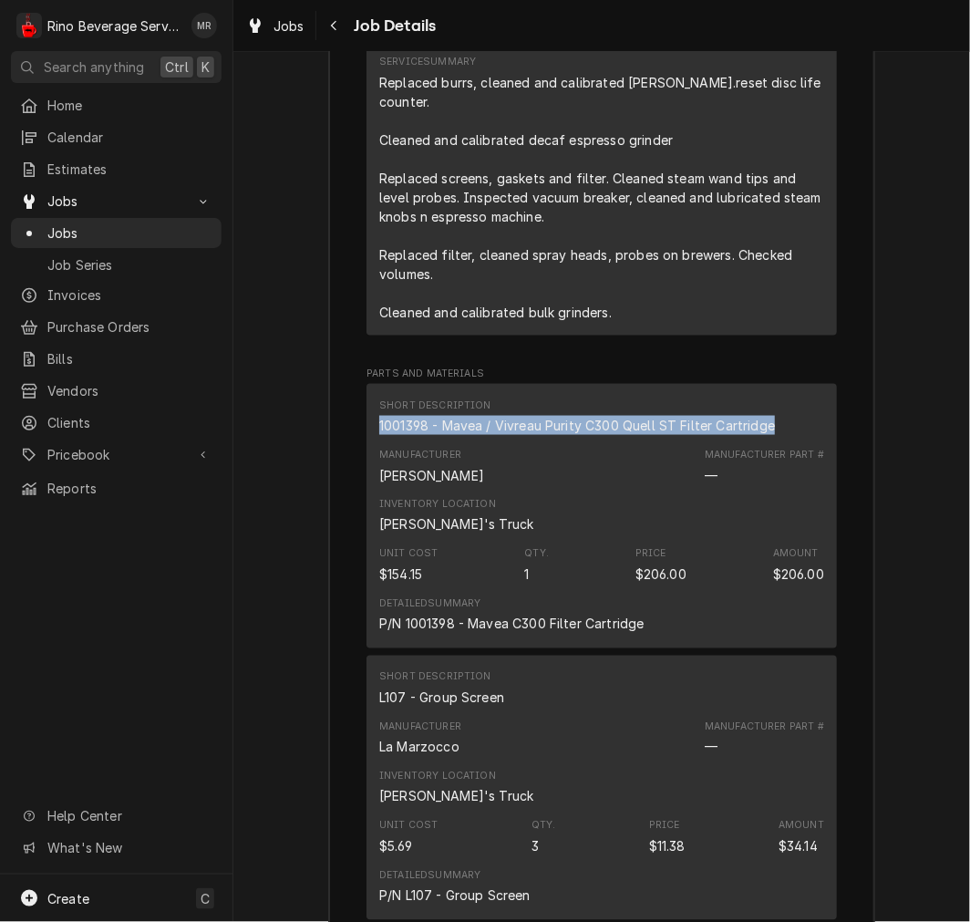
drag, startPoint x: 369, startPoint y: 73, endPoint x: 766, endPoint y: 445, distance: 543.9
click at [766, 445] on div "Short Description 1001398 - Mavea / Vivreau Purity C300 Quell ST Filter Cartrid…" at bounding box center [602, 516] width 471 height 264
copy div "1001398 - Mavea / Vivreau Purity C300 Quell ST Filter Cartridge"
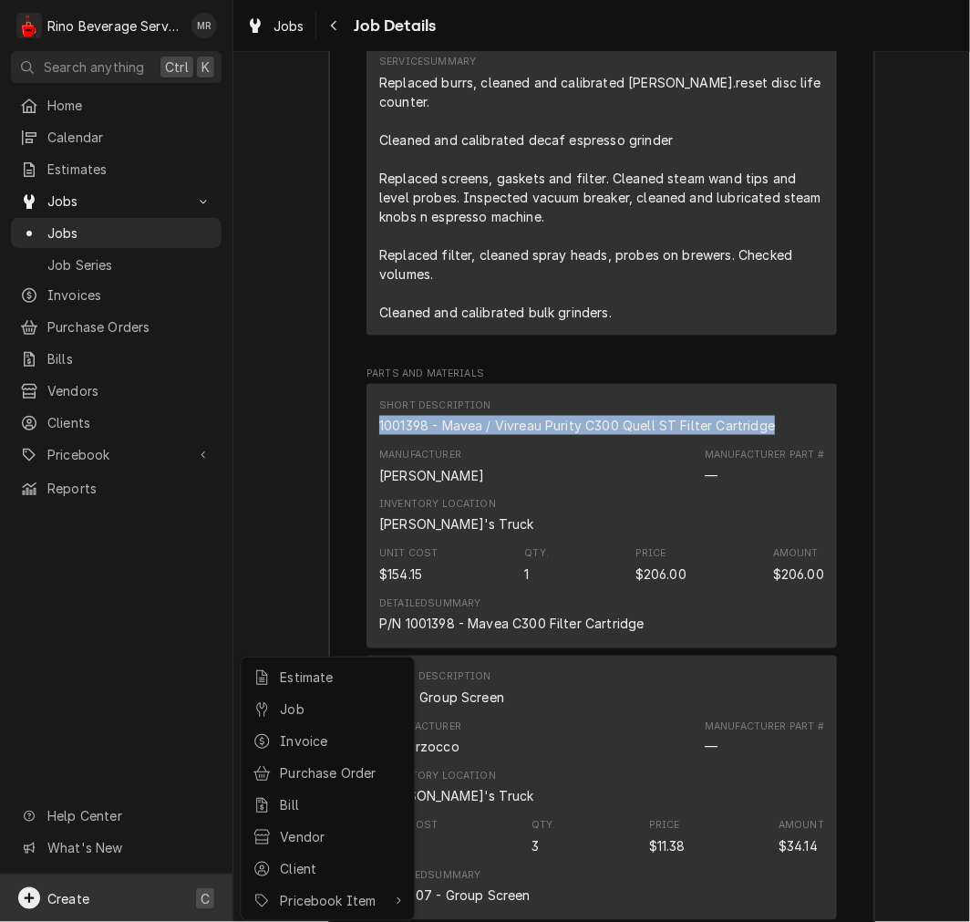
click at [479, 717] on html "R Rino Beverage Service MR Search anything Ctrl K Home Calendar Estimates Jobs …" at bounding box center [485, 461] width 970 height 922
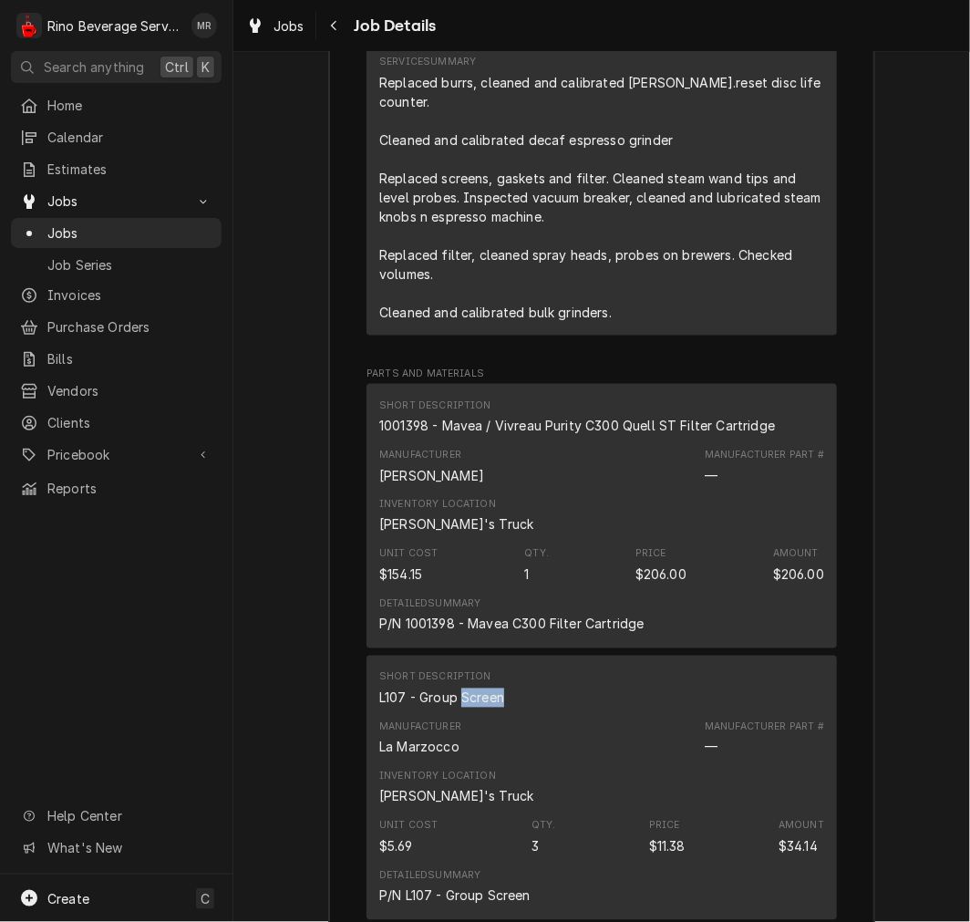
click at [479, 708] on div "L107 - Group Screen" at bounding box center [441, 698] width 125 height 19
copy div "L107 - Group Screen"
click at [661, 713] on div "Short Description L107 - Group Screen" at bounding box center [601, 688] width 445 height 49
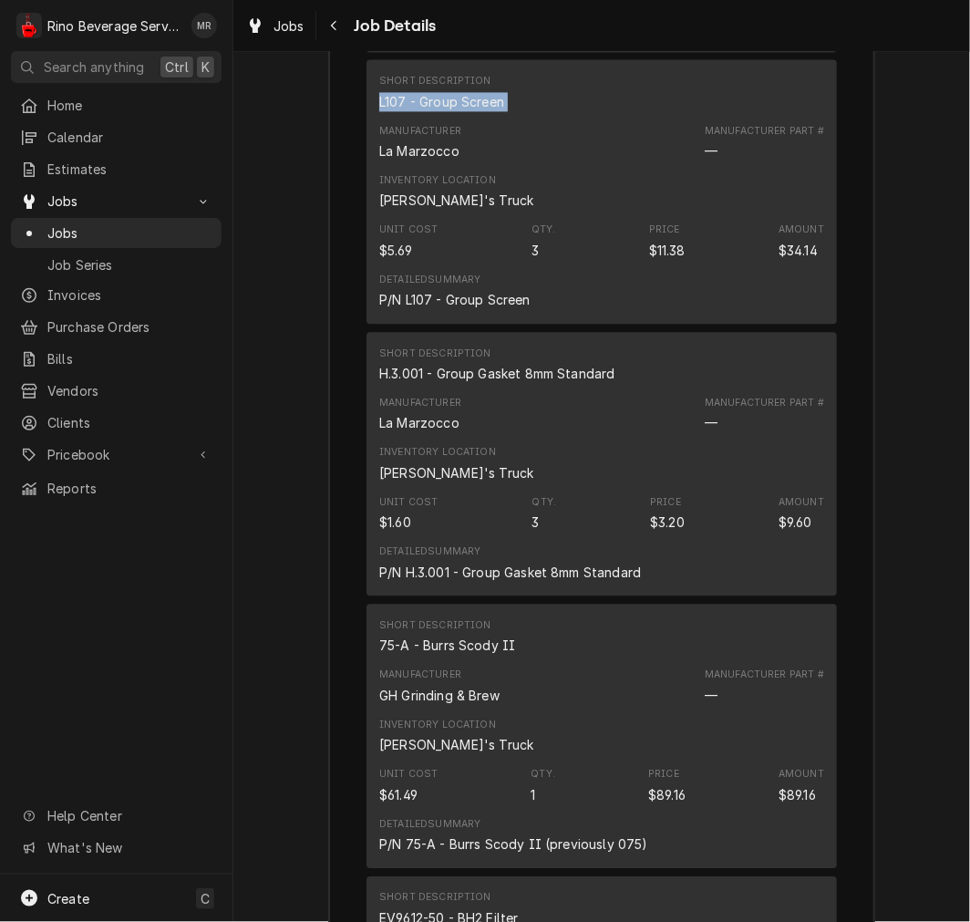
scroll to position [3473, 0]
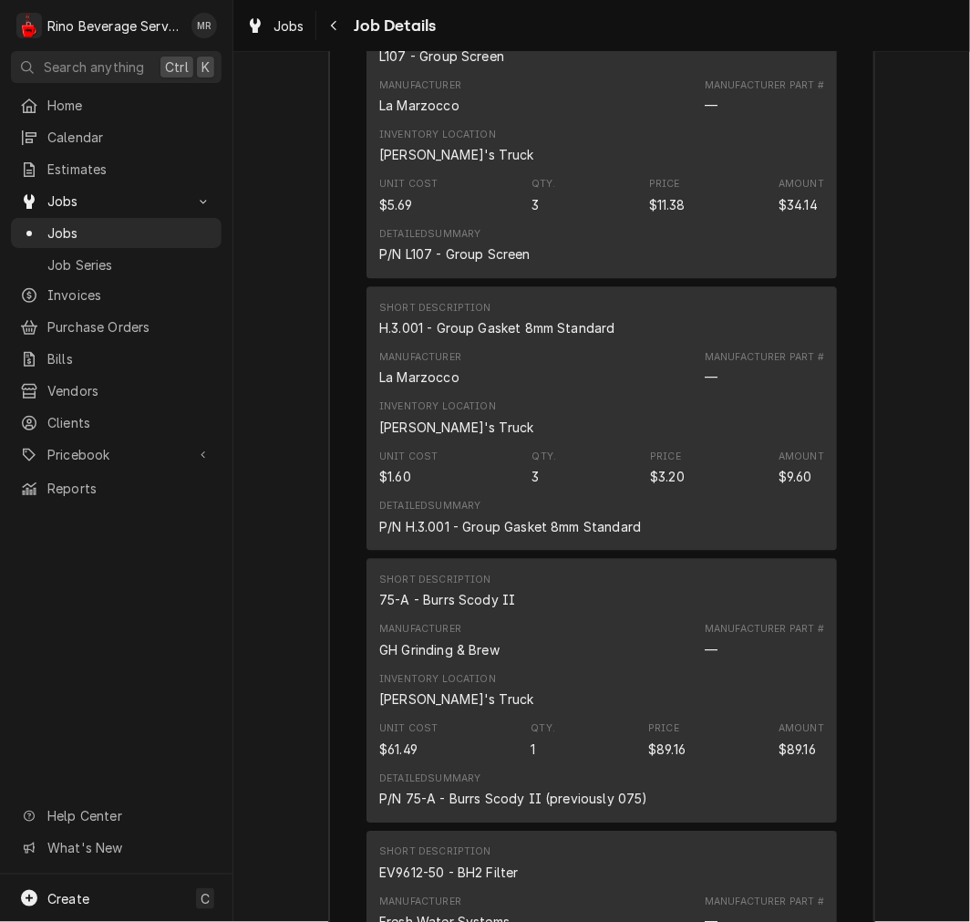
click at [463, 370] on div "Manufacturer La Marzocco Manufacturer Part # —" at bounding box center [601, 368] width 445 height 49
click at [494, 337] on div "H.3.001 - Group Gasket 8mm Standard" at bounding box center [497, 327] width 236 height 19
copy div "H.3.001 - Group Gasket 8mm Standard"
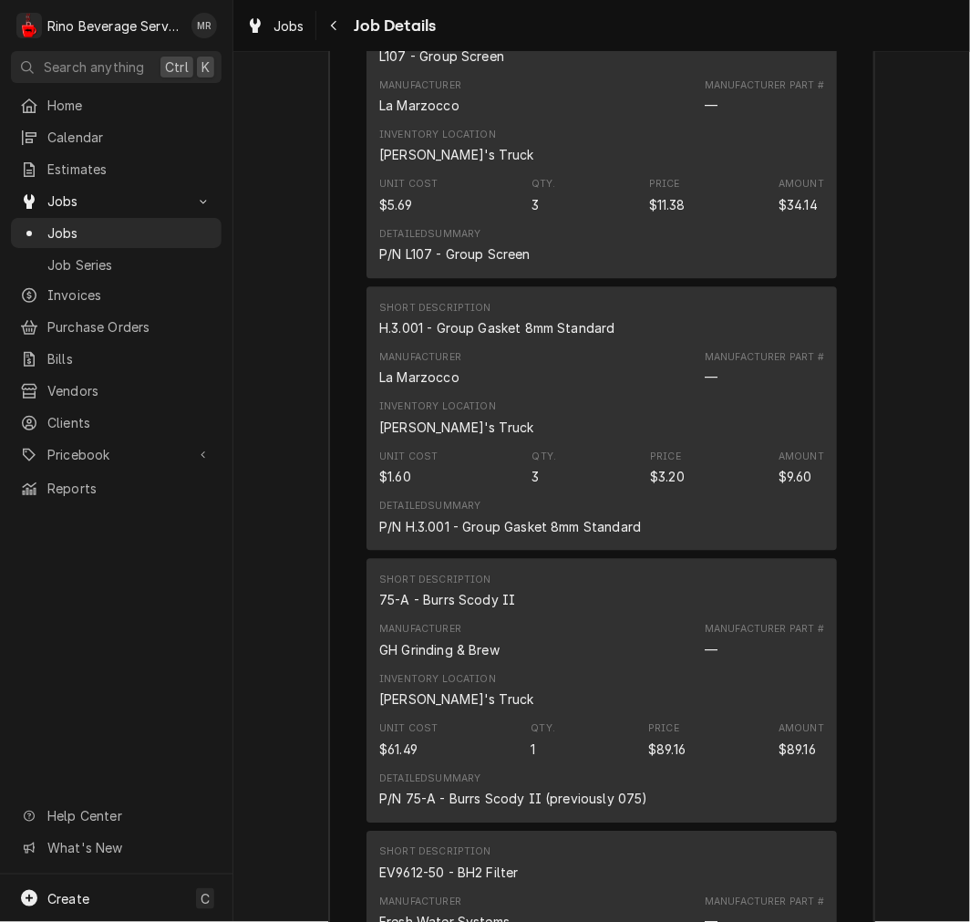
click at [434, 609] on div "75-A - Burrs Scody II" at bounding box center [447, 599] width 136 height 19
copy div "75-A - Burrs Scody II"
click at [786, 758] on div "Amount $89.16" at bounding box center [802, 739] width 46 height 36
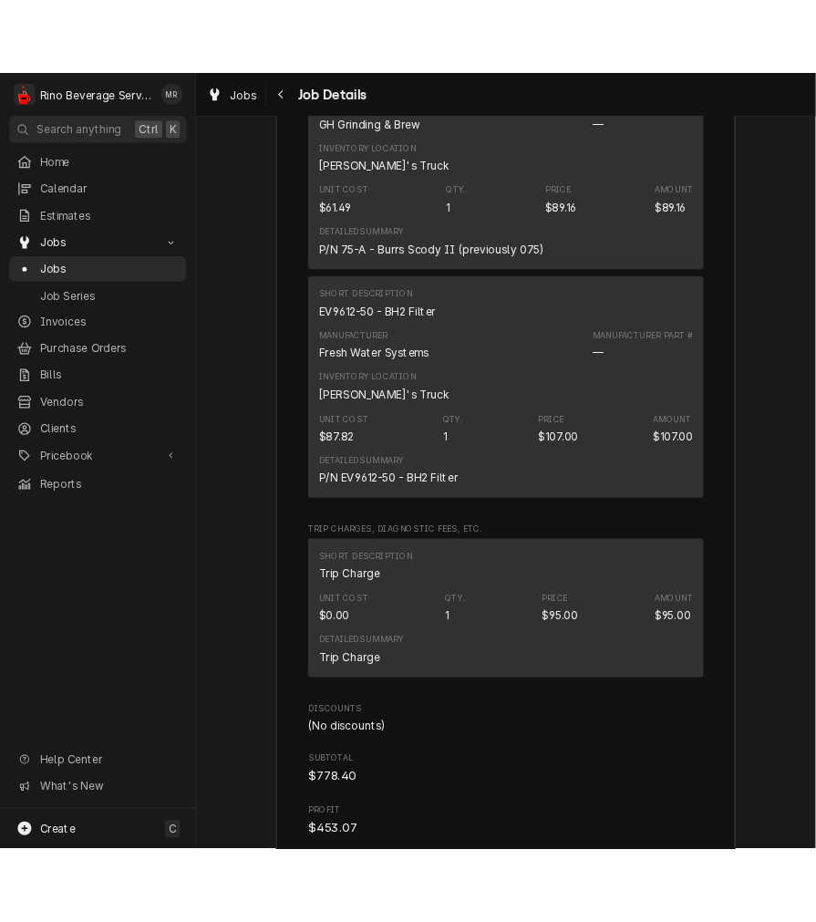
scroll to position [4076, 0]
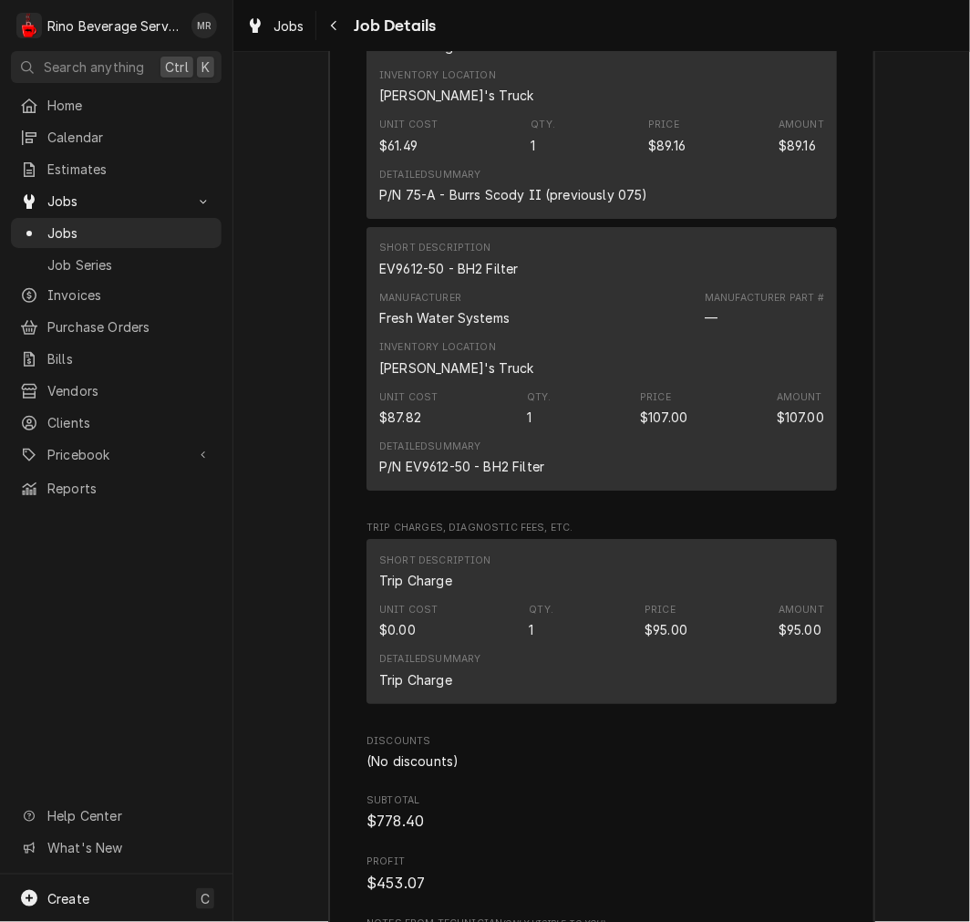
click at [465, 278] on div "EV9612-50 - BH2 Filter" at bounding box center [449, 268] width 140 height 19
copy div "EV9612-50 - BH2 Filter"
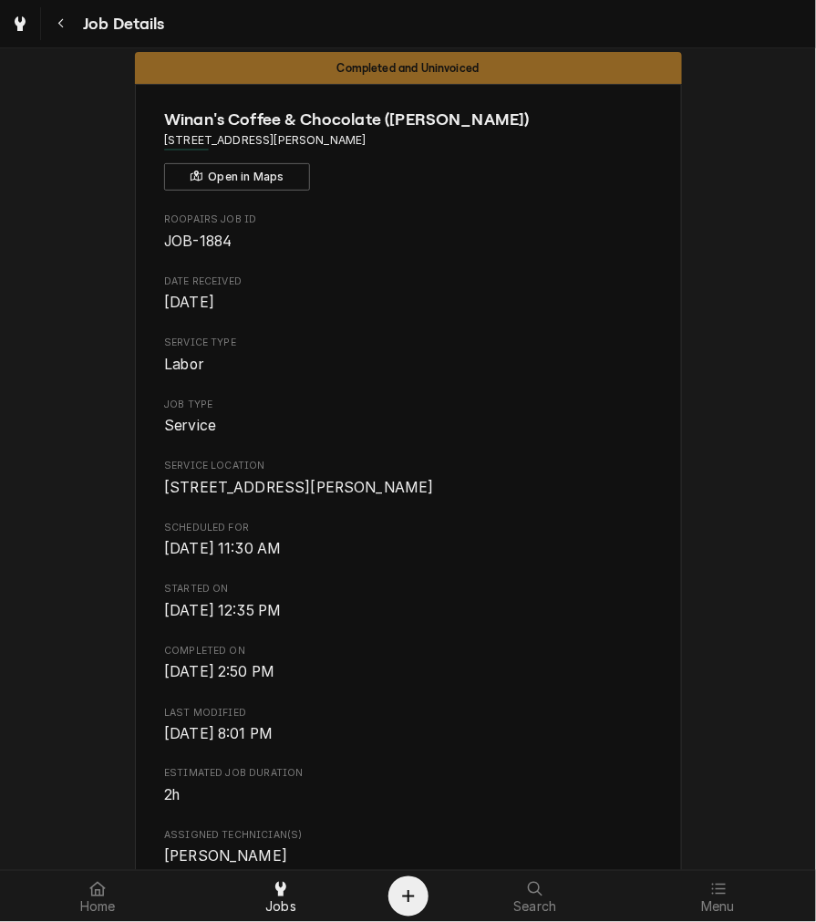
scroll to position [0, 0]
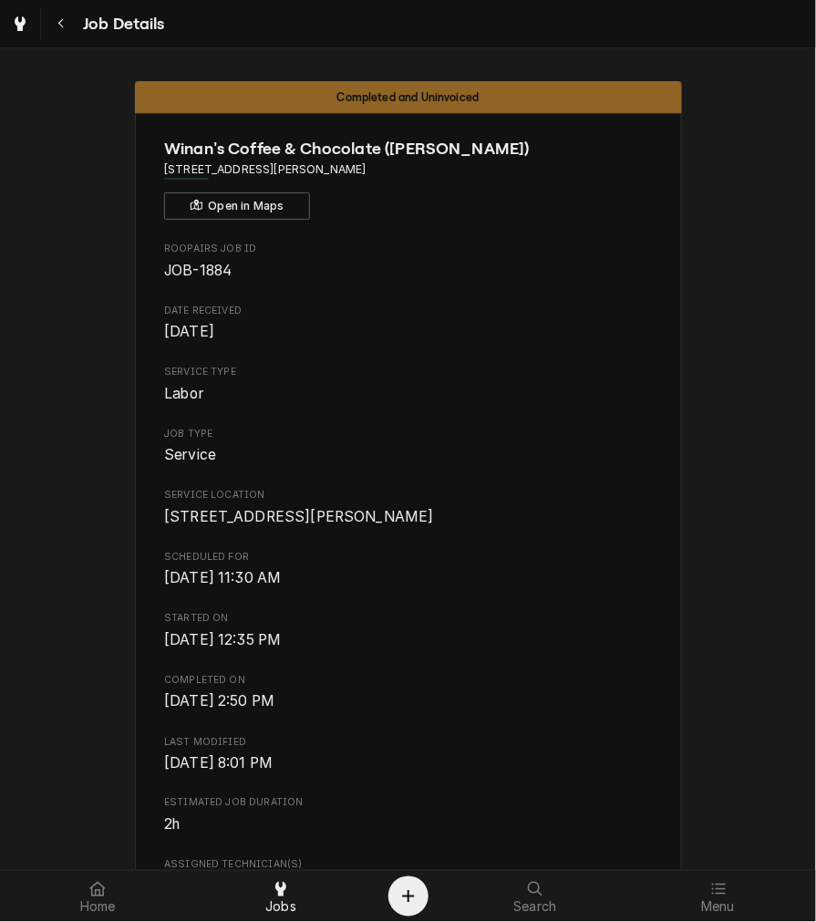
click at [384, 626] on div "Roopairs Job ID JOB-1884 Date Received Sep 15, 2024 Service Type Labor Job Type…" at bounding box center [408, 769] width 488 height 1055
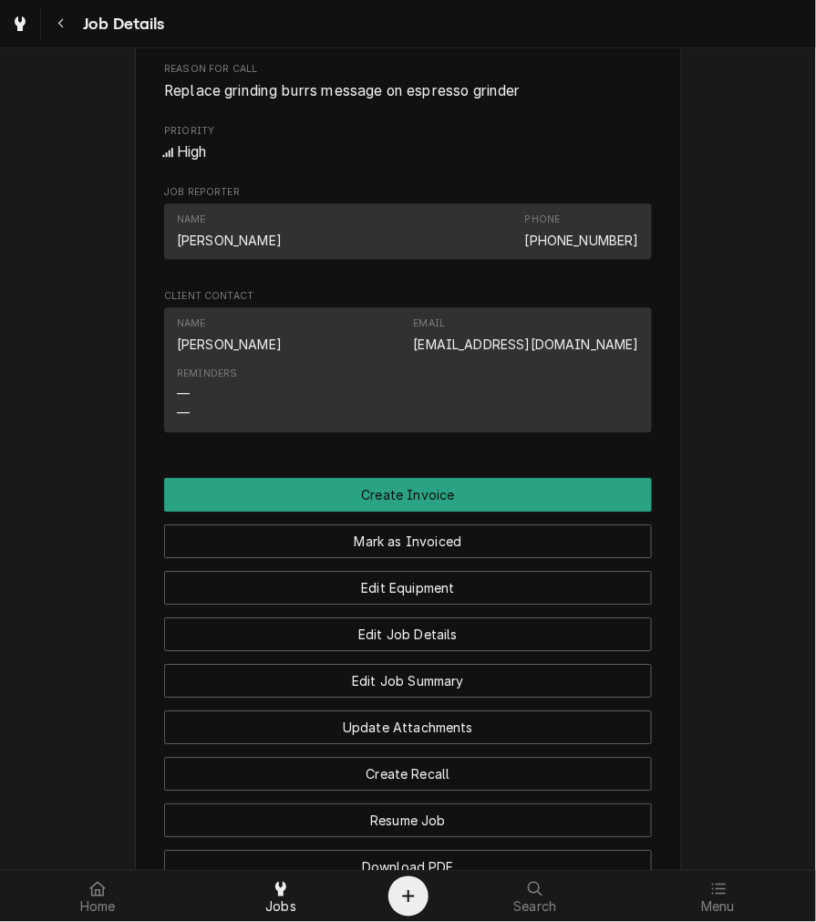
scroll to position [860, 0]
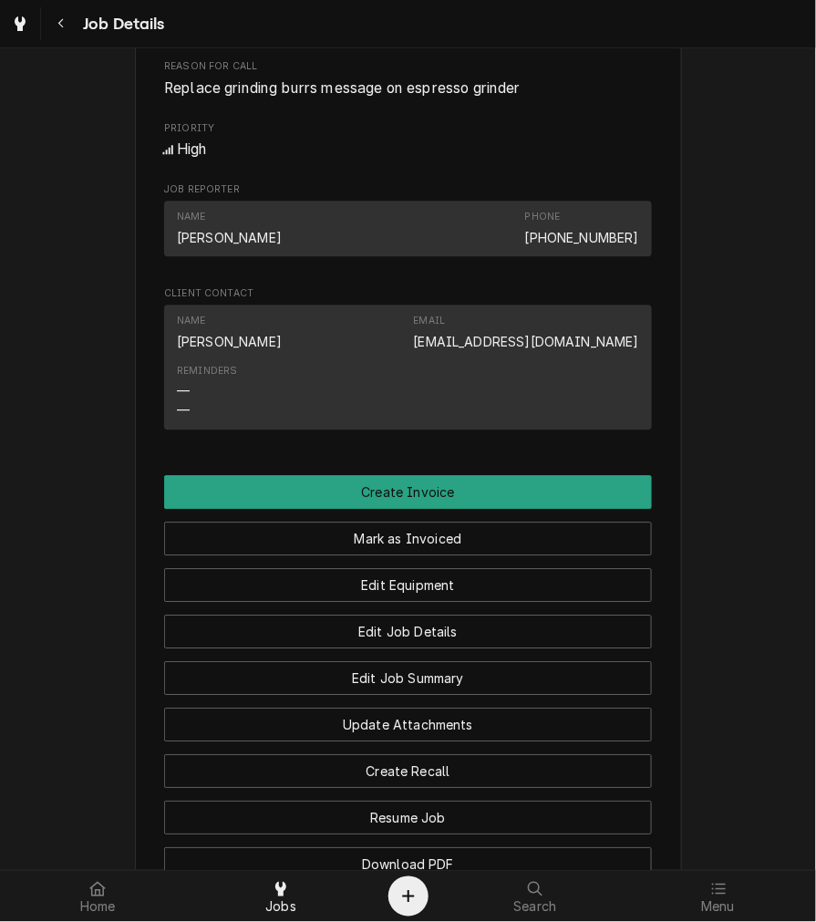
click at [511, 555] on button "Mark as Invoiced" at bounding box center [408, 539] width 488 height 34
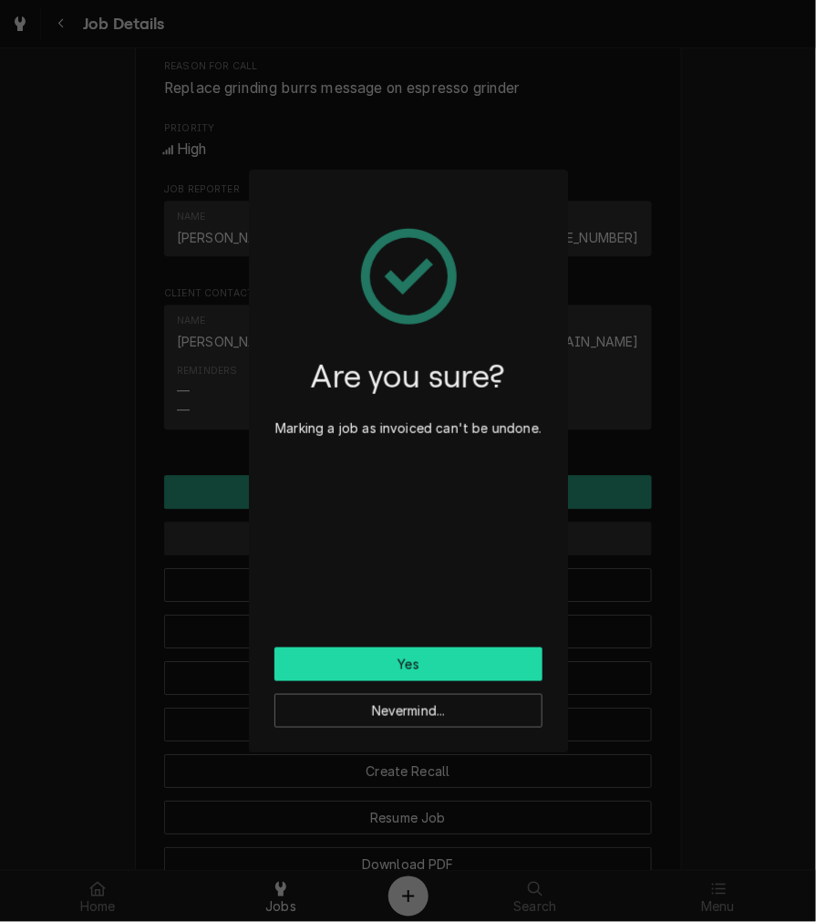
click at [471, 666] on button "Yes" at bounding box center [408, 664] width 268 height 34
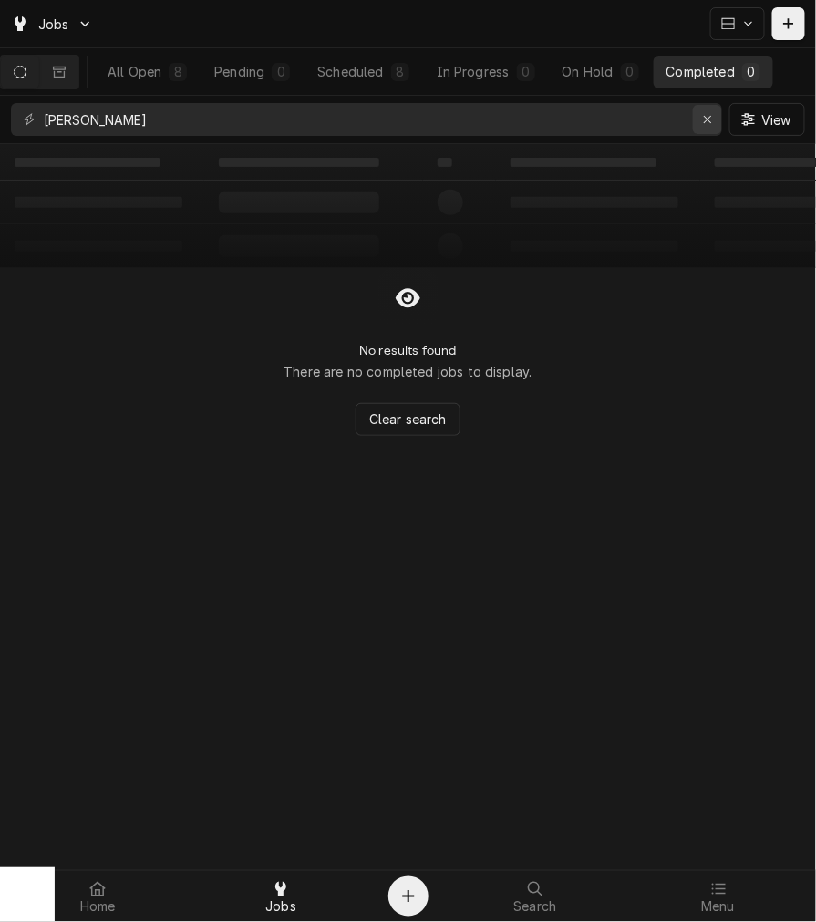
click at [699, 124] on div "Erase input" at bounding box center [708, 119] width 18 height 18
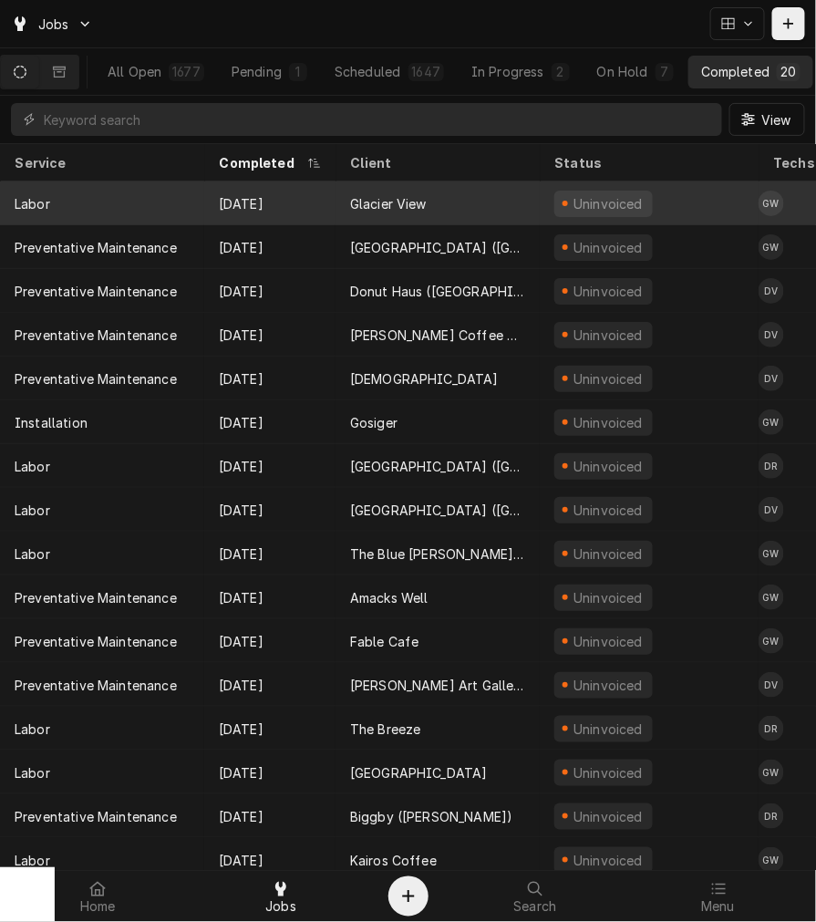
click at [479, 192] on div "Glacier View" at bounding box center [438, 203] width 204 height 44
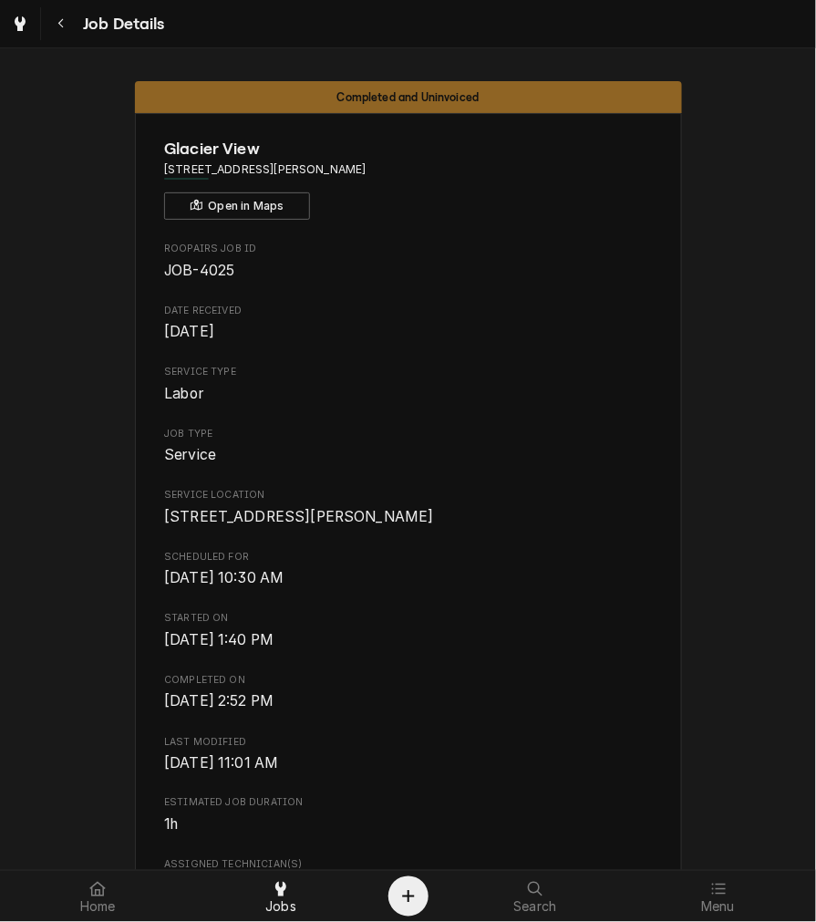
click at [392, 626] on span "Started On" at bounding box center [408, 618] width 488 height 15
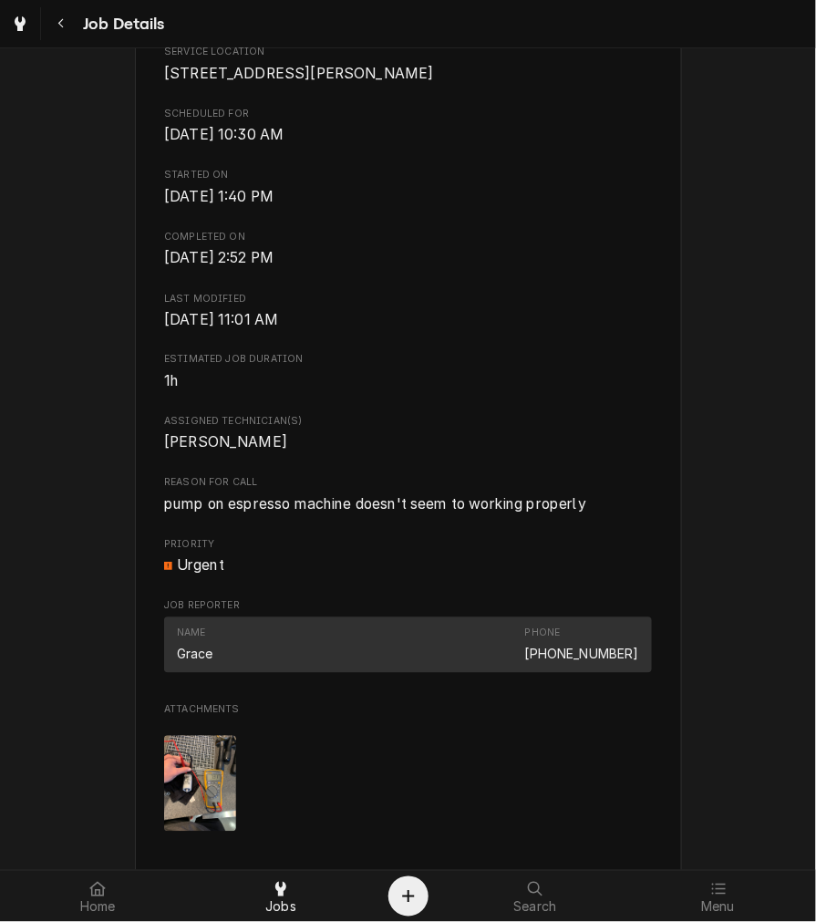
scroll to position [457, 0]
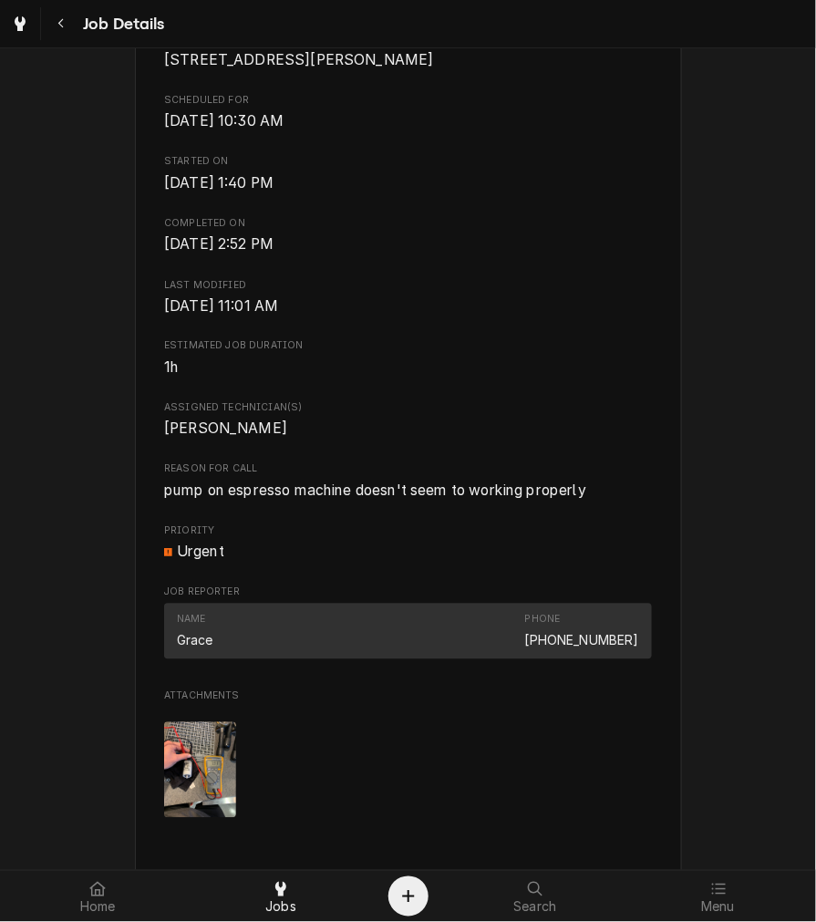
click at [497, 791] on div "Attachments" at bounding box center [408, 770] width 488 height 125
click at [595, 595] on div "Roopairs Job ID JOB-4025 Date Received [DATE] Service Type Labor Job Type Servi…" at bounding box center [408, 308] width 488 height 1047
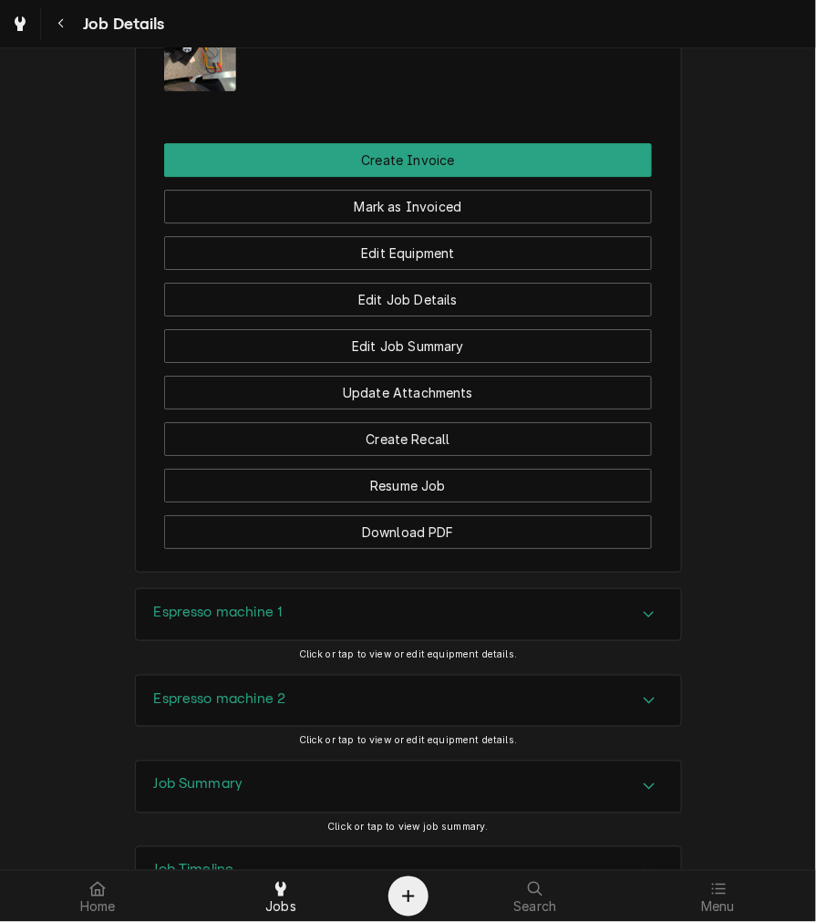
click at [463, 640] on div "Espresso machine 1" at bounding box center [408, 614] width 545 height 51
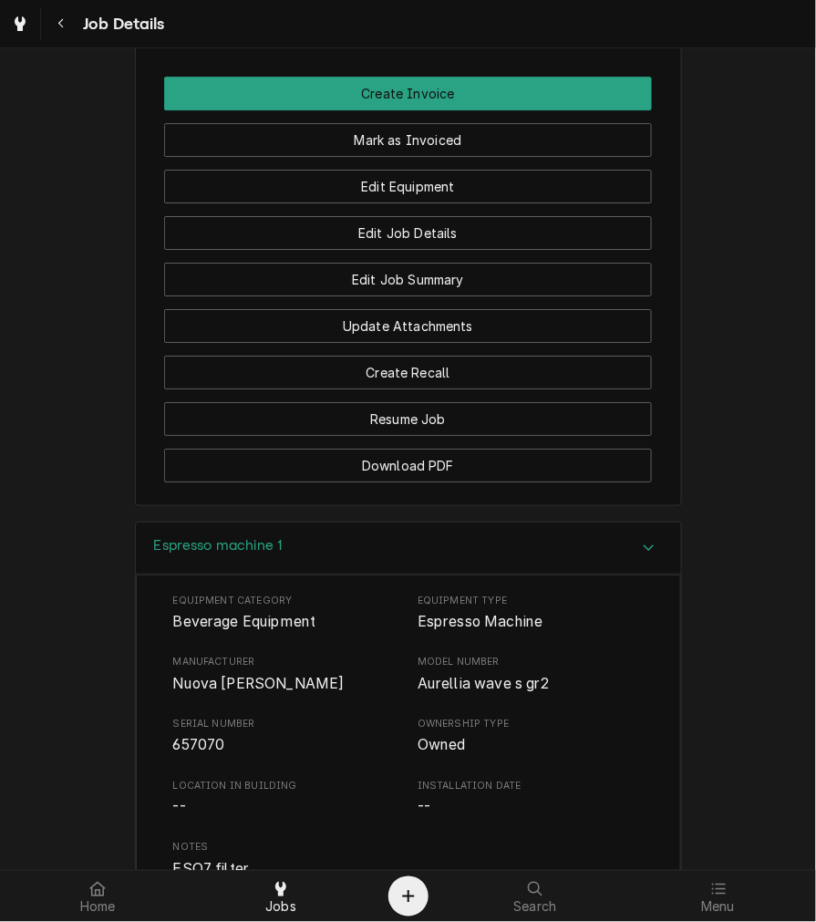
scroll to position [1254, 0]
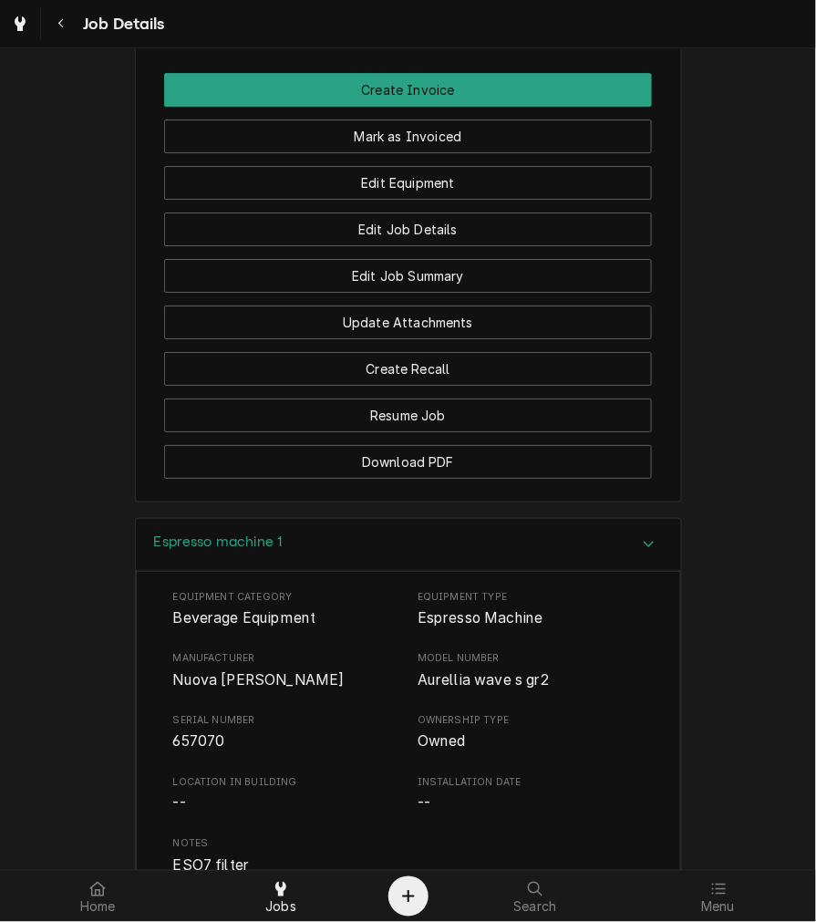
click at [211, 689] on span "Nuova [PERSON_NAME]" at bounding box center [258, 679] width 171 height 17
click at [228, 551] on h3 "Espresso machine 1" at bounding box center [218, 541] width 129 height 17
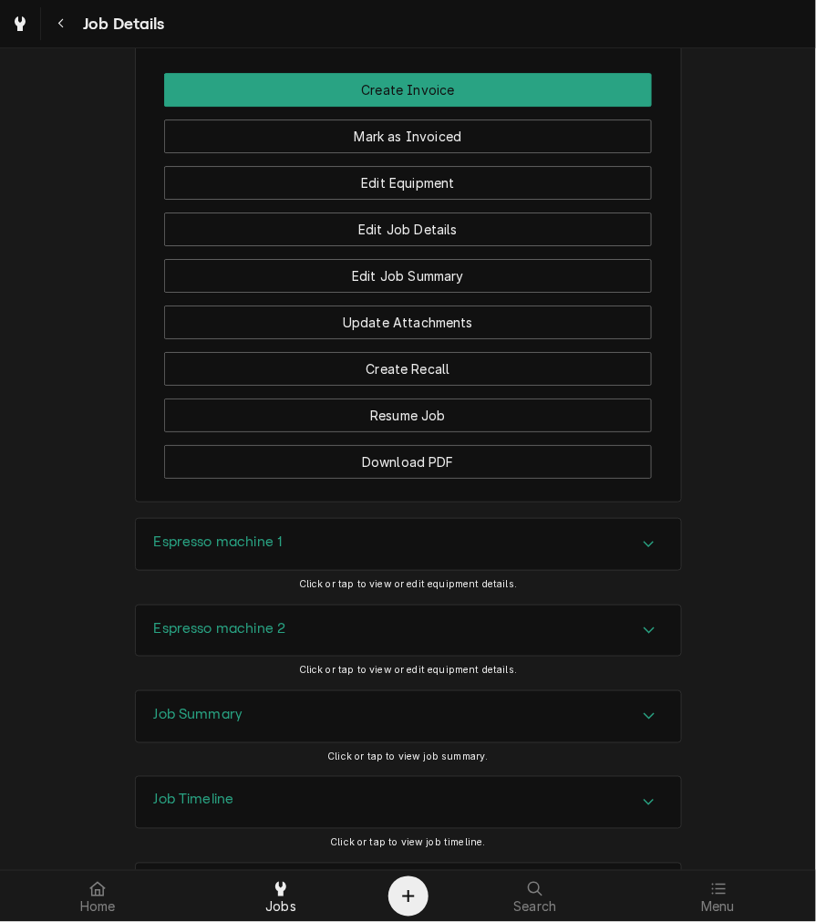
click at [226, 637] on h3 "Espresso machine 2" at bounding box center [220, 628] width 132 height 17
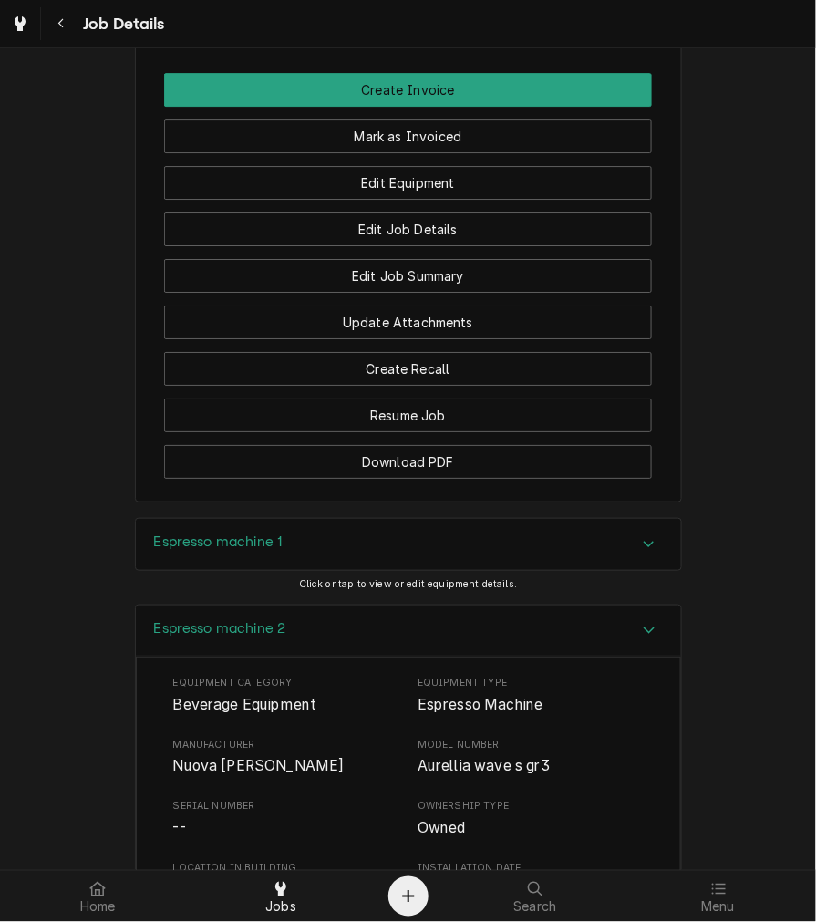
click at [181, 633] on div "Espresso machine 2" at bounding box center [408, 632] width 545 height 52
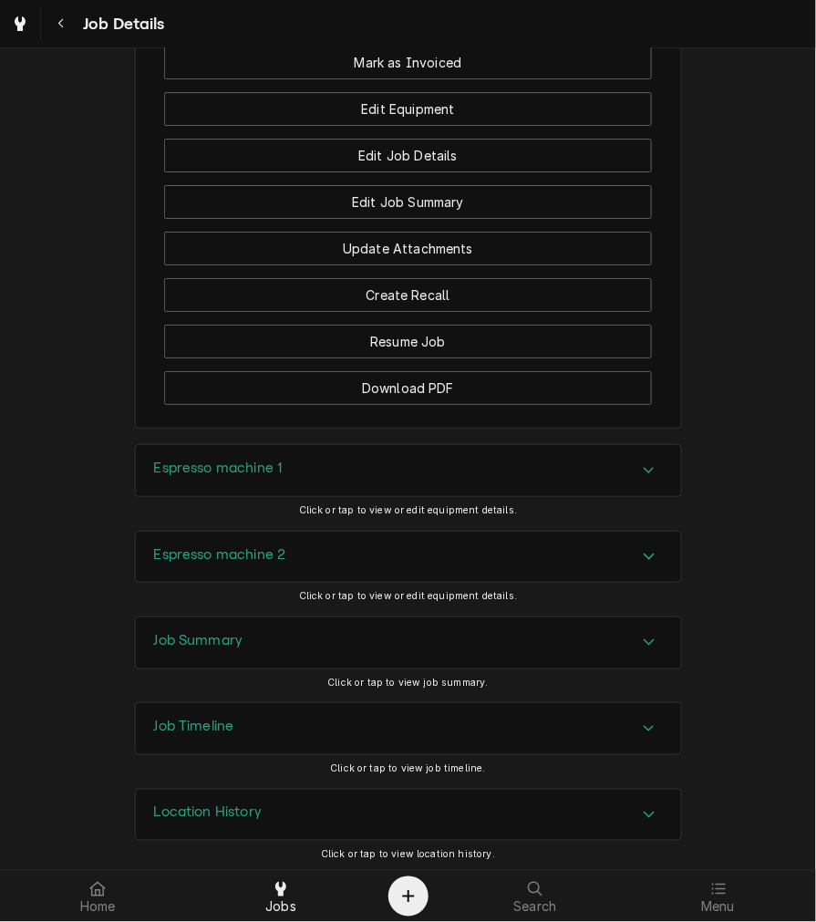
scroll to position [1341, 0]
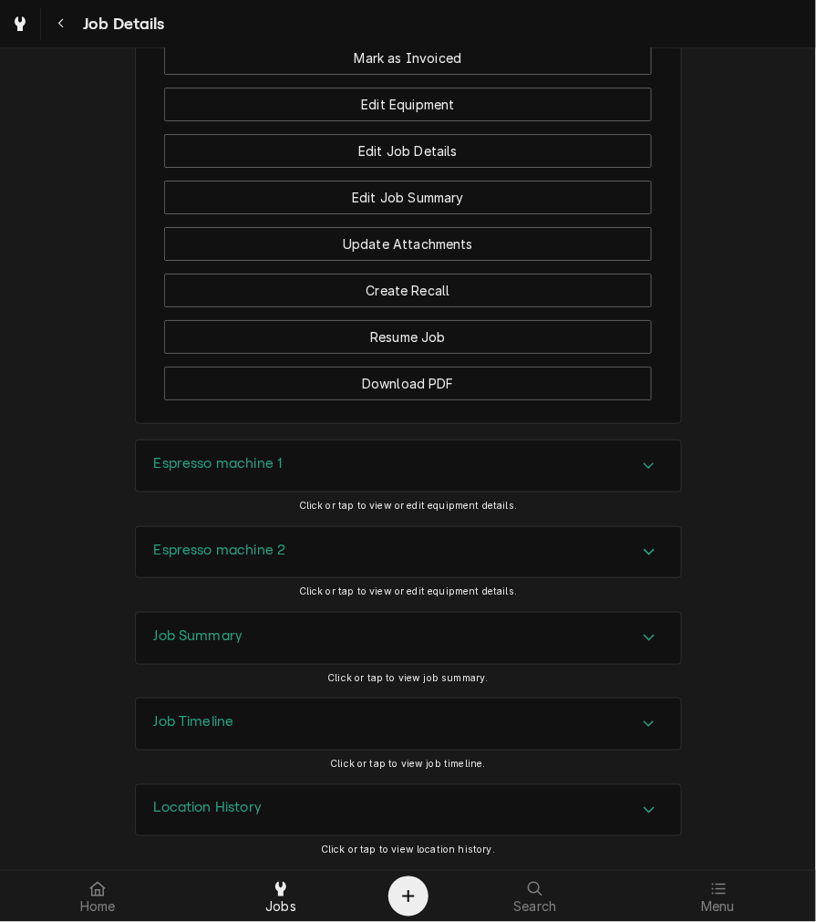
click at [287, 695] on div "Job Summary Click or tap to view job summary." at bounding box center [408, 655] width 547 height 86
click at [293, 650] on div "Job Summary" at bounding box center [408, 638] width 545 height 51
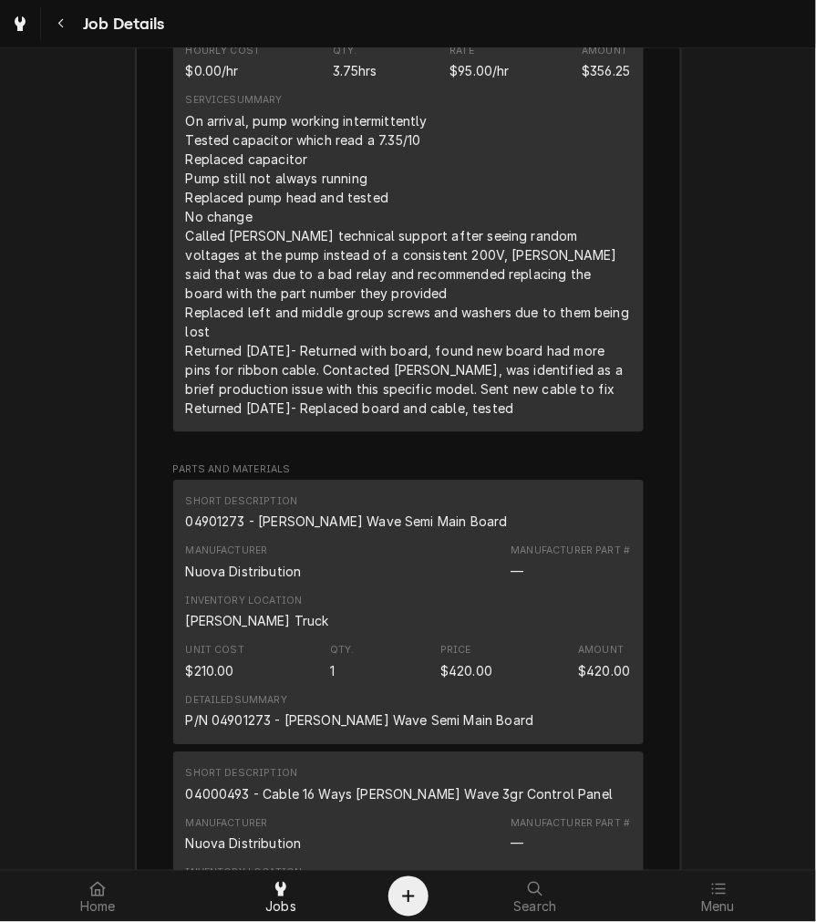
scroll to position [2366, 0]
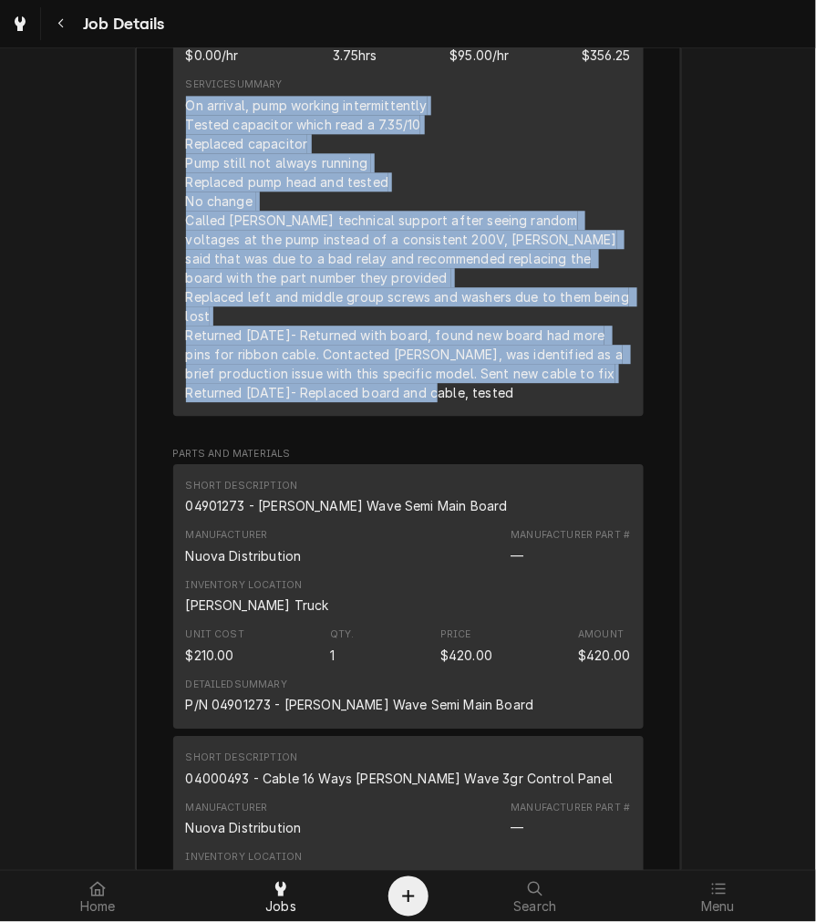
drag, startPoint x: 507, startPoint y: 414, endPoint x: 180, endPoint y: 125, distance: 436.7
click at [186, 125] on div "On arrival, pump working intermittently Tested capacitor which read a 7.35/10 R…" at bounding box center [408, 249] width 445 height 306
copy div "On arrival, pump working intermittently Tested capacitor which read a 7.35/10 R…"
click at [504, 655] on div "Unit Cost $210.00 Qty. 1 Price $420.00 Amount $420.00" at bounding box center [408, 645] width 445 height 49
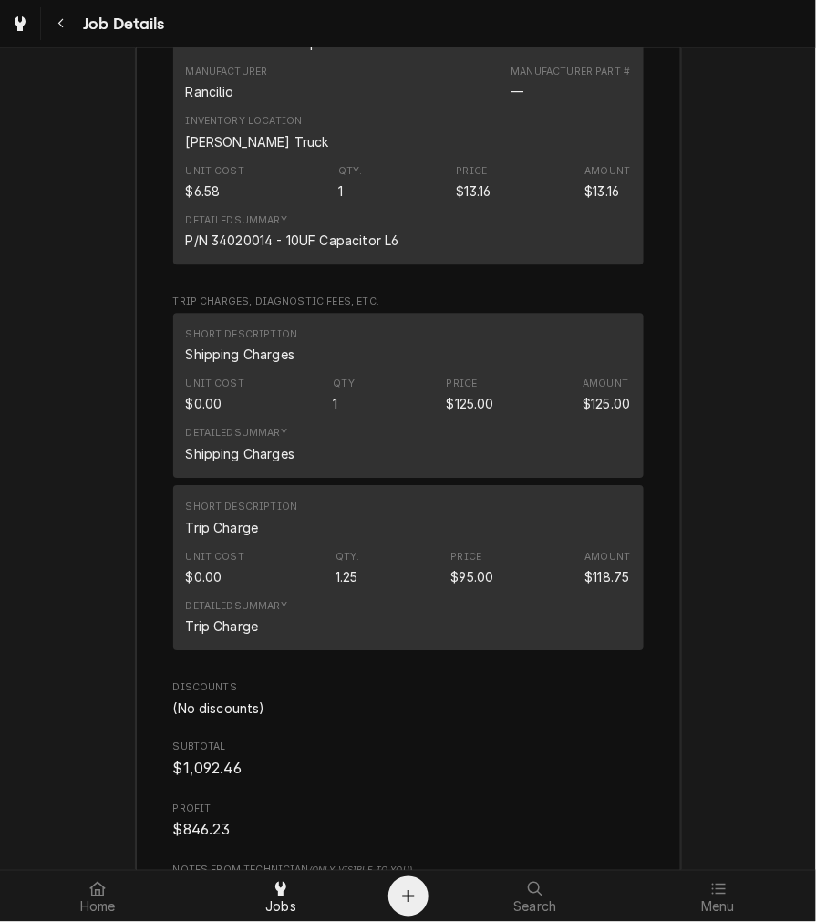
scroll to position [3943, 0]
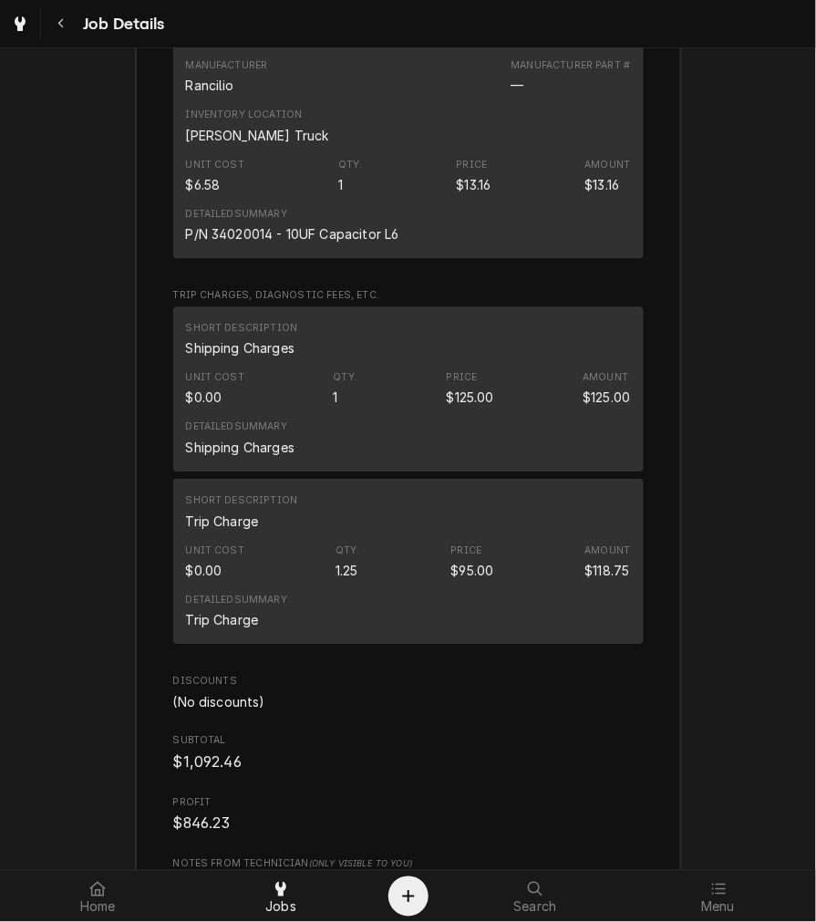
click at [386, 222] on div "Detailed Summary P/N 34020014 - 10UF Capacitor L6" at bounding box center [292, 225] width 213 height 36
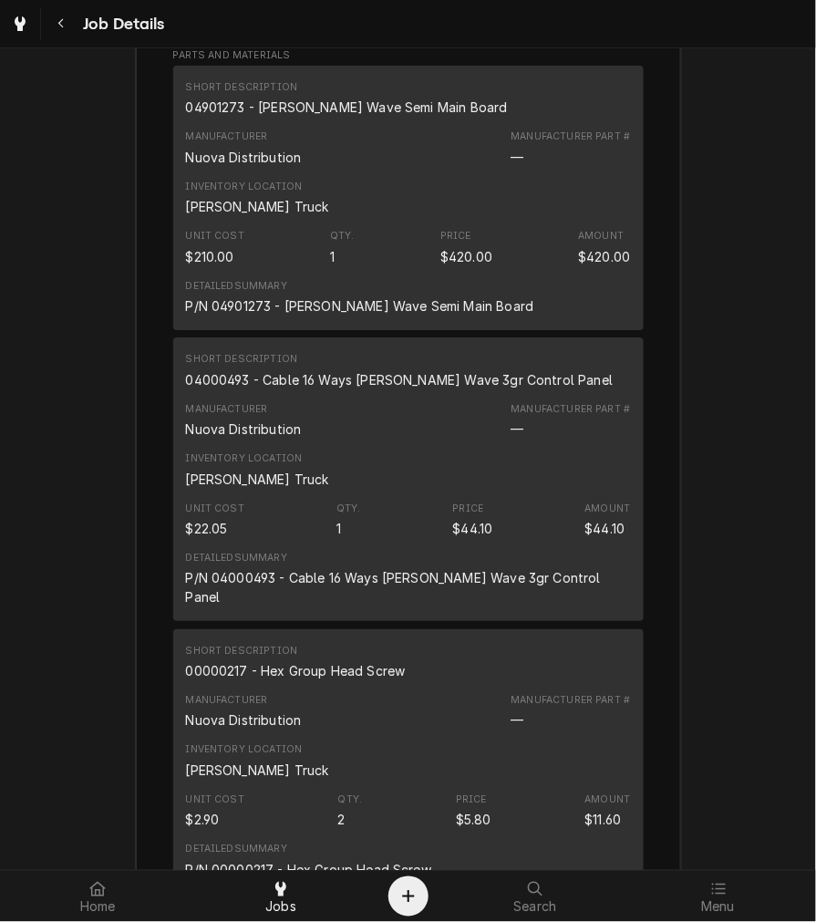
scroll to position [2770, 0]
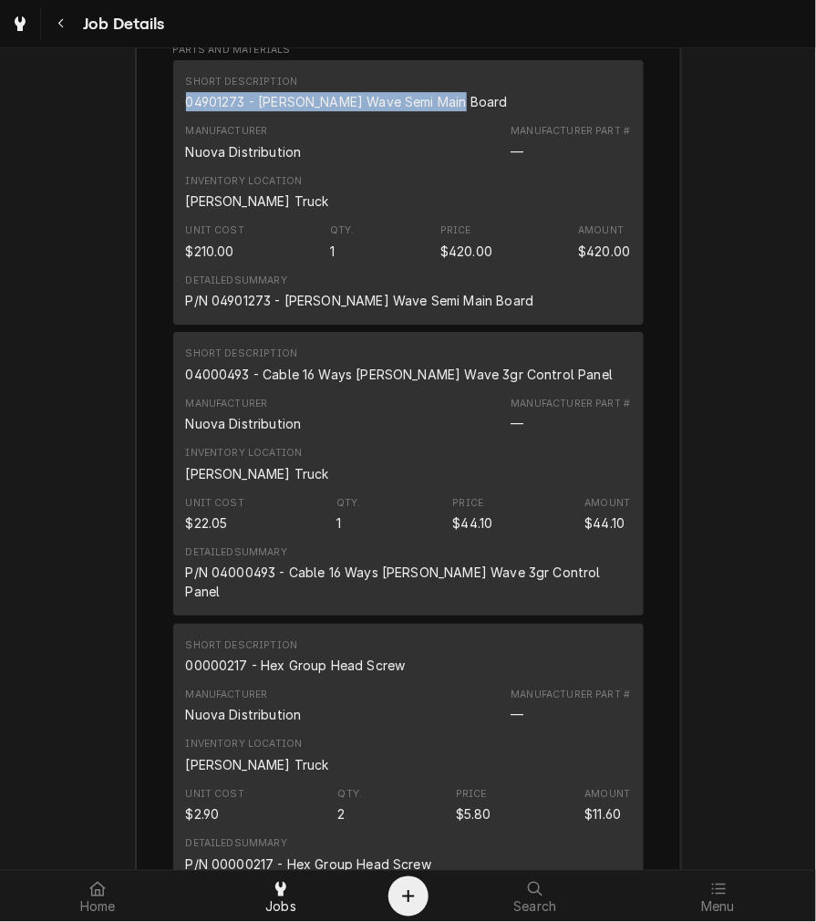
drag, startPoint x: 440, startPoint y: 113, endPoint x: 177, endPoint y: 122, distance: 263.7
click at [177, 122] on div "Short Description 04901273 - [PERSON_NAME] Wave Semi Main Board Manufacturer Nu…" at bounding box center [408, 192] width 471 height 264
copy div "04901273 - [PERSON_NAME] Wave Semi Main Board"
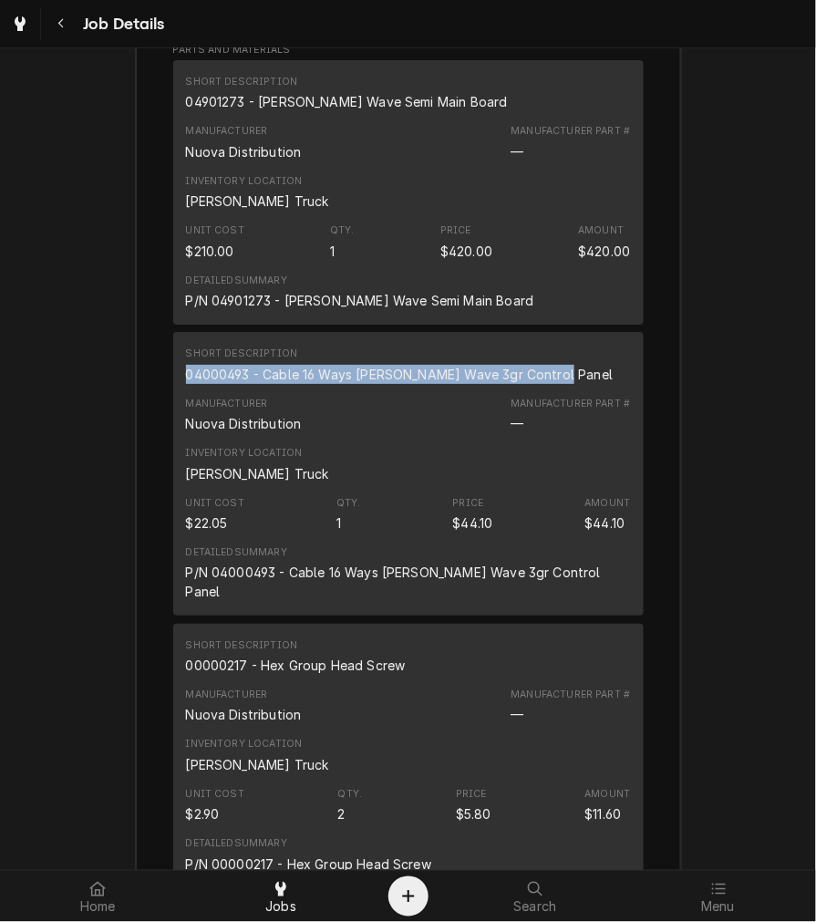
drag, startPoint x: 551, startPoint y: 392, endPoint x: 176, endPoint y: 390, distance: 374.8
click at [176, 390] on div "Short Description 04000493 - Cable 16 Ways [PERSON_NAME] Wave 3gr Control Panel…" at bounding box center [408, 474] width 471 height 284
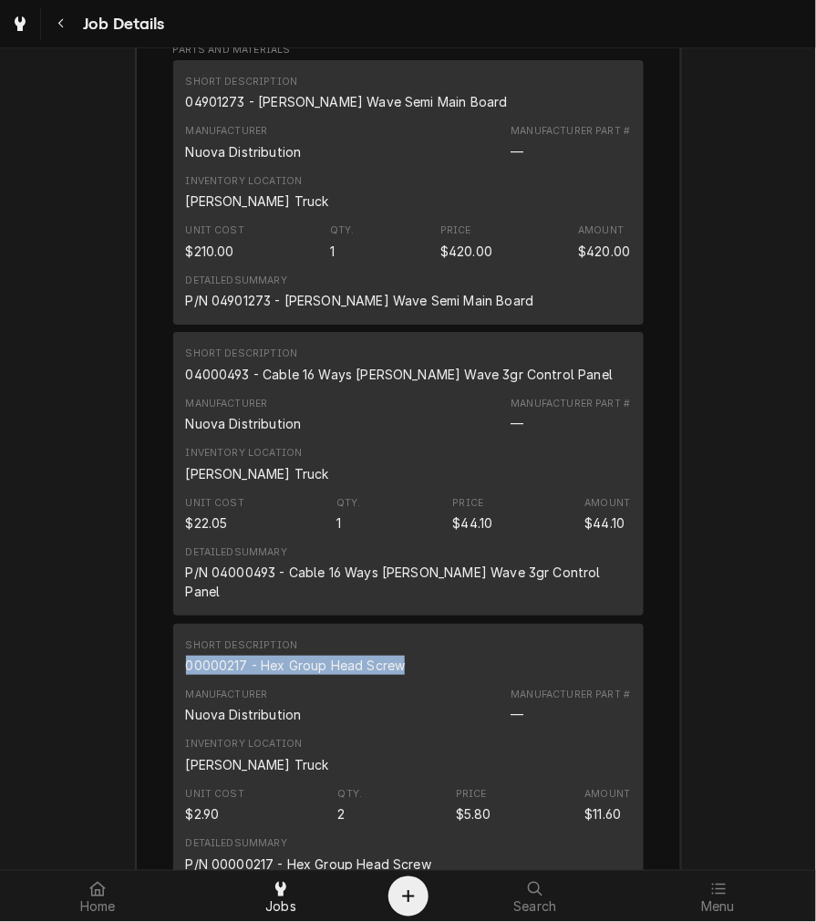
drag, startPoint x: 399, startPoint y: 661, endPoint x: 149, endPoint y: 670, distance: 250.9
click at [149, 670] on div "Roopairs Job ID JOB-4025 Service Type Labor Job Type Service Total Time Logged …" at bounding box center [408, 871] width 545 height 3286
click at [438, 727] on div "Manufacturer Nuova Distribution Manufacturer Part # —" at bounding box center [408, 705] width 445 height 49
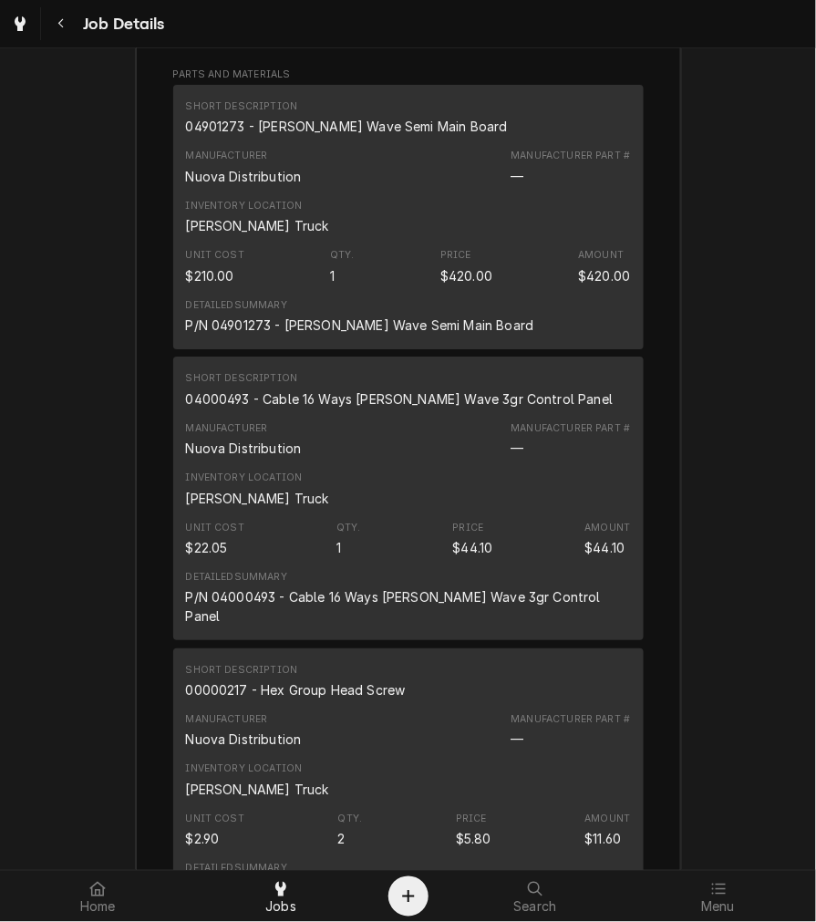
scroll to position [2748, 0]
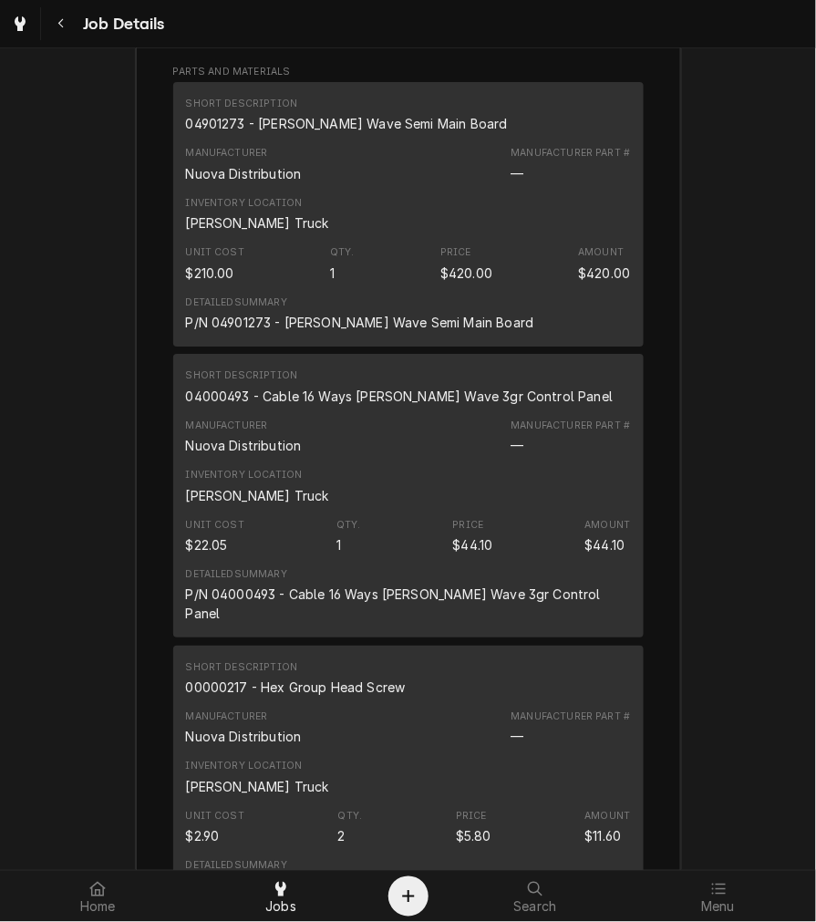
click at [472, 590] on div "Detailed Summary P/N 04000493 - Cable 16 Ways [PERSON_NAME] Wave 3gr Control Pa…" at bounding box center [408, 595] width 445 height 56
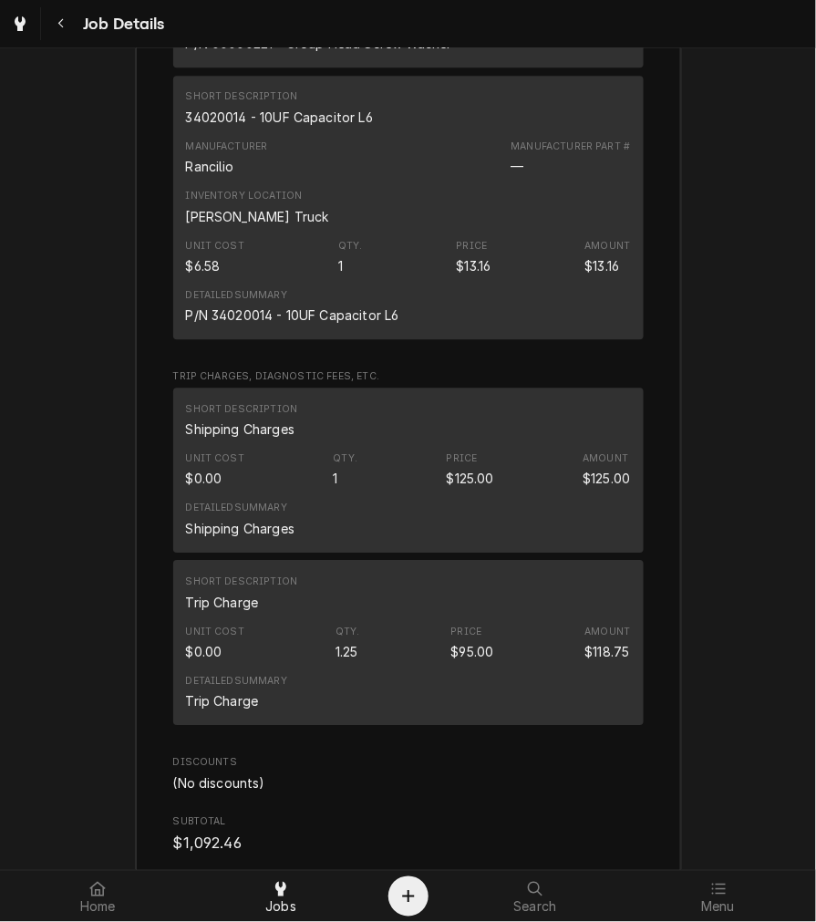
scroll to position [3876, 0]
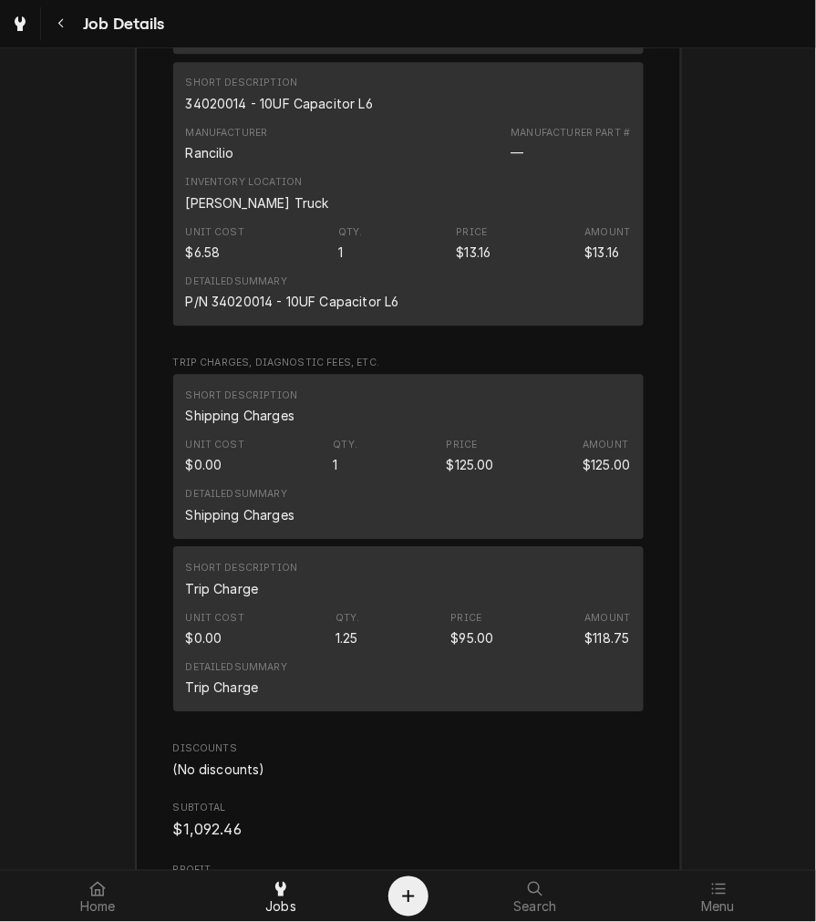
click at [362, 608] on div "Unit Cost $0.00 Qty. 1.25 Price $95.00 Amount $118.75" at bounding box center [408, 629] width 445 height 49
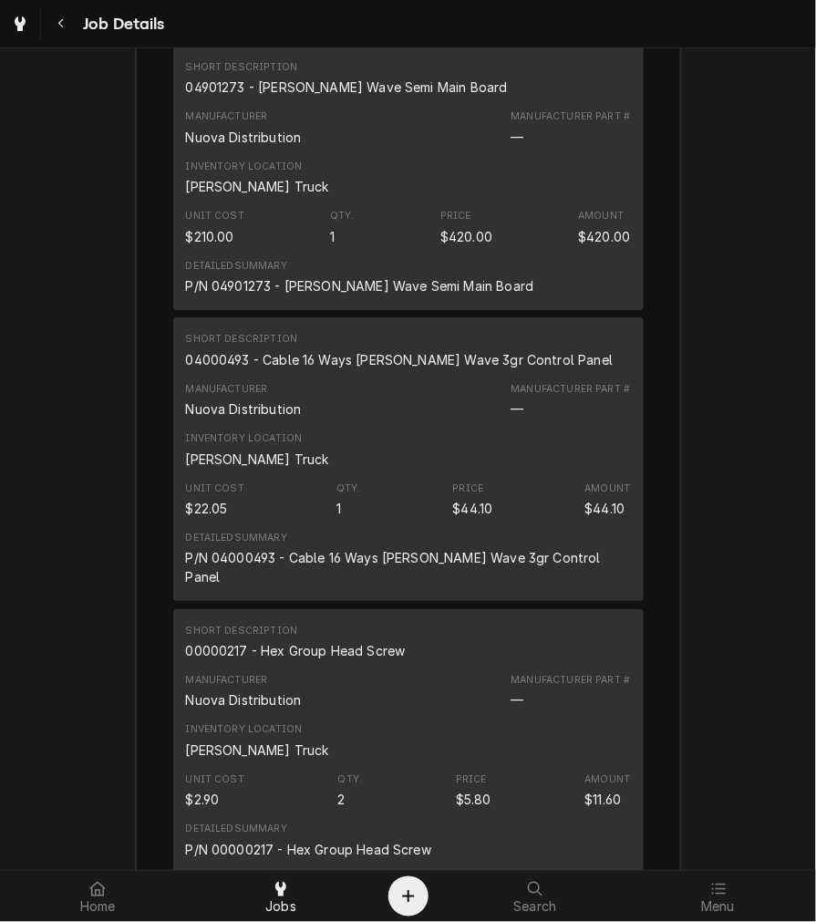
scroll to position [2788, 0]
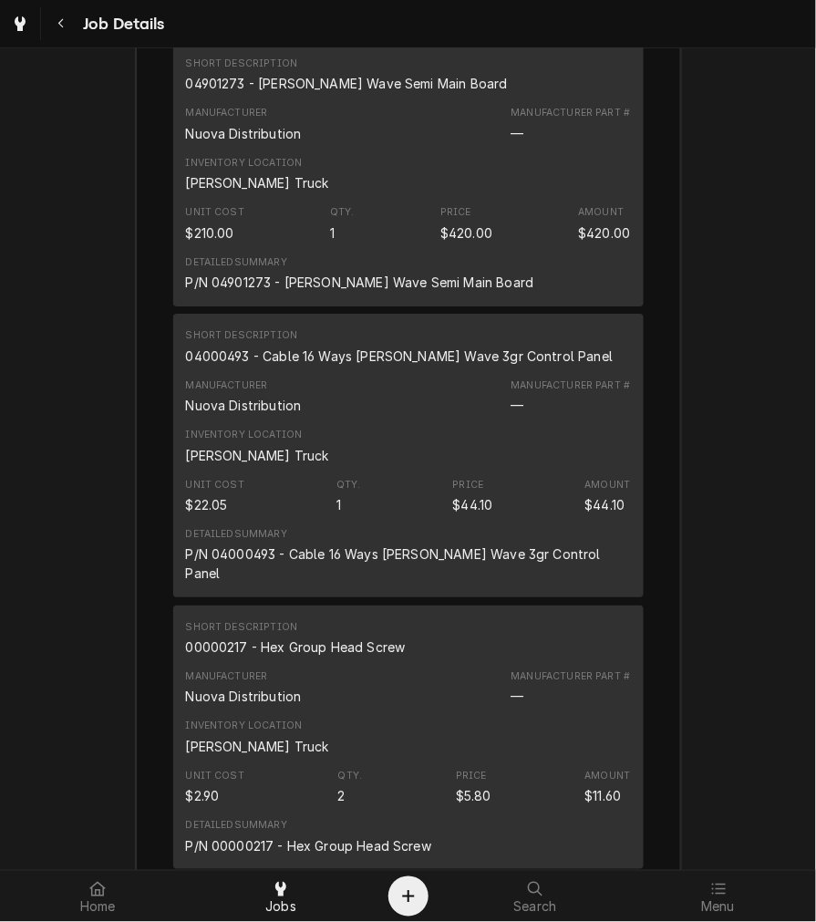
click at [493, 655] on div "Short Description 00000217 - Hex Group Head Screw" at bounding box center [408, 638] width 445 height 49
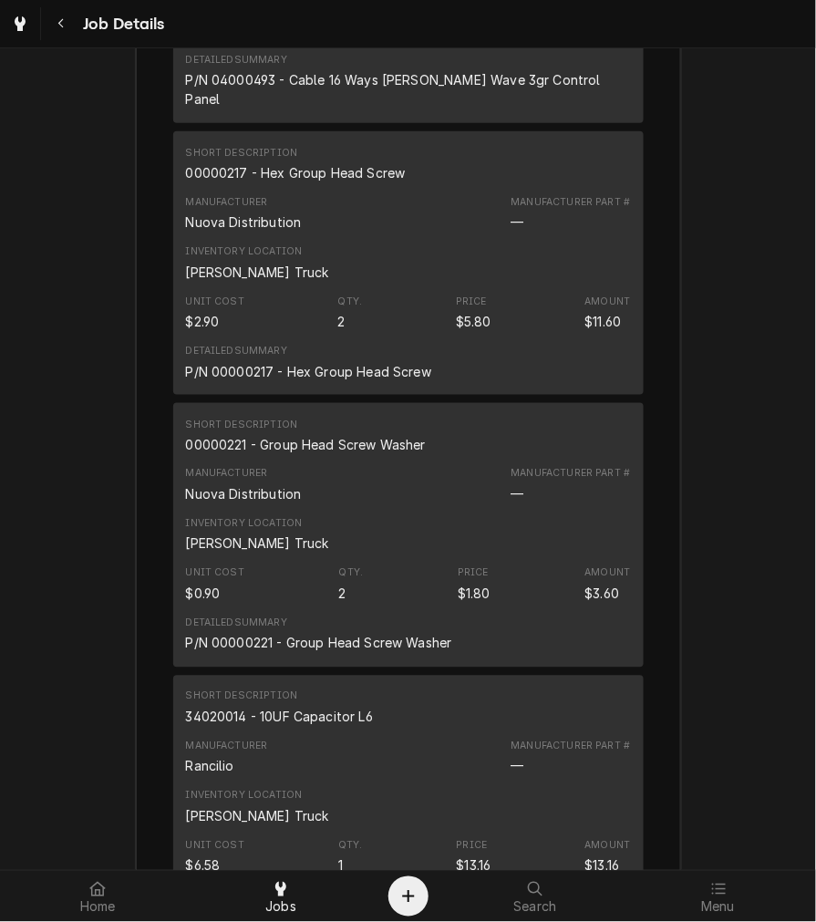
scroll to position [3267, 0]
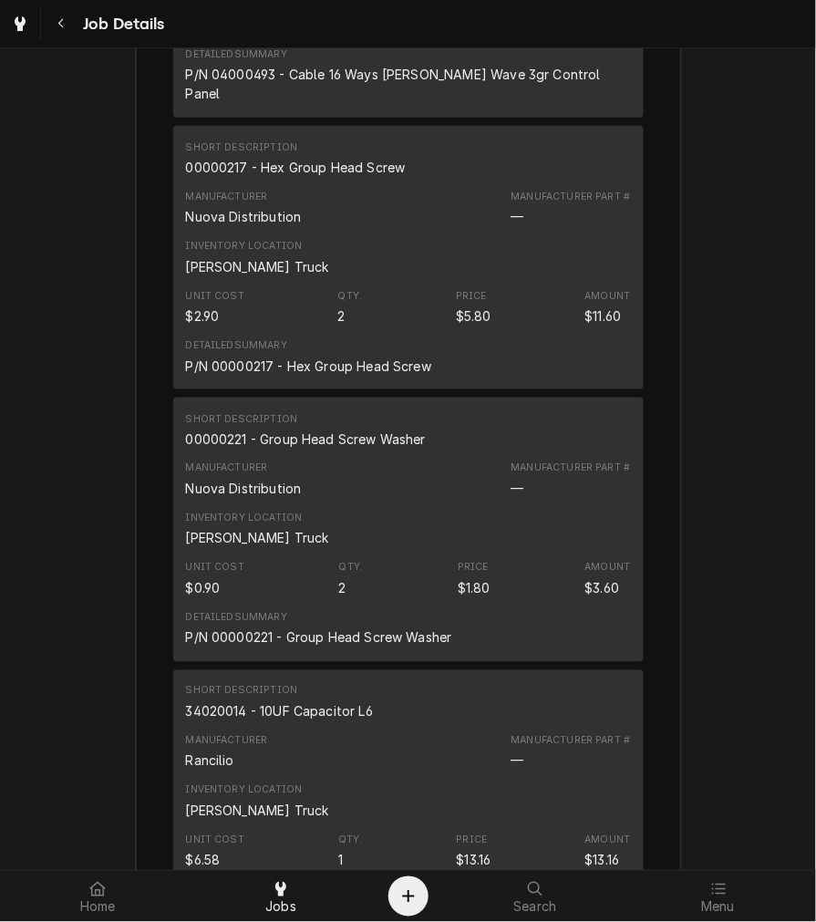
click at [317, 441] on div "00000221 - Group Head Screw Washer" at bounding box center [306, 439] width 240 height 19
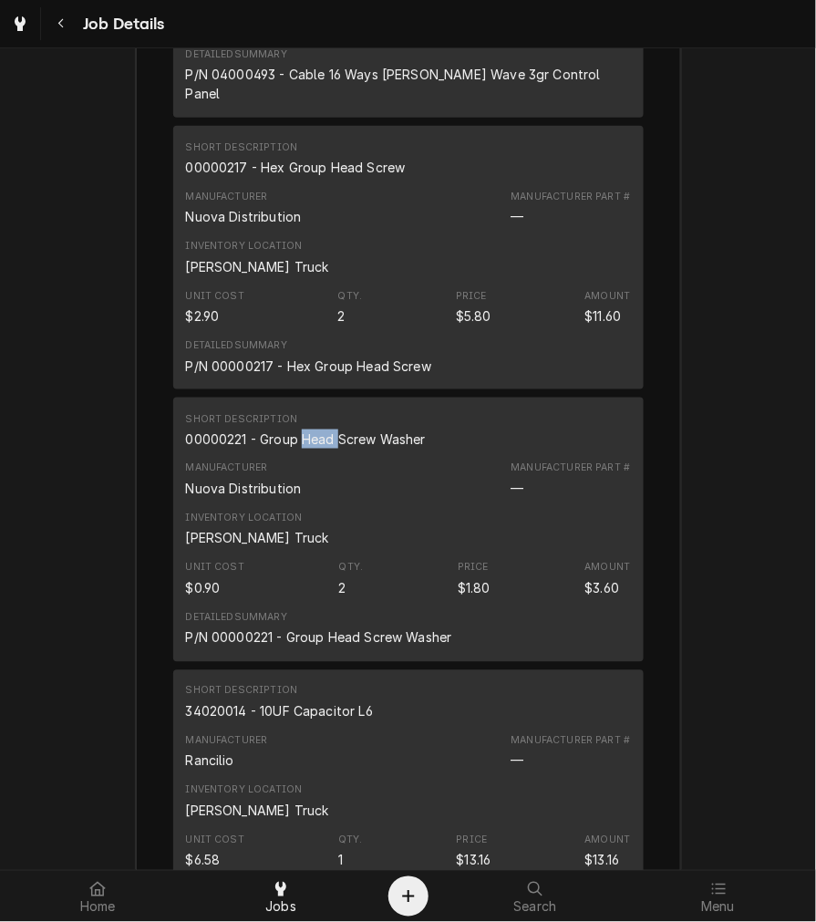
click at [317, 441] on div "00000221 - Group Head Screw Washer" at bounding box center [306, 439] width 240 height 19
click at [643, 706] on div "Roopairs Job ID JOB-4025 Service Type Labor Job Type Service Total Time Logged …" at bounding box center [408, 373] width 545 height 3286
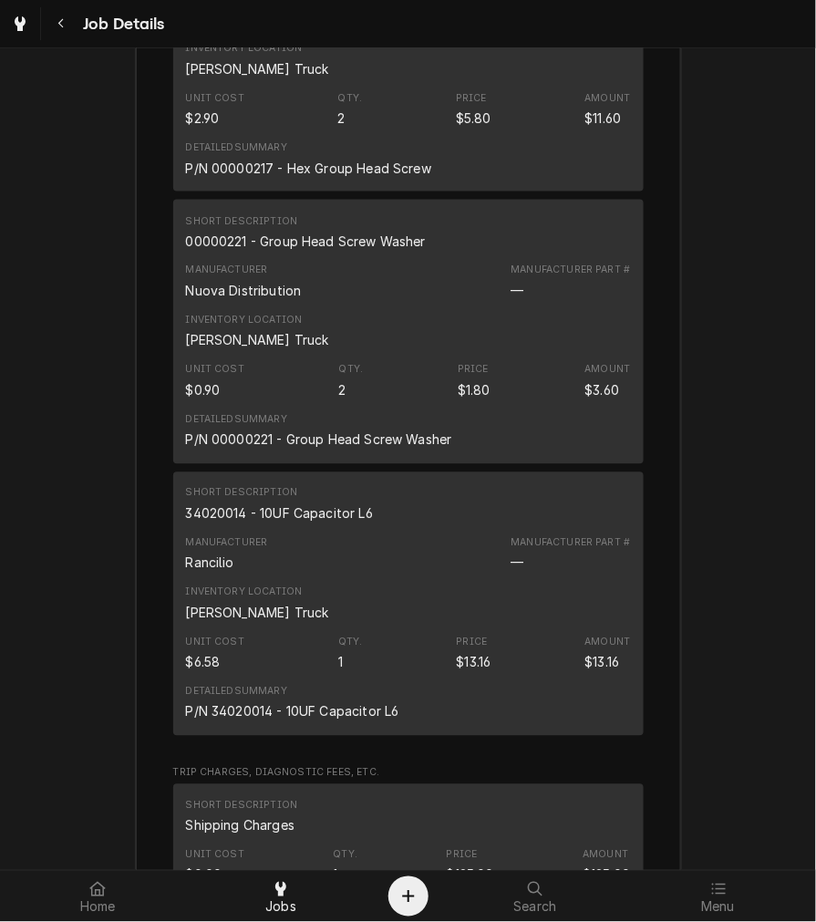
scroll to position [3460, 0]
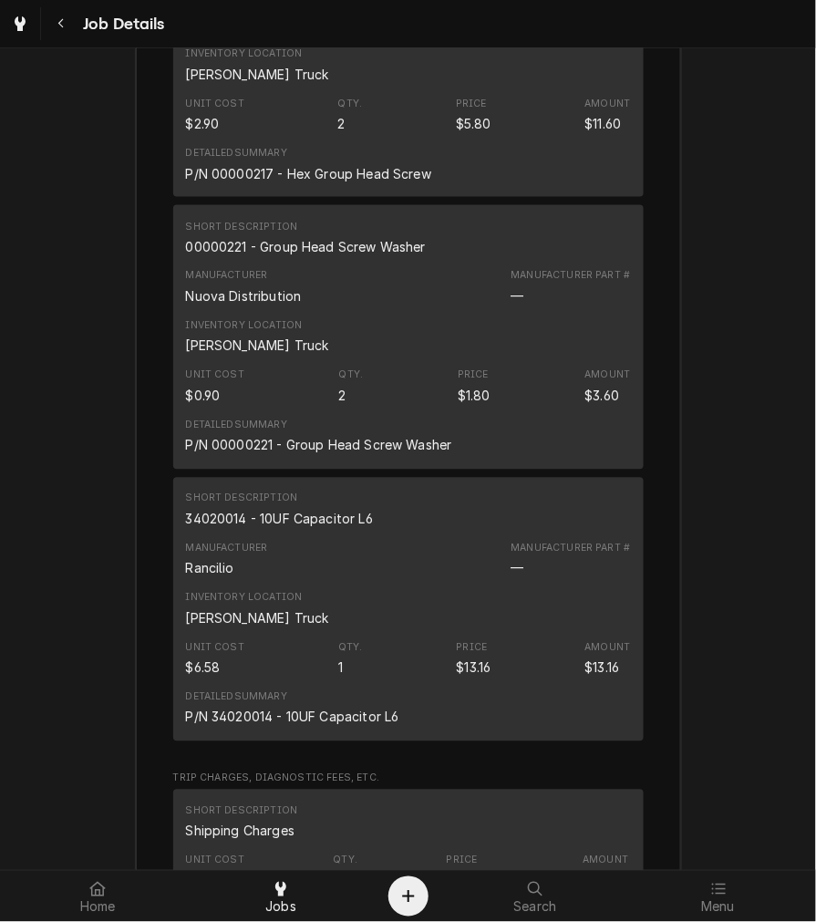
click at [515, 238] on div "Short Description 00000221 - Group Head Screw Washer" at bounding box center [408, 237] width 445 height 49
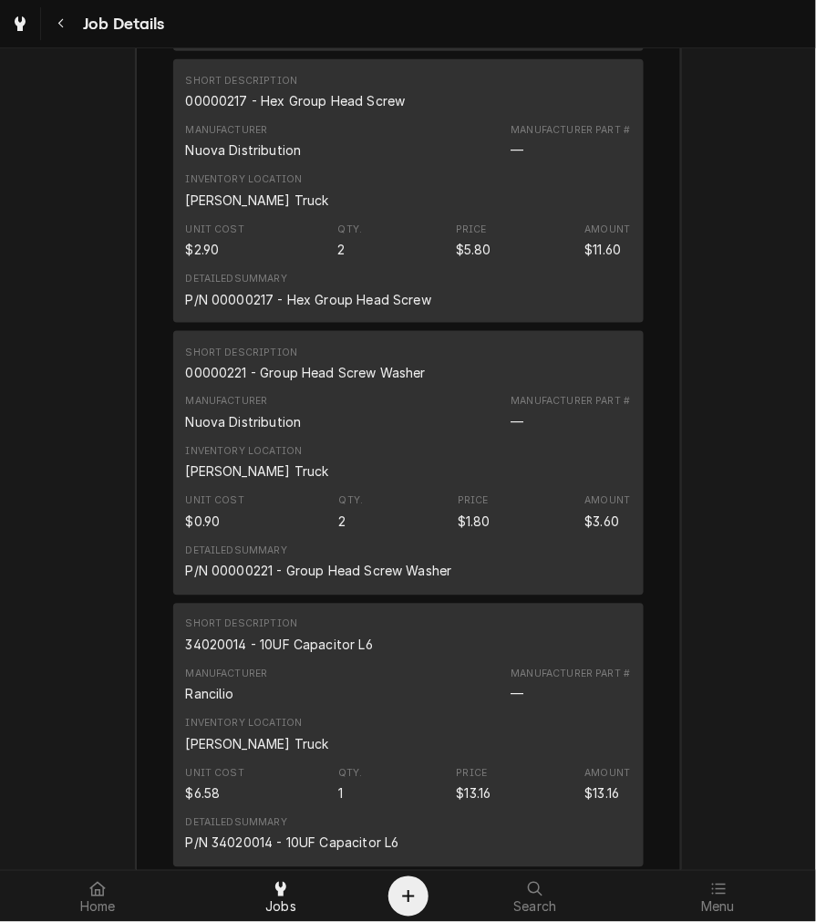
scroll to position [3335, 0]
click at [316, 639] on div "34020014 - 10UF Capacitor L6" at bounding box center [279, 644] width 187 height 19
copy div "34020014 - 10UF Capacitor L6"
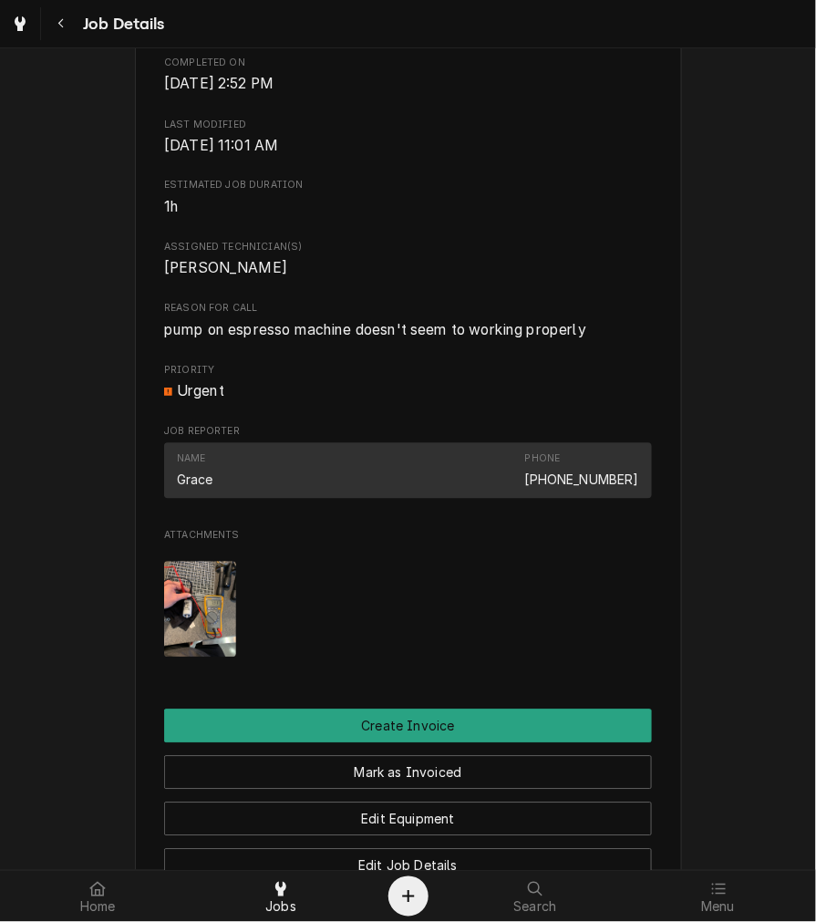
scroll to position [638, 0]
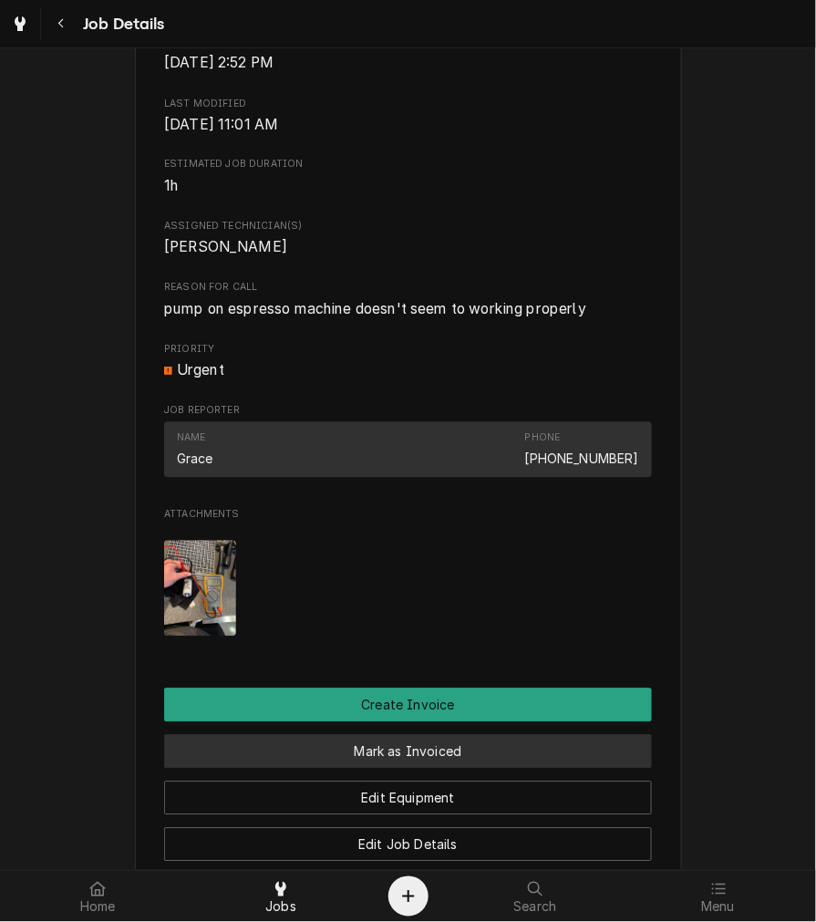
click at [553, 769] on button "Mark as Invoiced" at bounding box center [408, 752] width 488 height 34
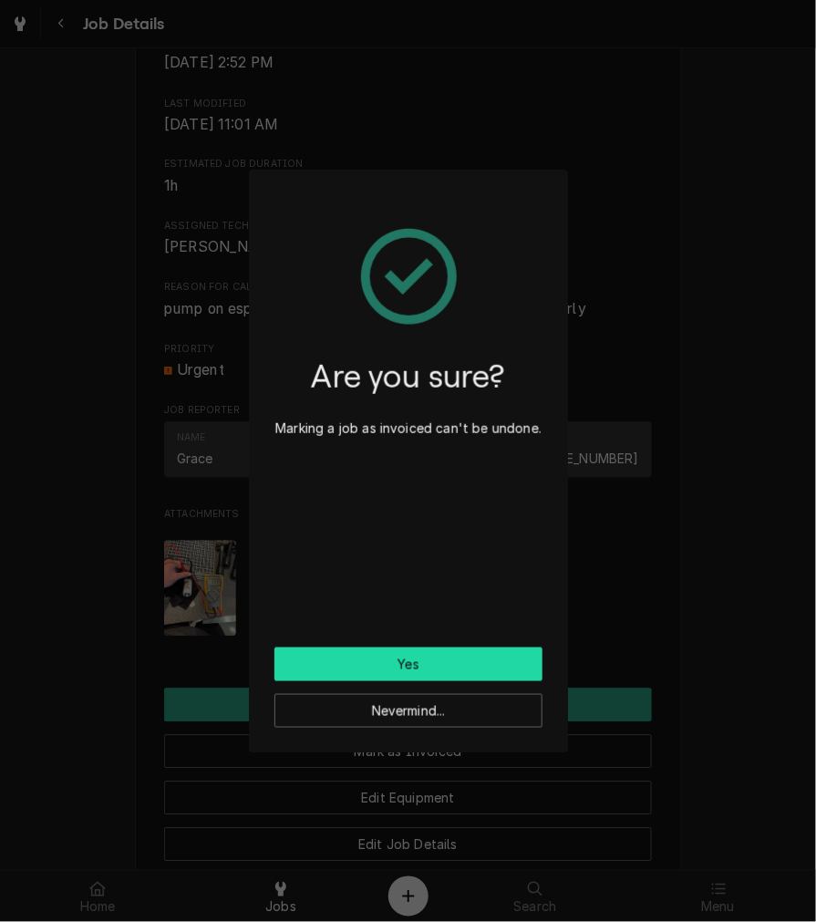
click at [492, 668] on button "Yes" at bounding box center [408, 664] width 268 height 34
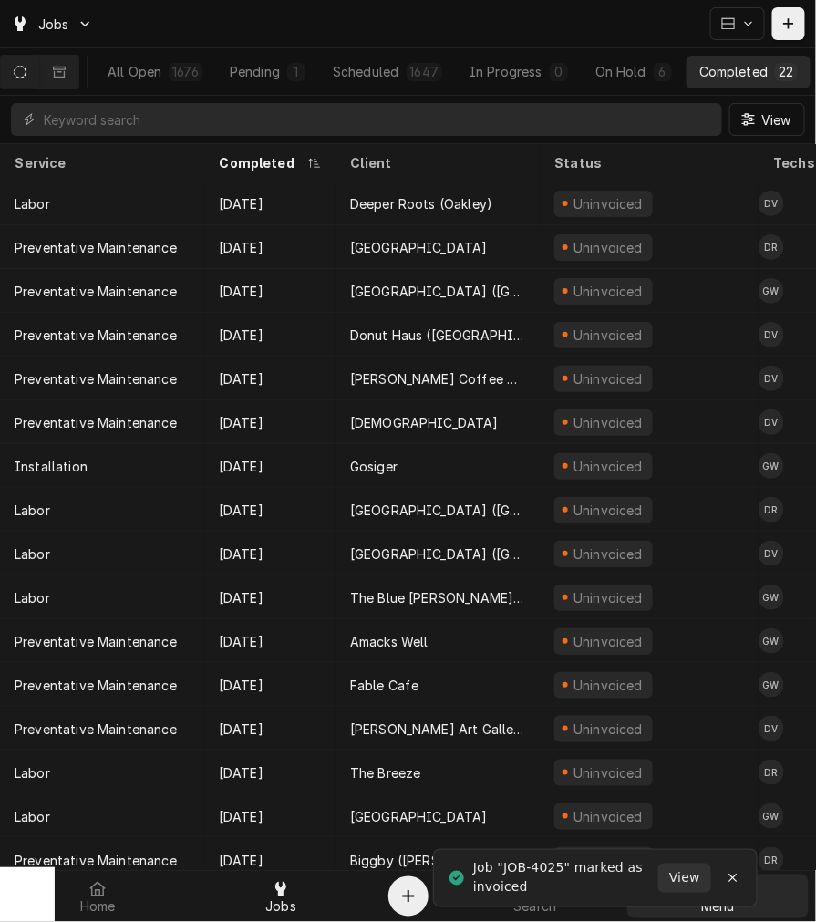
click at [801, 899] on div "Menu" at bounding box center [718, 896] width 174 height 36
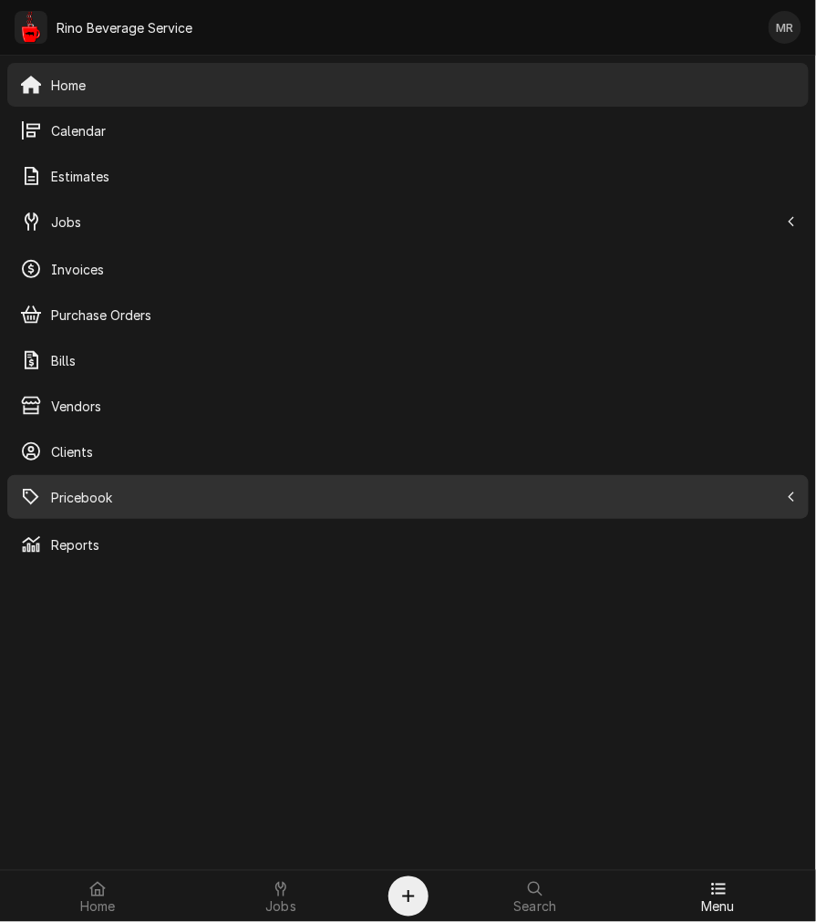
click at [238, 484] on div "Pricebook" at bounding box center [408, 497] width 794 height 36
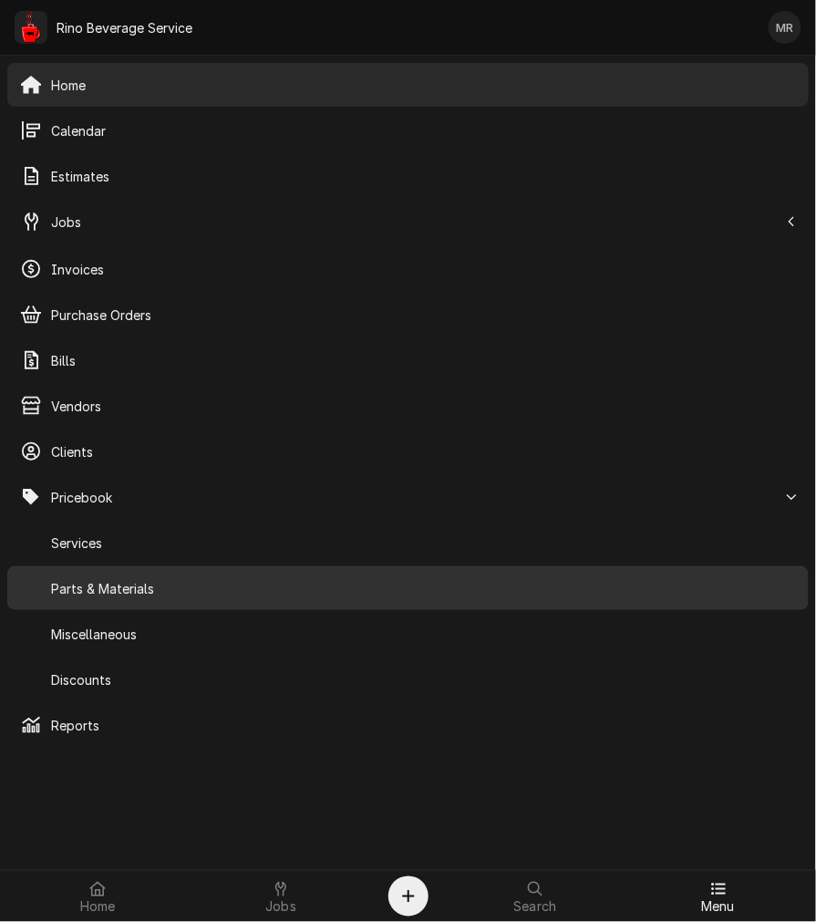
click at [161, 591] on span "Parts & Materials" at bounding box center [423, 588] width 745 height 19
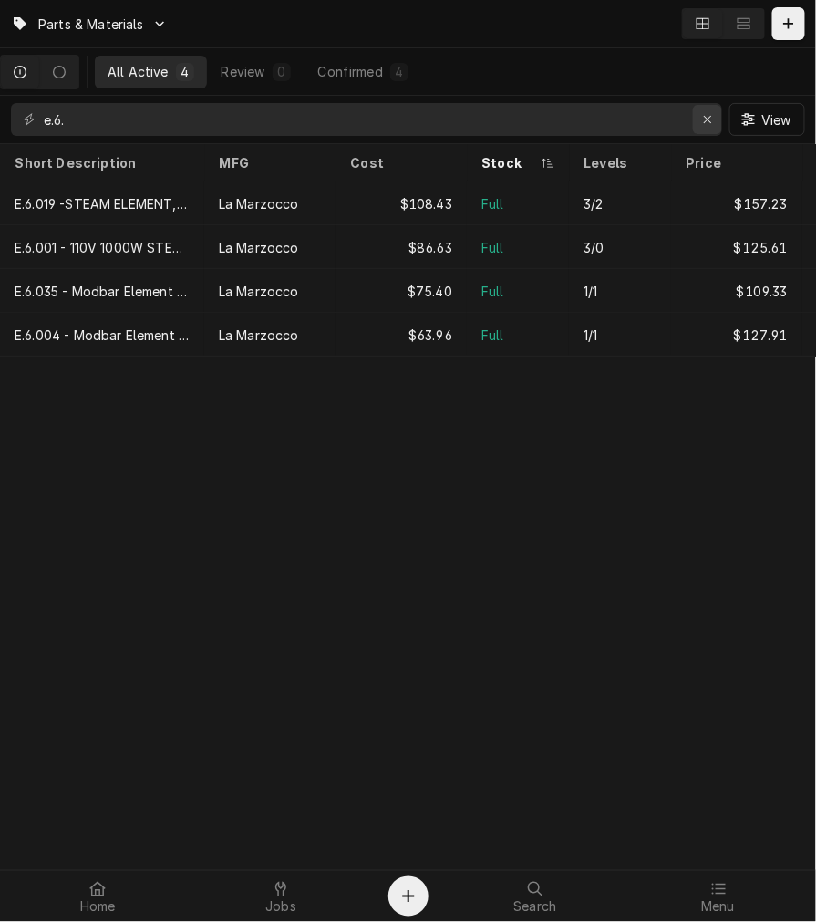
click at [703, 119] on icon "Erase input" at bounding box center [708, 119] width 10 height 13
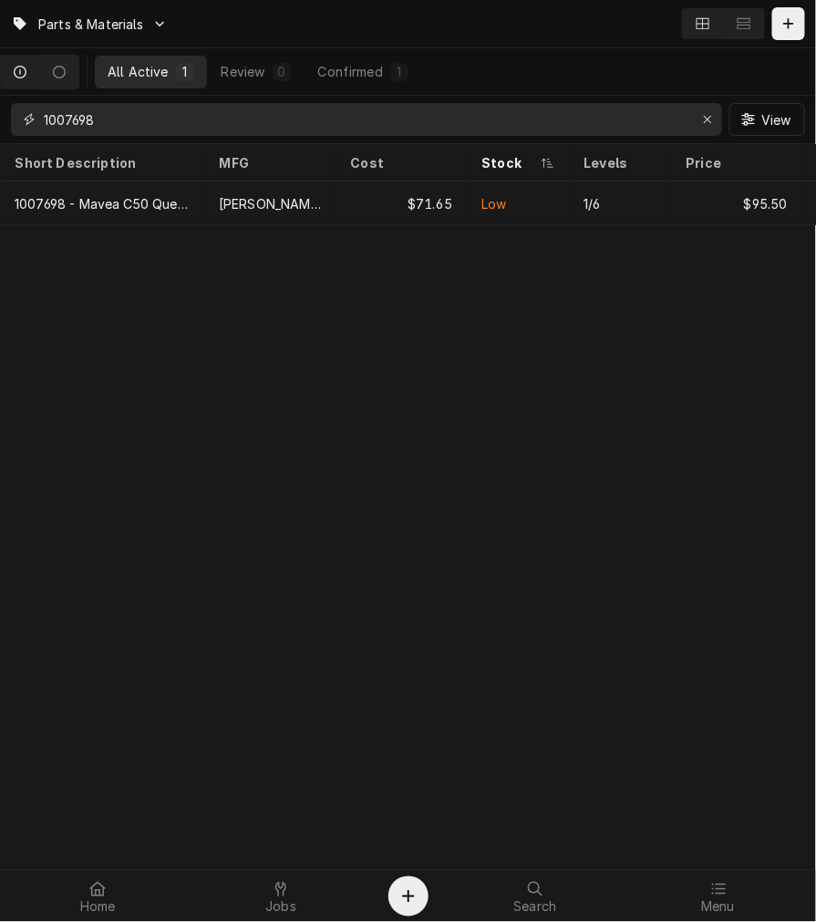
type input "1007698"
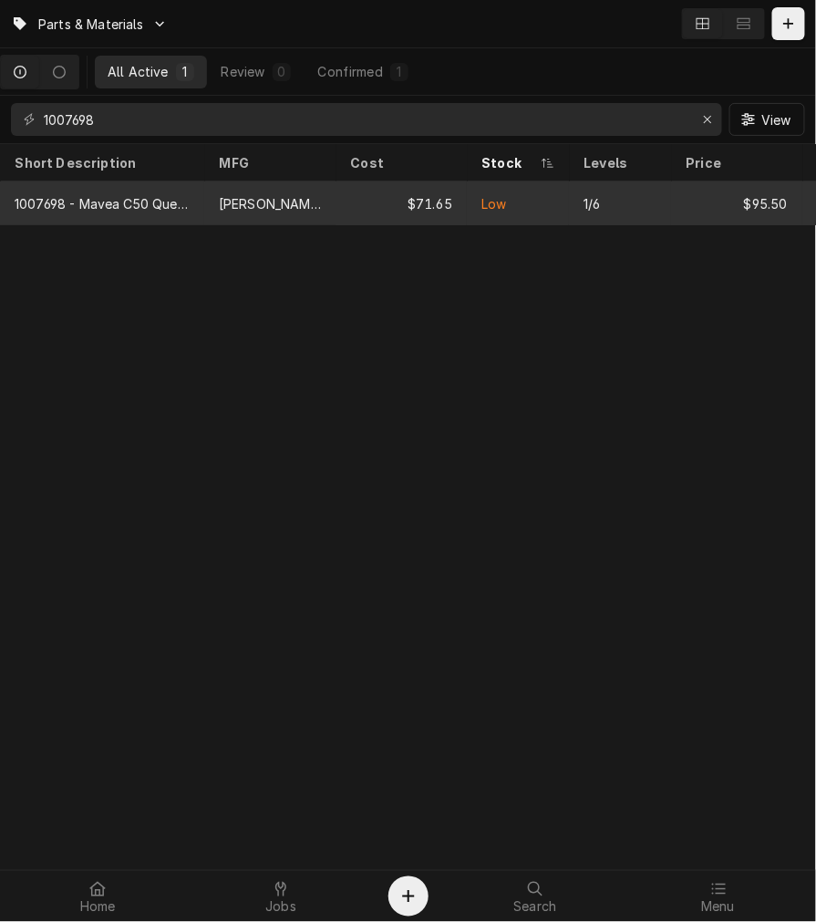
click at [321, 187] on div "[PERSON_NAME]" at bounding box center [269, 203] width 131 height 44
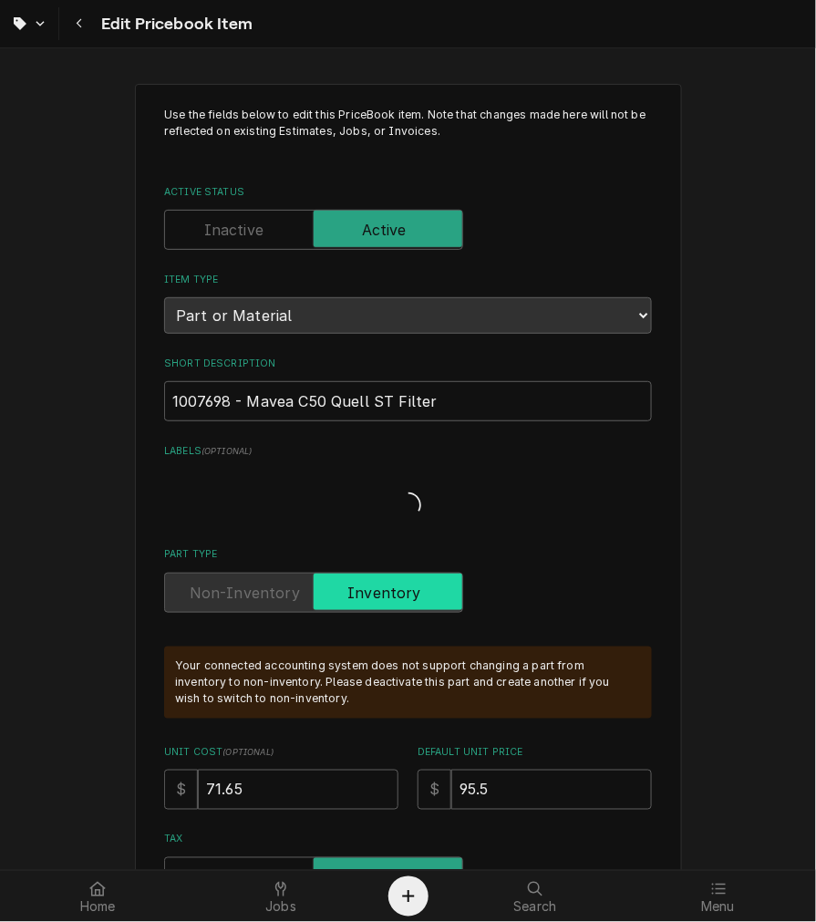
type textarea "x"
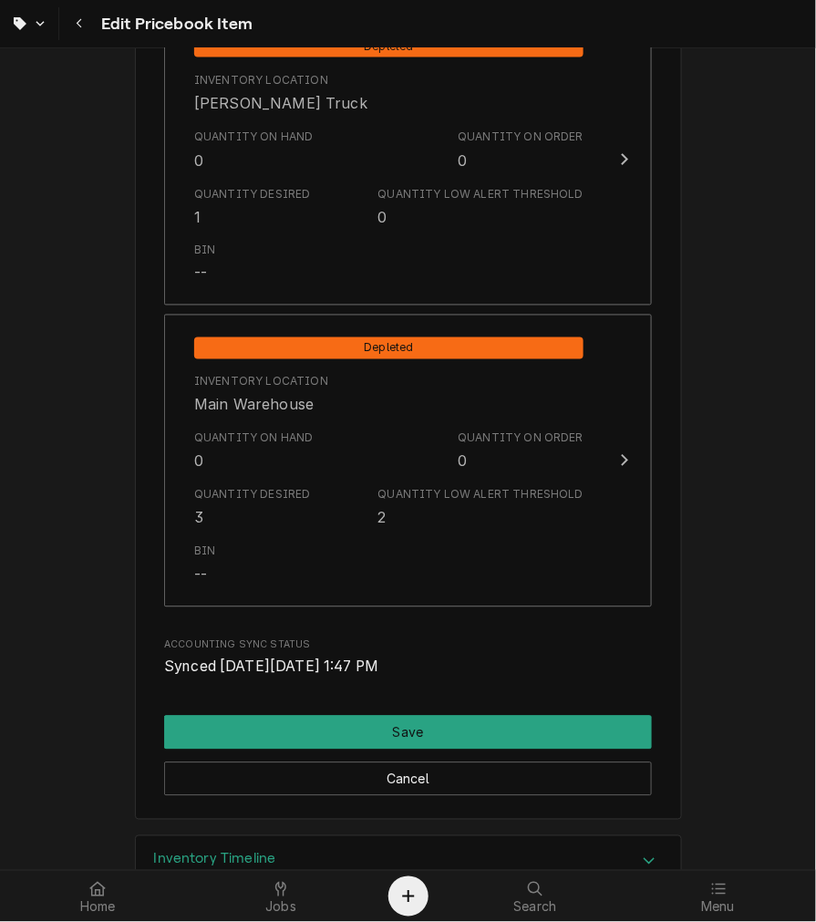
scroll to position [2034, 0]
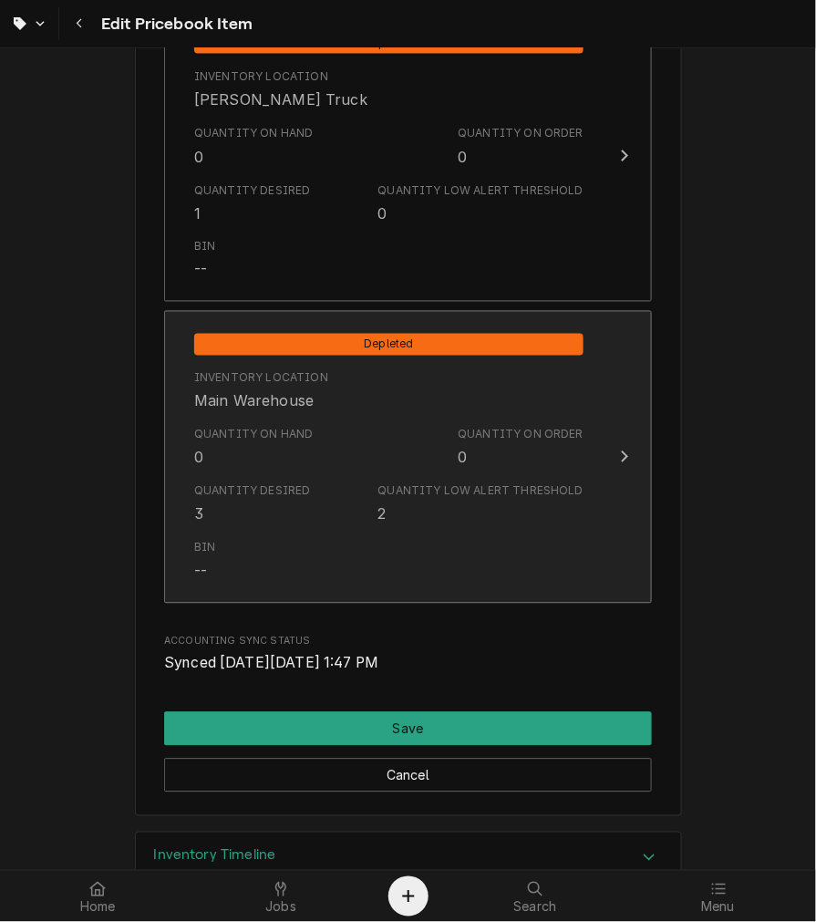
click at [375, 481] on div "Quantity Desired 3 Quantity Low Alert Threshold 2" at bounding box center [388, 504] width 389 height 57
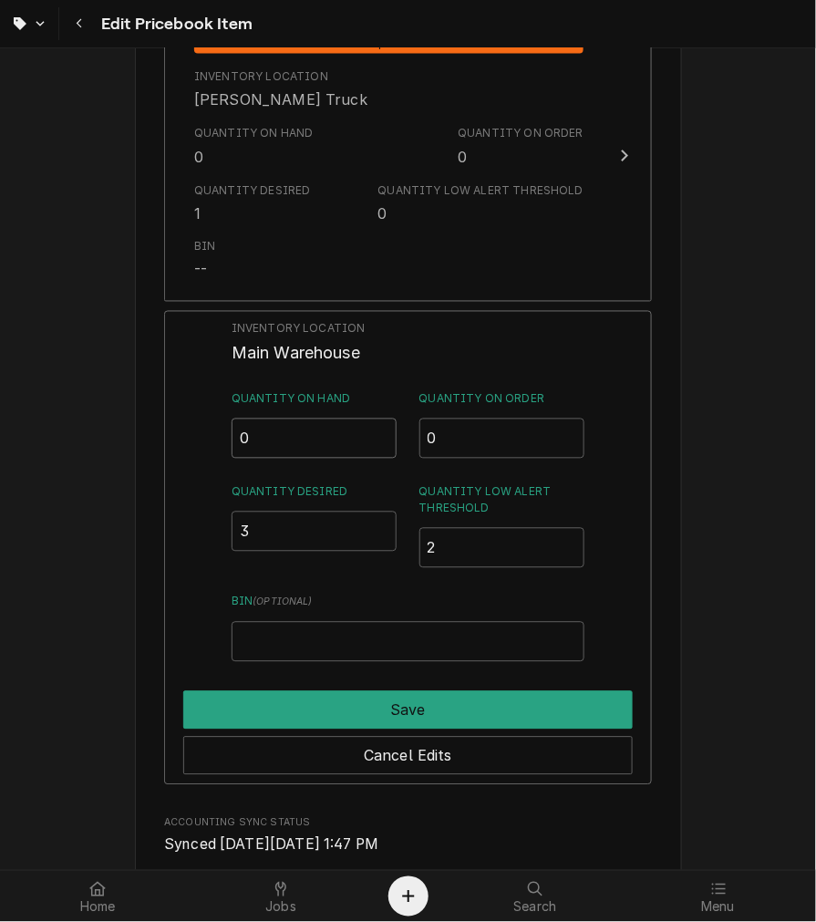
click at [334, 429] on input "0" at bounding box center [315, 439] width 166 height 40
type input "1"
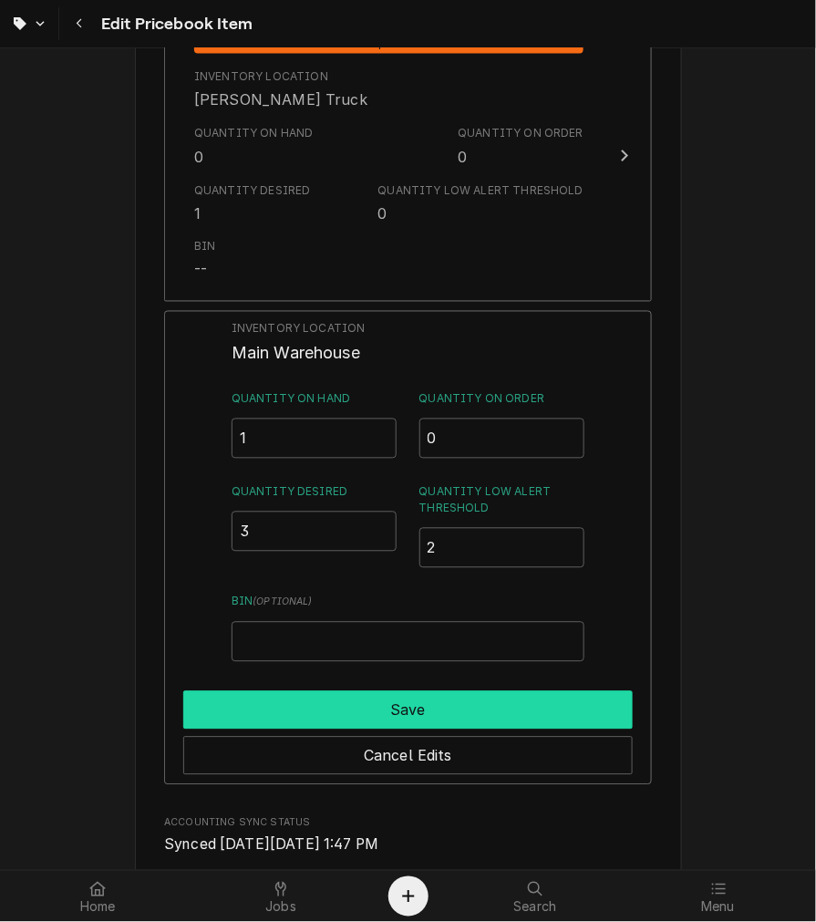
click at [470, 699] on button "Save" at bounding box center [408, 710] width 450 height 38
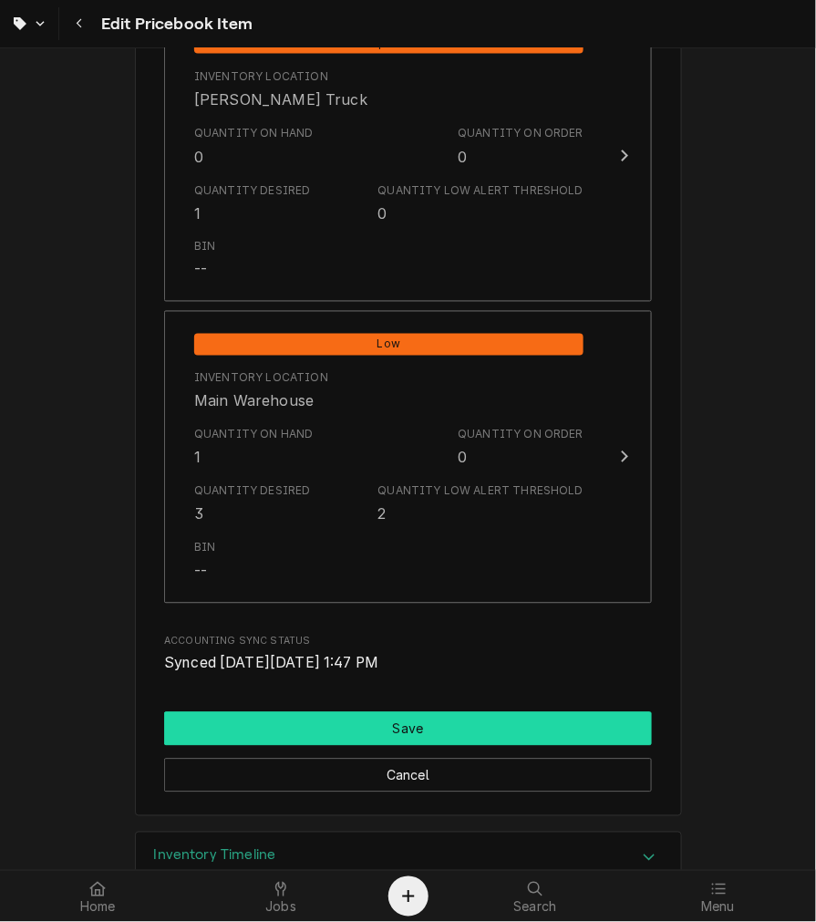
click at [460, 724] on button "Save" at bounding box center [408, 729] width 488 height 34
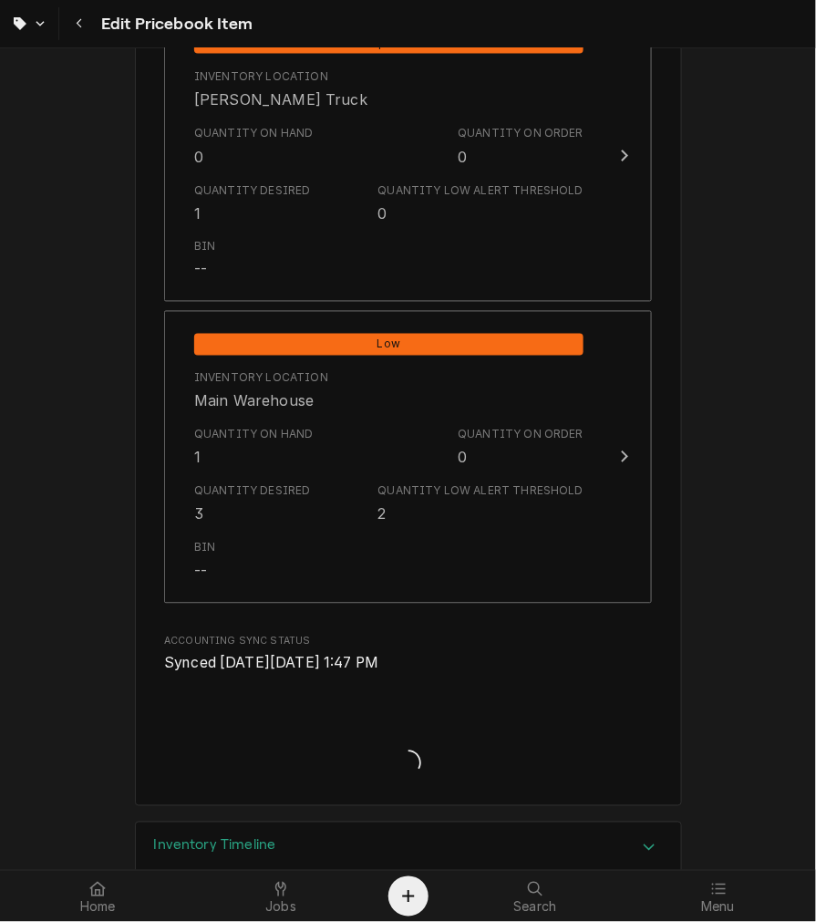
type textarea "x"
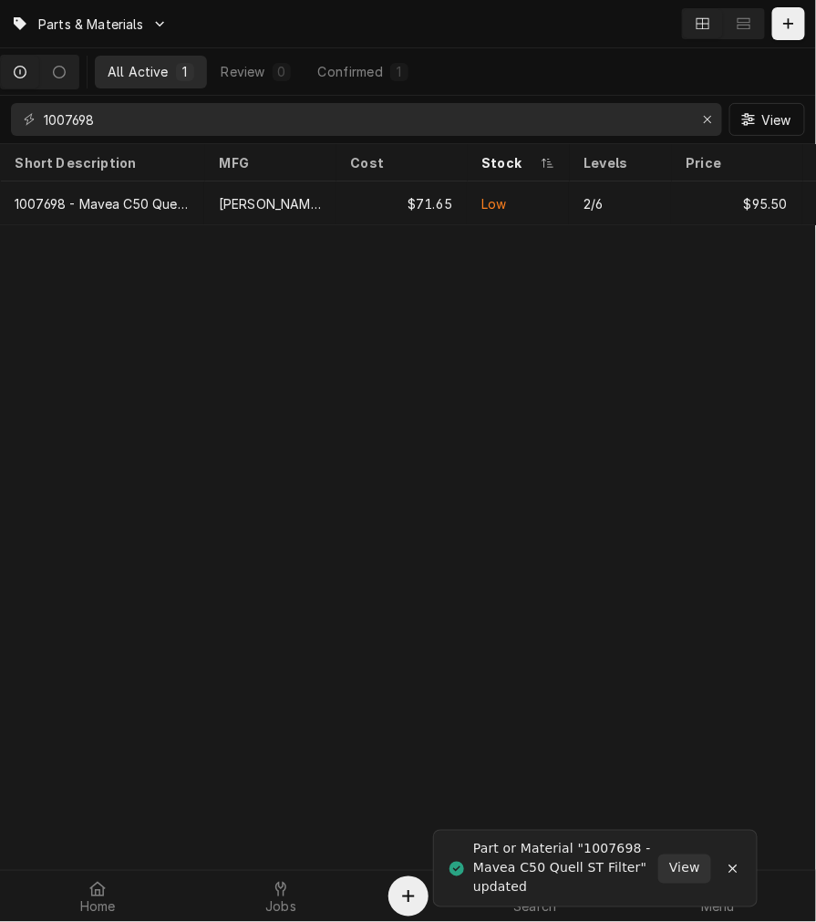
click at [426, 112] on input "1007698" at bounding box center [366, 119] width 644 height 33
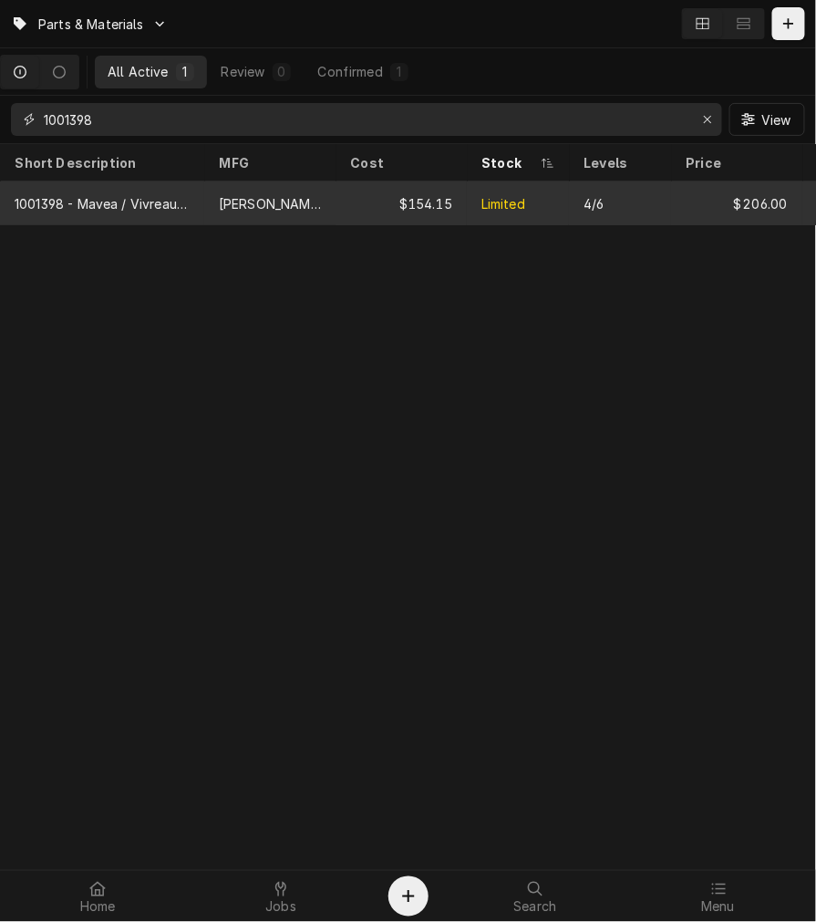
type input "1001398"
click at [233, 202] on div "[PERSON_NAME]" at bounding box center [270, 203] width 102 height 19
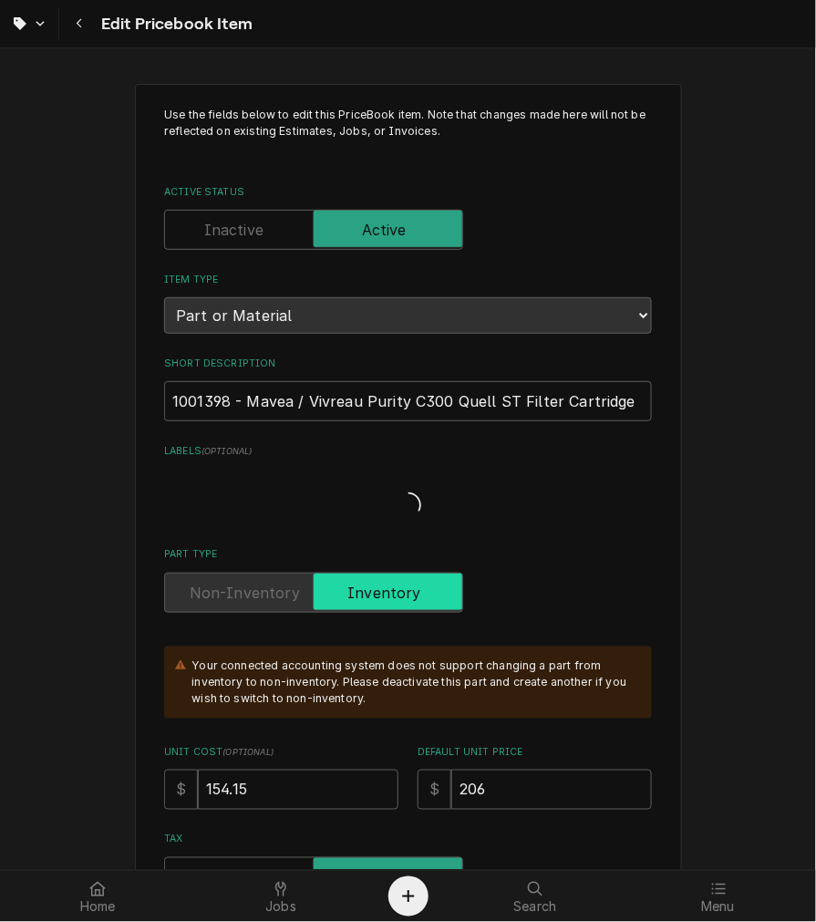
type textarea "x"
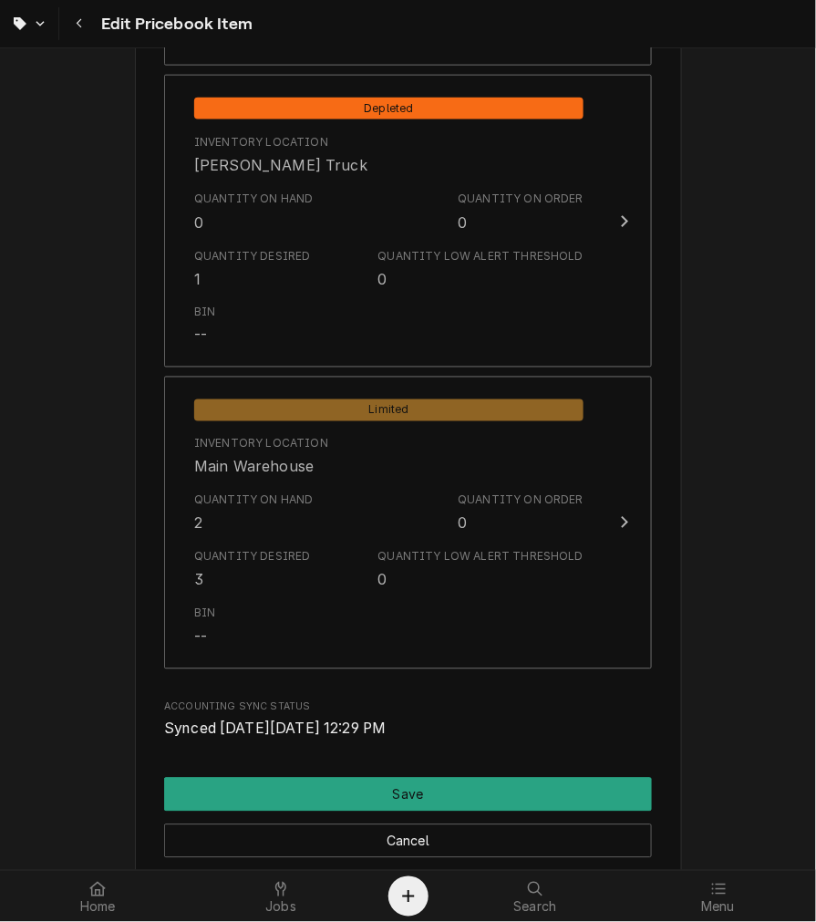
scroll to position [2035, 0]
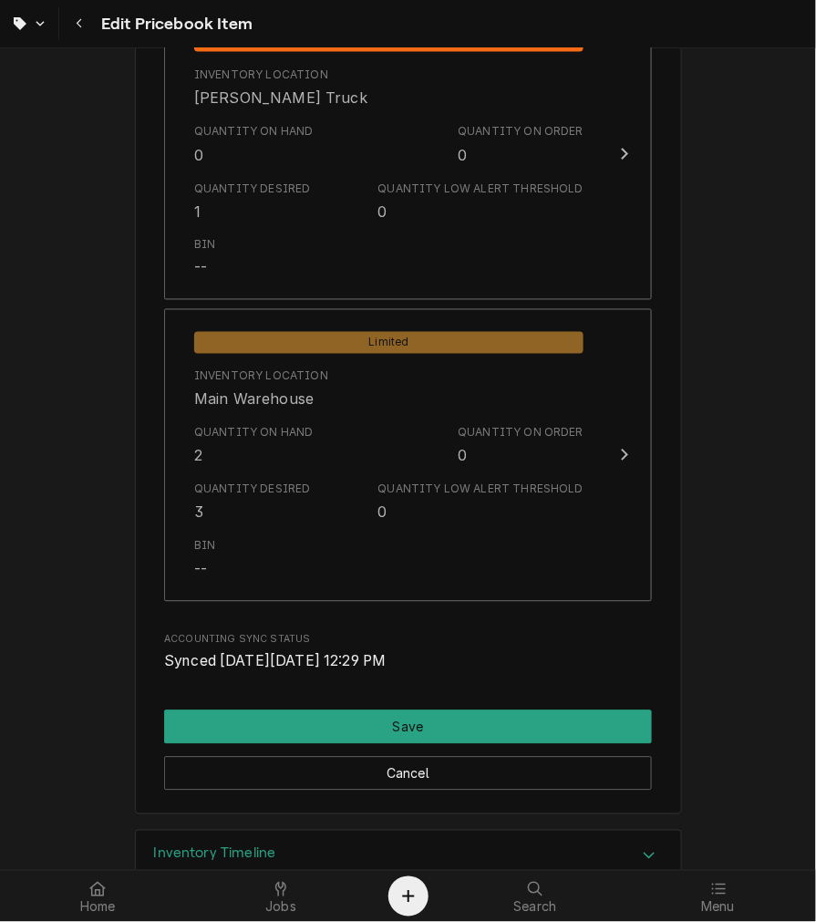
click at [326, 507] on div "Quantity Desired 3 Quantity Low Alert Threshold 0" at bounding box center [388, 502] width 389 height 57
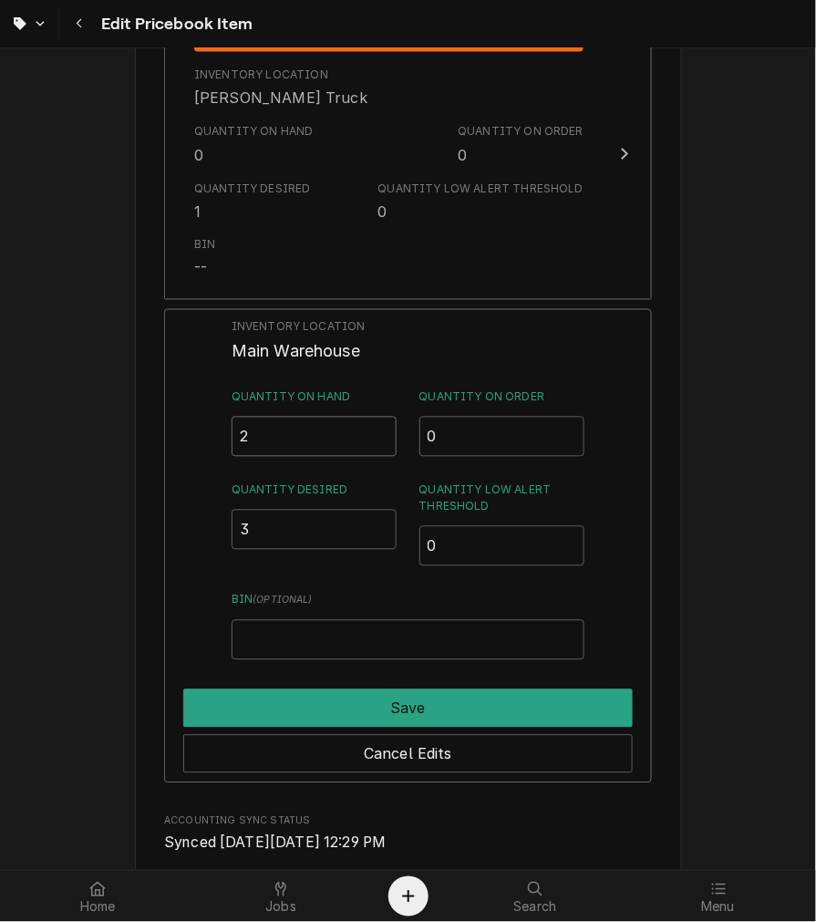
click at [316, 432] on input "2" at bounding box center [315, 437] width 166 height 40
type input "4"
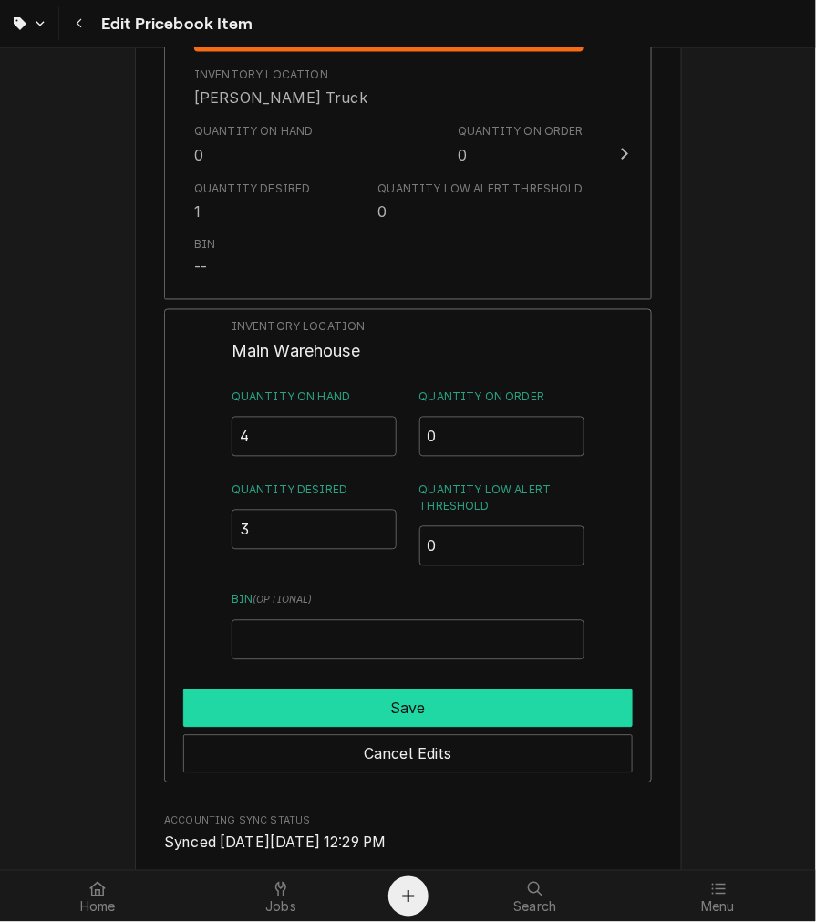
click at [439, 697] on button "Save" at bounding box center [408, 708] width 450 height 38
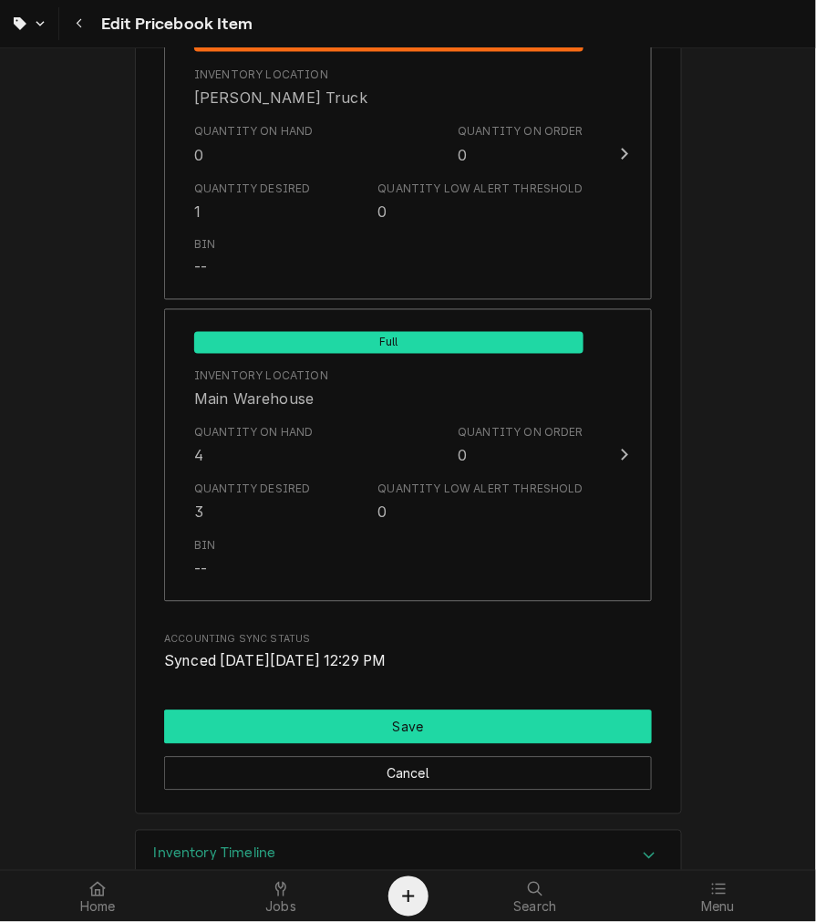
click at [434, 723] on button "Save" at bounding box center [408, 727] width 488 height 34
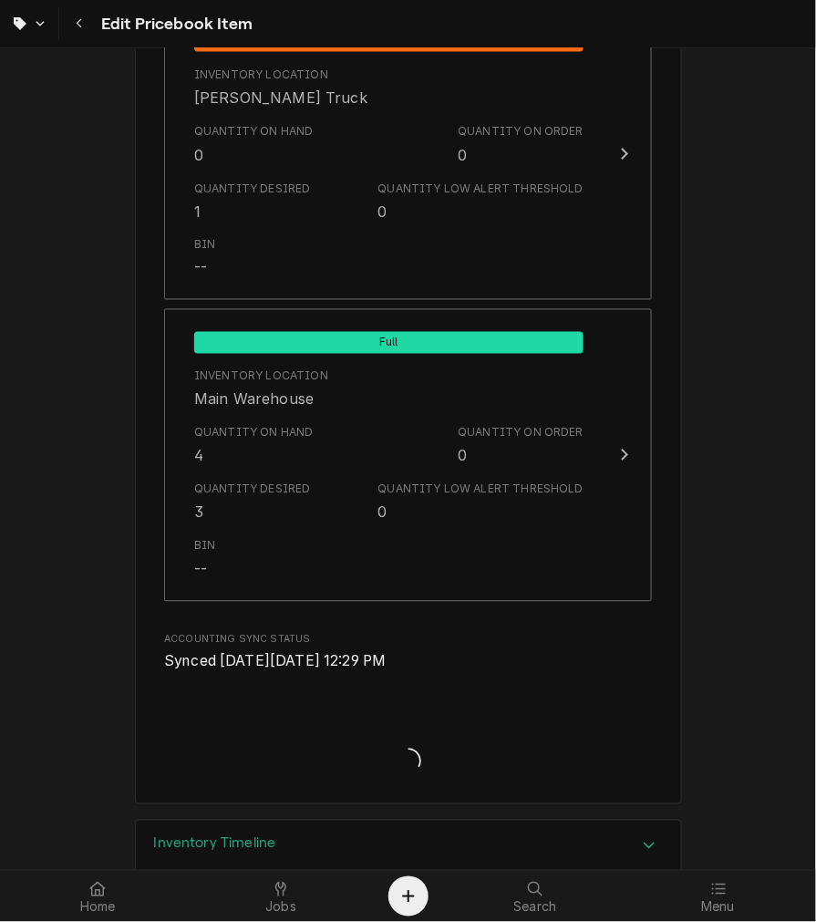
type textarea "x"
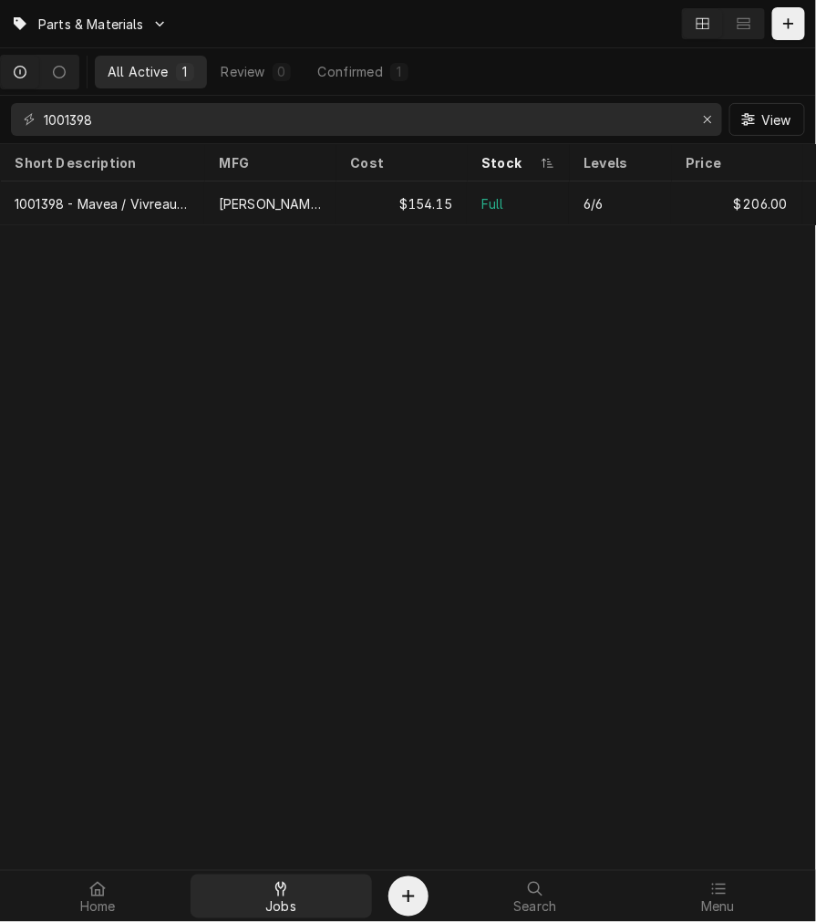
click at [285, 898] on div at bounding box center [281, 889] width 22 height 22
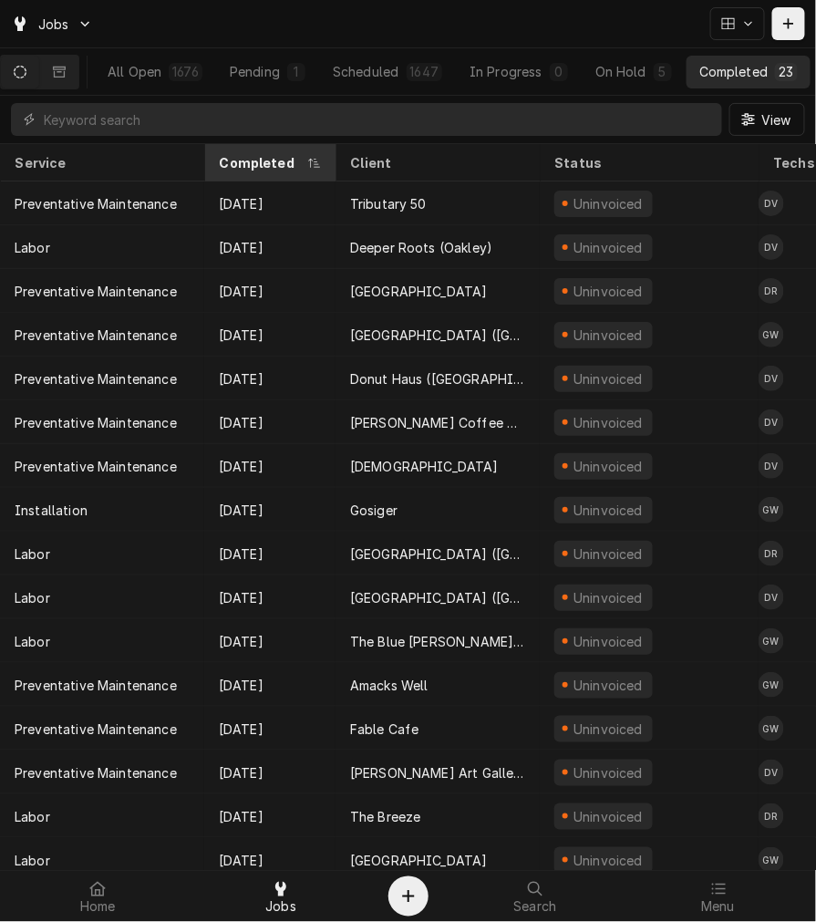
click at [258, 167] on div "Completed" at bounding box center [261, 162] width 84 height 19
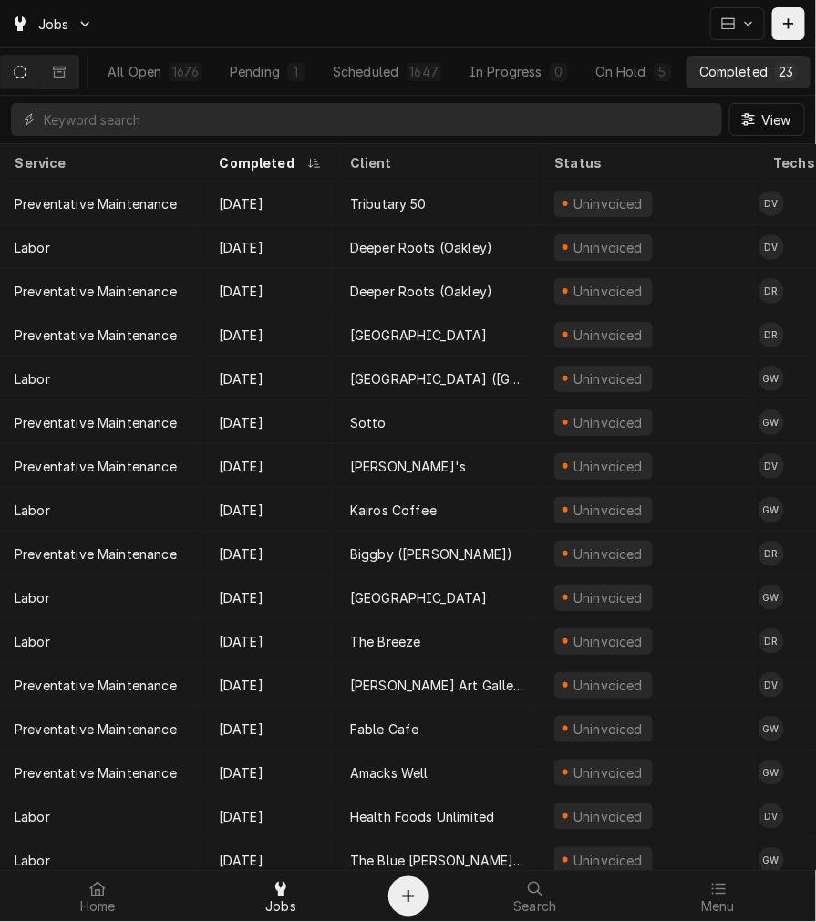
click at [258, 167] on div "Completed" at bounding box center [261, 162] width 84 height 19
click at [258, 167] on div "Completed" at bounding box center [268, 162] width 98 height 19
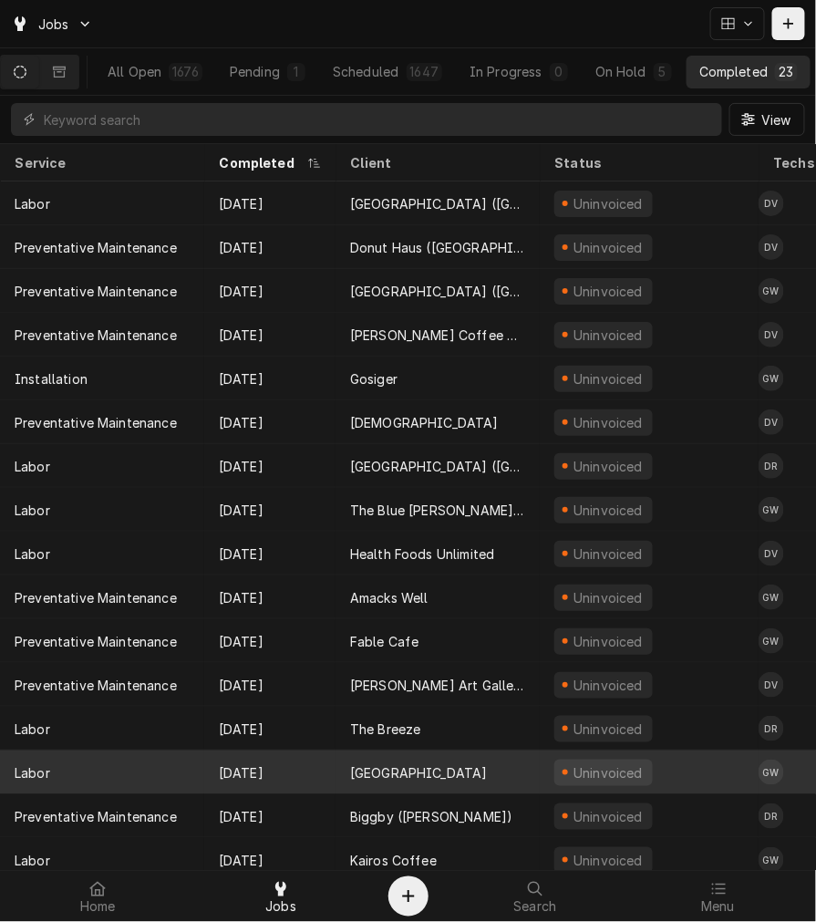
click at [352, 763] on div "Villa Mocha" at bounding box center [419, 772] width 138 height 19
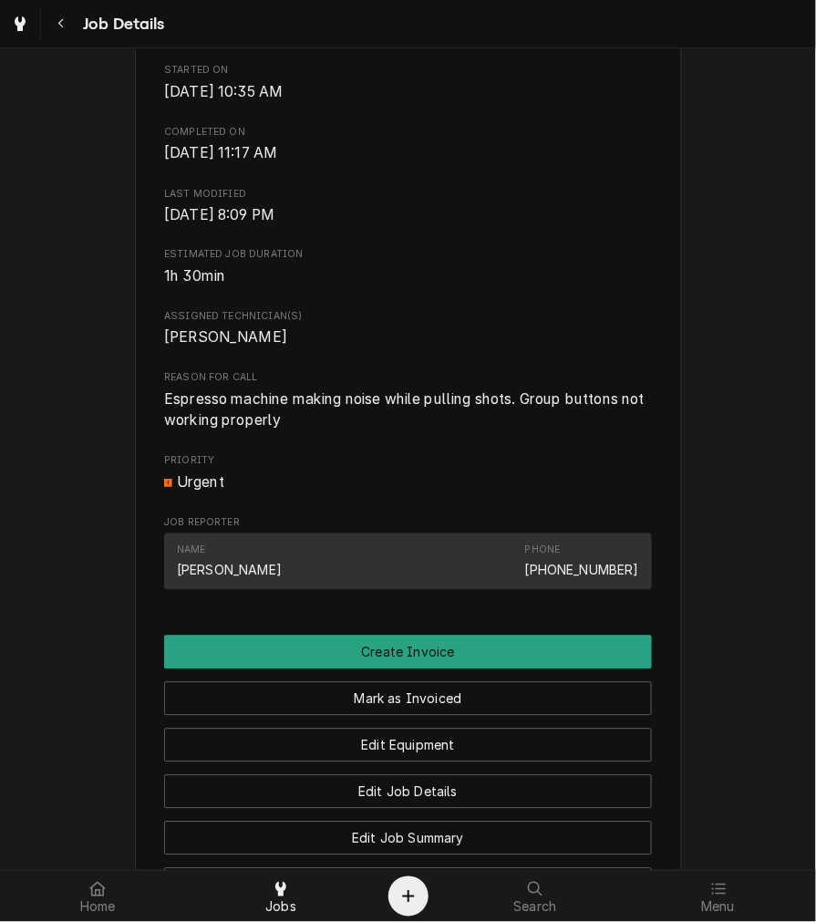
scroll to position [551, 0]
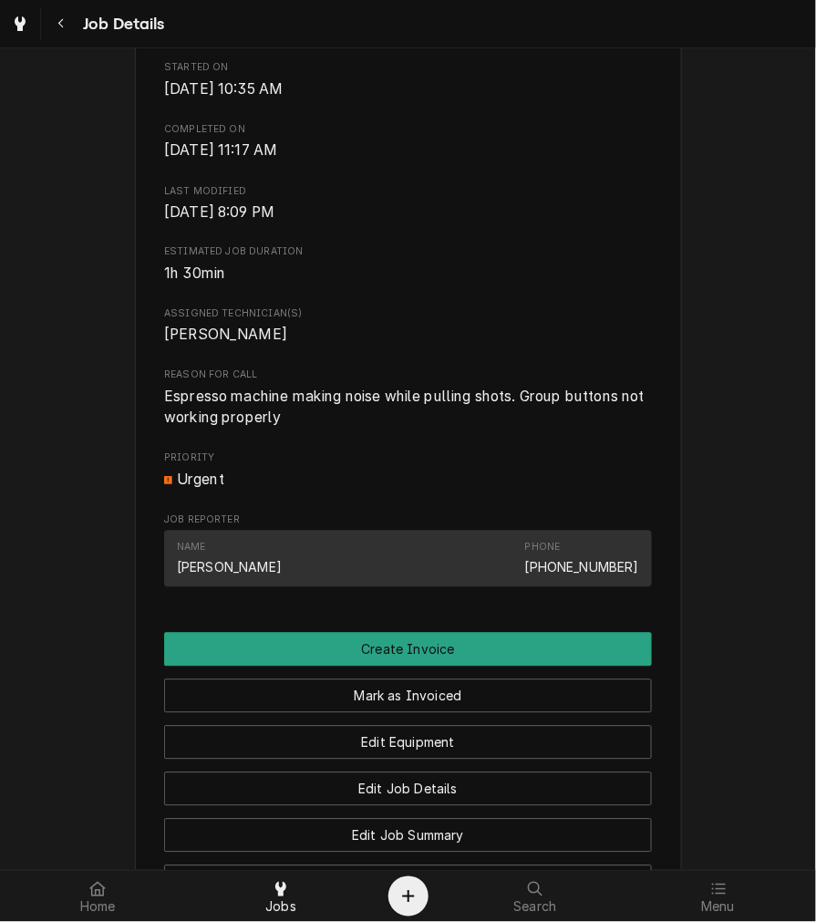
click at [331, 260] on span "Estimated Job Duration" at bounding box center [408, 252] width 488 height 15
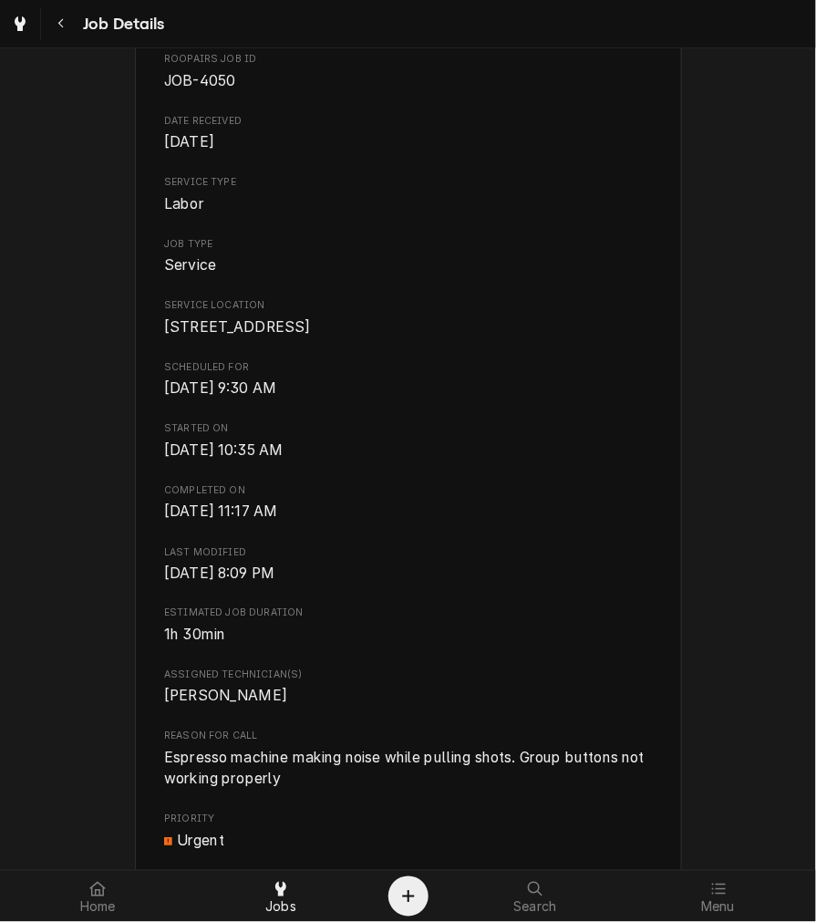
scroll to position [181, 0]
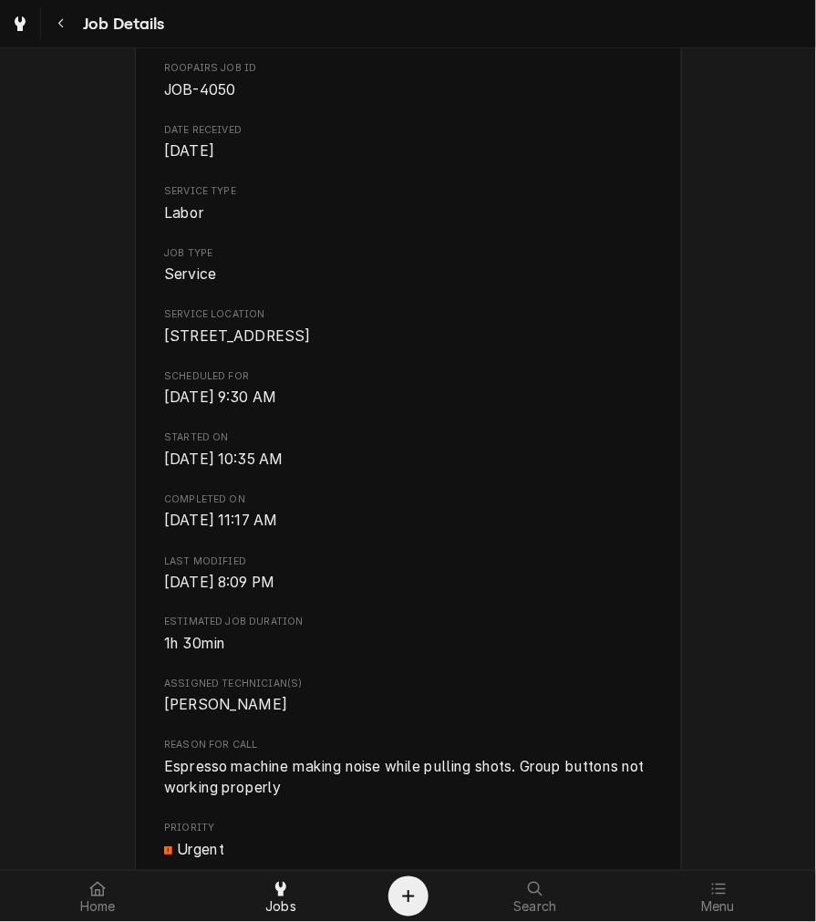
click at [302, 800] on span "Espresso machine making noise while pulling shots. Group buttons not working pr…" at bounding box center [408, 778] width 488 height 43
click at [270, 798] on span "Espresso machine making noise while pulling shots. Group buttons not working pr…" at bounding box center [406, 778] width 484 height 39
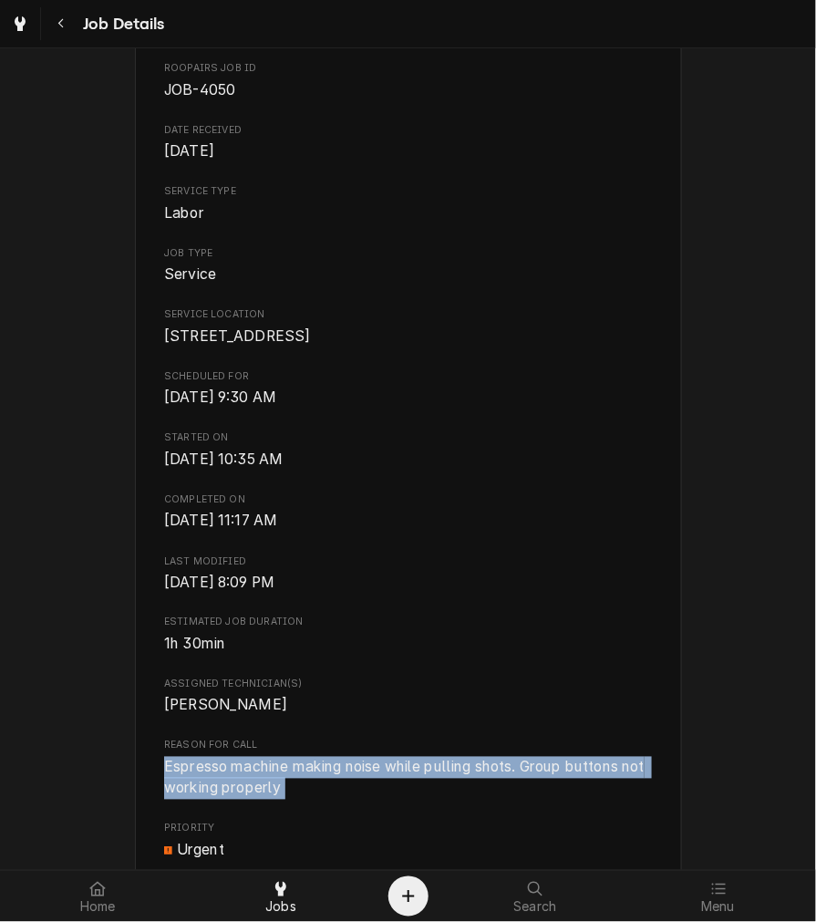
click at [270, 798] on span "Espresso machine making noise while pulling shots. Group buttons not working pr…" at bounding box center [406, 778] width 484 height 39
copy span "Espresso machine making noise while pulling shots. Group buttons not working pr…"
click at [520, 569] on span "Last Modified" at bounding box center [408, 561] width 488 height 15
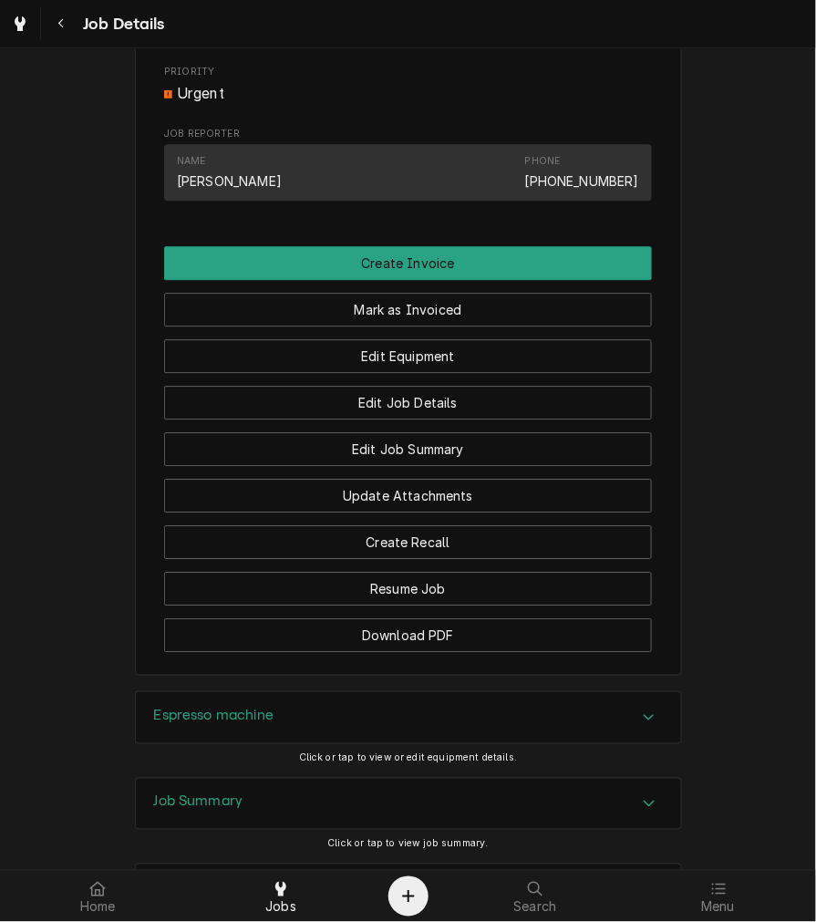
scroll to position [1126, 0]
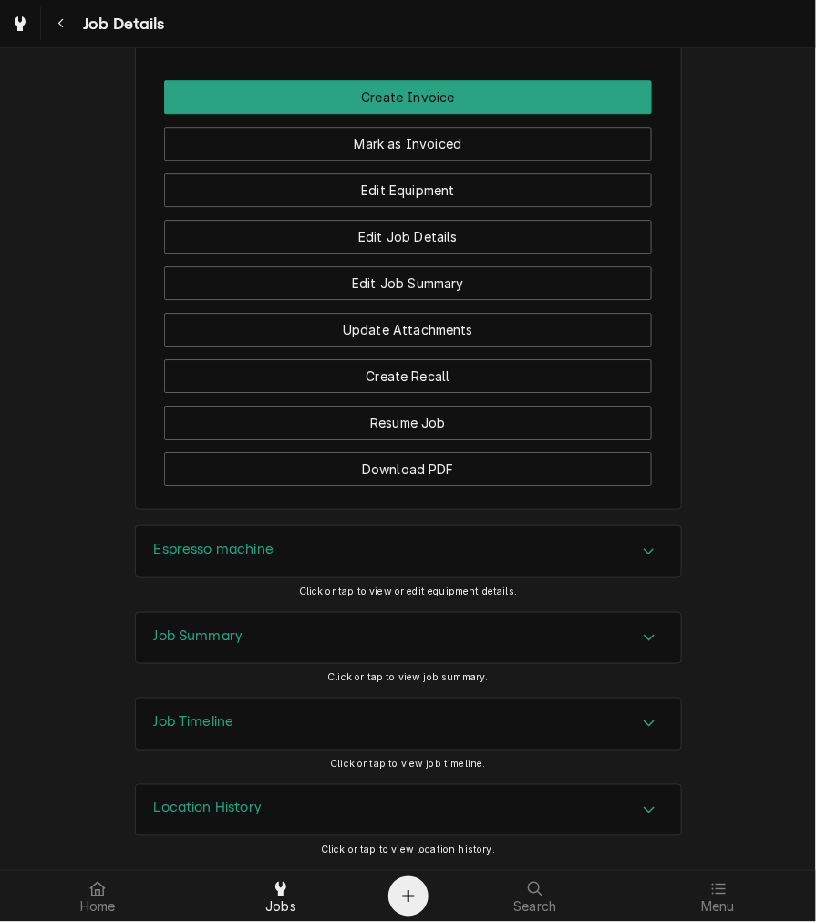
click at [192, 561] on div "Espresso machine" at bounding box center [214, 552] width 120 height 22
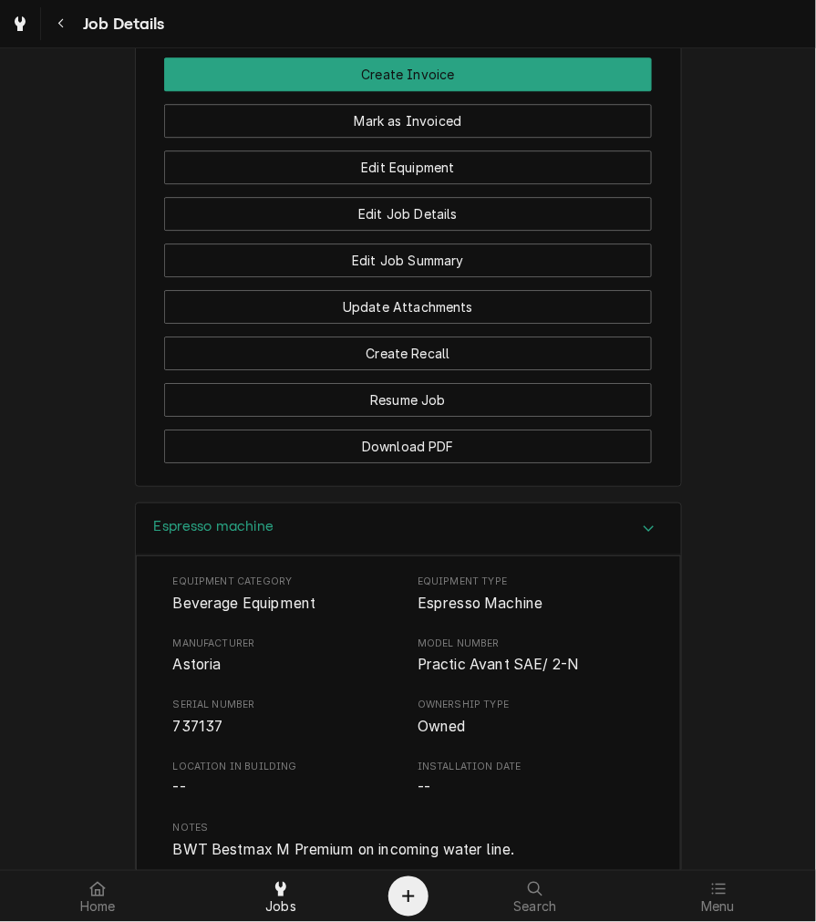
click at [303, 555] on div "Espresso machine" at bounding box center [408, 529] width 545 height 52
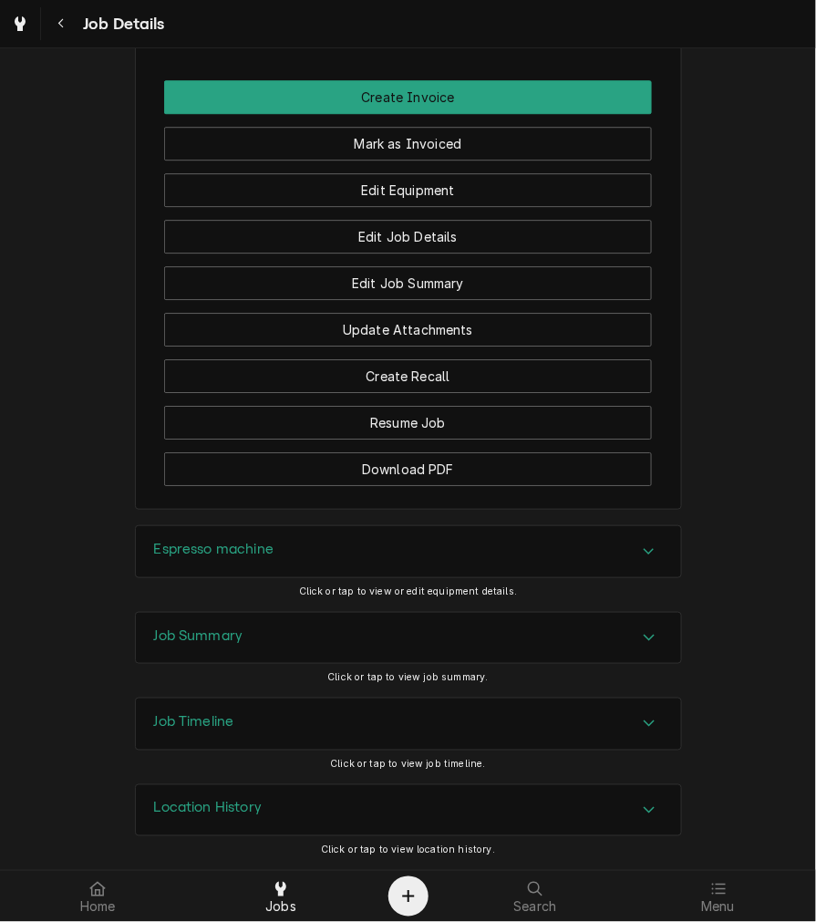
click at [136, 526] on button "Espresso machine" at bounding box center [408, 551] width 545 height 51
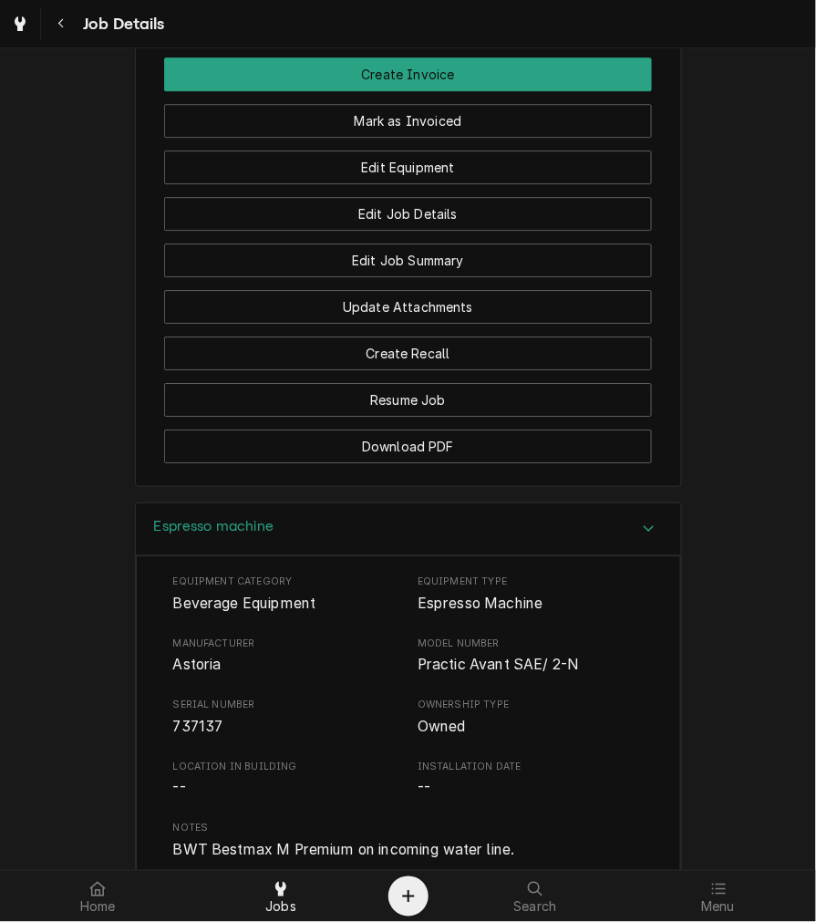
click at [222, 540] on div "Espresso machine" at bounding box center [214, 529] width 120 height 22
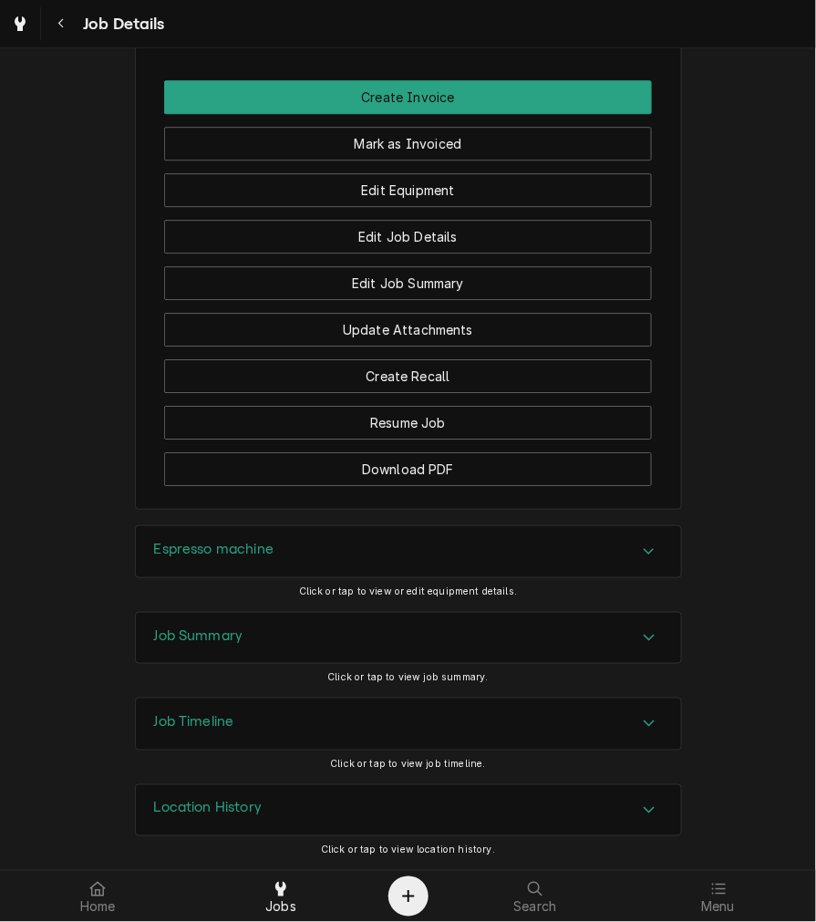
click at [233, 640] on h3 "Job Summary" at bounding box center [198, 635] width 89 height 17
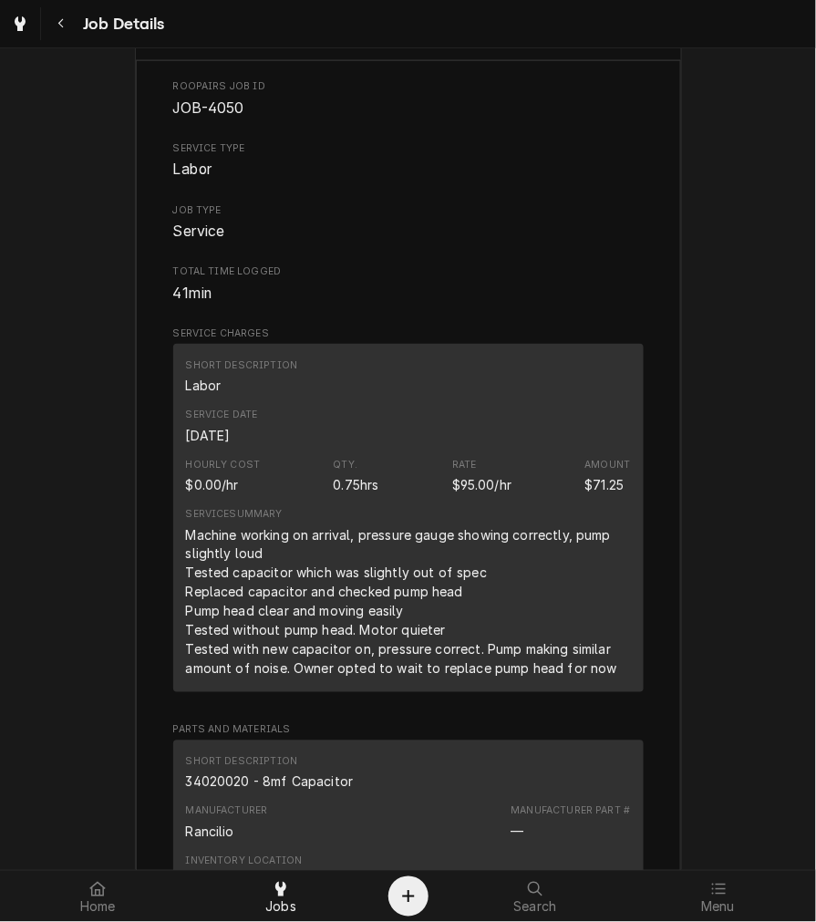
scroll to position [1869, 0]
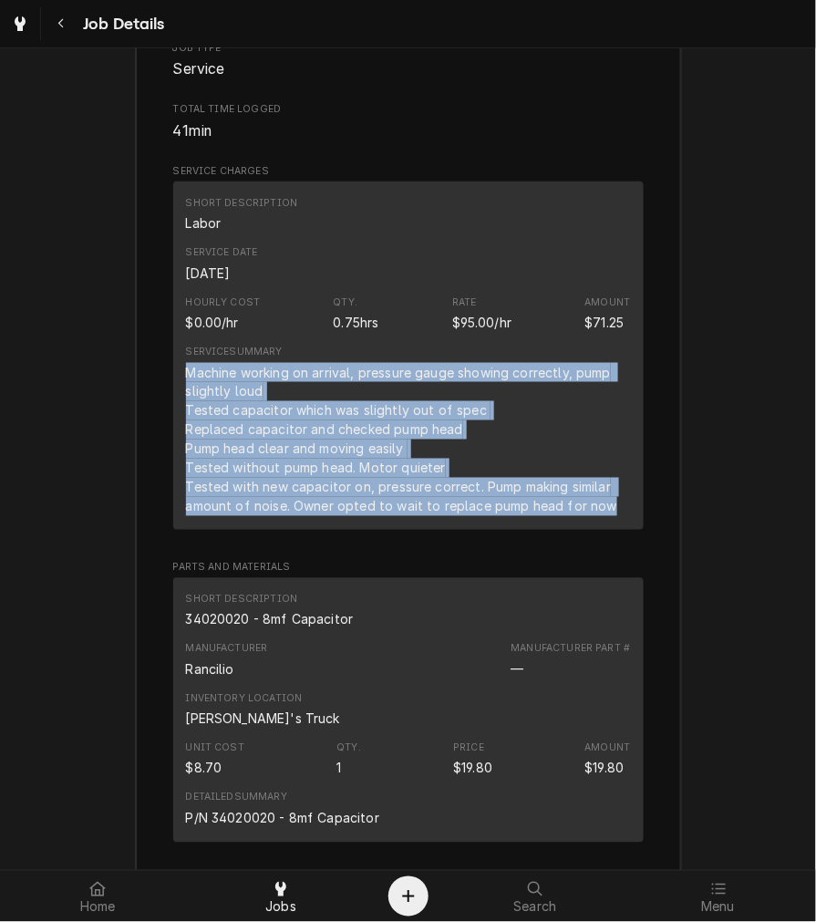
drag, startPoint x: 614, startPoint y: 529, endPoint x: 175, endPoint y: 389, distance: 460.3
click at [175, 389] on div "Short Description Labor Service Date Sep 15, 2025 Hourly Cost $0.00/hr Qty. 0.7…" at bounding box center [408, 355] width 471 height 348
copy div "Machine working on arrival, pressure gauge showing correctly, pump slightly lou…"
click at [425, 708] on div "Inventory Location Dane's Truck" at bounding box center [408, 710] width 445 height 49
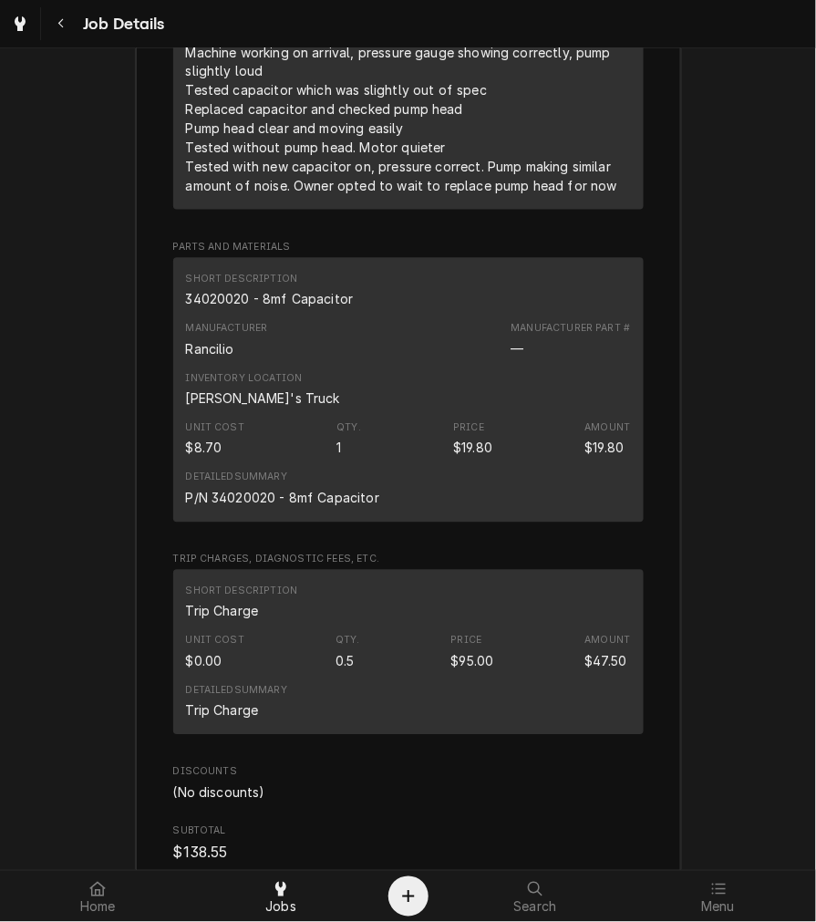
scroll to position [2177, 0]
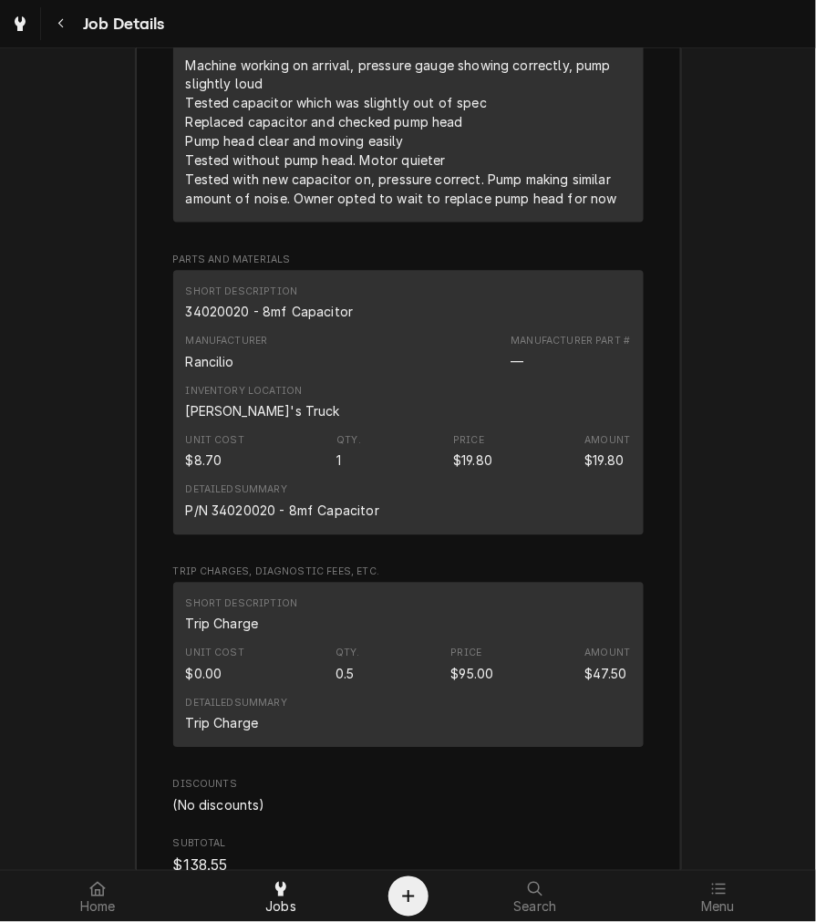
click at [292, 322] on div "34020020 - 8mf Capacitor" at bounding box center [270, 312] width 168 height 19
copy div "34020020 - 8mf Capacitor"
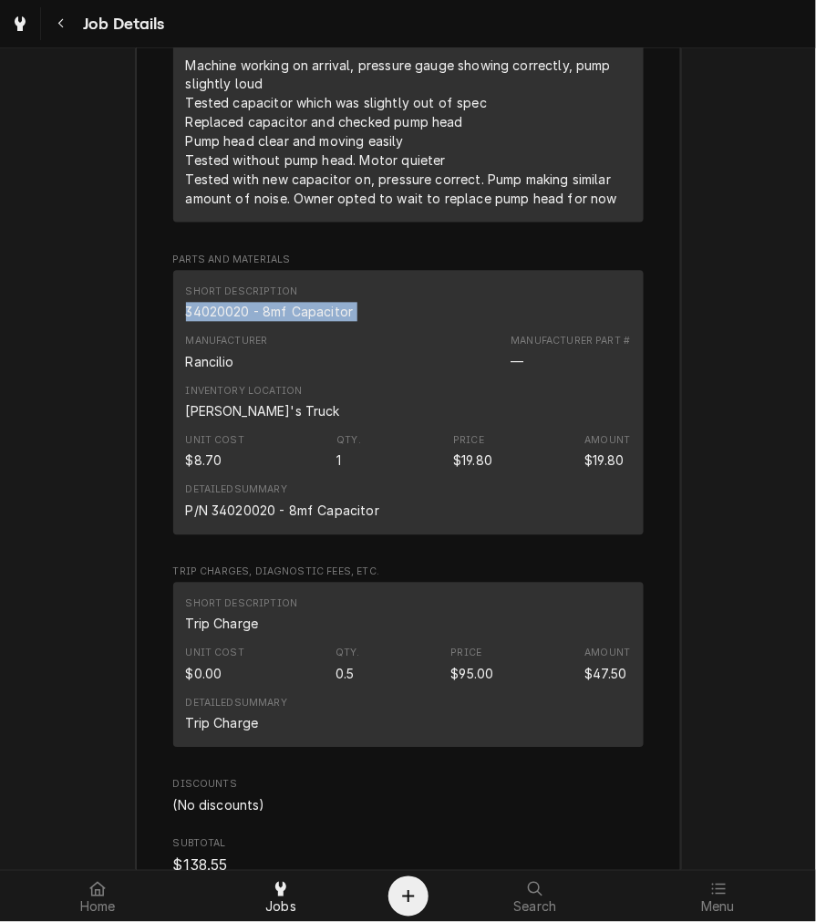
click at [357, 608] on div "Short Description Trip Charge Unit Cost $0.00 Qty. 0.5 Price $95.00 Amount $47.…" at bounding box center [408, 665] width 471 height 165
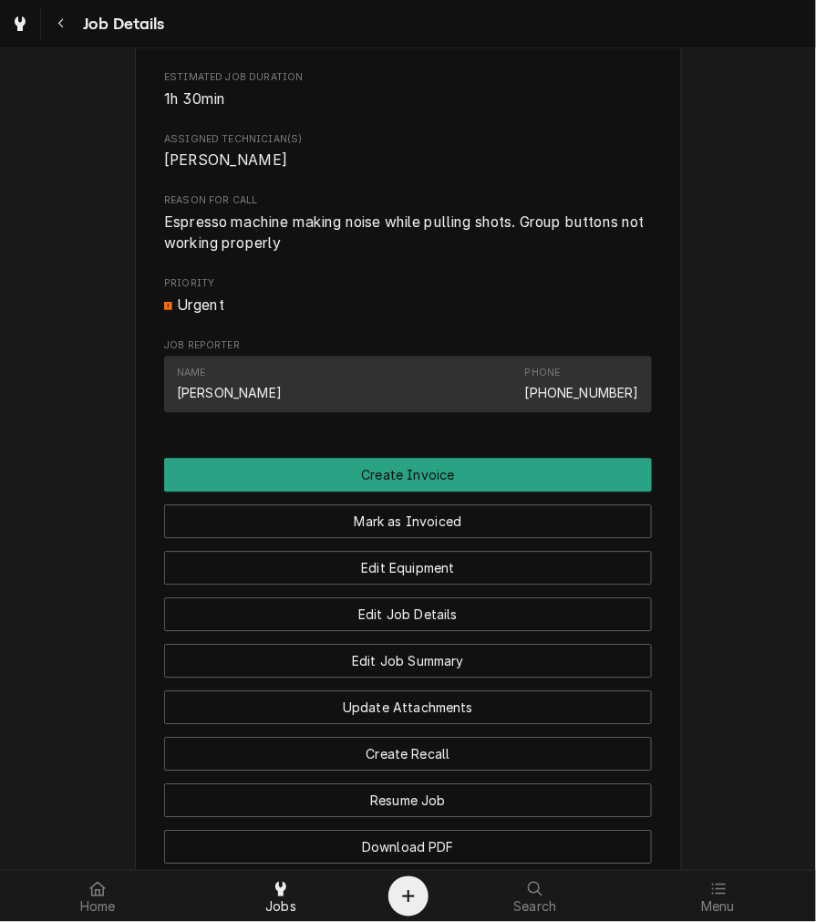
scroll to position [730, 0]
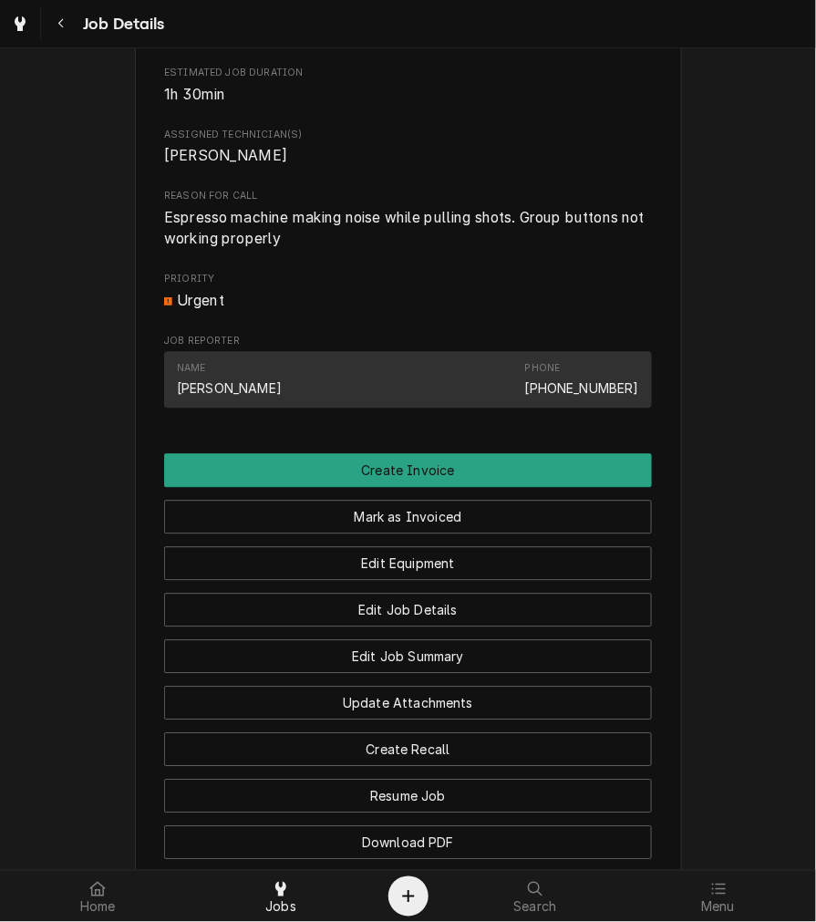
click at [448, 534] on button "Mark as Invoiced" at bounding box center [408, 518] width 488 height 34
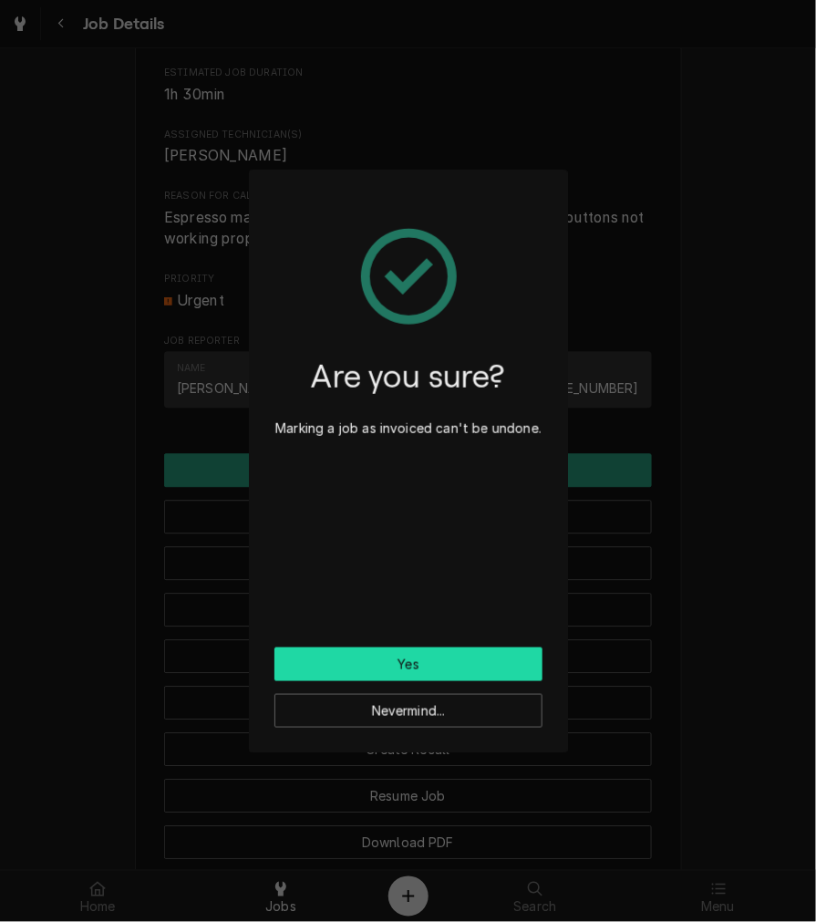
click at [389, 676] on button "Yes" at bounding box center [408, 664] width 268 height 34
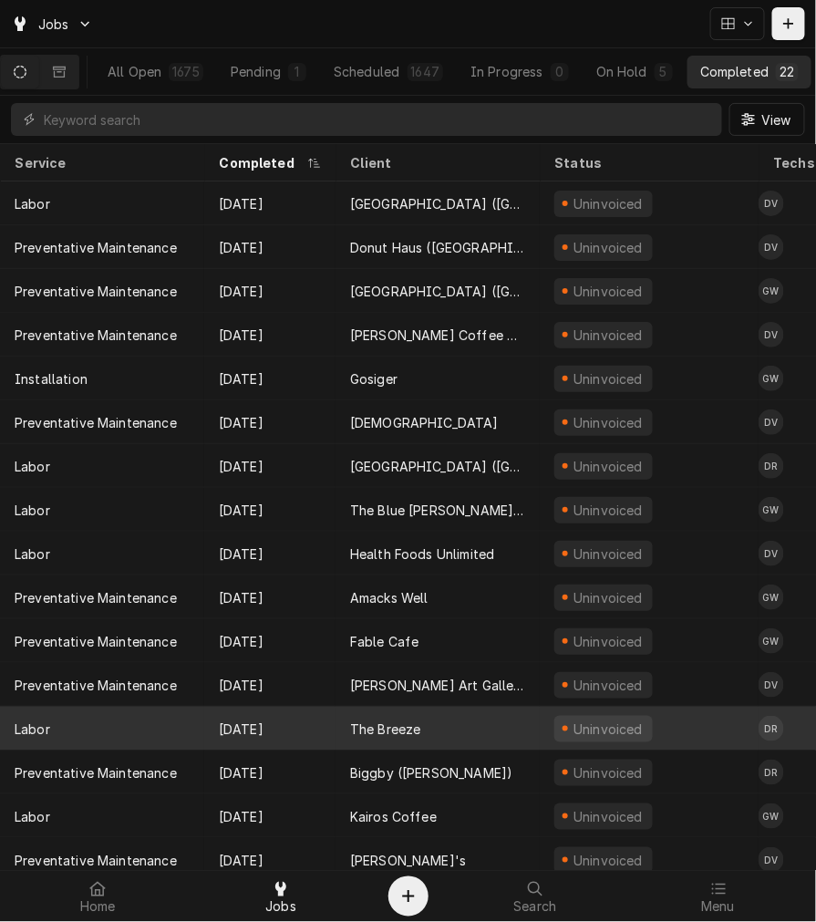
click at [481, 731] on div "The Breeze" at bounding box center [438, 729] width 204 height 44
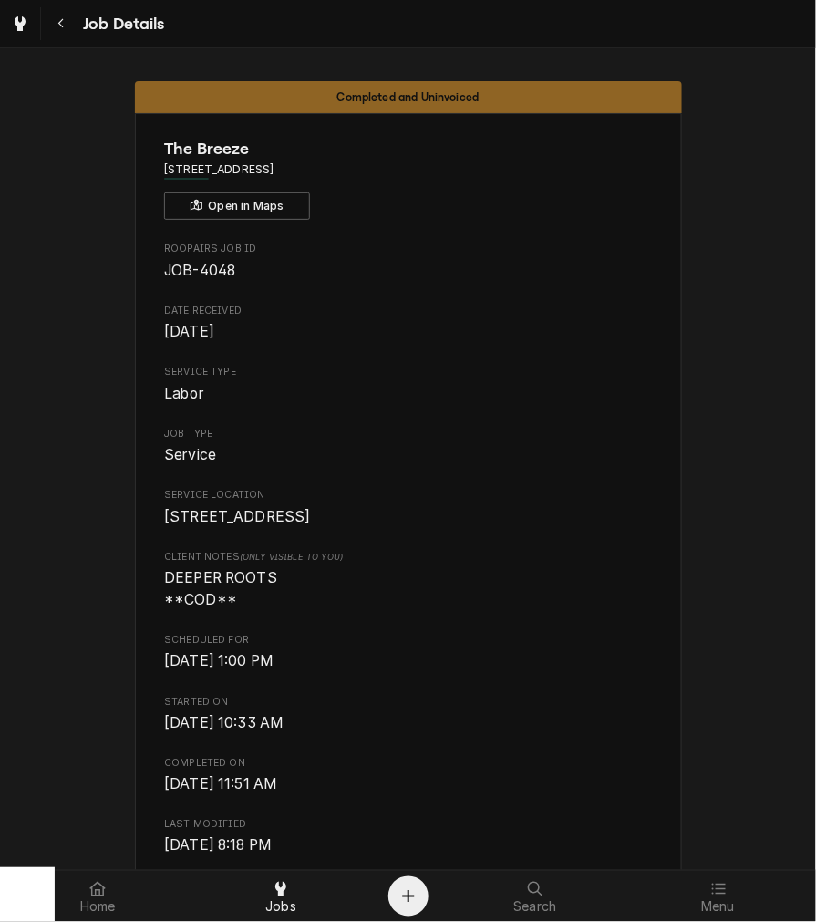
click at [383, 528] on span "[STREET_ADDRESS]" at bounding box center [408, 517] width 488 height 22
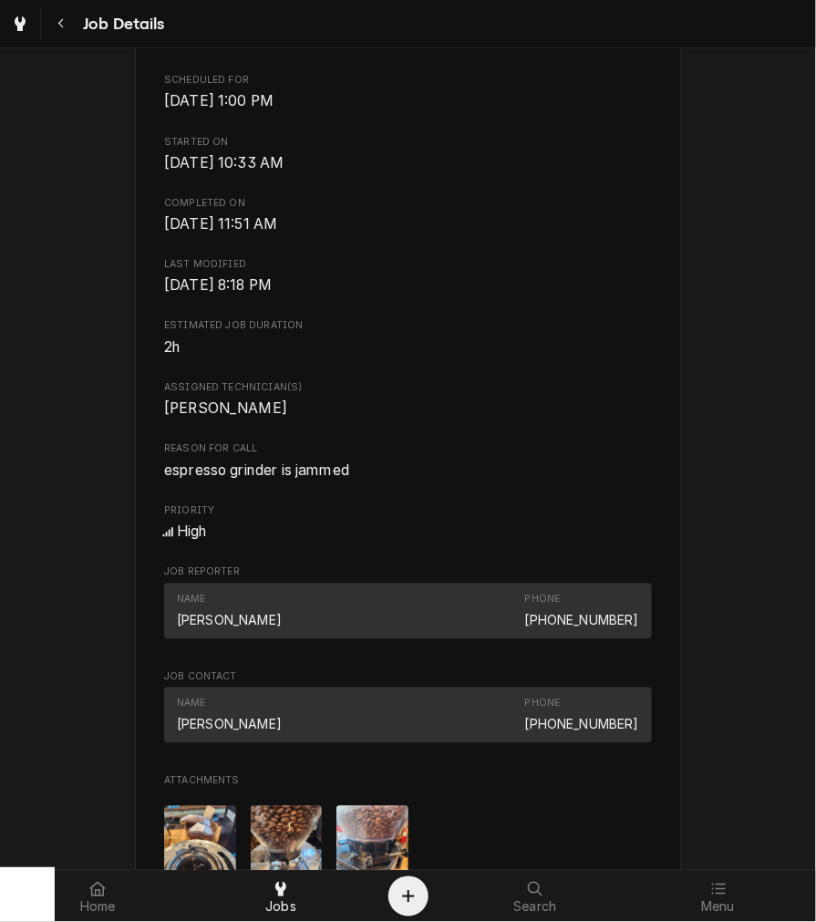
scroll to position [614, 0]
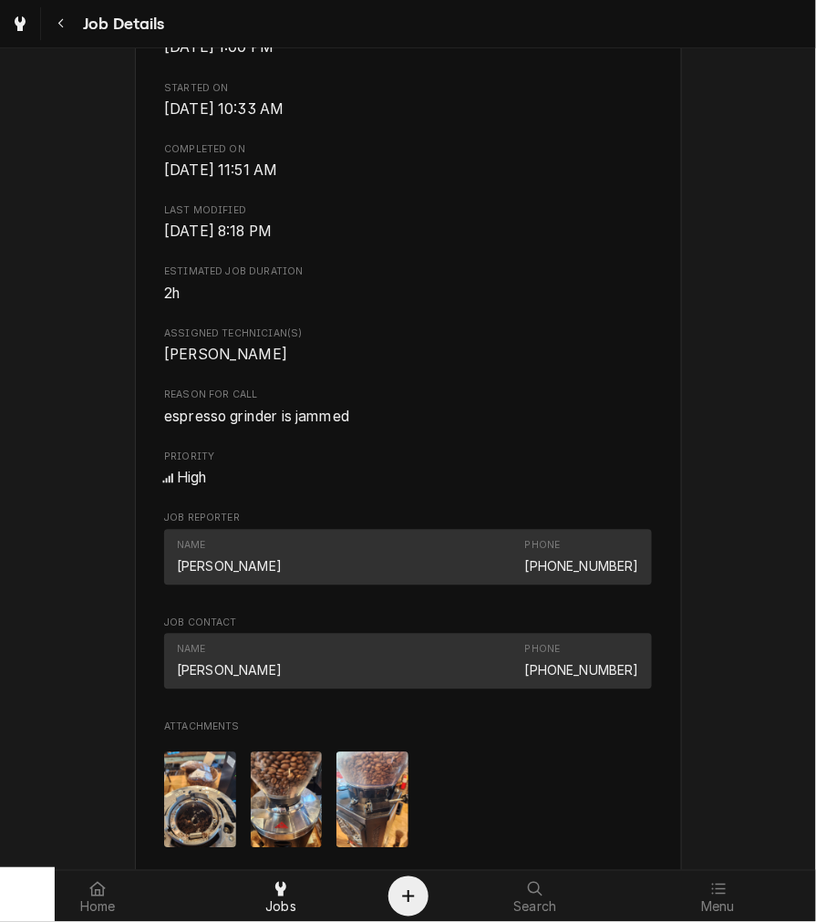
click at [412, 490] on div "High" at bounding box center [408, 479] width 488 height 22
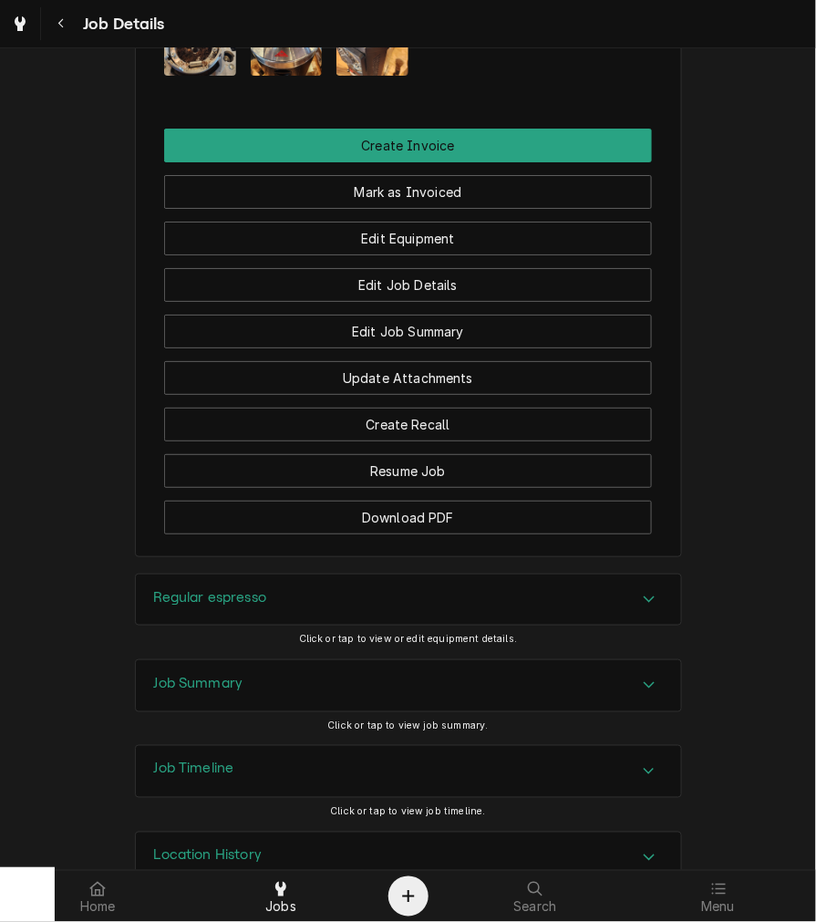
scroll to position [1456, 0]
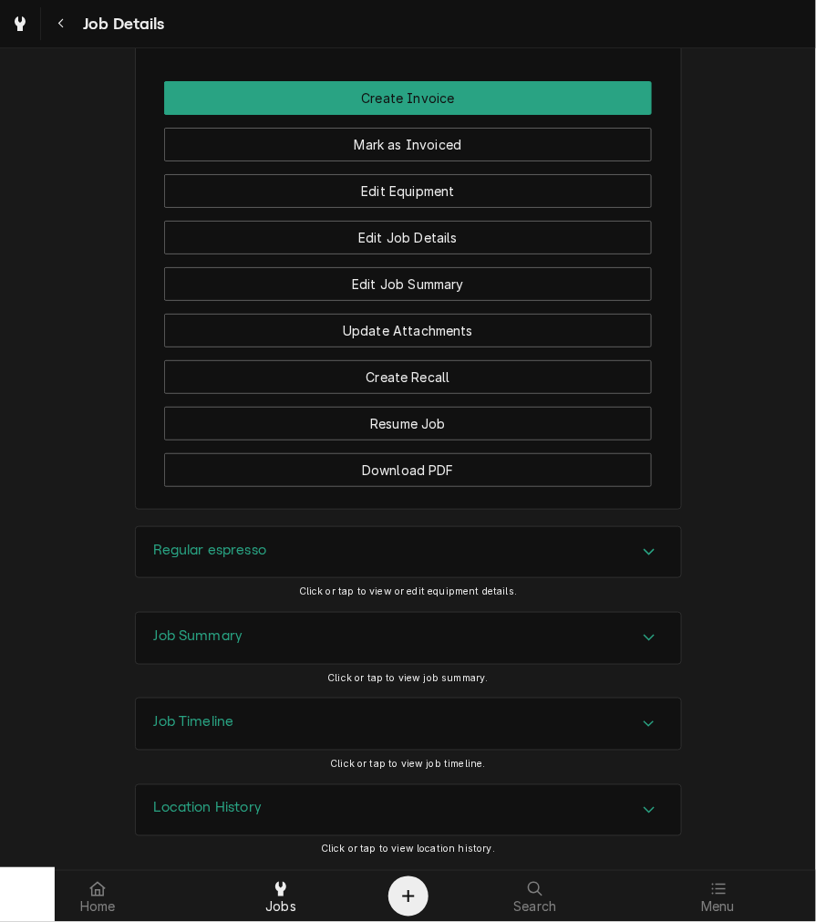
click at [263, 542] on div "Regular espresso" at bounding box center [408, 552] width 545 height 51
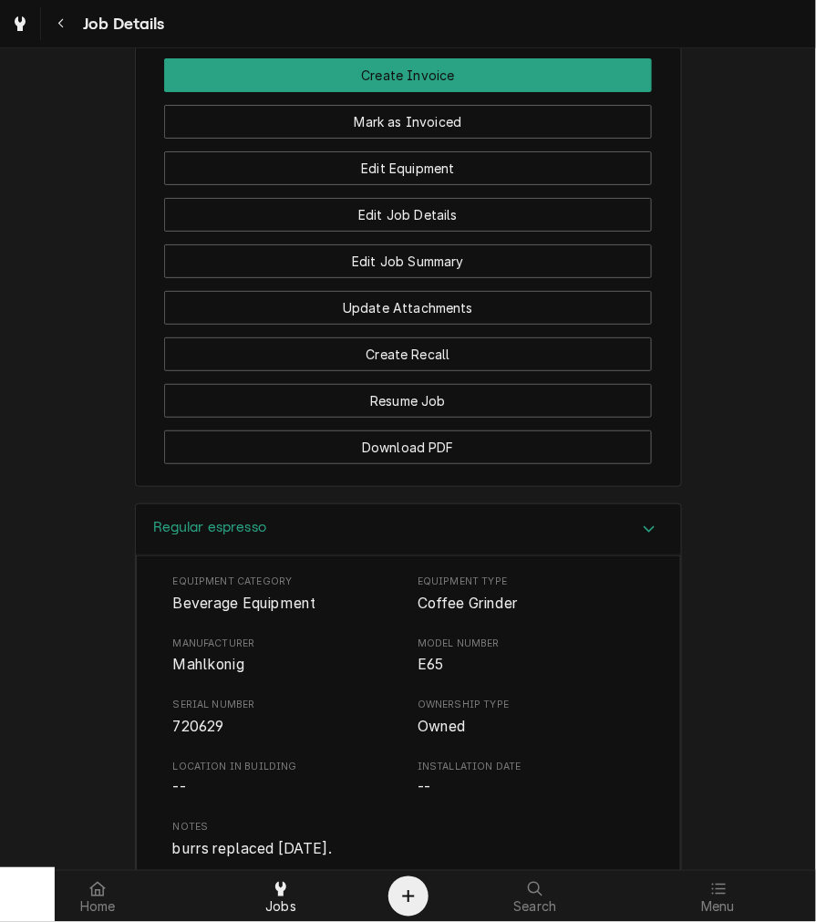
click at [260, 530] on div "Regular espresso" at bounding box center [408, 530] width 545 height 52
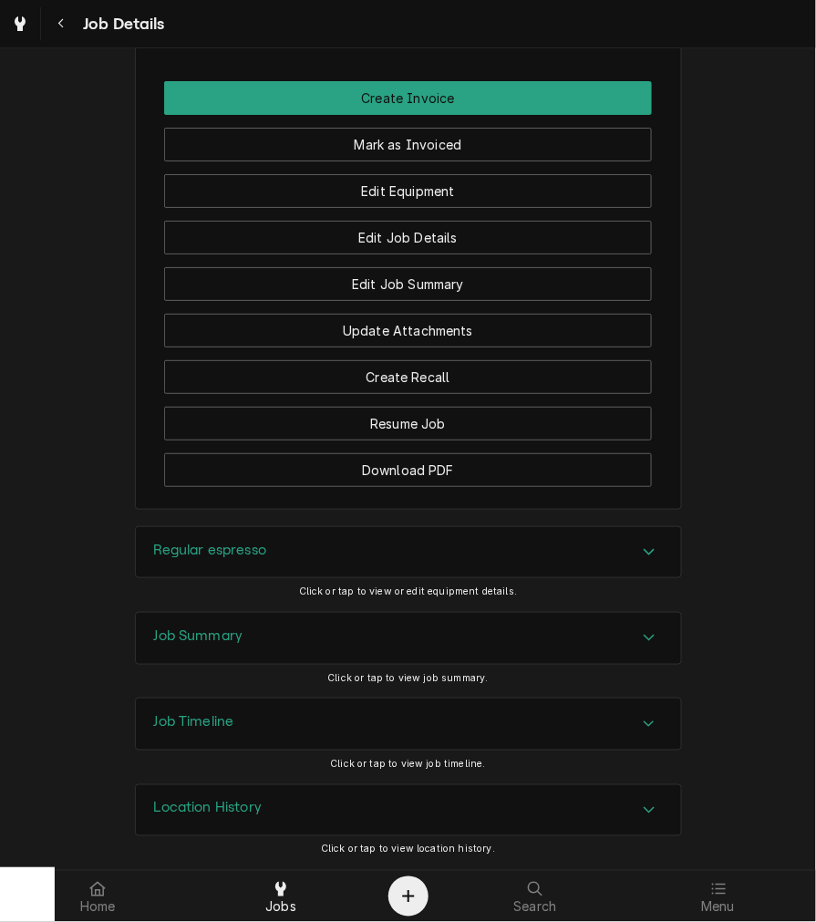
click at [290, 547] on div "Regular espresso" at bounding box center [408, 552] width 545 height 51
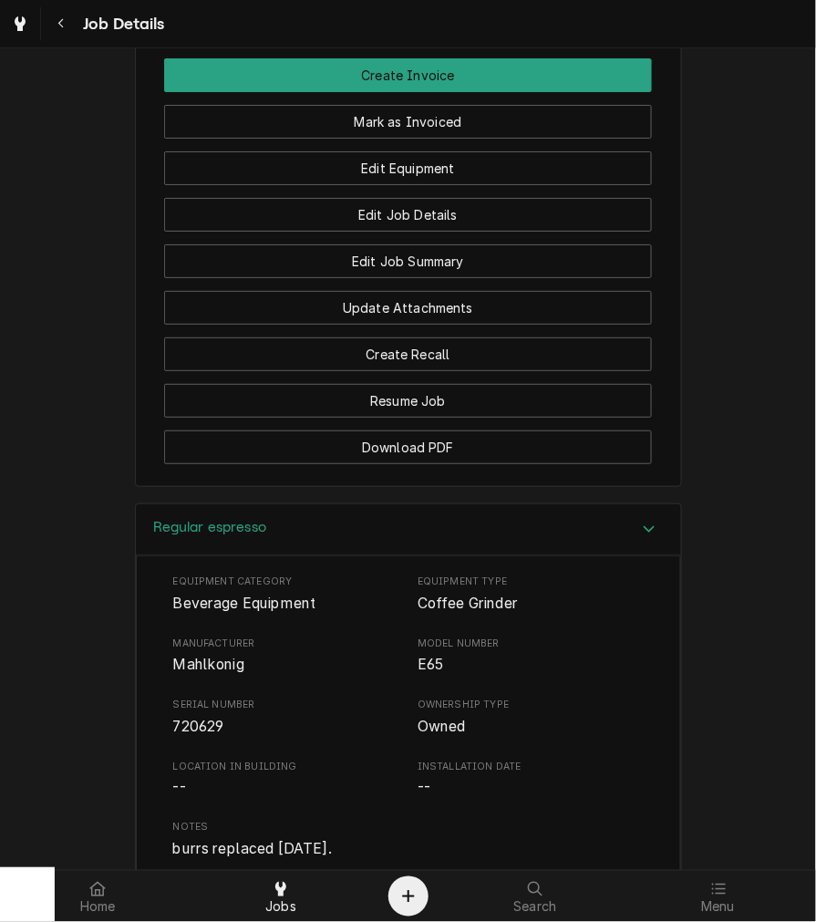
click at [303, 552] on div "Regular espresso" at bounding box center [408, 530] width 545 height 52
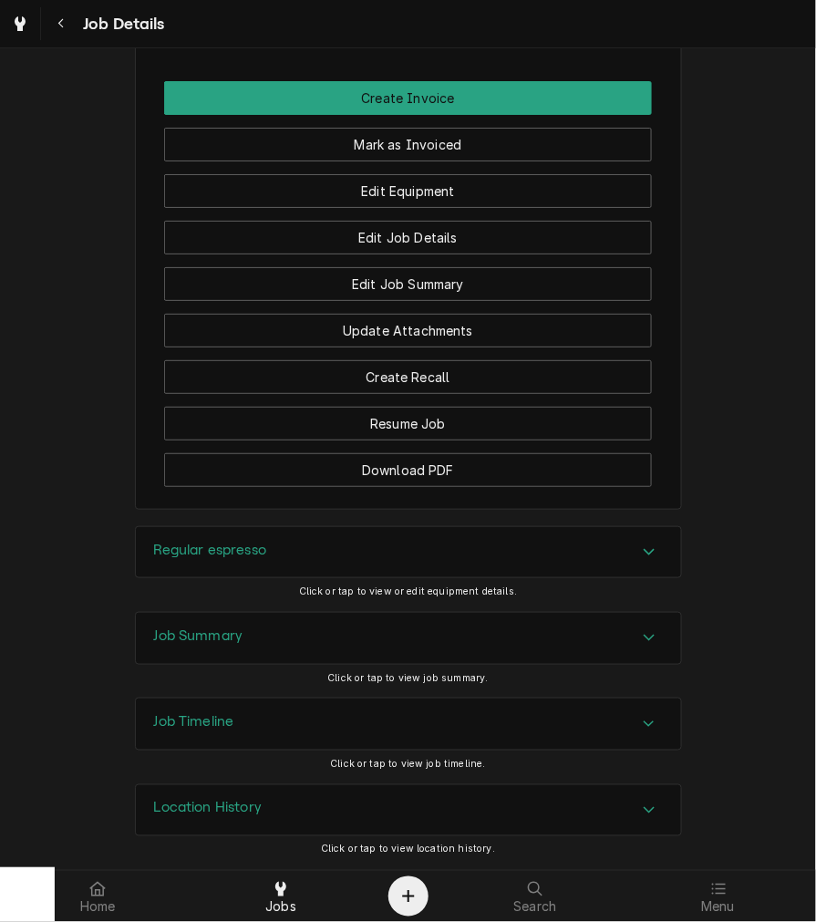
click at [257, 627] on div "Job Summary" at bounding box center [408, 638] width 545 height 51
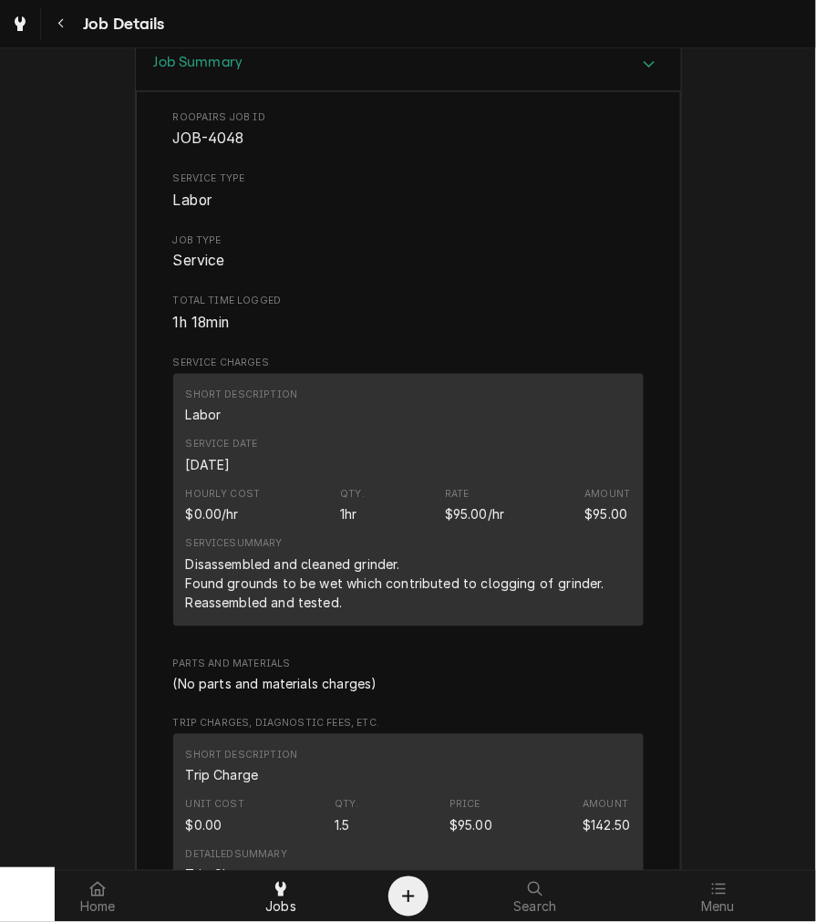
scroll to position [2030, 0]
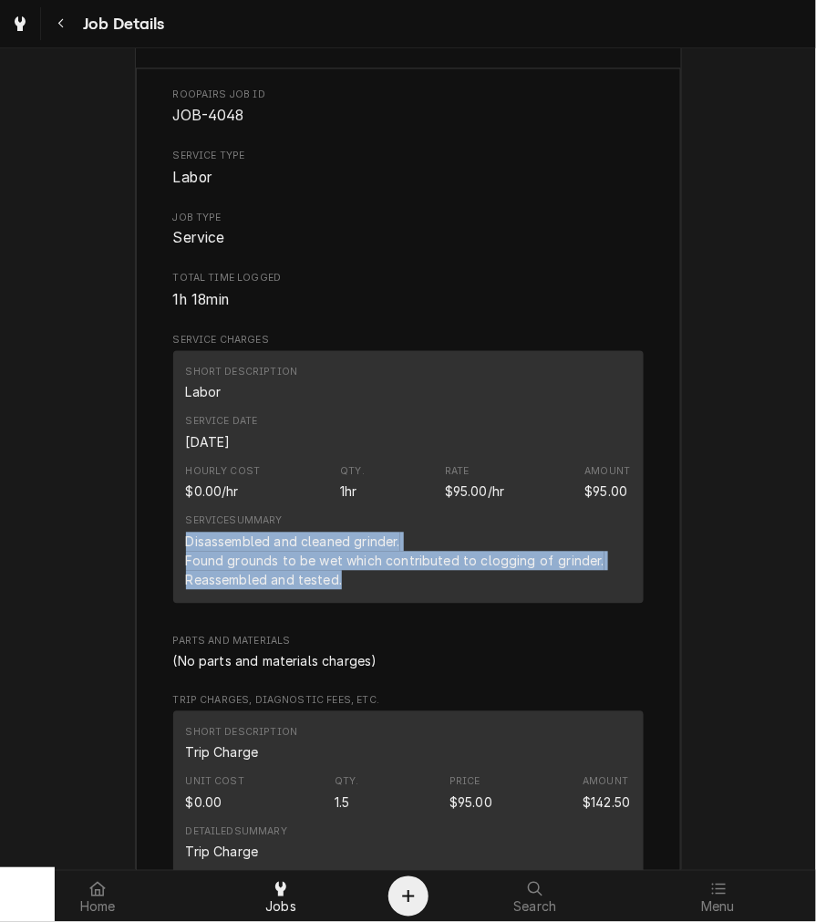
drag, startPoint x: 356, startPoint y: 598, endPoint x: 157, endPoint y: 561, distance: 202.3
click at [157, 561] on div "Roopairs Job ID JOB-4048 Service Type Labor Job Type Service Total Time Logged …" at bounding box center [408, 757] width 545 height 1379
copy div "Disassembled and cleaned grinder. Found grounds to be wet which contributed to …"
click at [632, 643] on div "Roopairs Job ID JOB-4048 Service Type Labor Job Type Service Total Time Logged …" at bounding box center [408, 748] width 471 height 1320
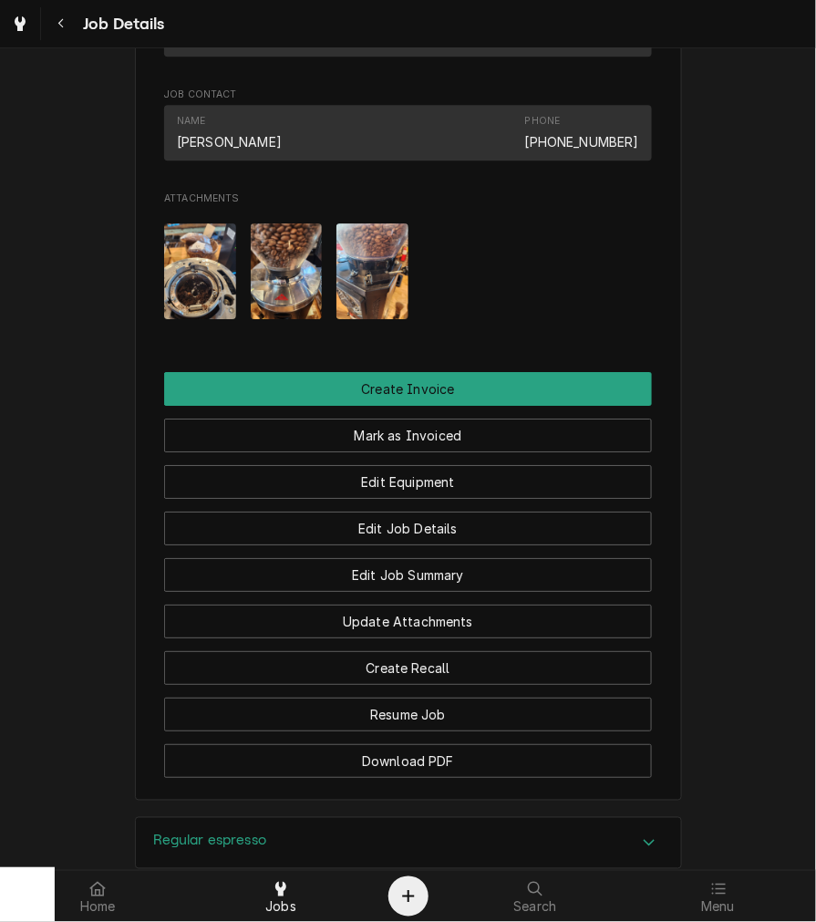
scroll to position [1150, 0]
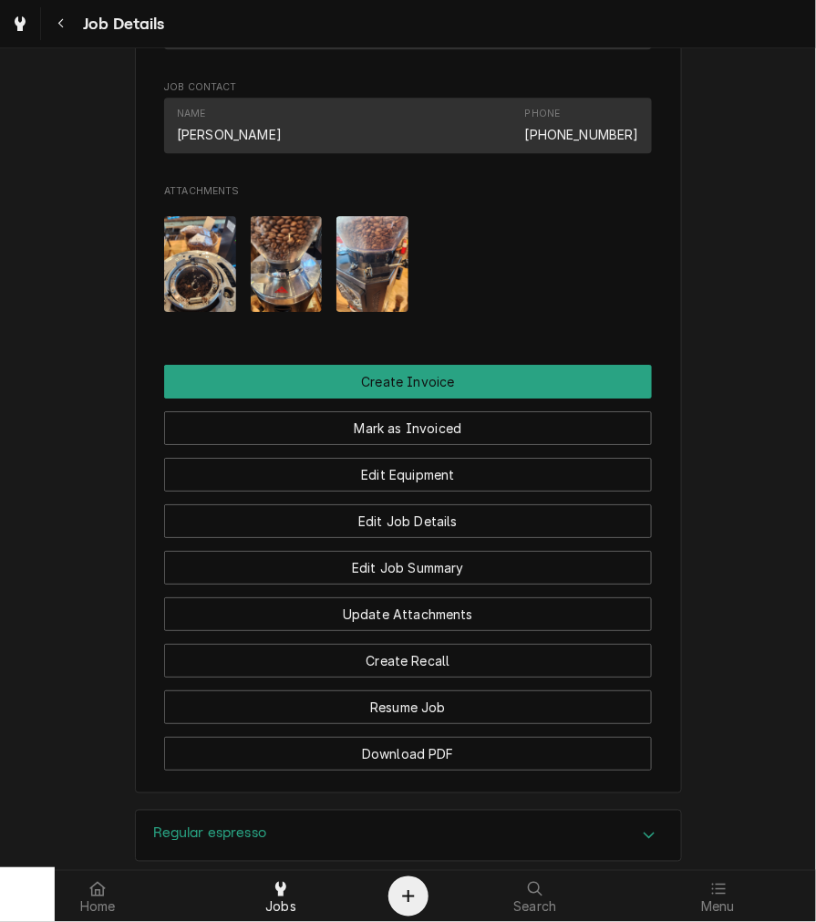
click at [392, 445] on button "Mark as Invoiced" at bounding box center [408, 428] width 488 height 34
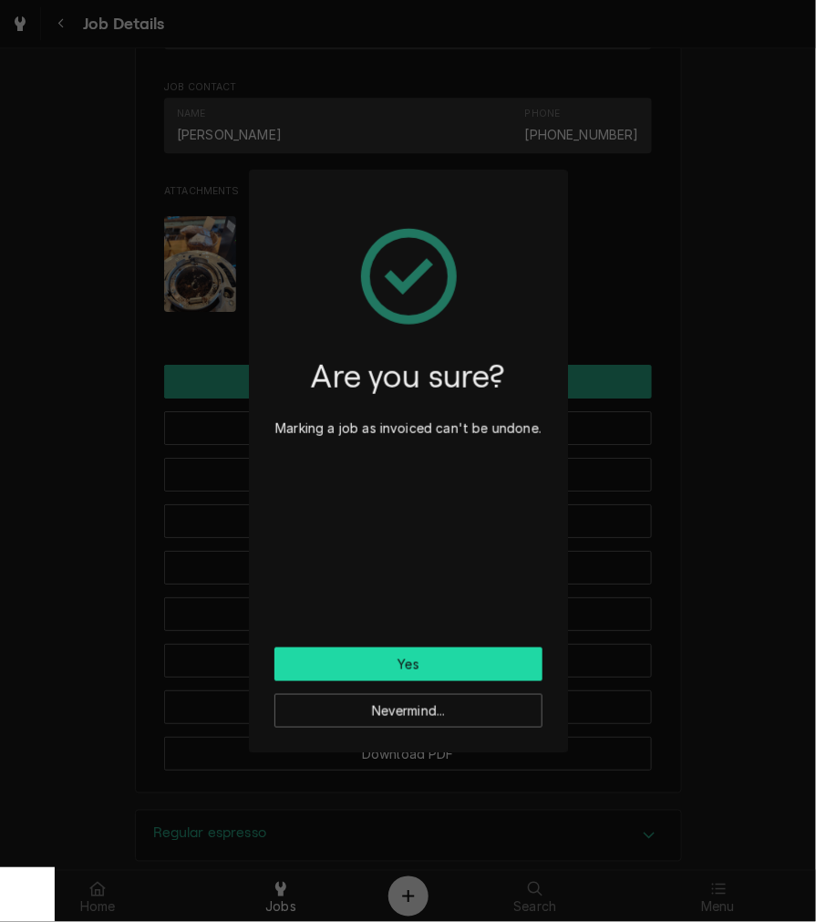
click at [350, 650] on button "Yes" at bounding box center [408, 664] width 268 height 34
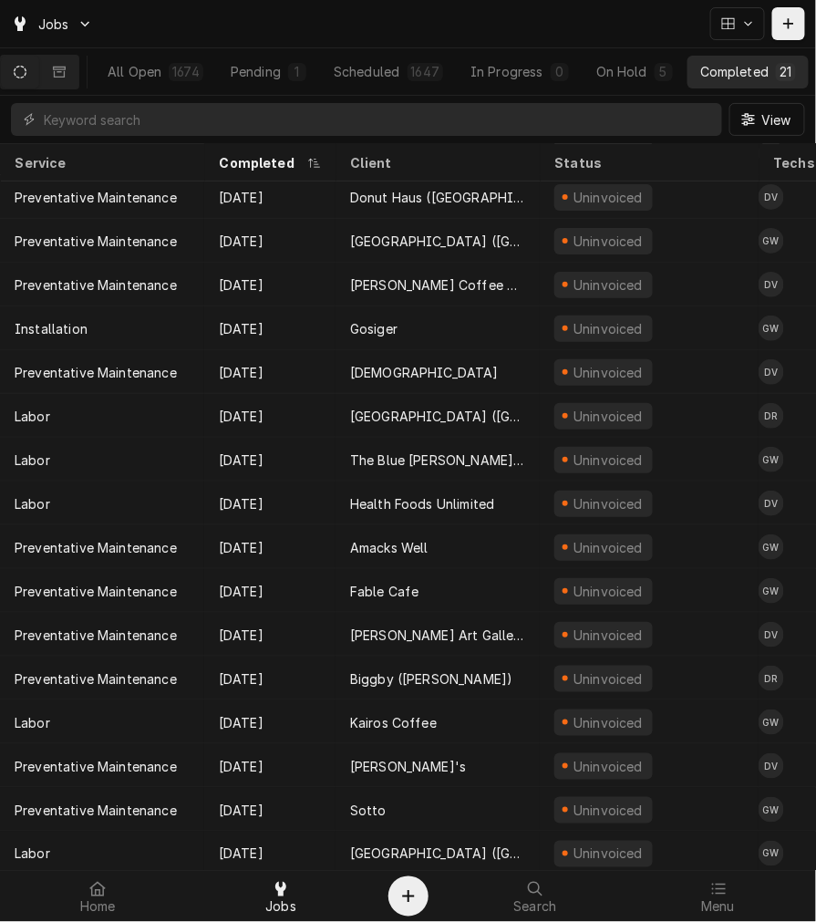
scroll to position [35, 0]
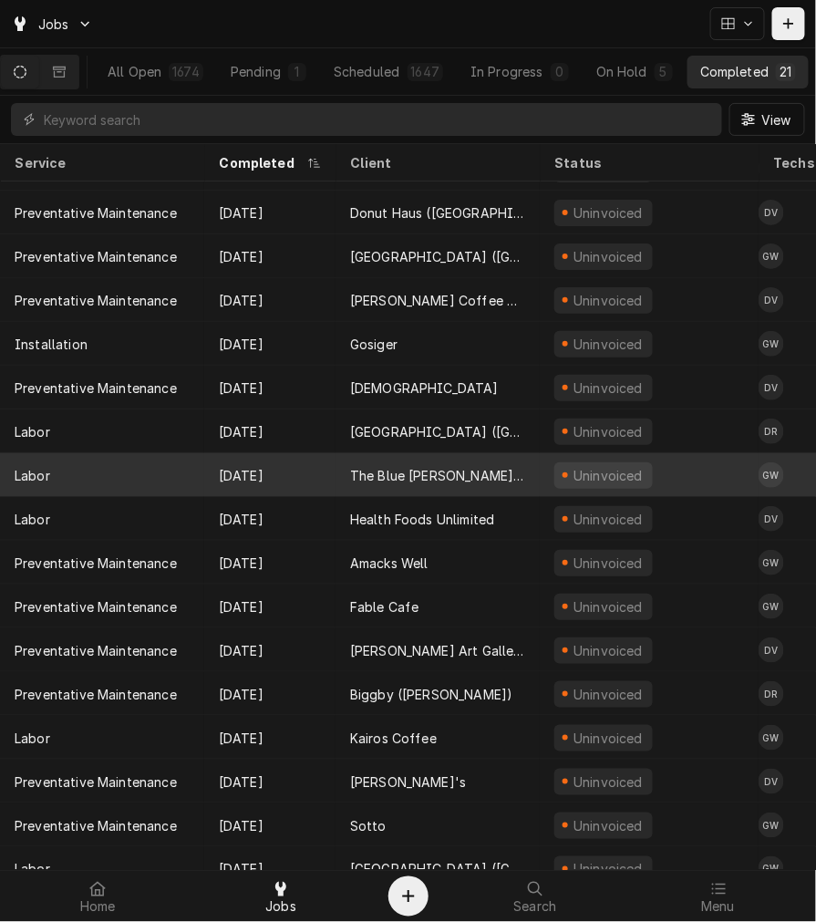
click at [517, 462] on div "The Blue [PERSON_NAME] Cafe" at bounding box center [438, 475] width 204 height 44
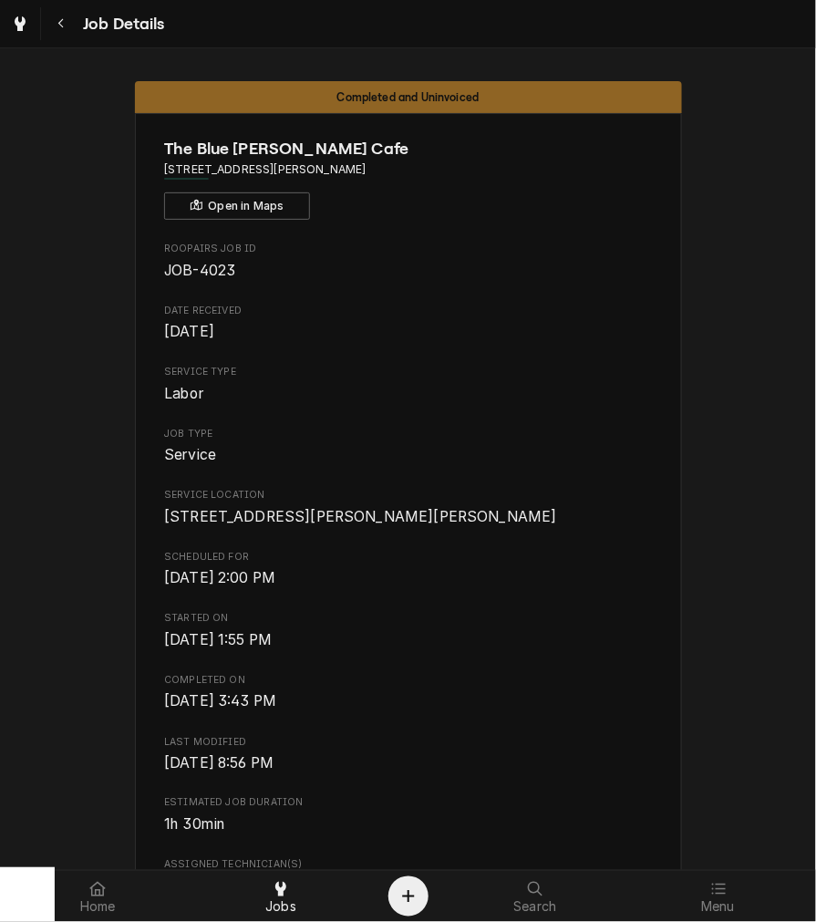
click at [420, 589] on span "[DATE] 2:00 PM" at bounding box center [408, 578] width 488 height 22
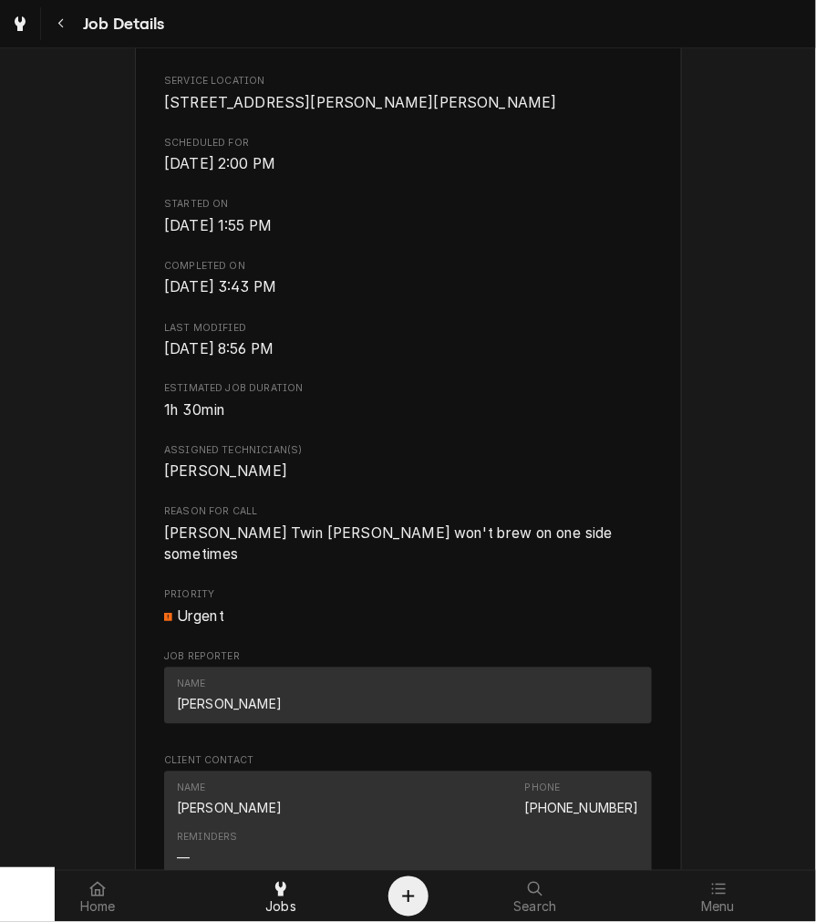
scroll to position [425, 0]
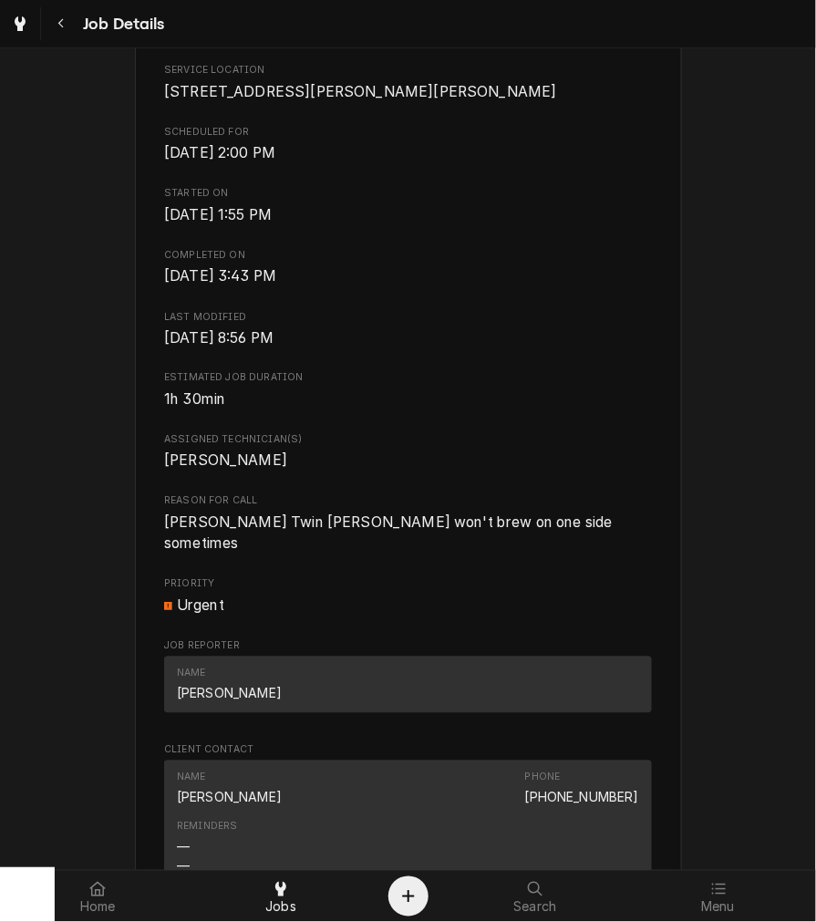
click at [408, 540] on span "[PERSON_NAME] Twin [PERSON_NAME] won't brew on one side sometimes" at bounding box center [390, 533] width 452 height 39
click at [411, 554] on span "[PERSON_NAME] Twin [PERSON_NAME] won't brew on one side sometimes" at bounding box center [408, 534] width 488 height 43
click at [418, 554] on span "[PERSON_NAME] Twin [PERSON_NAME] won't brew on one side sometimes" at bounding box center [408, 534] width 488 height 43
click at [343, 536] on span "[PERSON_NAME] Twin [PERSON_NAME] won't brew on one side sometimes" at bounding box center [390, 533] width 452 height 39
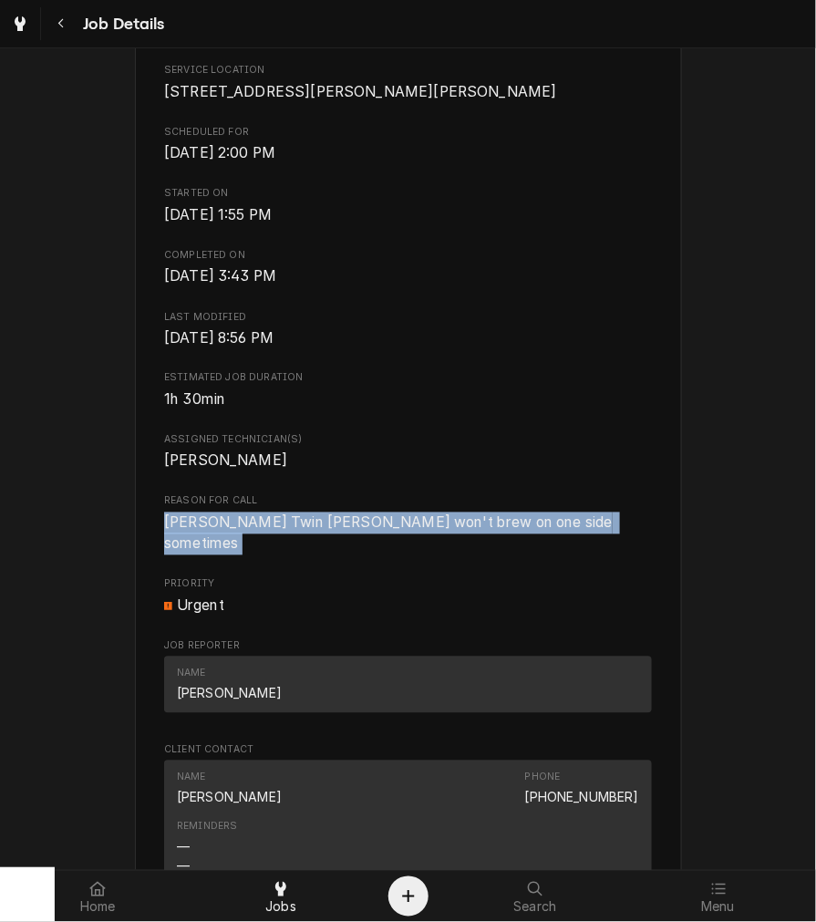
click at [343, 536] on span "[PERSON_NAME] Twin [PERSON_NAME] won't brew on one side sometimes" at bounding box center [390, 533] width 452 height 39
copy span "[PERSON_NAME] Twin [PERSON_NAME] won't brew on one side sometimes"
click at [392, 640] on span "Job Reporter" at bounding box center [408, 646] width 488 height 15
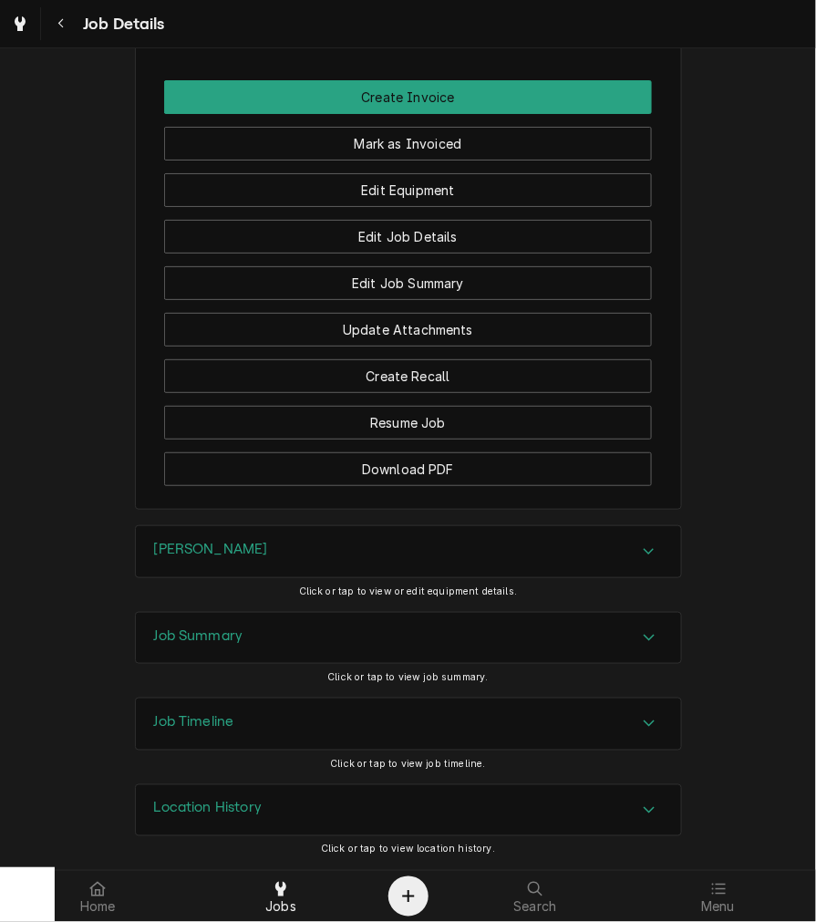
click at [278, 530] on div "[PERSON_NAME]" at bounding box center [408, 551] width 545 height 51
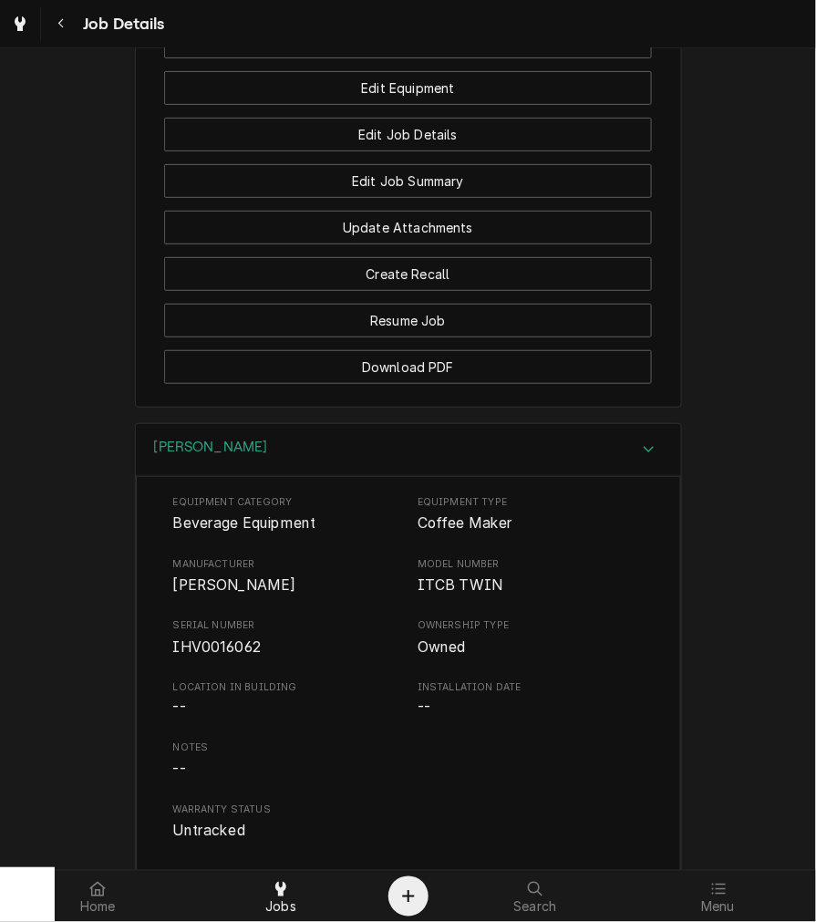
scroll to position [1553, 0]
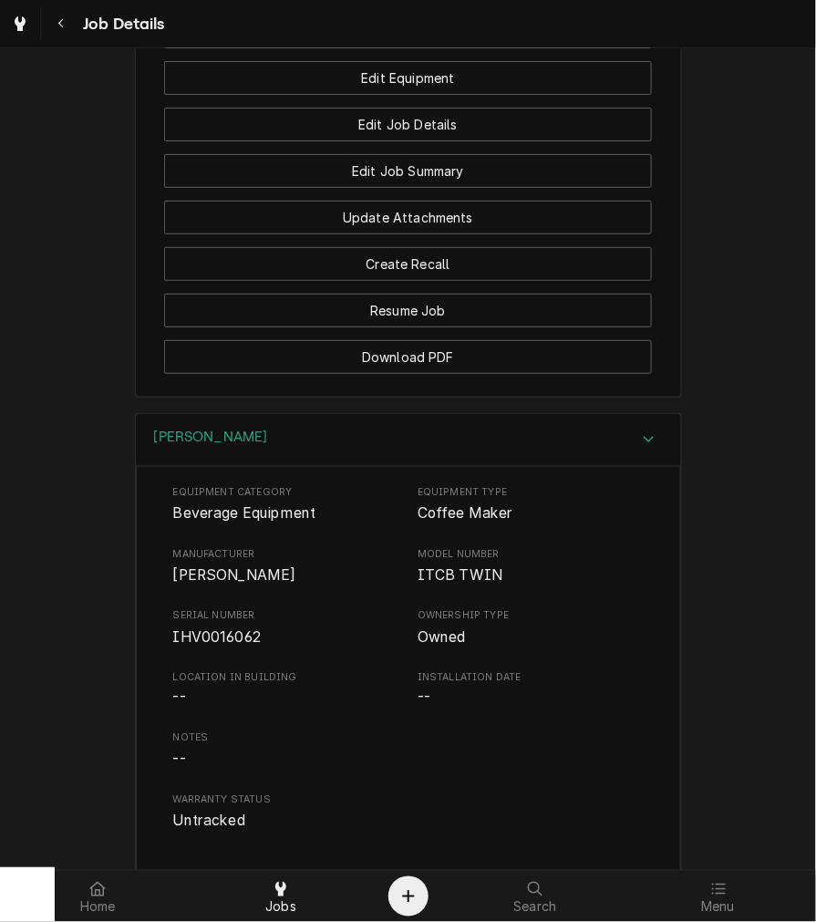
click at [230, 637] on span "IHV0016062" at bounding box center [217, 636] width 88 height 17
click at [232, 633] on span "IHV0016062" at bounding box center [217, 636] width 88 height 17
click at [193, 636] on span "IHV0016062" at bounding box center [217, 636] width 88 height 17
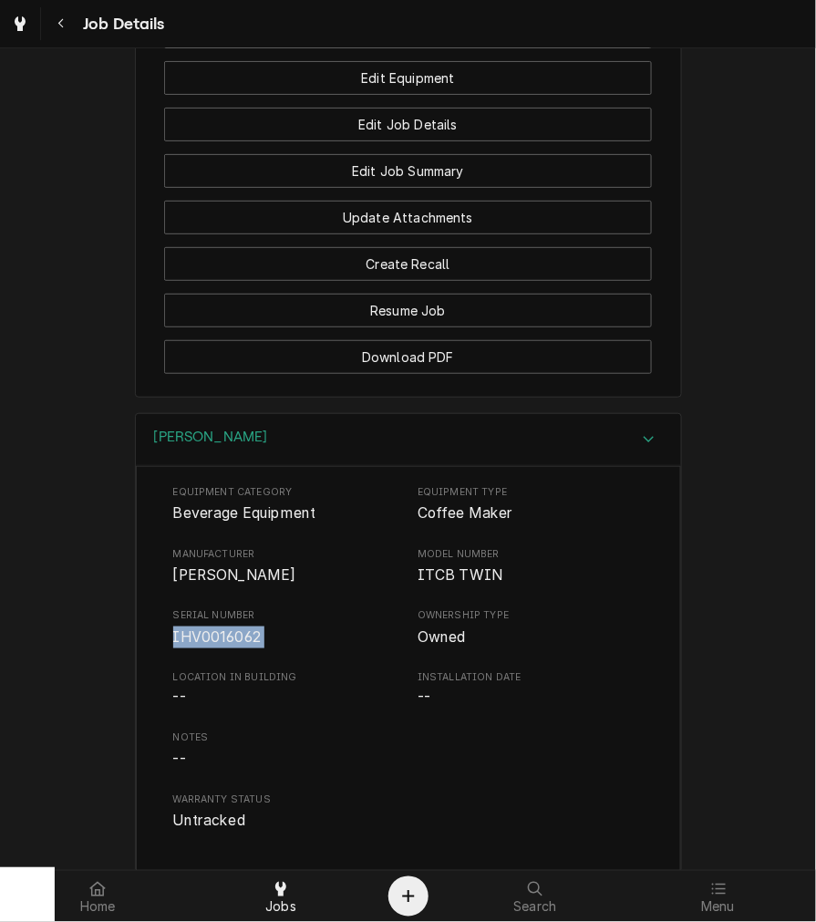
copy span "IHV0016062"
click at [289, 453] on div "[PERSON_NAME]" at bounding box center [408, 440] width 545 height 52
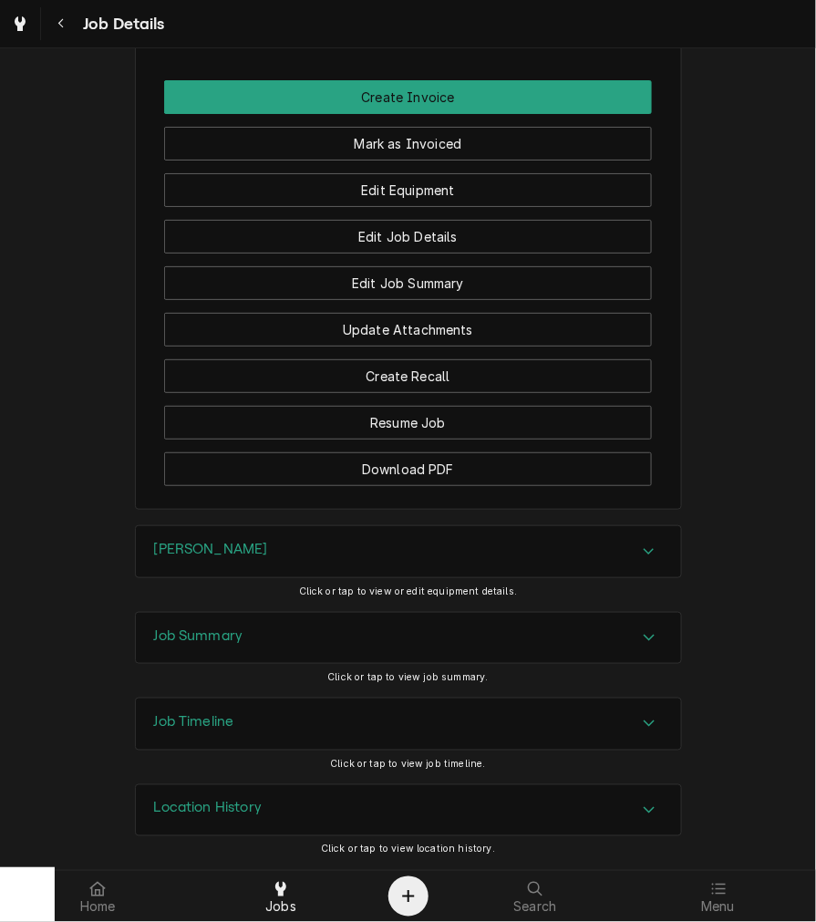
click at [266, 638] on div "Job Summary" at bounding box center [408, 638] width 545 height 51
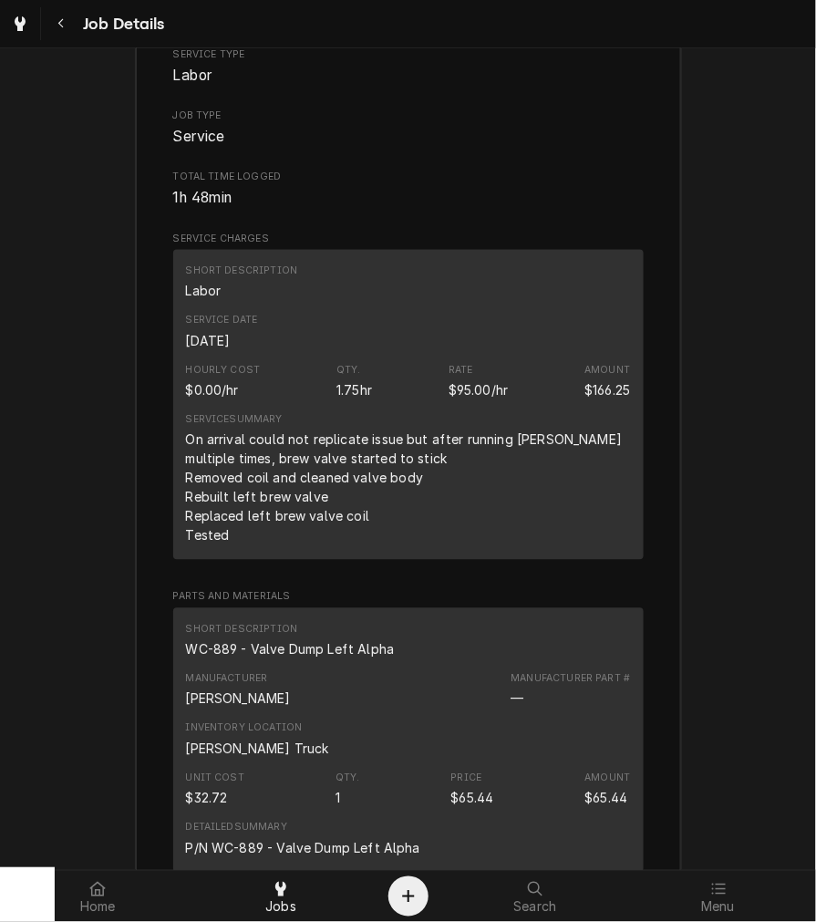
scroll to position [2155, 0]
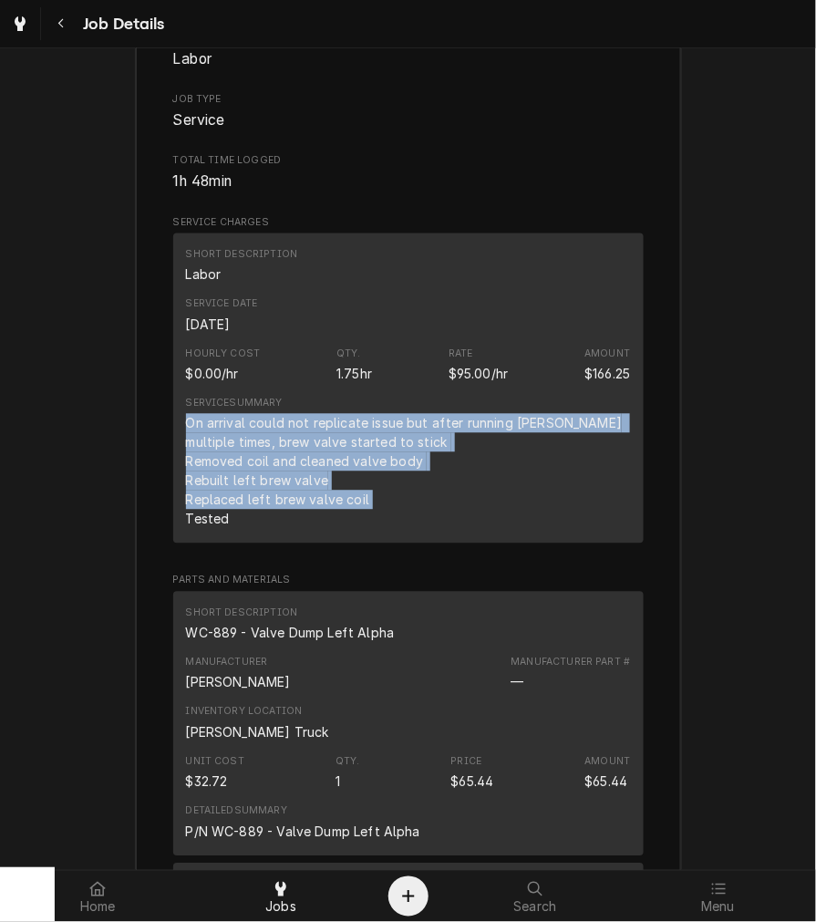
drag, startPoint x: 239, startPoint y: 523, endPoint x: 153, endPoint y: 419, distance: 134.7
copy div "On arrival could not replicate issue but after running [PERSON_NAME] multiple t…"
click at [503, 645] on div "Short Description WC-889 - Valve Dump Left Alpha" at bounding box center [408, 624] width 445 height 49
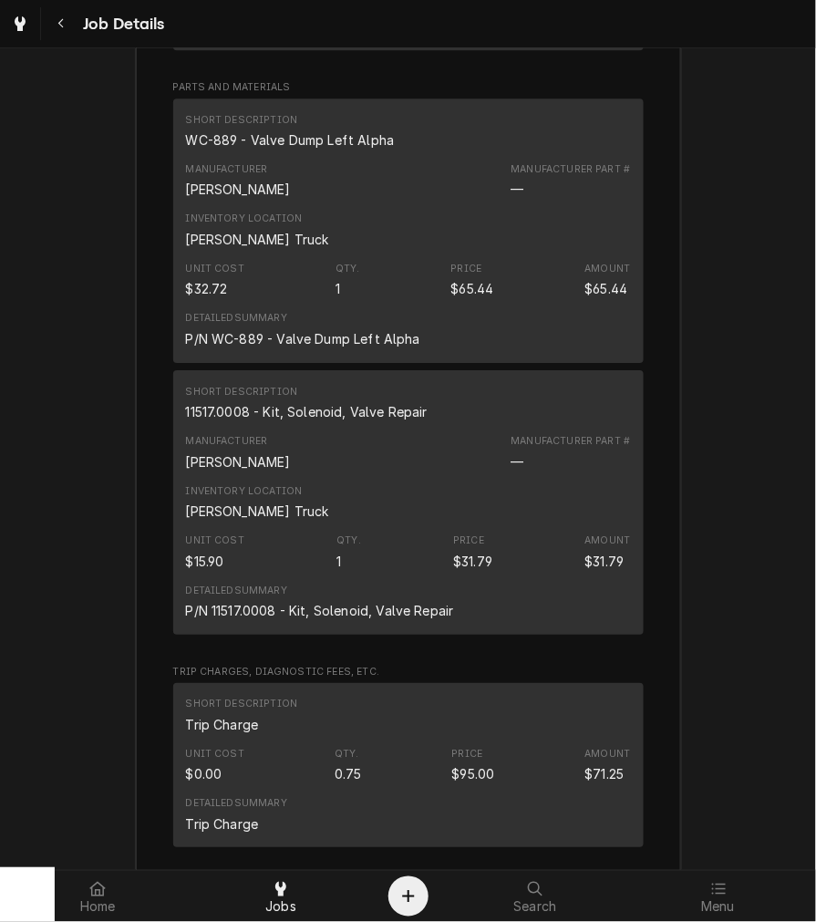
scroll to position [2670, 0]
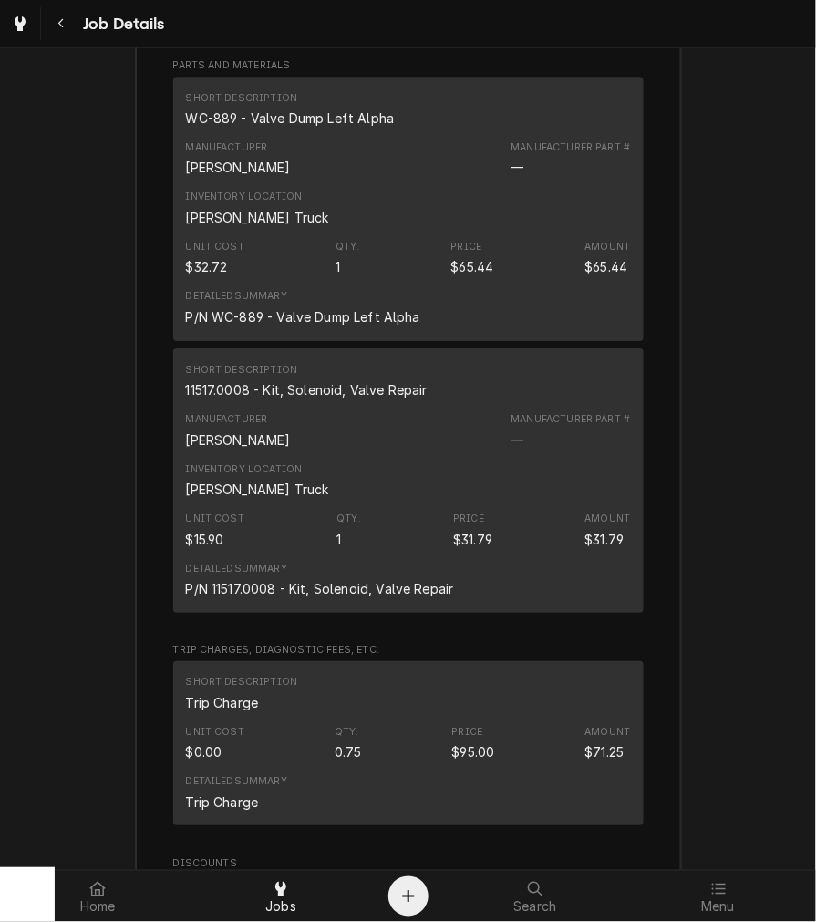
click at [256, 114] on div "WC-889 - Valve Dump Left Alpha" at bounding box center [290, 118] width 209 height 19
copy div "WC-889 - Valve Dump Left Alpha"
click at [319, 385] on div "11517.0008 - Kit, Solenoid, Valve Repair" at bounding box center [307, 389] width 242 height 19
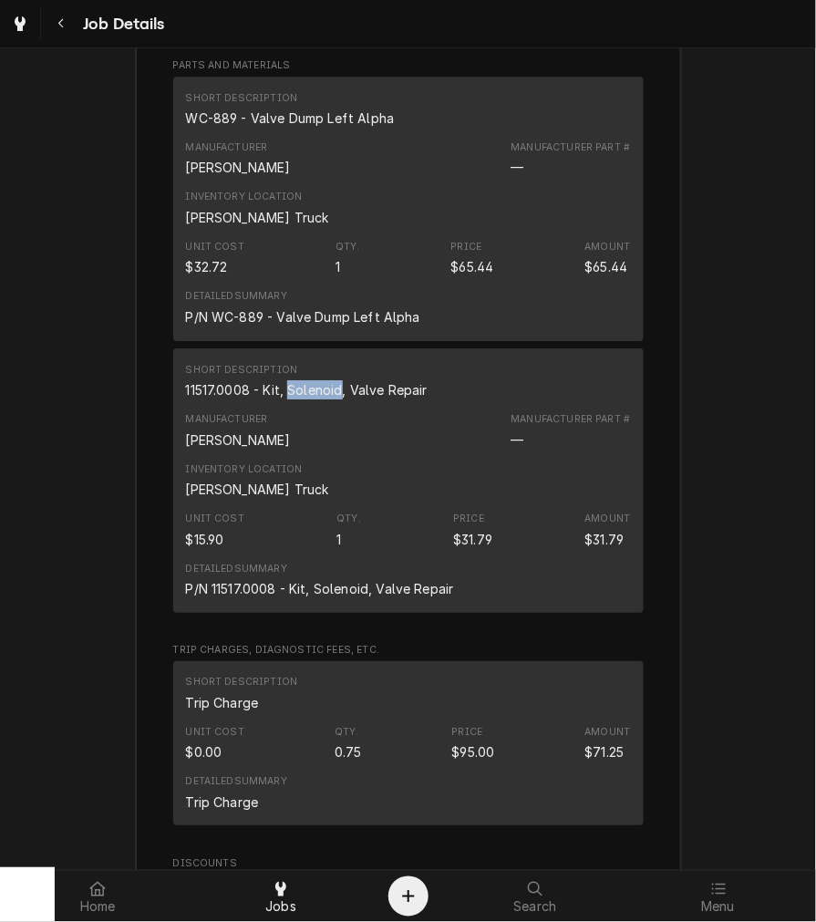
click at [319, 385] on div "11517.0008 - Kit, Solenoid, Valve Repair" at bounding box center [307, 389] width 242 height 19
copy div "11517.0008 - Kit, Solenoid, Valve Repair"
click at [397, 634] on div "Roopairs Job ID JOB-4023 Service Type Labor Job Type Service Total Time Logged …" at bounding box center [408, 467] width 471 height 2027
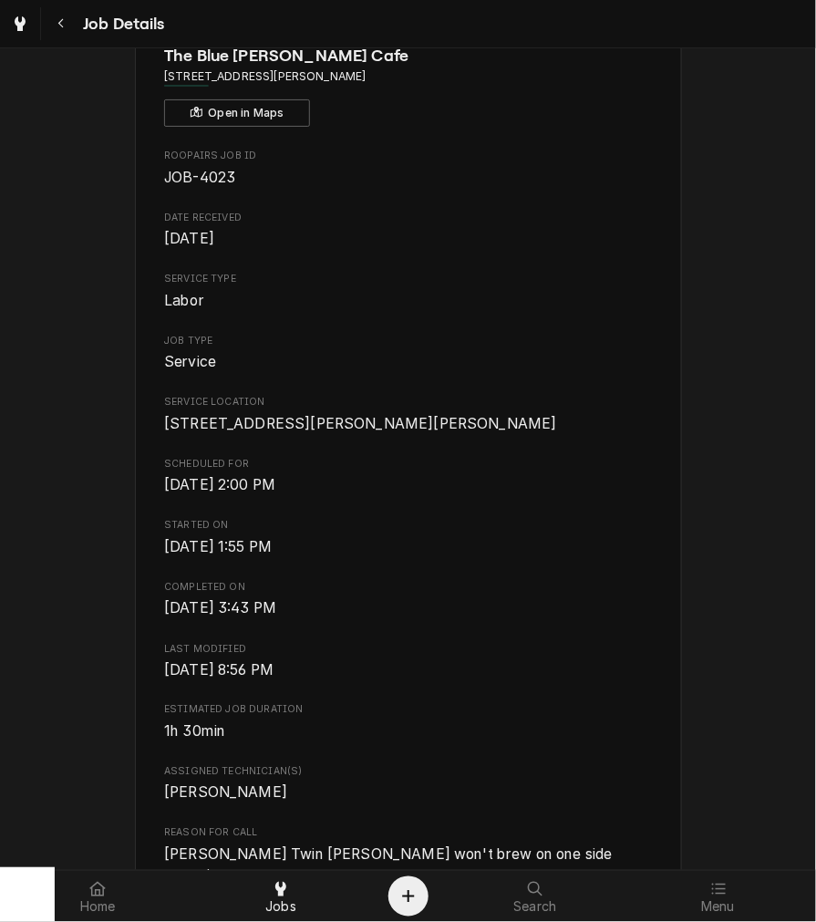
scroll to position [0, 0]
